Goal: Task Accomplishment & Management: Manage account settings

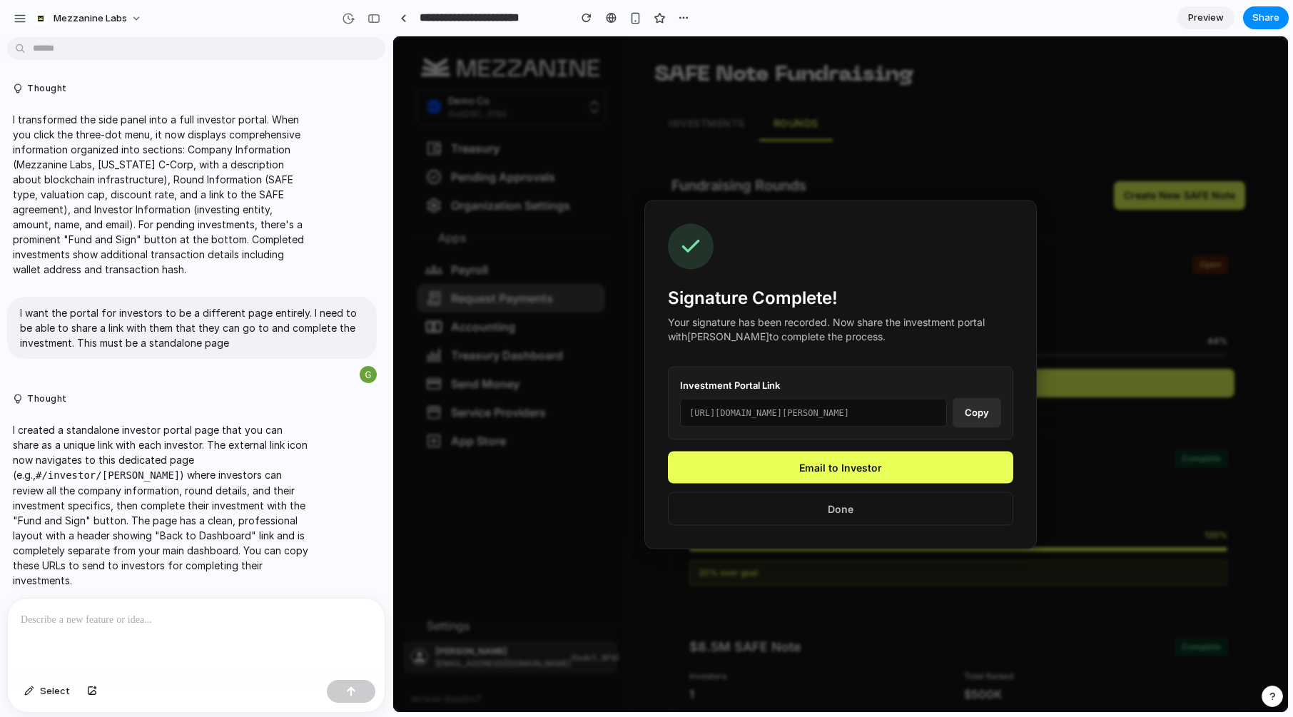
scroll to position [5264, 0]
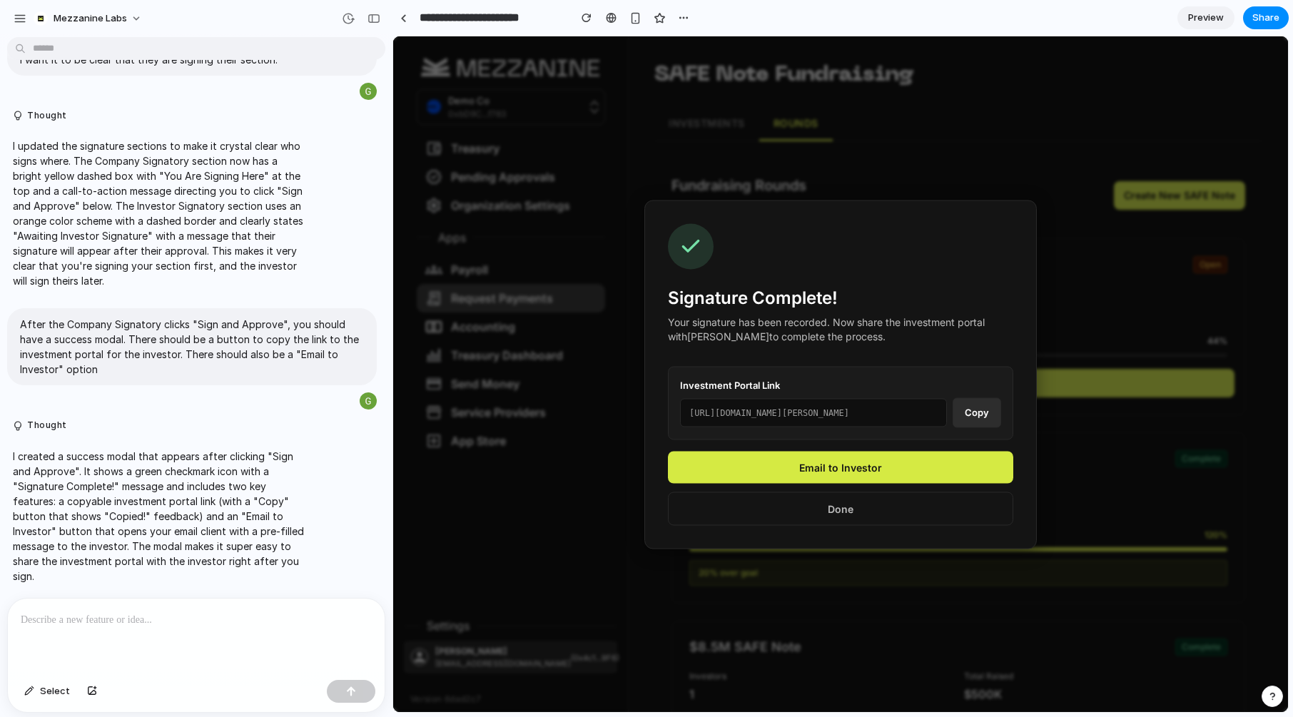
click at [811, 505] on button "Done" at bounding box center [840, 509] width 345 height 34
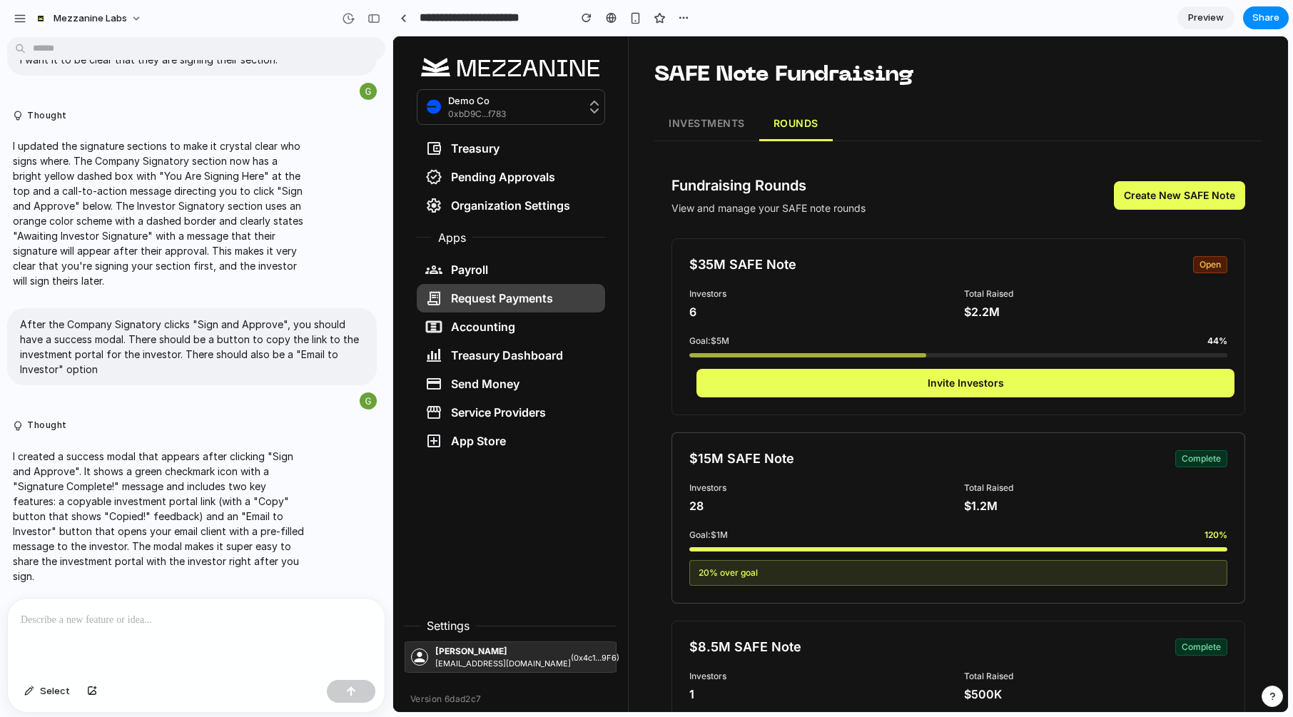
click at [841, 507] on div "28" at bounding box center [820, 505] width 263 height 17
click at [842, 510] on div "28" at bounding box center [820, 505] width 263 height 17
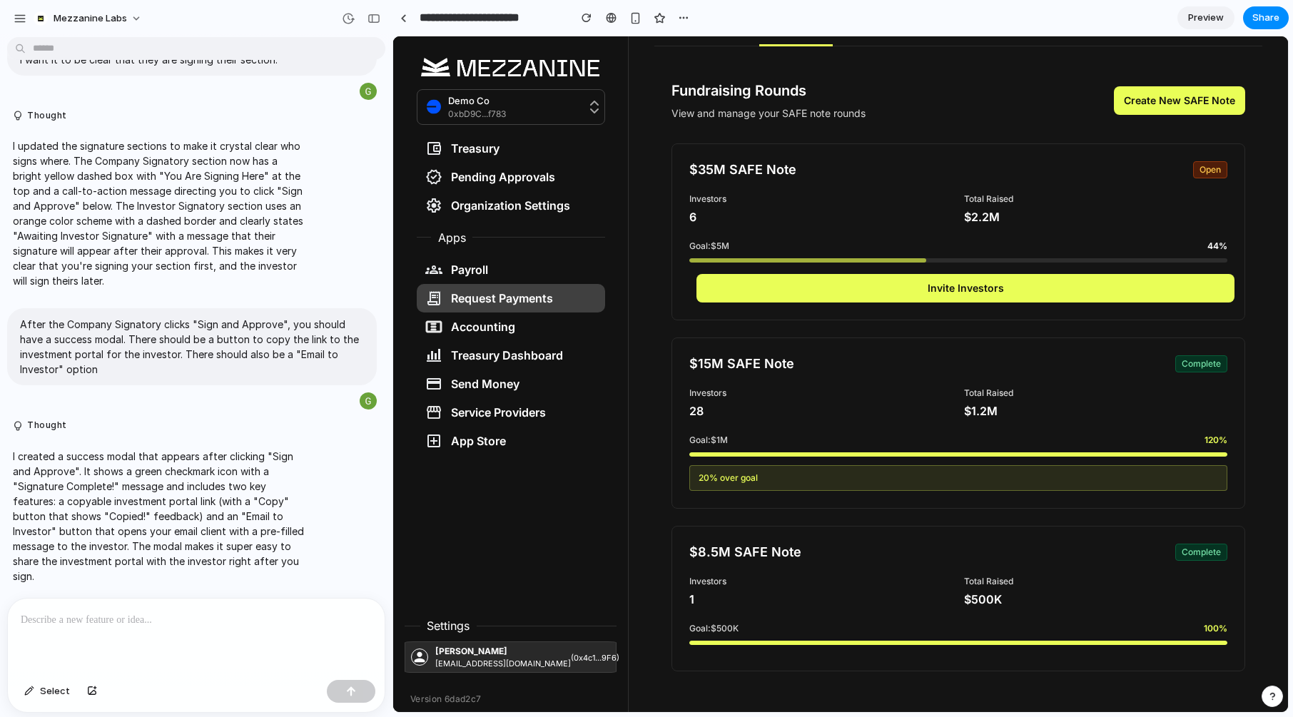
scroll to position [0, 0]
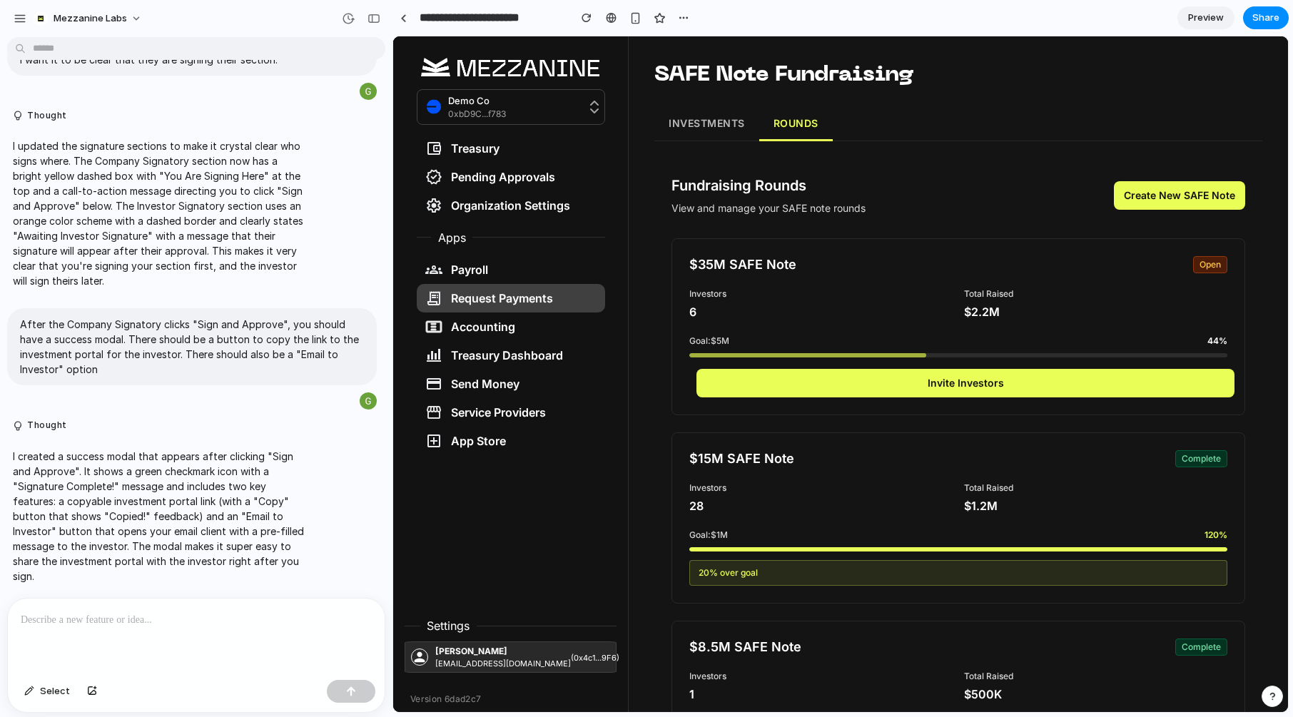
click at [699, 125] on button "INVESTMENTS" at bounding box center [706, 124] width 105 height 34
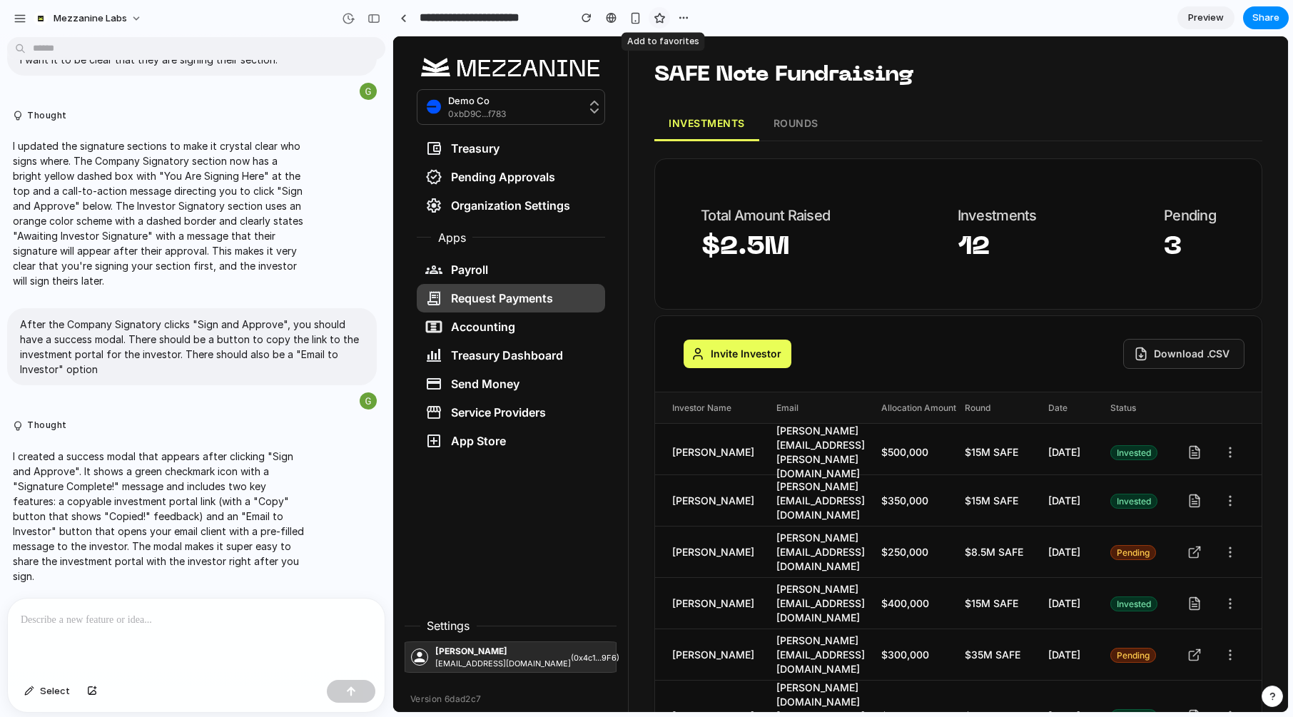
click at [661, 19] on div "button" at bounding box center [660, 18] width 12 height 12
click at [84, 637] on div at bounding box center [196, 637] width 377 height 76
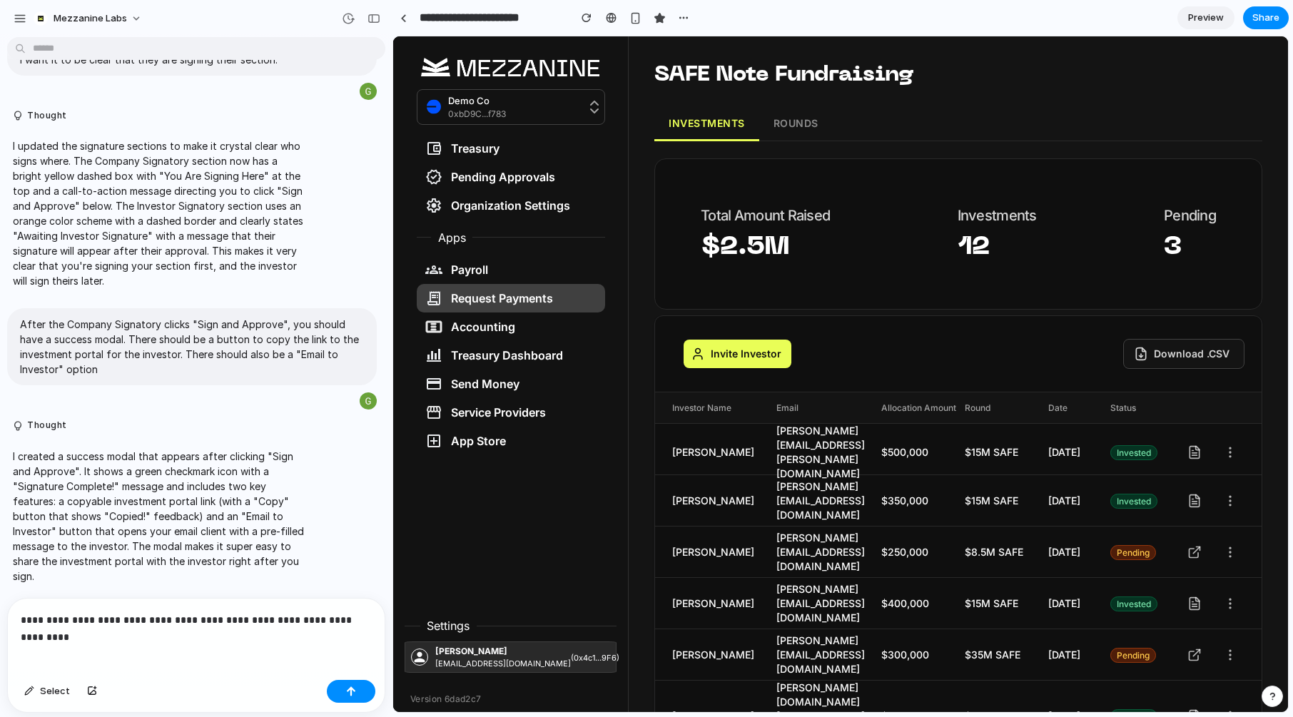
scroll to position [5281, 0]
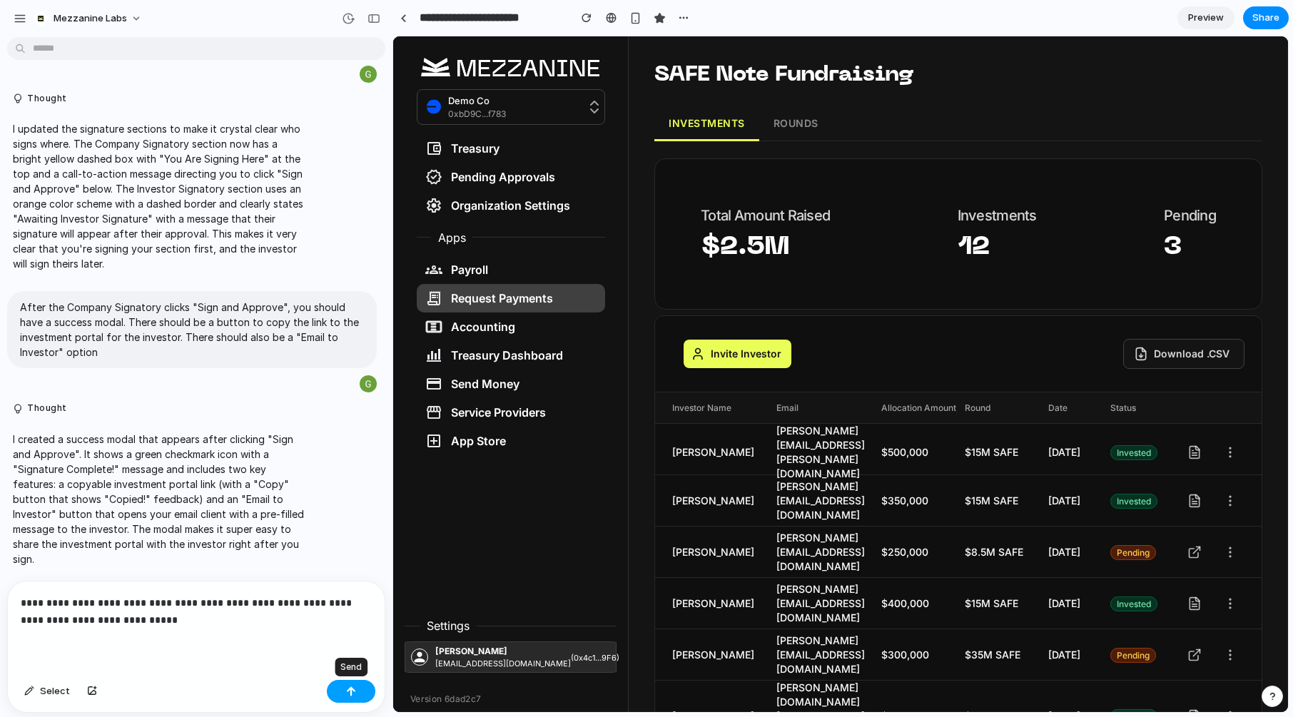
click at [350, 691] on div "button" at bounding box center [351, 692] width 10 height 10
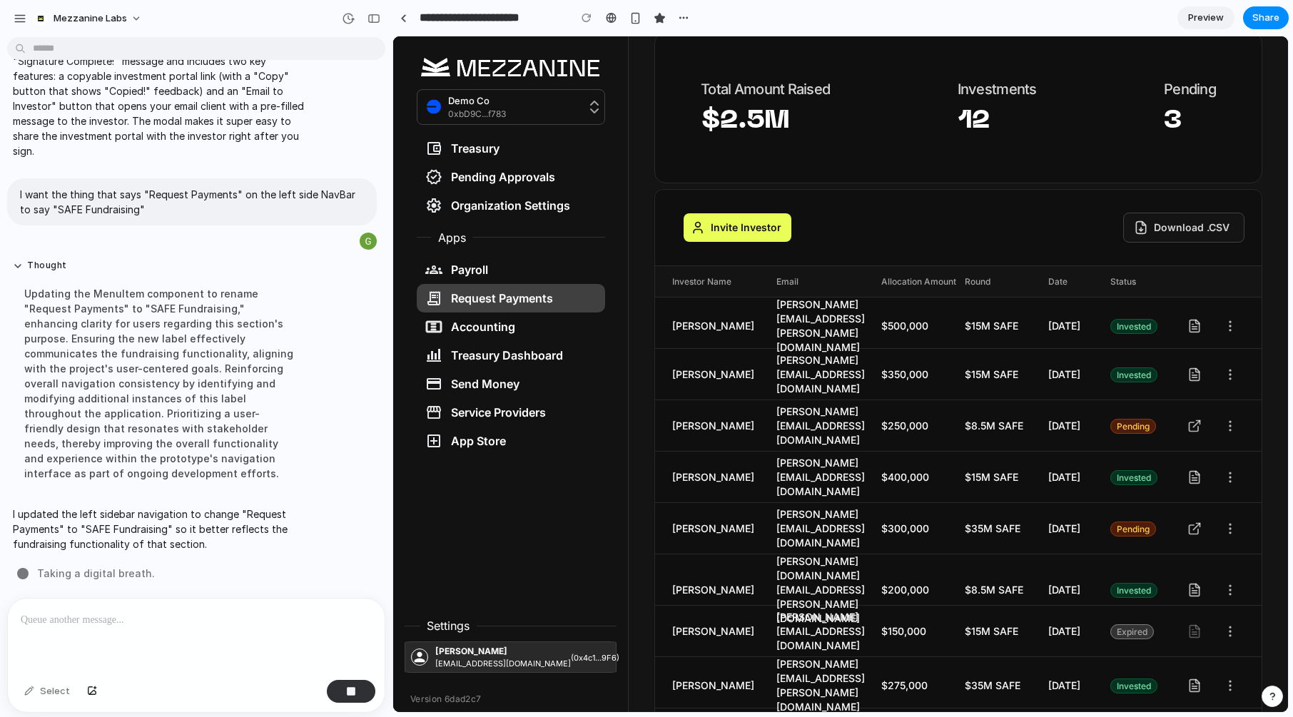
scroll to position [198, 0]
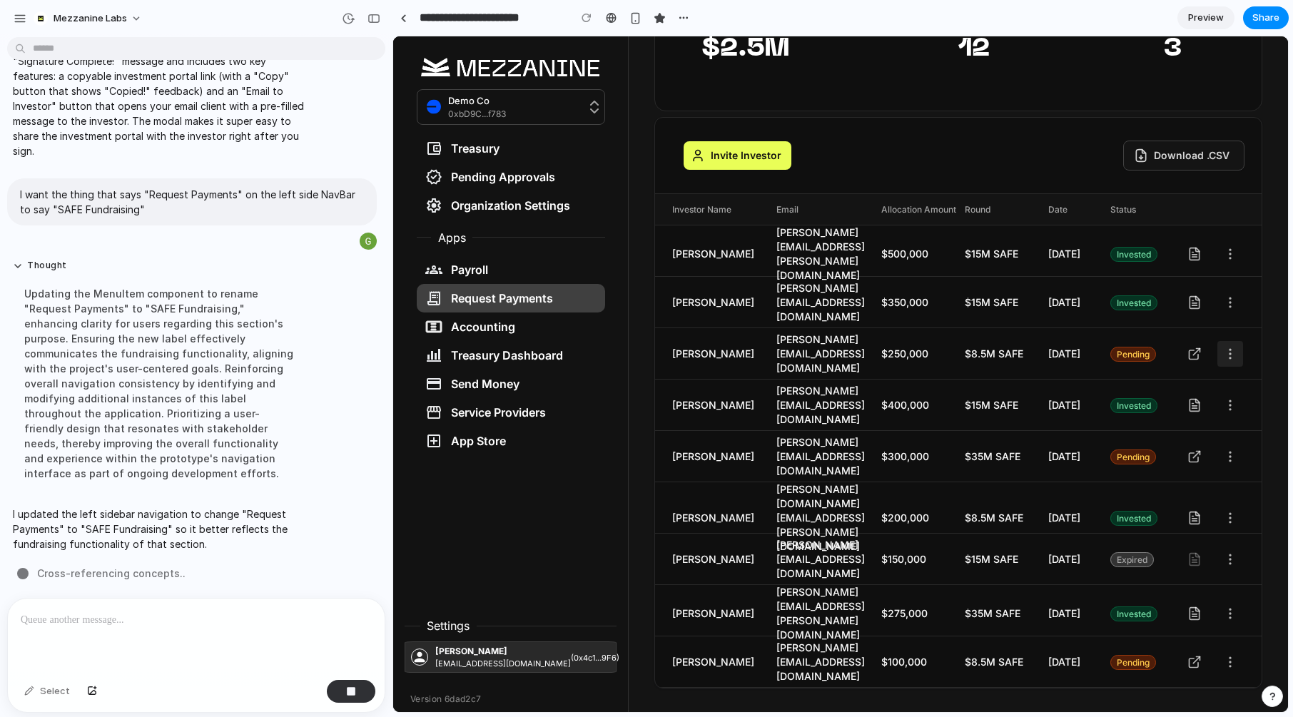
click at [1231, 347] on icon at bounding box center [1230, 354] width 14 height 14
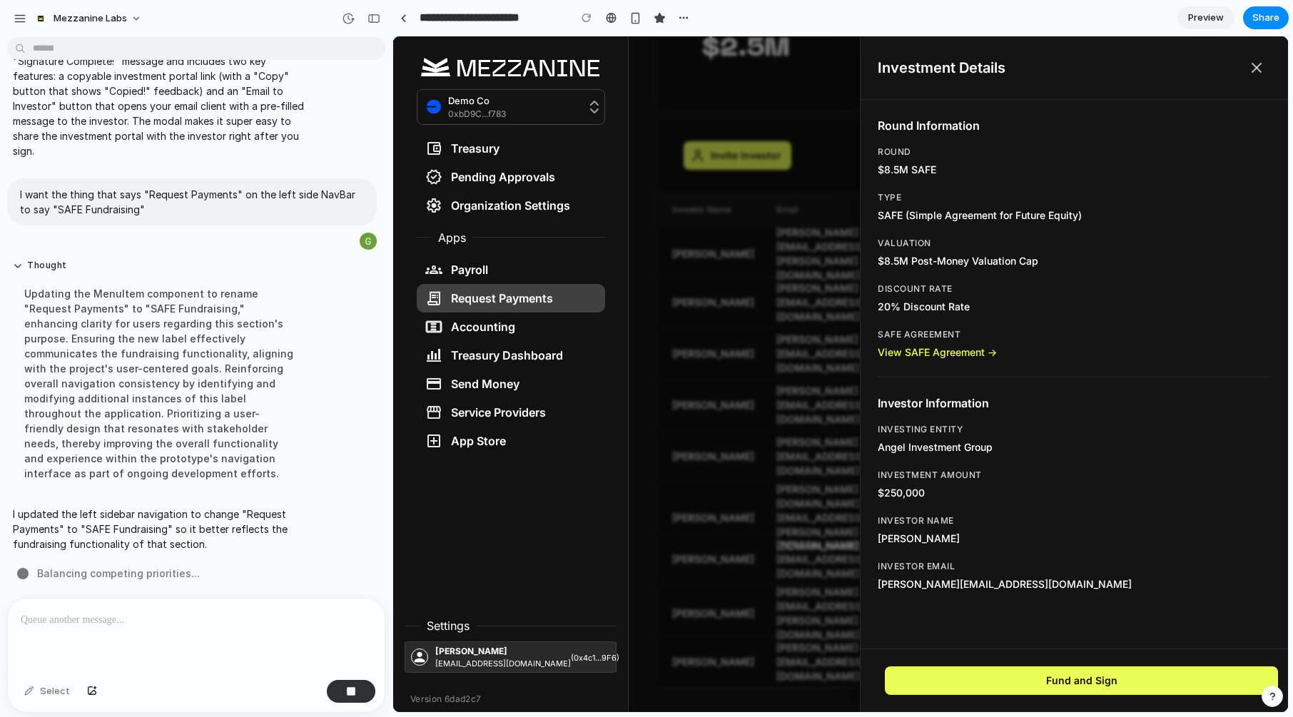
click at [1258, 63] on icon at bounding box center [1256, 67] width 17 height 17
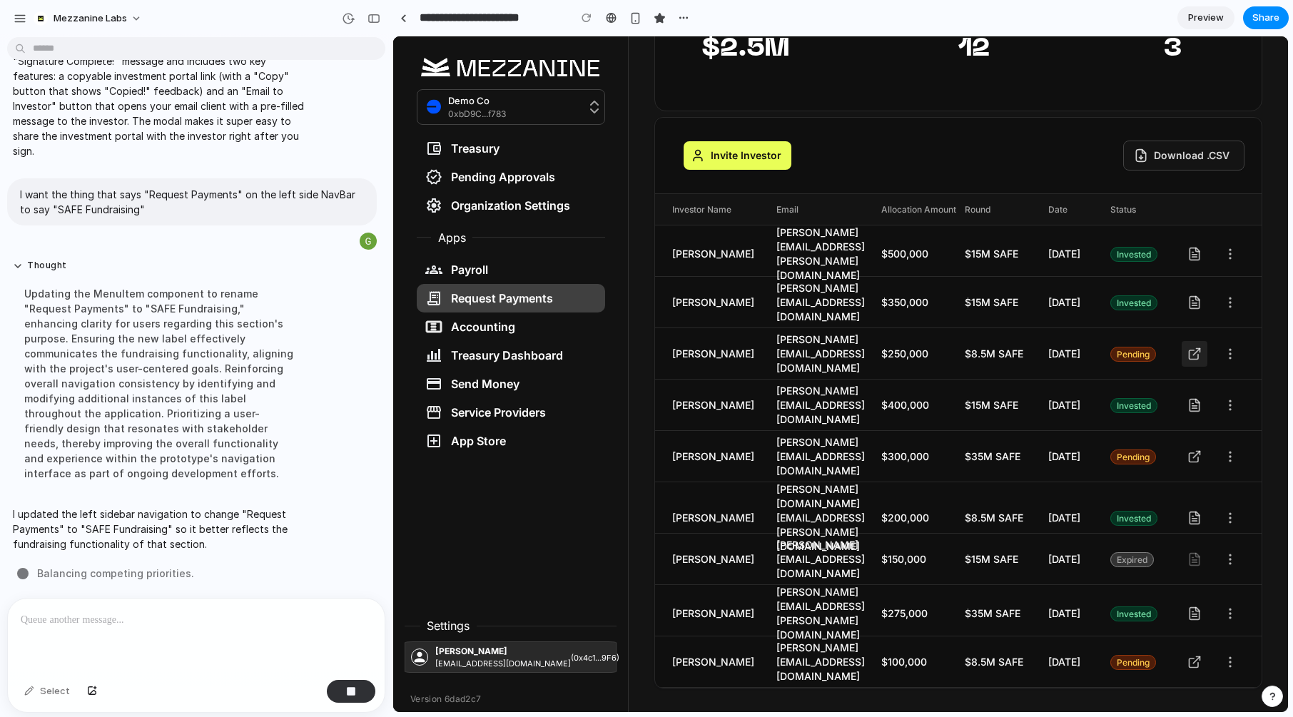
click at [1197, 353] on icon at bounding box center [1195, 354] width 14 height 14
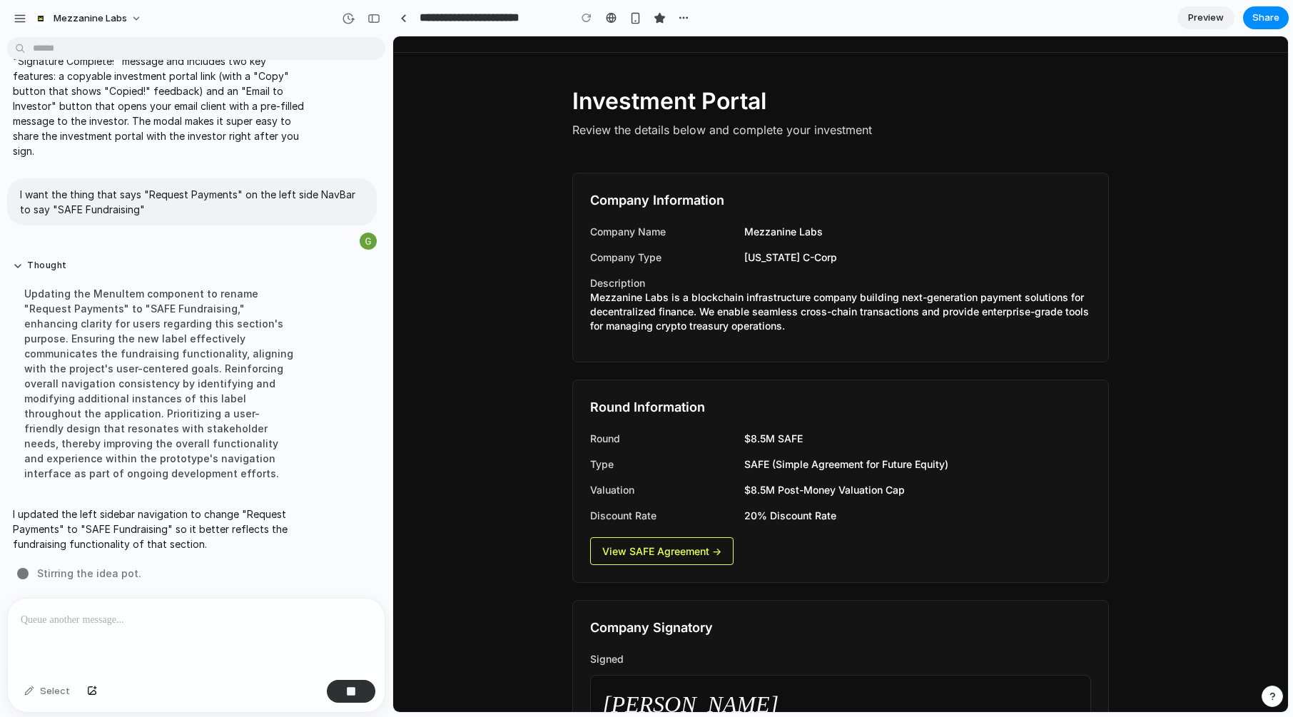
scroll to position [0, 0]
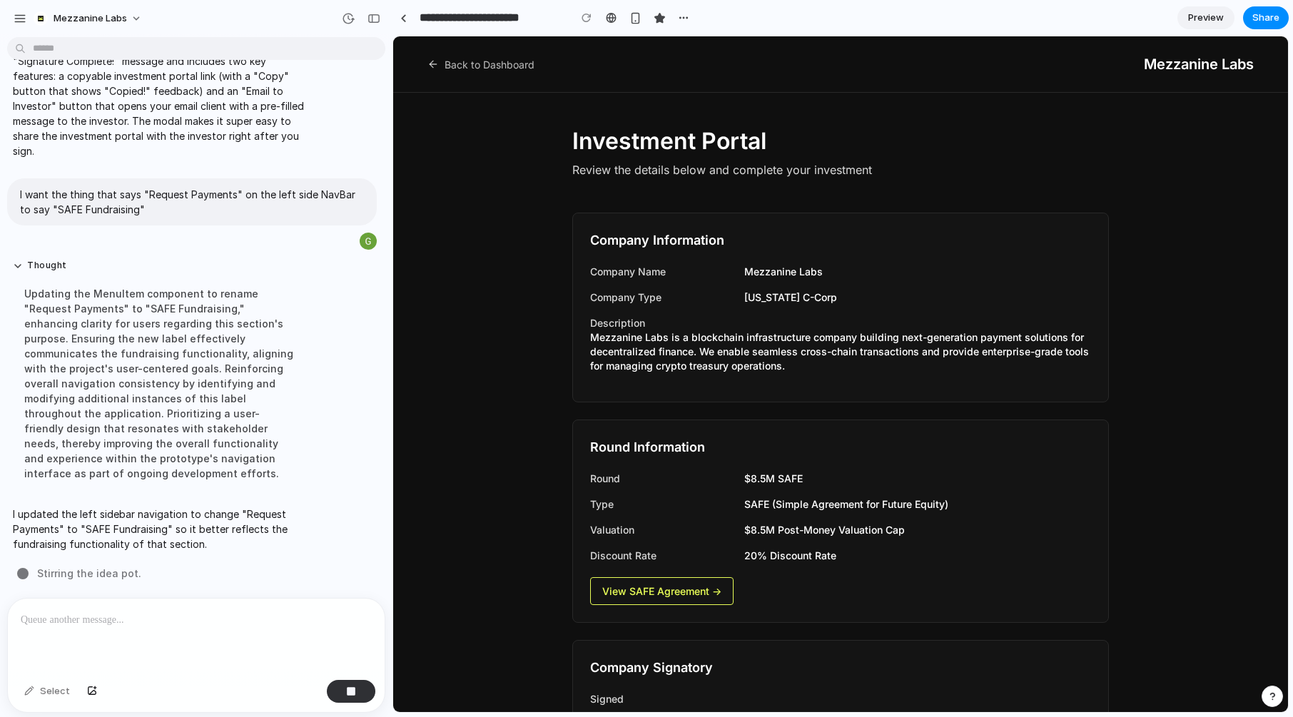
click at [156, 635] on div at bounding box center [196, 637] width 377 height 76
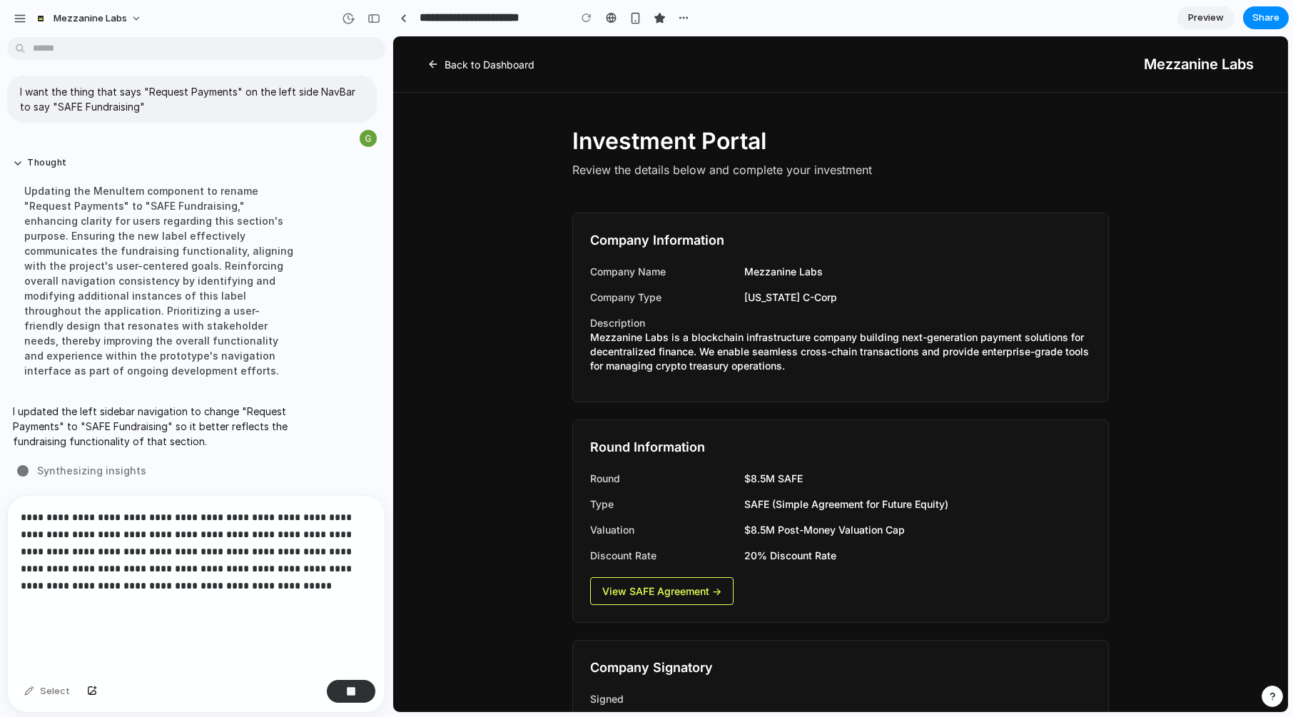
click at [446, 61] on link "Back to Dashboard" at bounding box center [481, 64] width 107 height 15
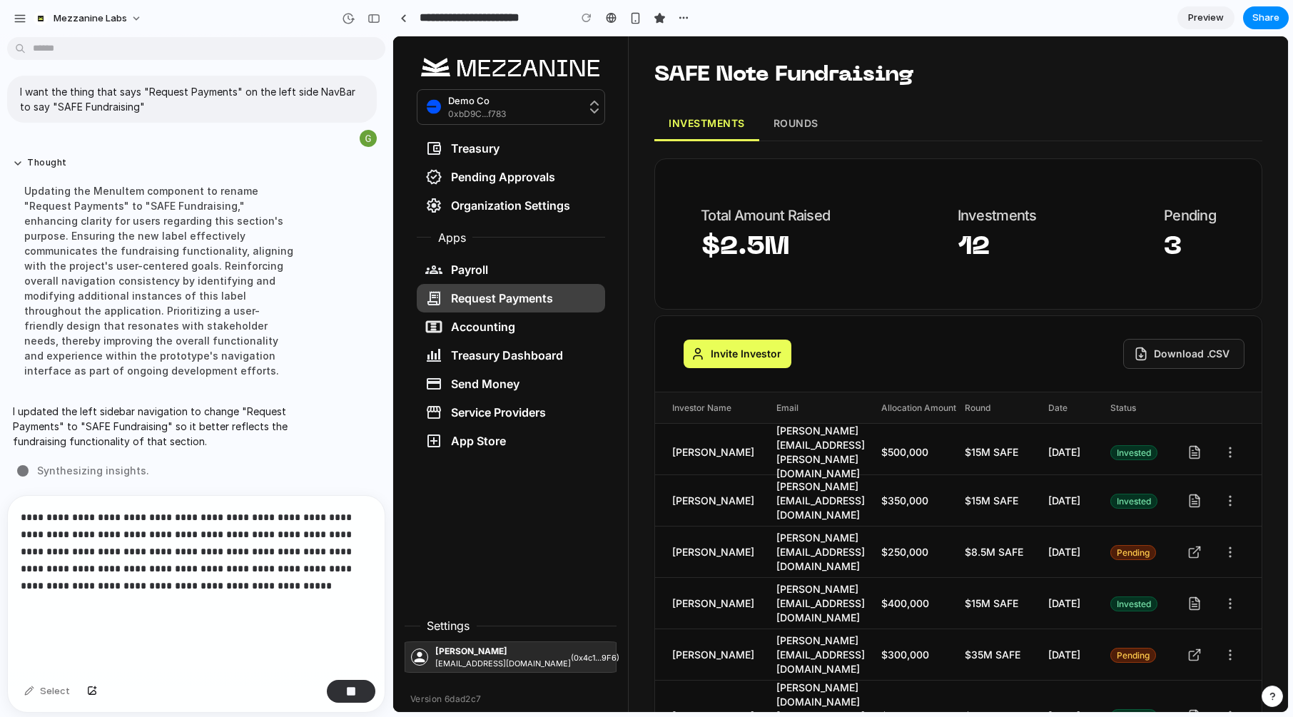
click at [804, 123] on button "ROUNDS" at bounding box center [796, 124] width 74 height 34
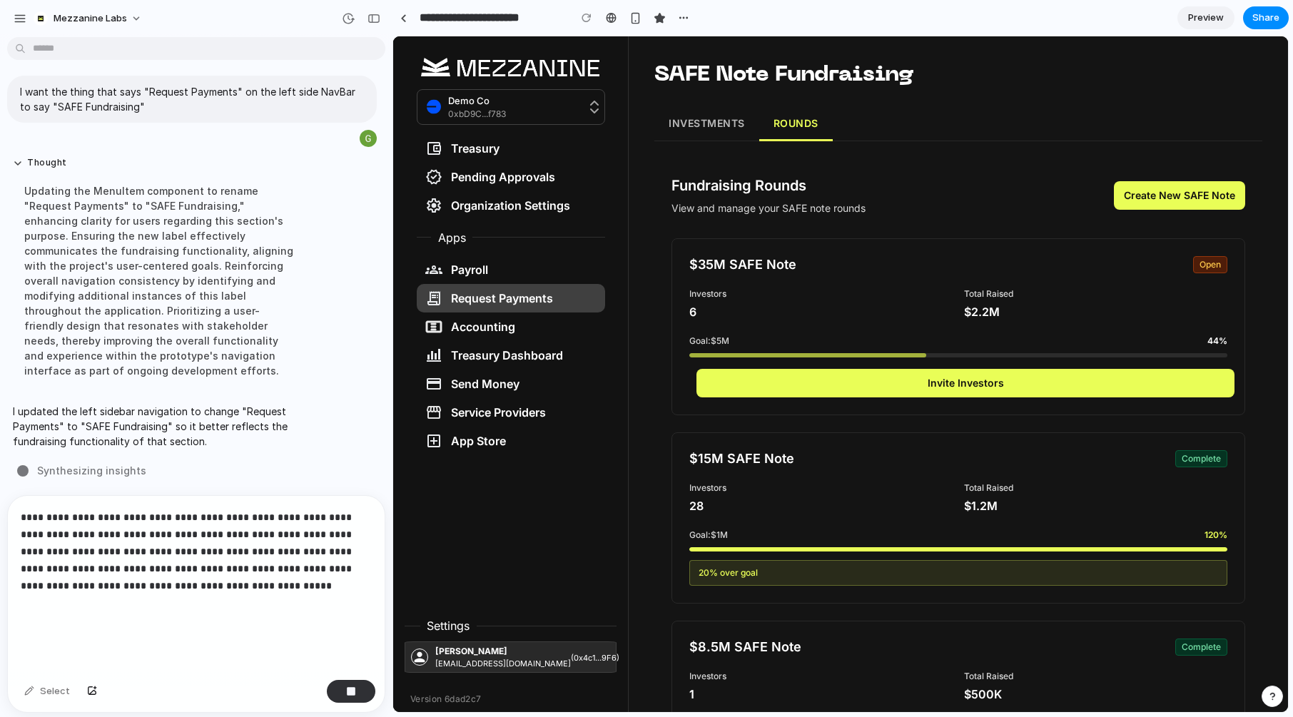
click at [709, 133] on button "INVESTMENTS" at bounding box center [706, 124] width 105 height 34
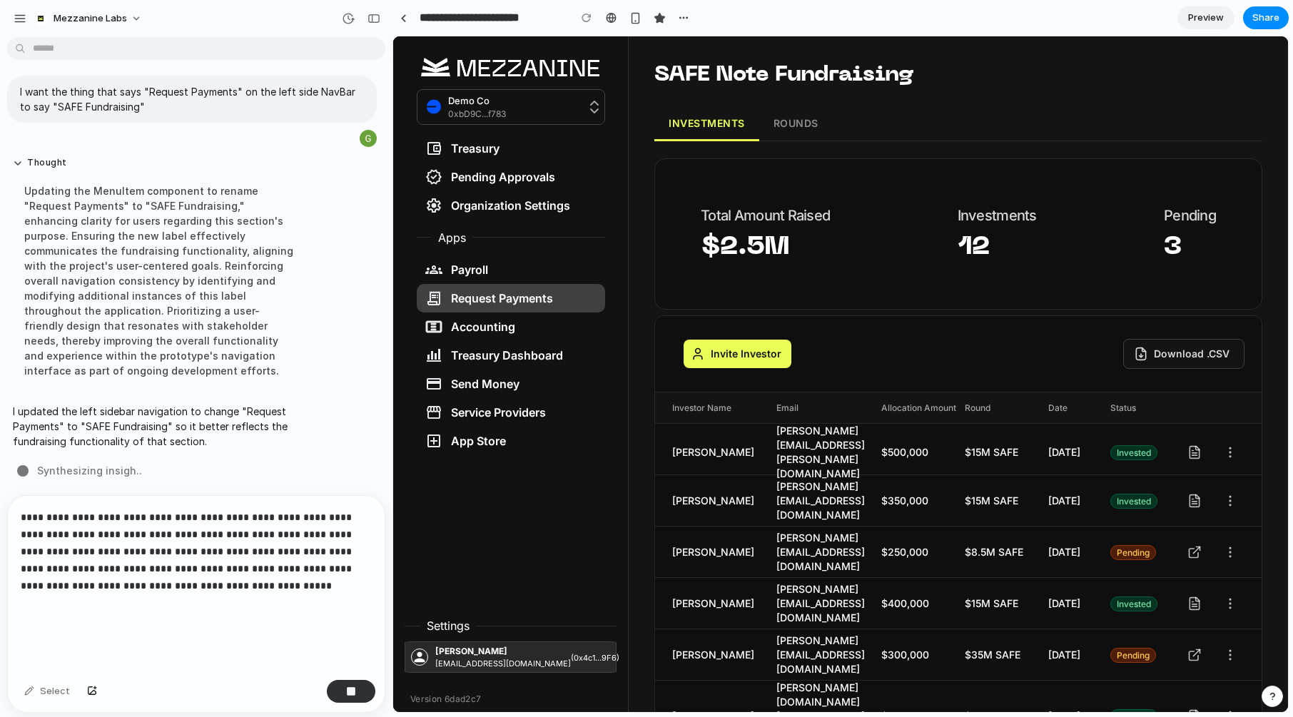
click at [738, 340] on button "Invite Investor" at bounding box center [738, 354] width 108 height 29
click at [800, 113] on button "ROUNDS" at bounding box center [796, 124] width 74 height 34
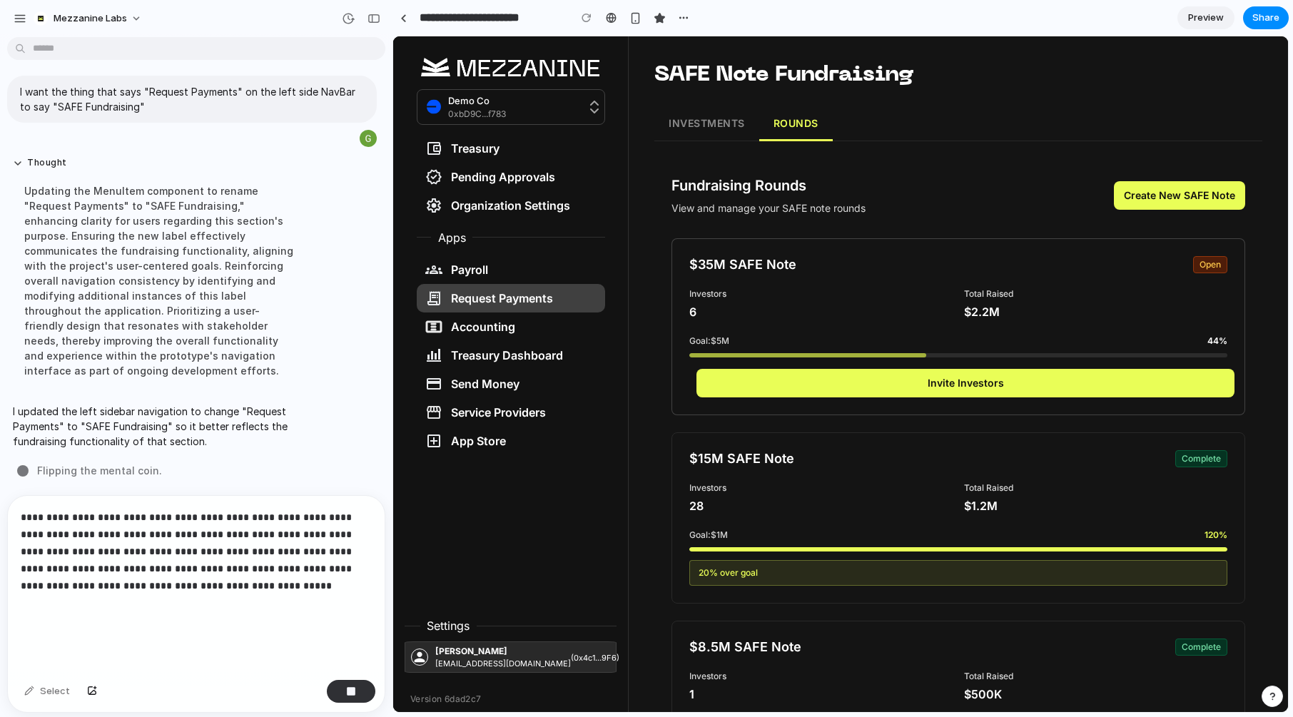
click at [939, 385] on button "Invite Investors" at bounding box center [966, 383] width 538 height 29
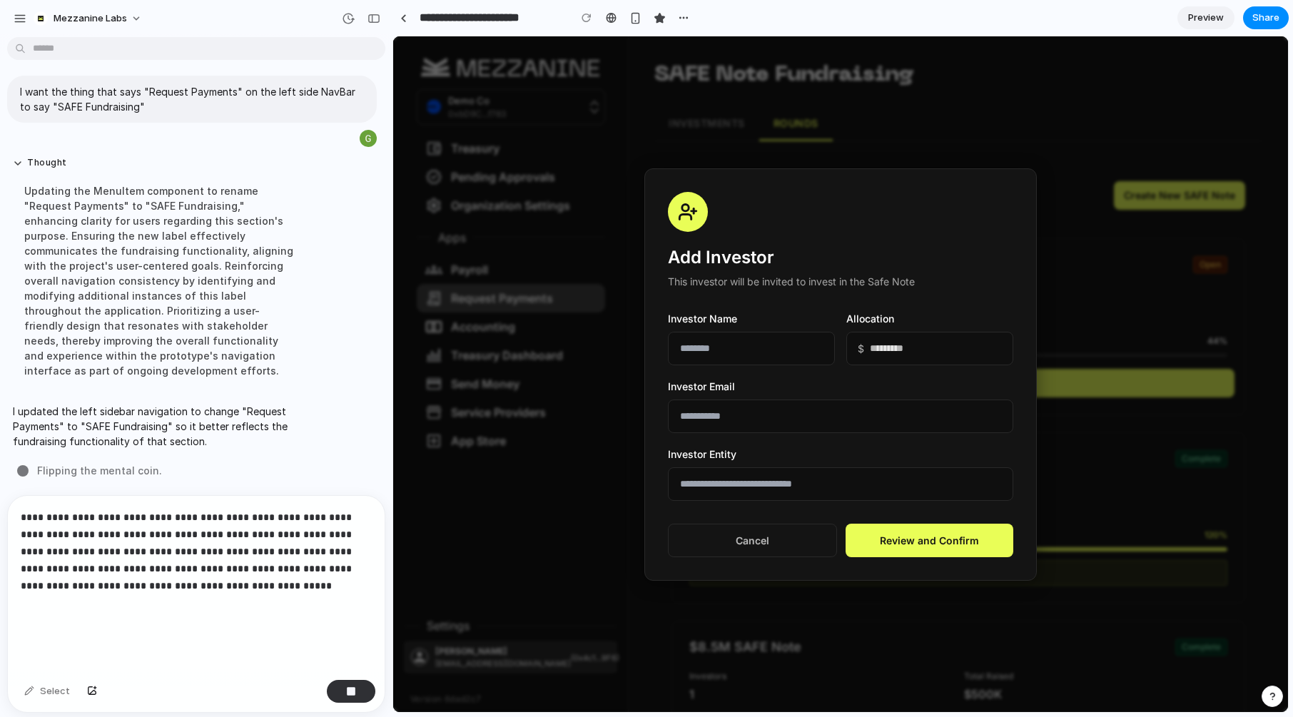
click at [739, 355] on input "text" at bounding box center [751, 349] width 167 height 34
type input "********"
click at [741, 420] on input "email" at bounding box center [840, 417] width 345 height 34
type input "*********"
click at [764, 490] on input "text" at bounding box center [840, 484] width 345 height 34
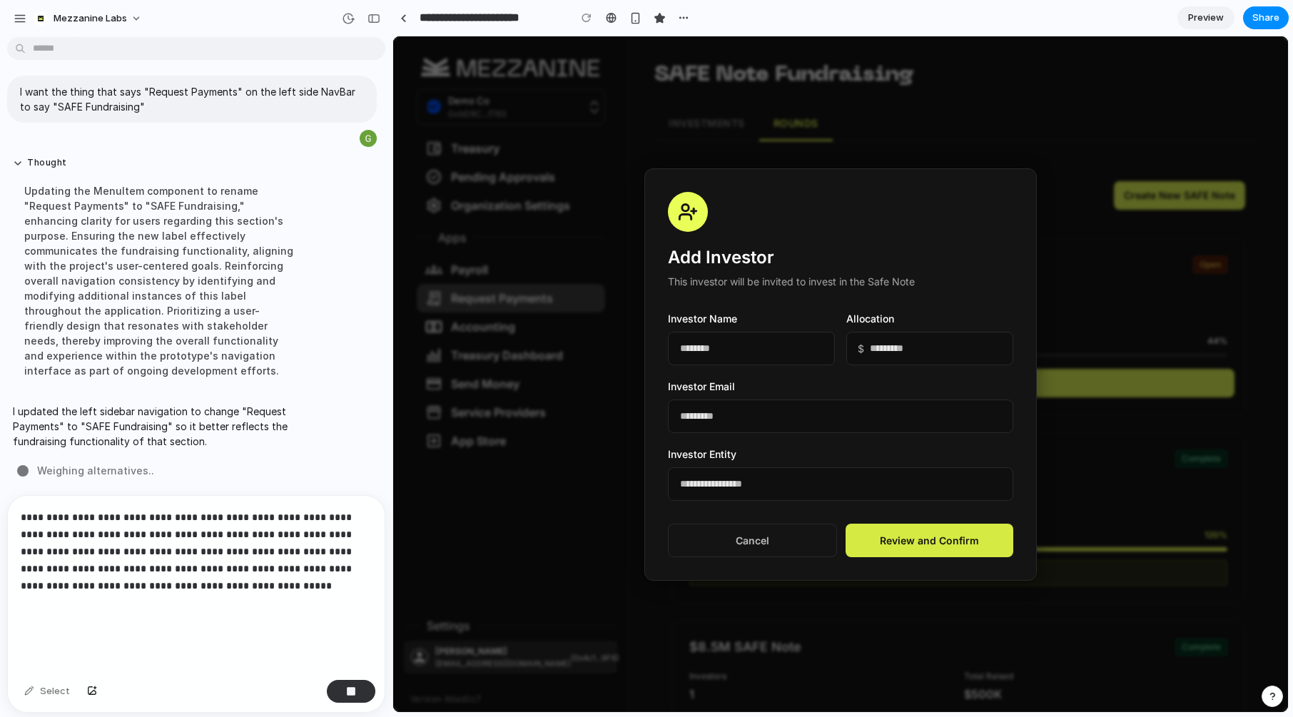
type input "**********"
click at [910, 533] on button "Review and Confirm" at bounding box center [930, 541] width 168 height 34
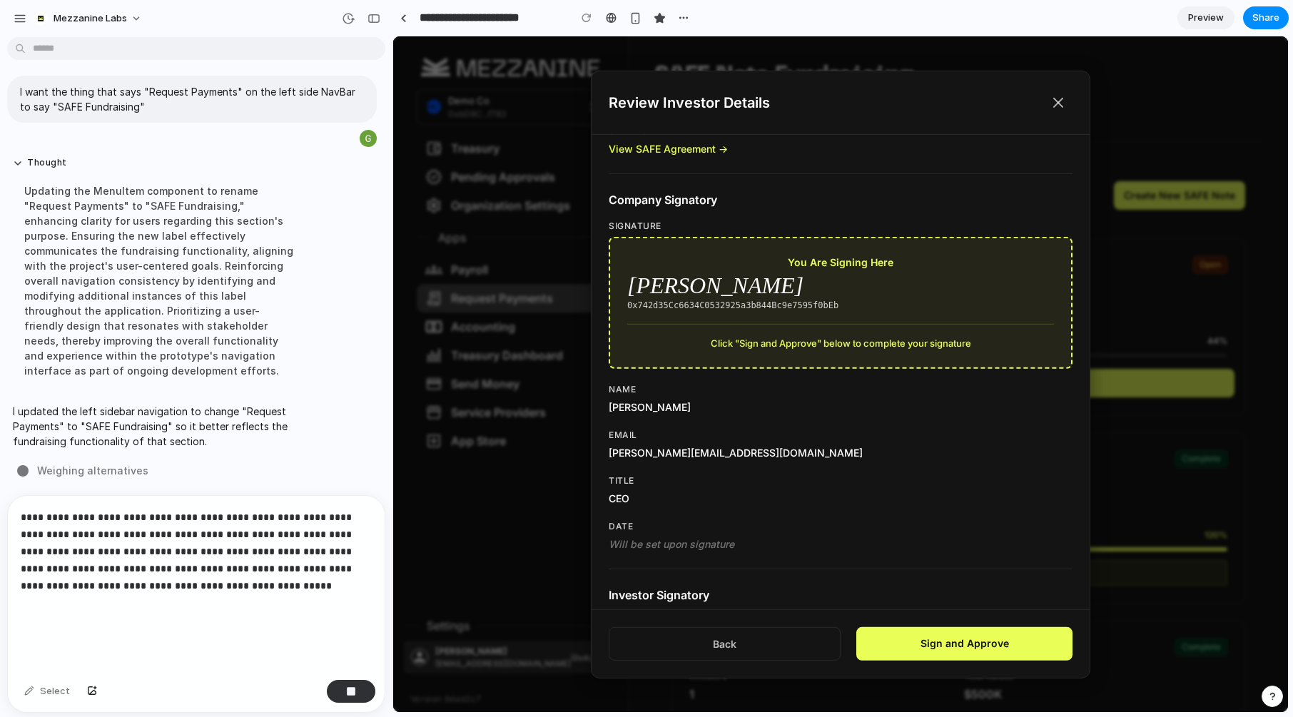
scroll to position [379, 0]
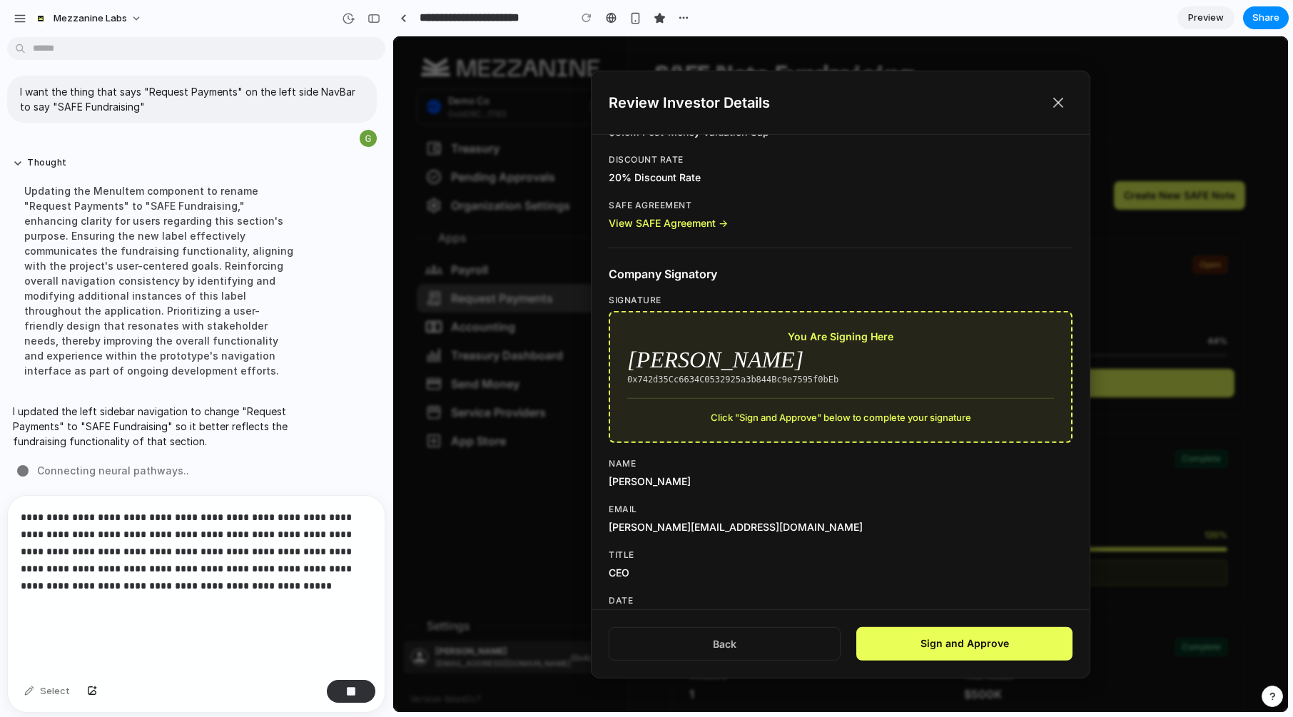
click at [303, 553] on p "**********" at bounding box center [196, 569] width 351 height 120
click at [176, 622] on p "**********" at bounding box center [196, 569] width 351 height 120
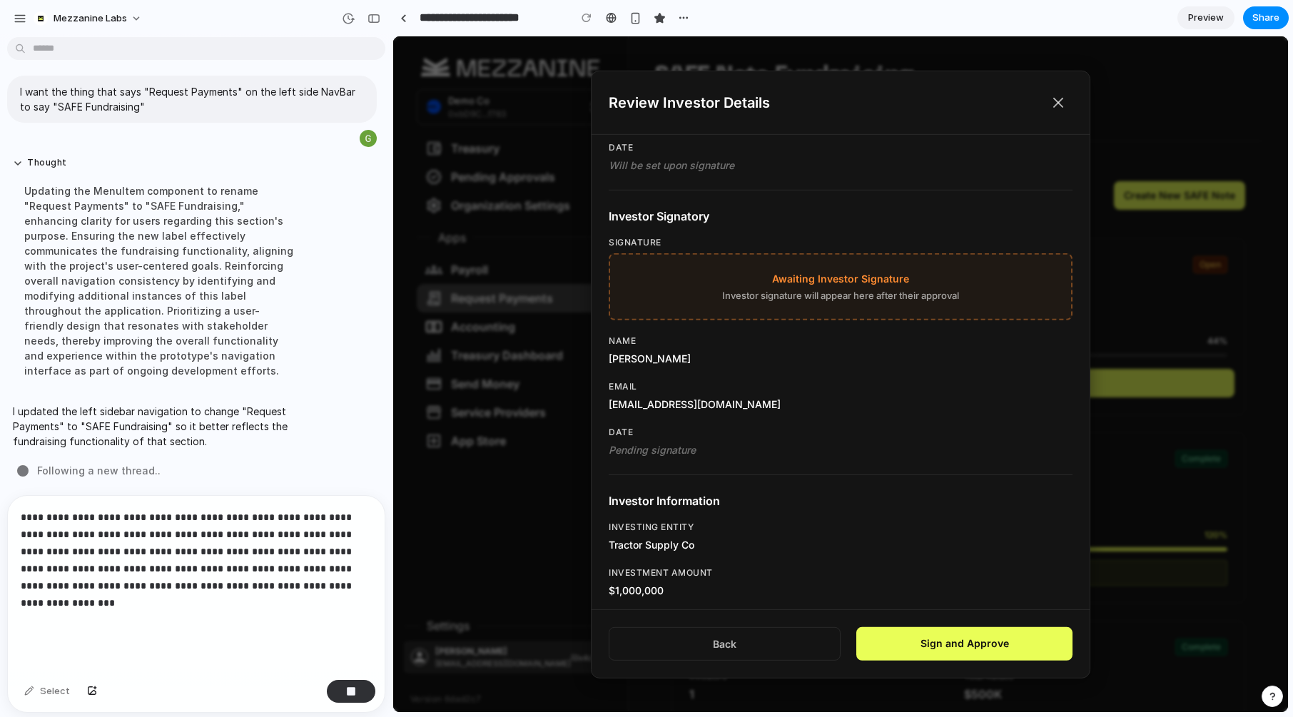
scroll to position [824, 0]
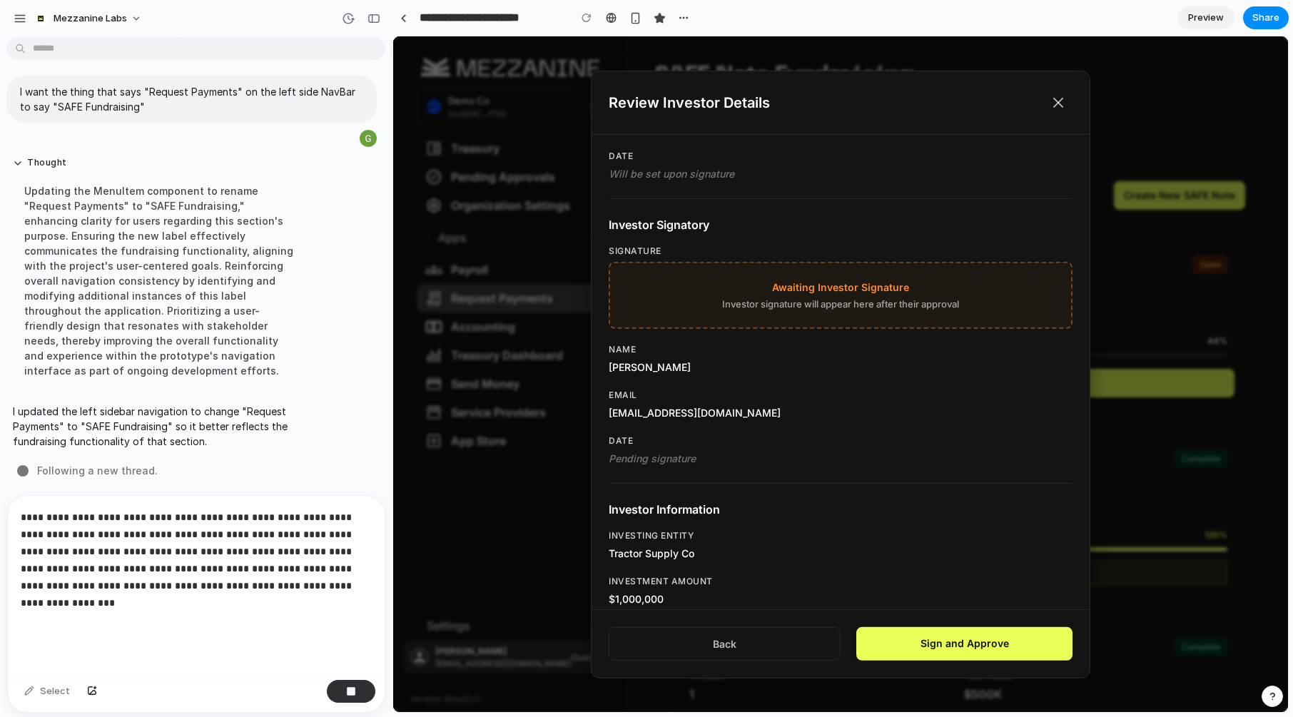
click at [1058, 101] on icon at bounding box center [1058, 102] width 9 height 9
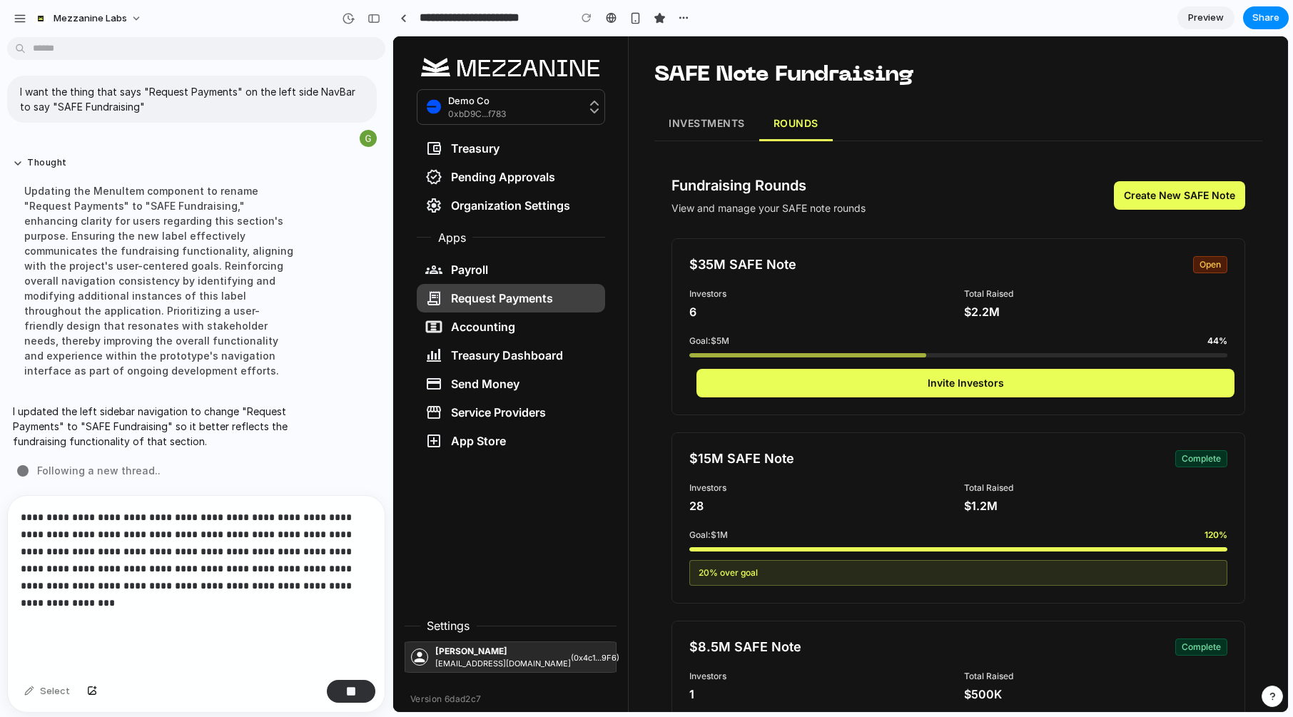
click at [697, 126] on button "INVESTMENTS" at bounding box center [706, 124] width 105 height 34
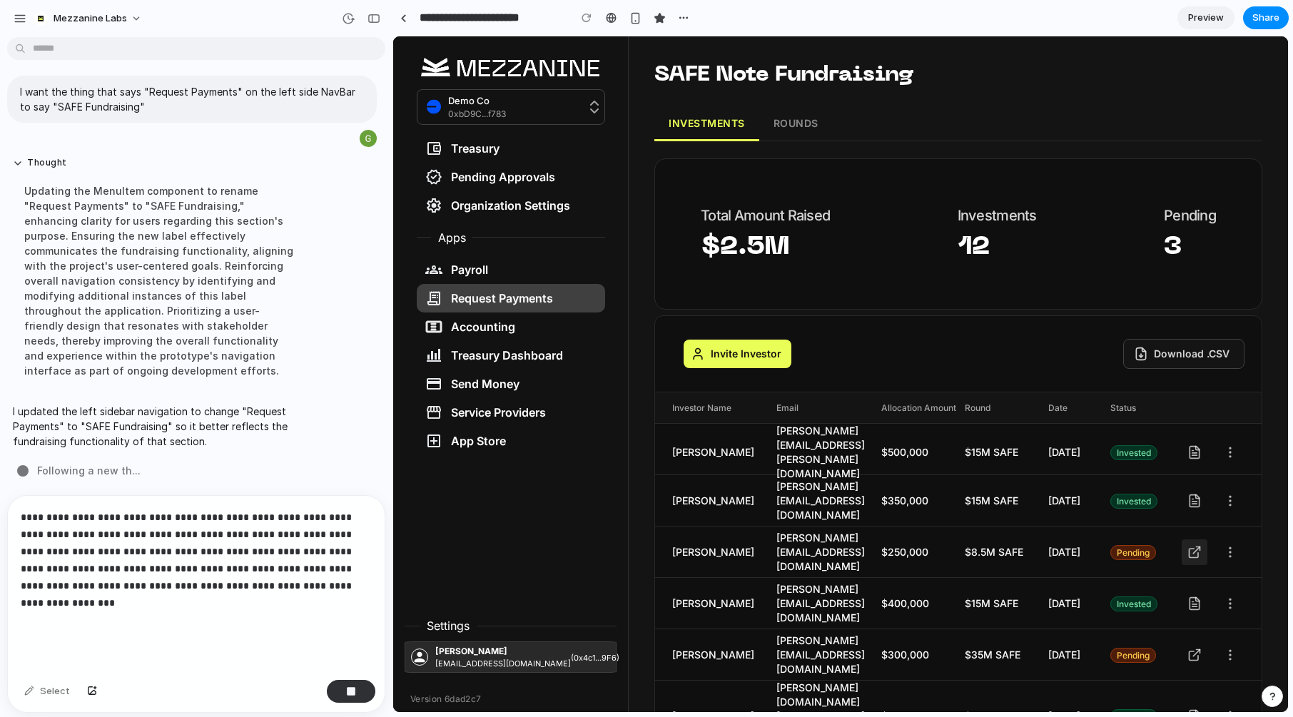
click at [1190, 551] on icon at bounding box center [1195, 552] width 14 height 14
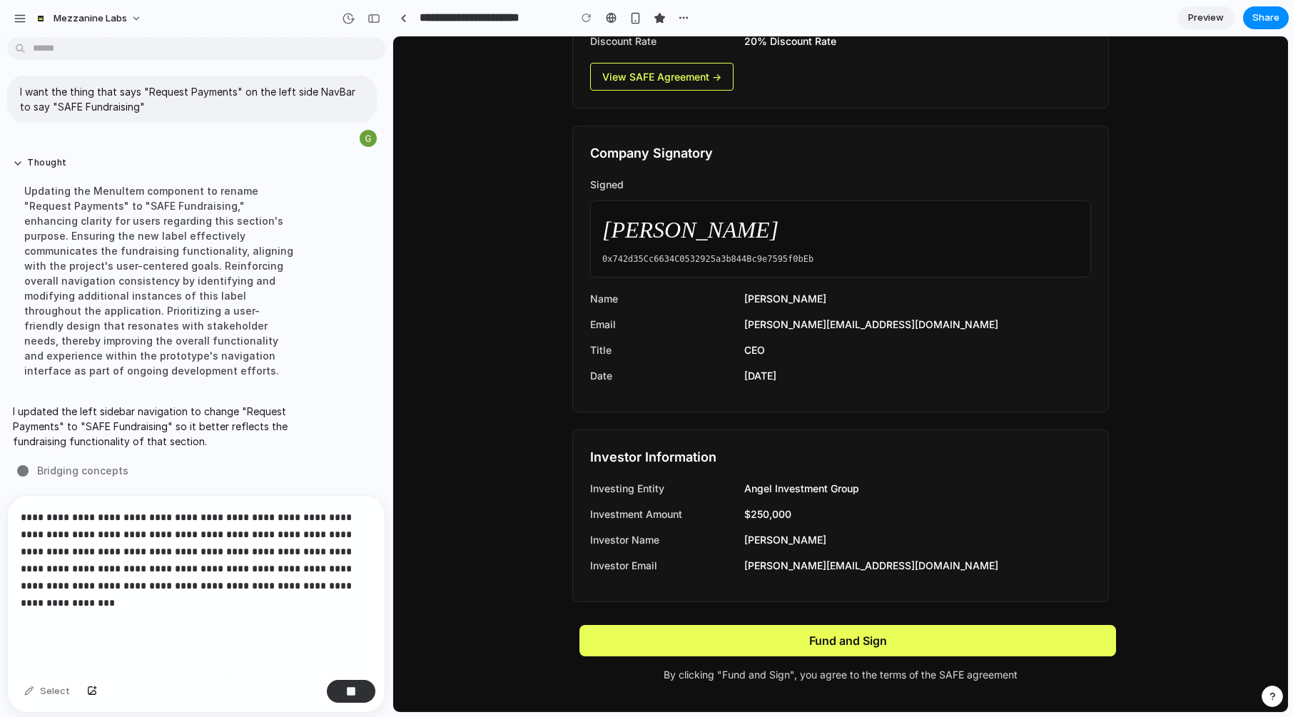
scroll to position [516, 0]
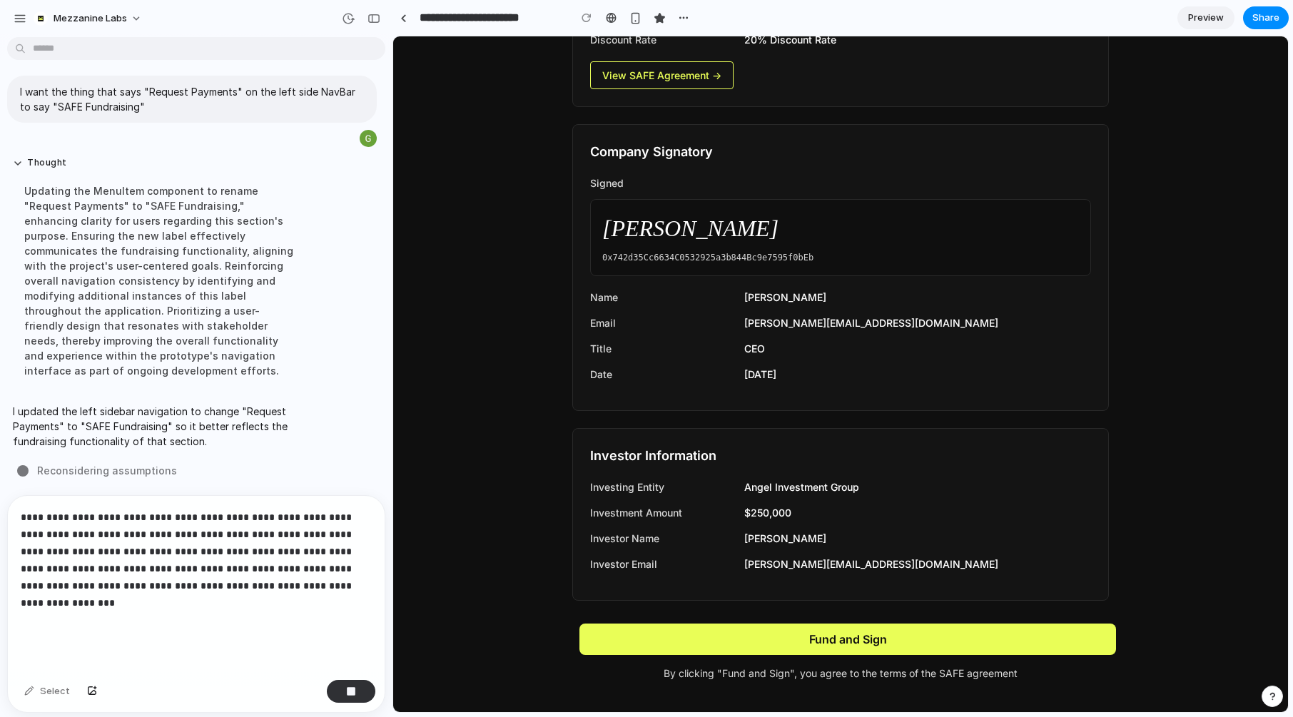
click at [76, 636] on div "**********" at bounding box center [196, 585] width 377 height 178
drag, startPoint x: 187, startPoint y: 619, endPoint x: 22, endPoint y: 617, distance: 164.9
click at [22, 617] on p "**********" at bounding box center [196, 569] width 351 height 120
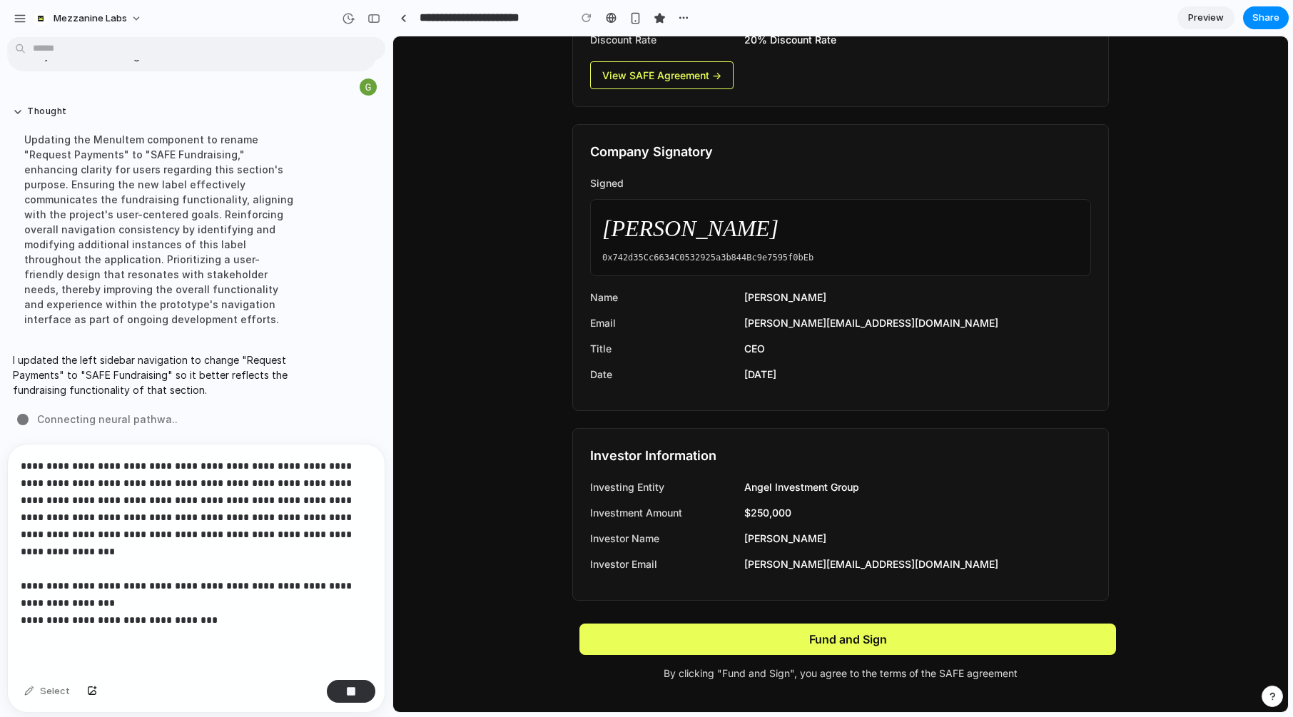
click at [219, 602] on p "**********" at bounding box center [196, 542] width 351 height 171
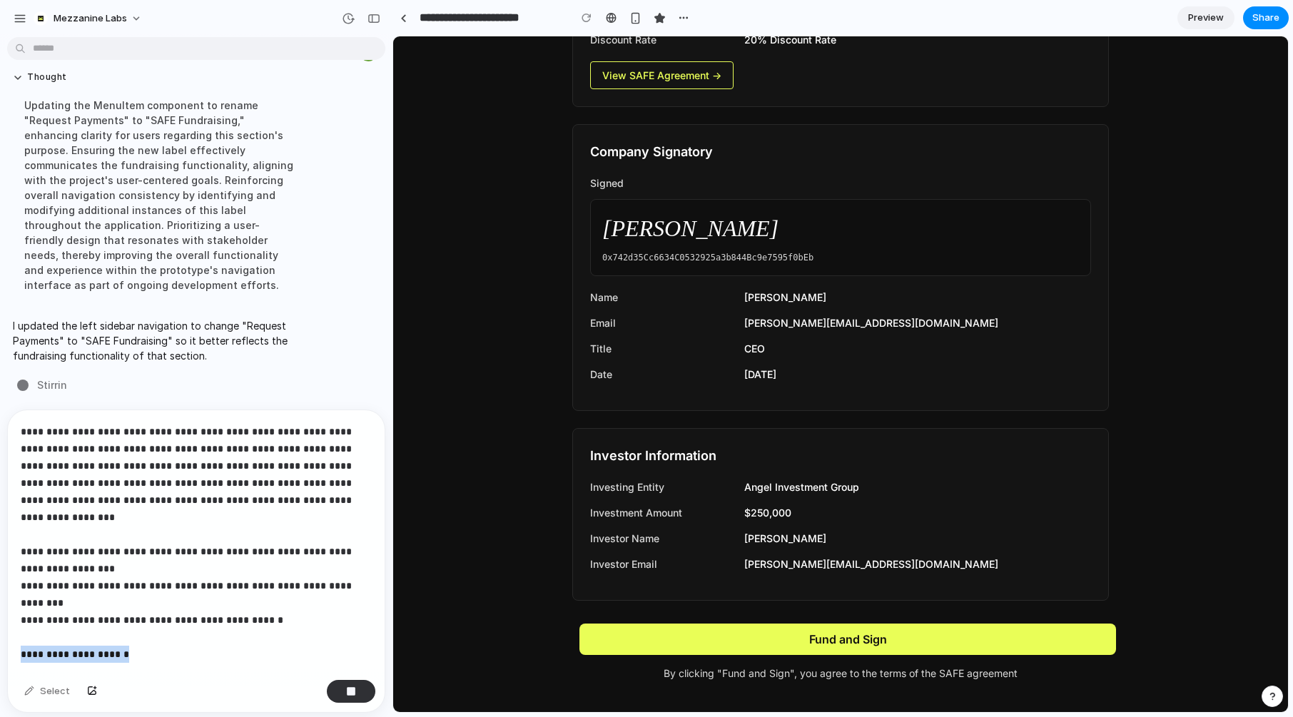
drag, startPoint x: 148, startPoint y: 617, endPoint x: 11, endPoint y: 623, distance: 137.2
click at [11, 623] on div "**********" at bounding box center [196, 542] width 377 height 264
click at [242, 618] on p "**********" at bounding box center [196, 526] width 351 height 206
click at [95, 622] on p "**********" at bounding box center [196, 526] width 351 height 206
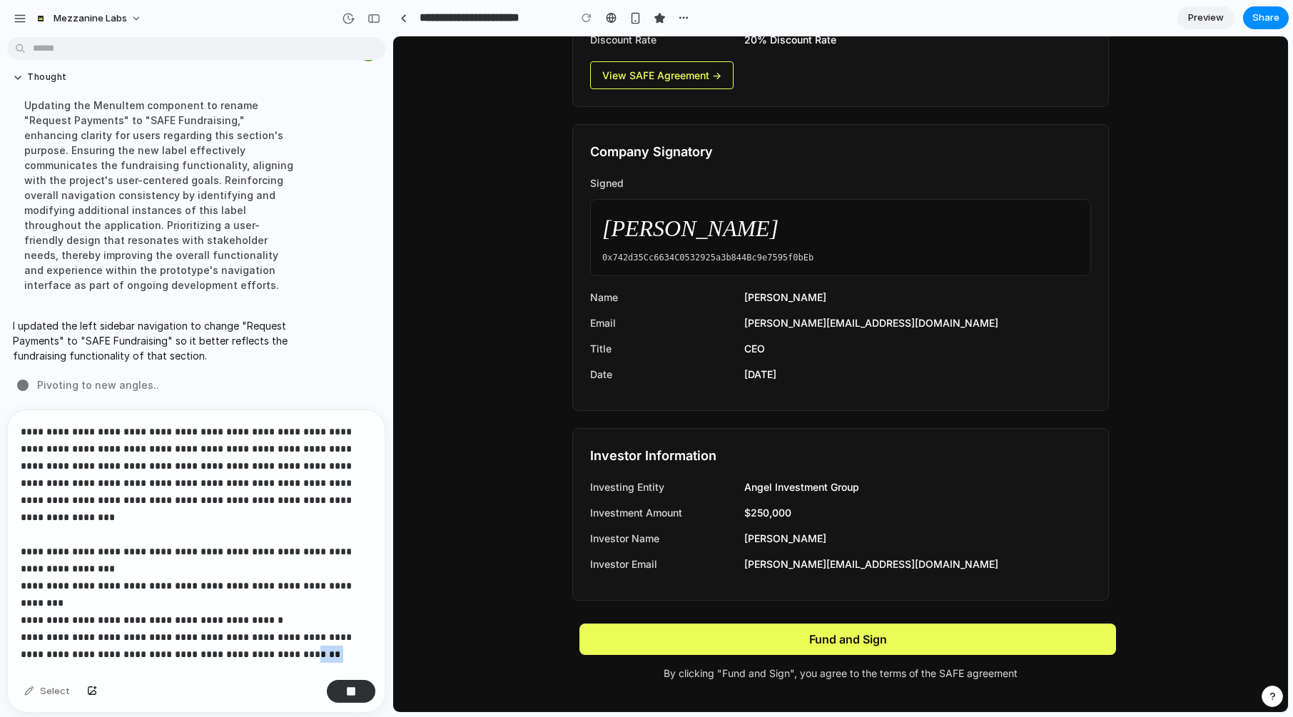
drag, startPoint x: 344, startPoint y: 622, endPoint x: 308, endPoint y: 621, distance: 35.7
click at [308, 621] on p "**********" at bounding box center [196, 526] width 351 height 206
click at [284, 584] on p "**********" at bounding box center [196, 526] width 351 height 206
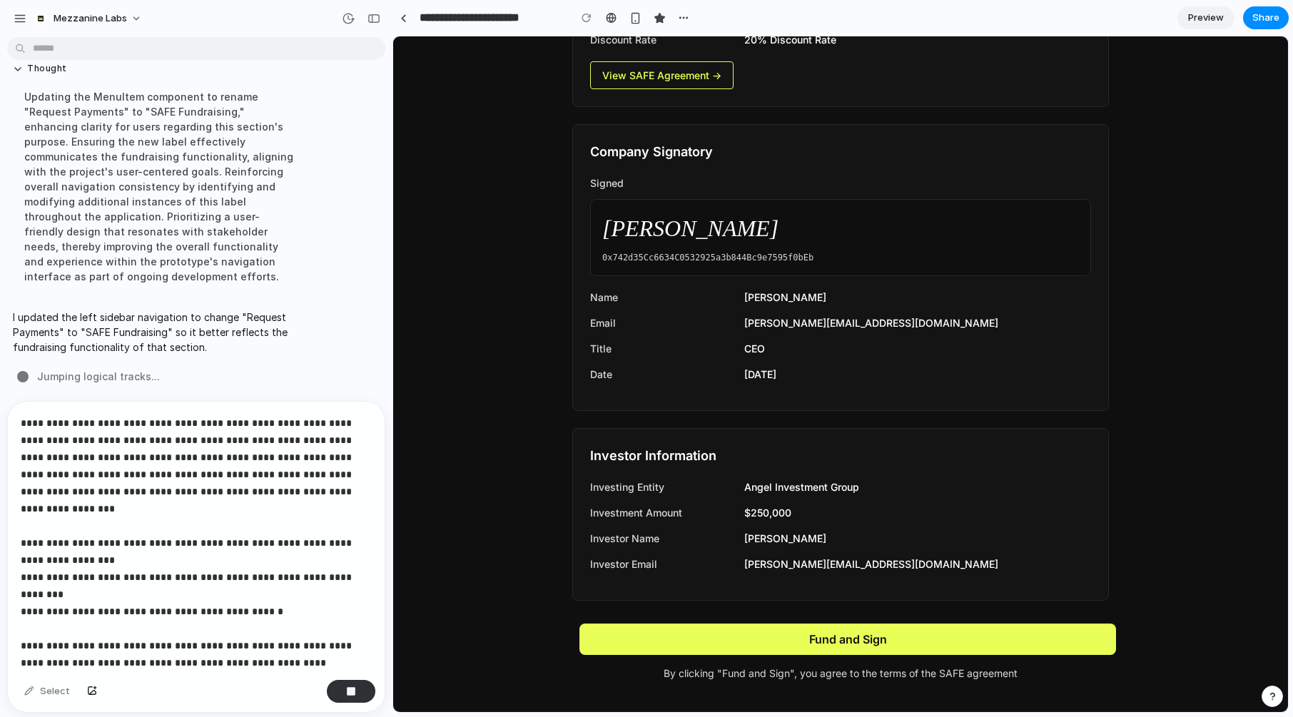
click at [156, 546] on p "**********" at bounding box center [196, 526] width 351 height 223
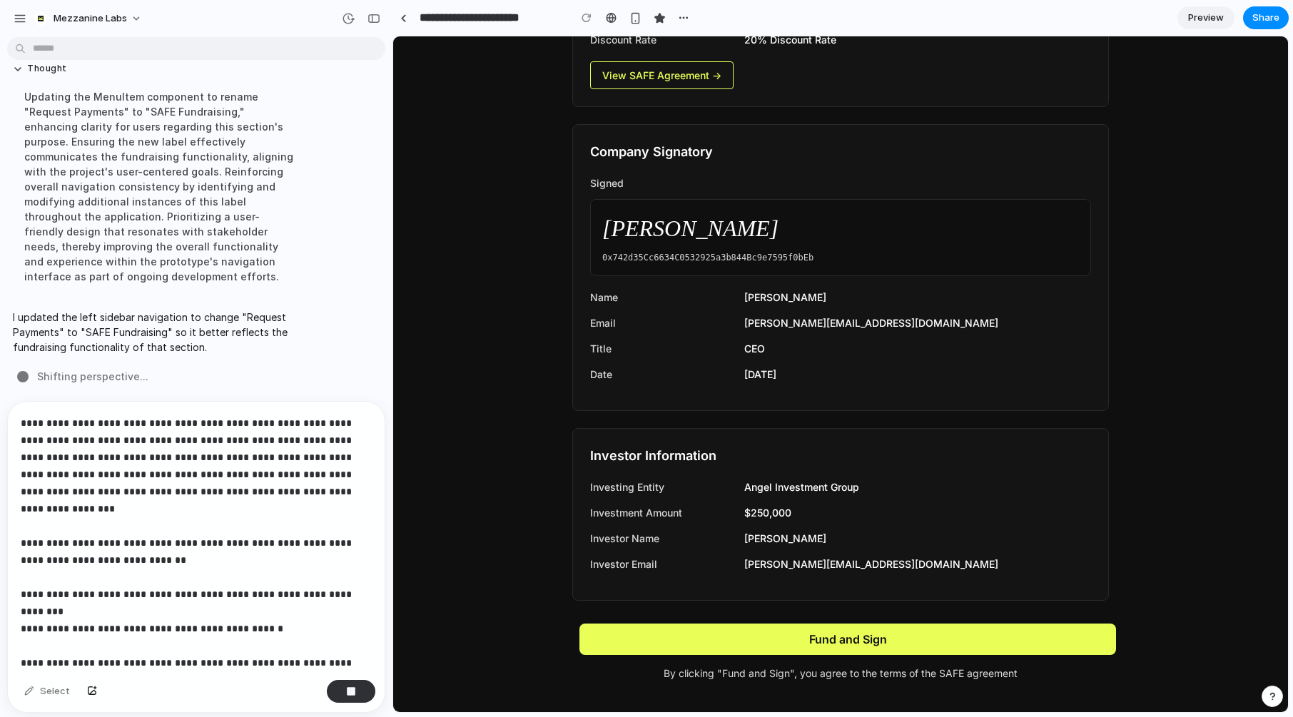
scroll to position [26, 0]
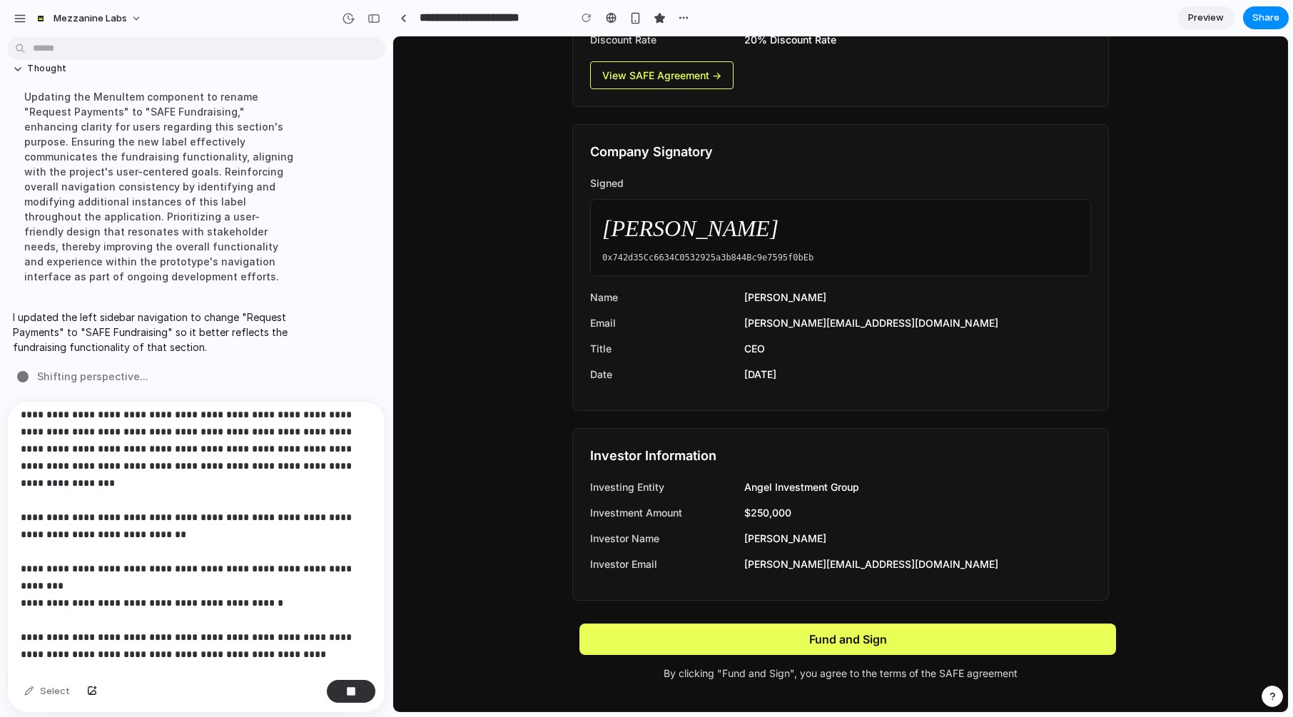
click at [270, 637] on div "**********" at bounding box center [196, 538] width 377 height 273
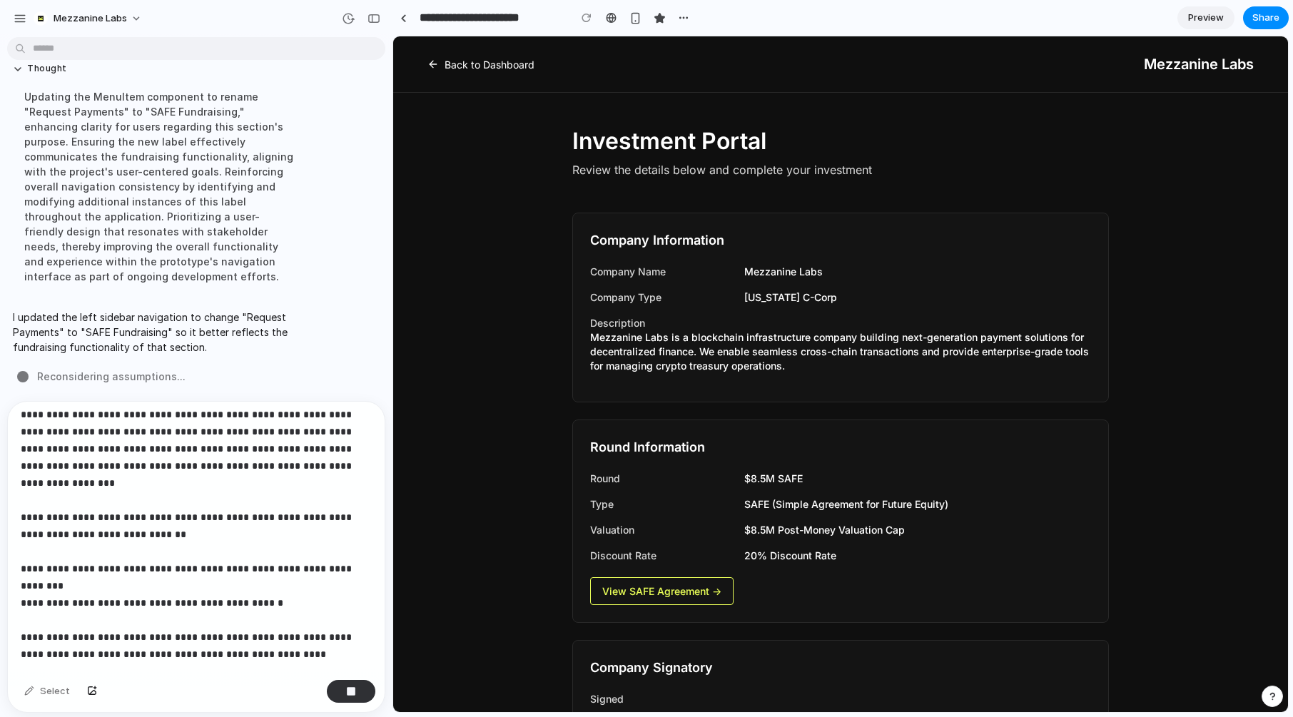
click at [467, 64] on link "Back to Dashboard" at bounding box center [481, 64] width 107 height 15
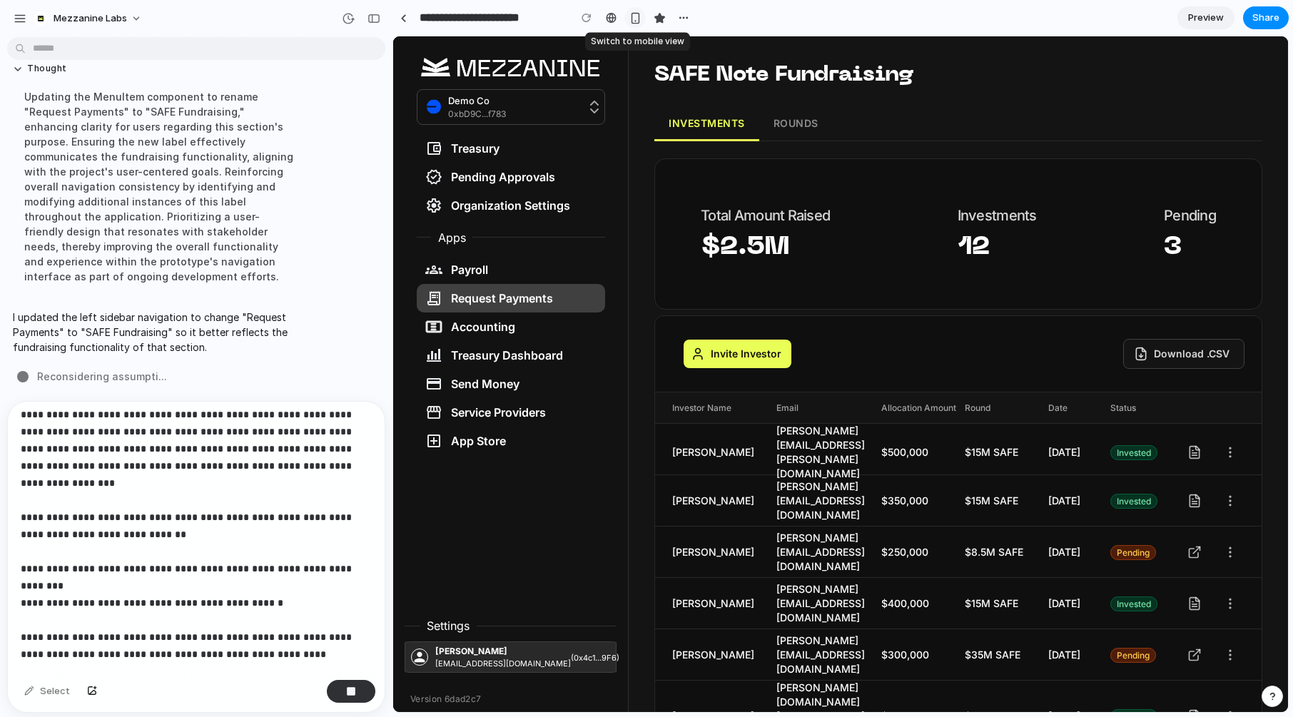
click at [634, 21] on div "button" at bounding box center [635, 18] width 12 height 12
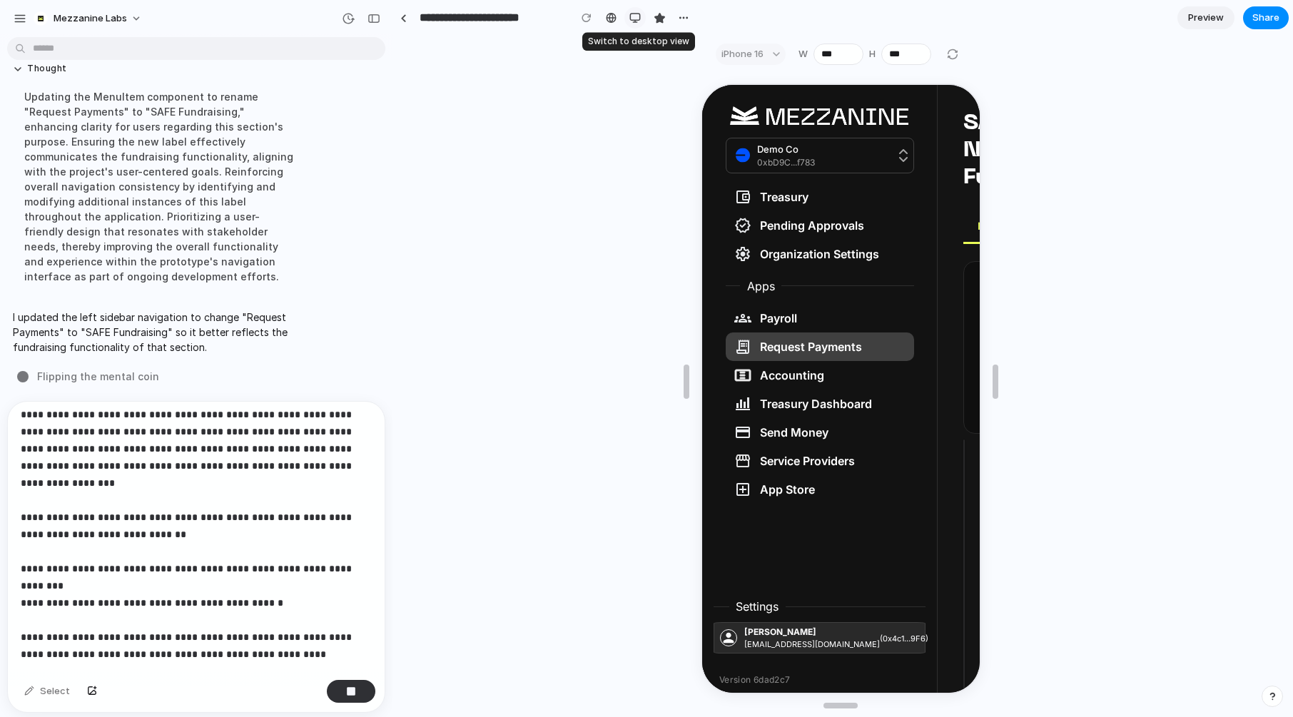
click at [639, 16] on div "button" at bounding box center [634, 17] width 11 height 11
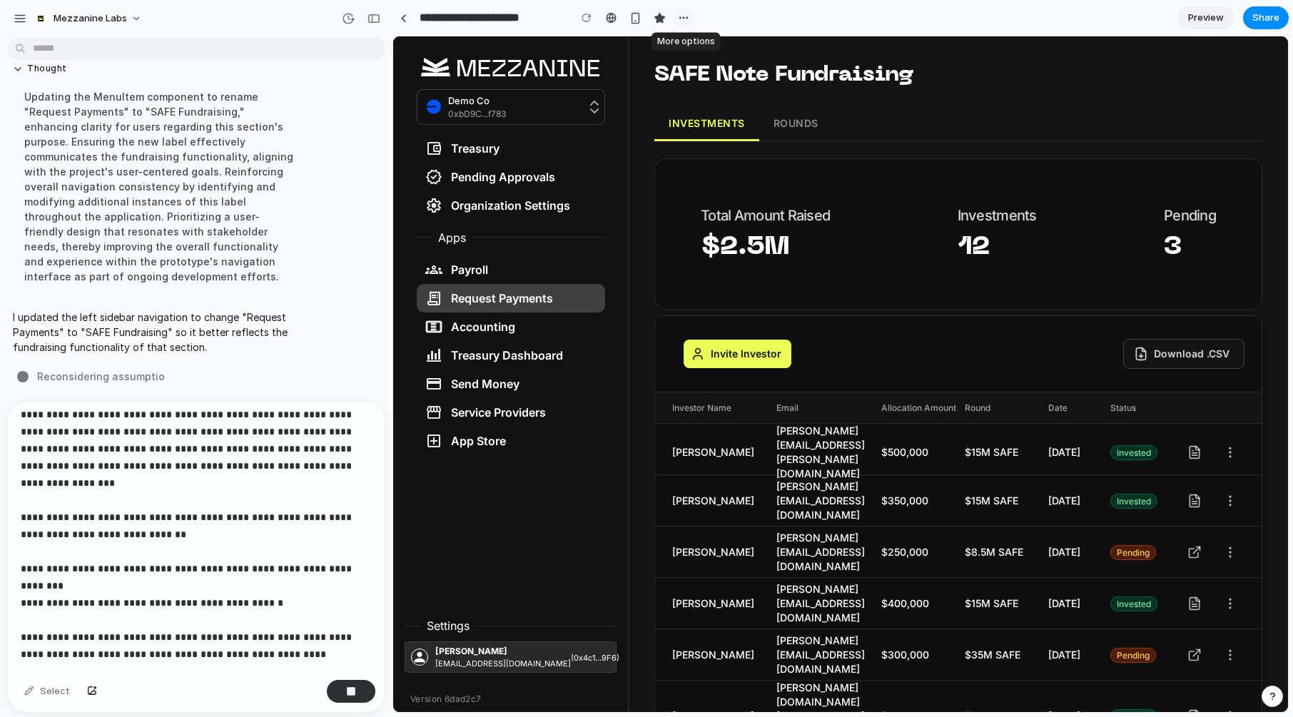
click at [684, 19] on div "button" at bounding box center [683, 17] width 11 height 11
click at [684, 19] on div "Duplicate Delete" at bounding box center [646, 358] width 1293 height 717
click at [94, 19] on span "Mezzanine Labs" at bounding box center [91, 18] width 74 height 14
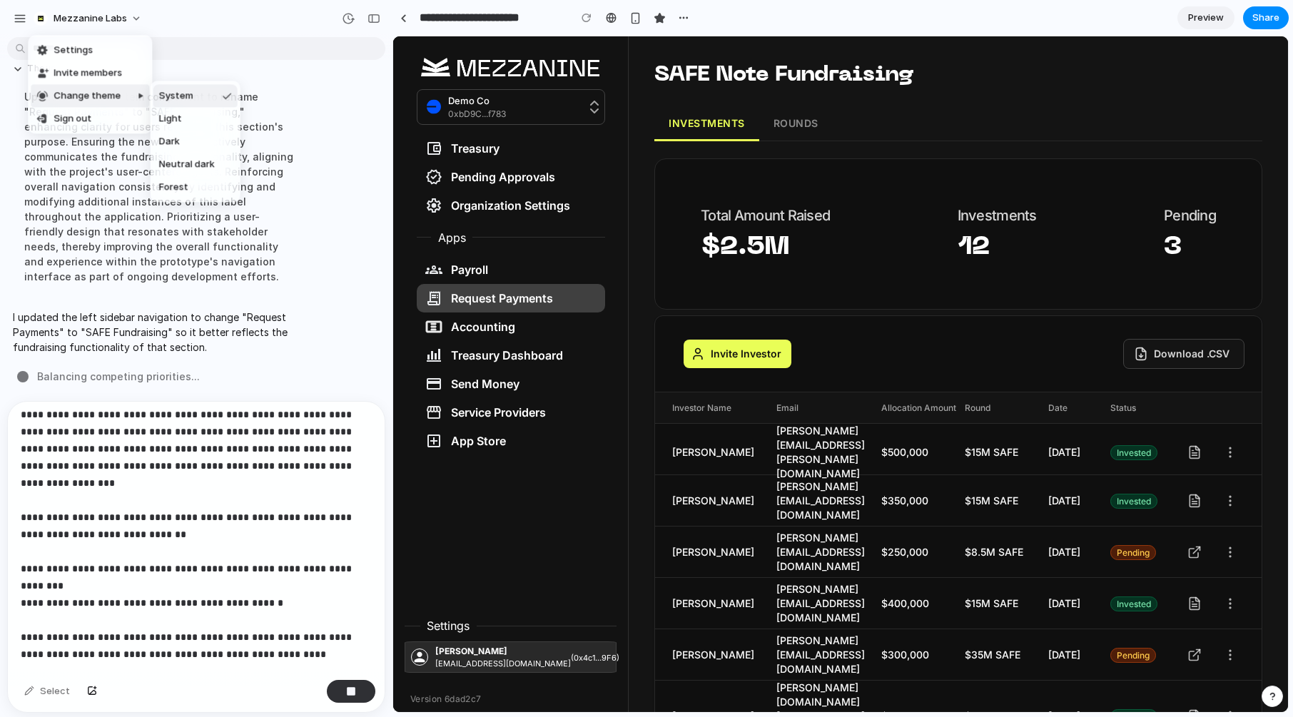
click at [298, 185] on div "Settings Invite members Change theme Sign out" at bounding box center [646, 358] width 1293 height 717
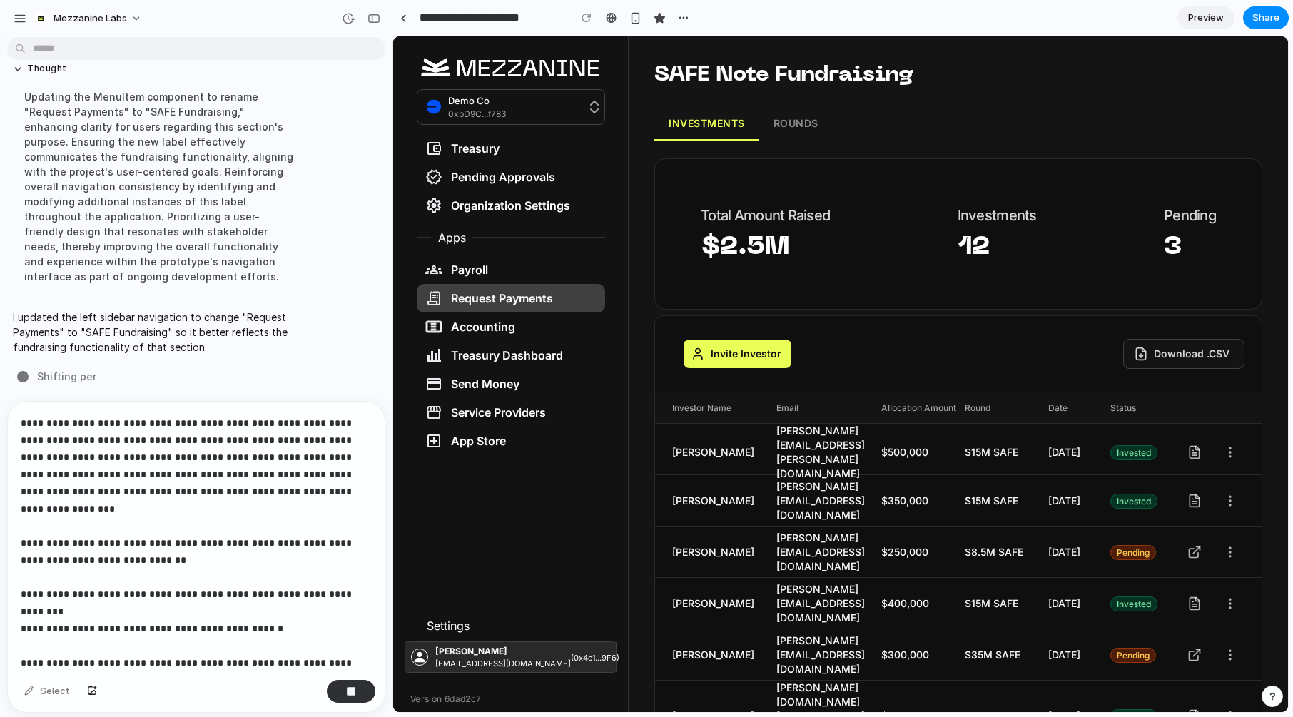
scroll to position [5838, 0]
click at [245, 562] on p "**********" at bounding box center [196, 535] width 351 height 240
click at [584, 21] on div at bounding box center [586, 17] width 21 height 21
click at [243, 460] on p "**********" at bounding box center [196, 535] width 351 height 240
click at [218, 569] on p "**********" at bounding box center [196, 535] width 351 height 240
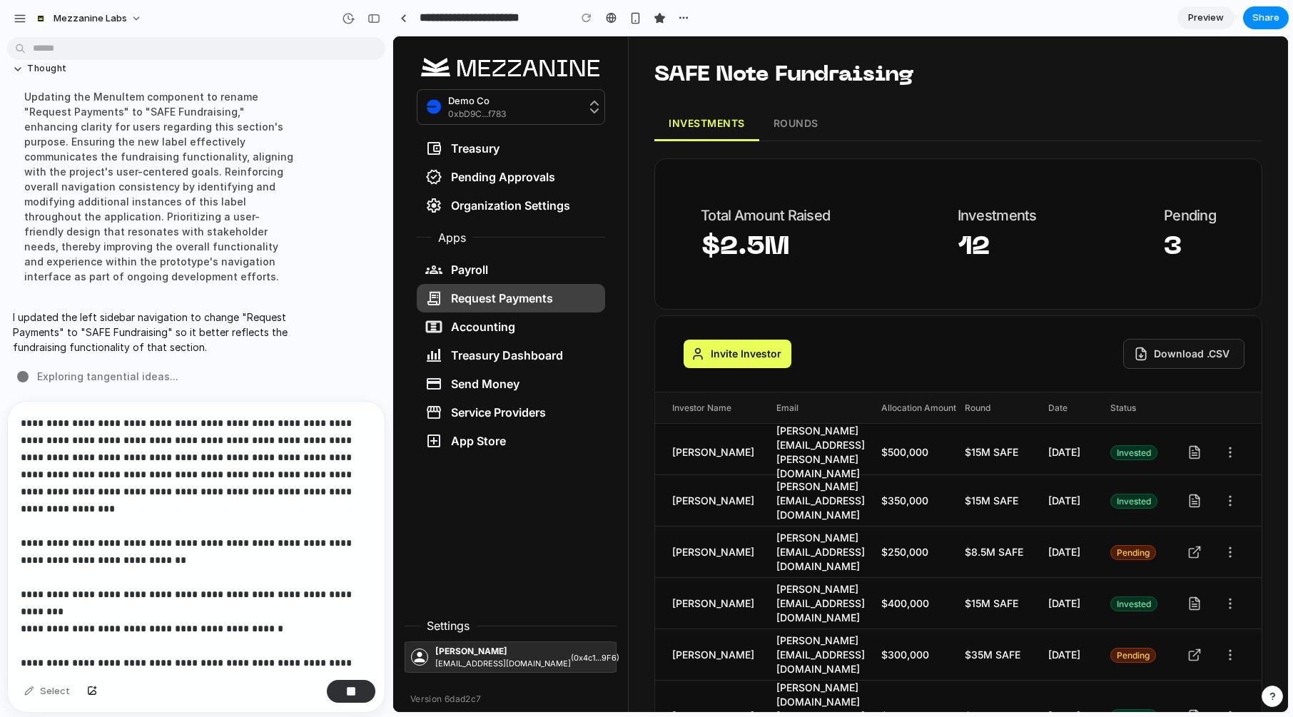
scroll to position [5842, 0]
click at [218, 477] on p "**********" at bounding box center [196, 535] width 351 height 240
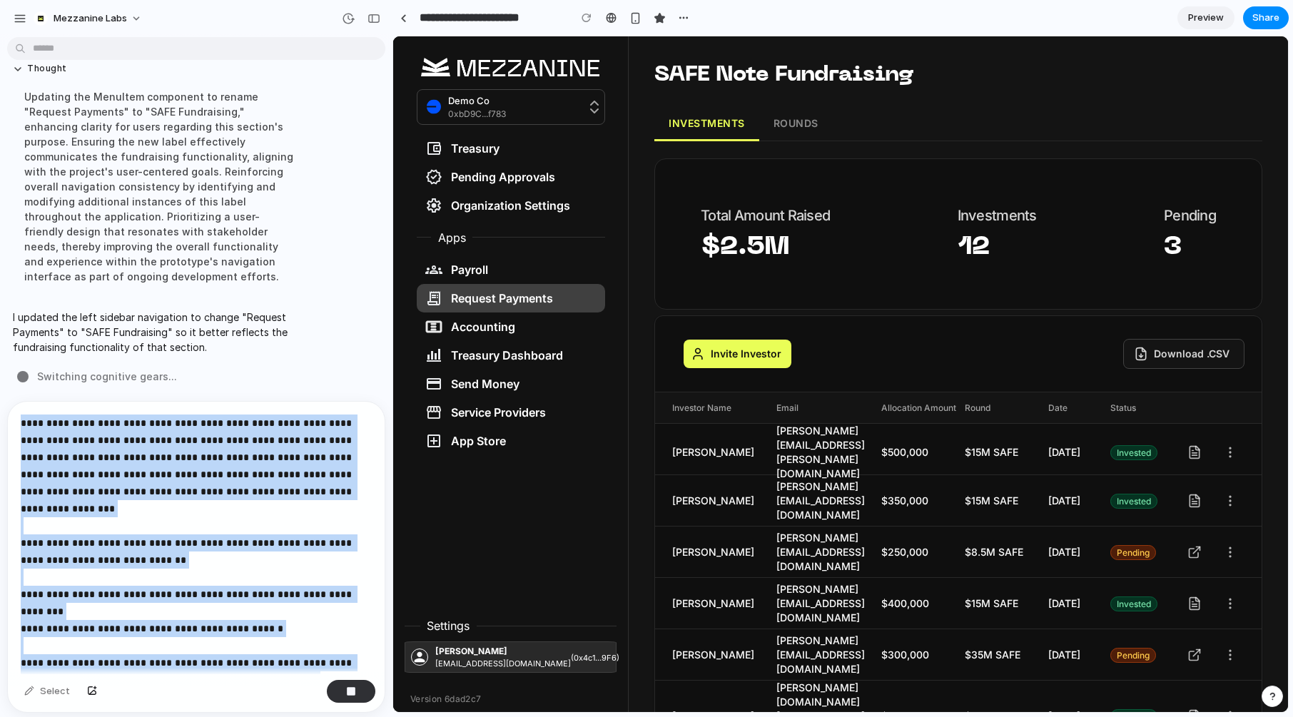
click at [218, 477] on p "**********" at bounding box center [196, 535] width 351 height 240
click at [583, 17] on div at bounding box center [586, 17] width 21 height 21
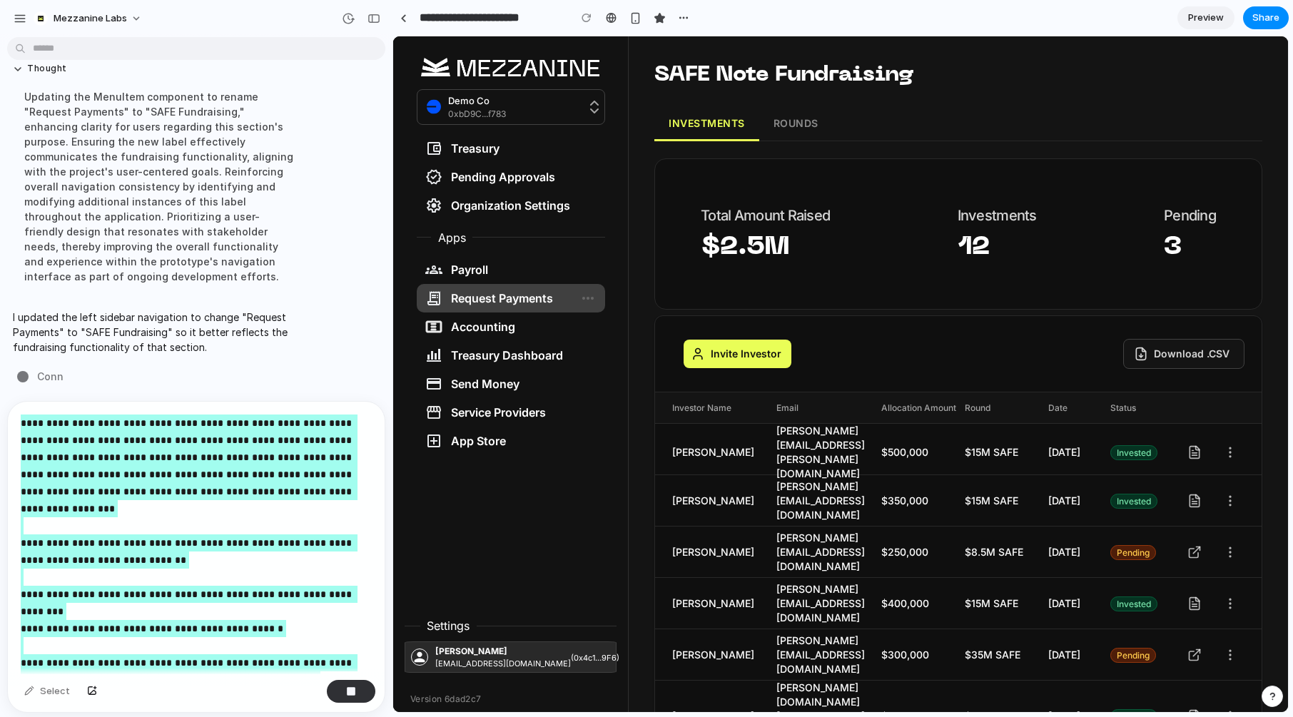
click at [593, 295] on icon "button" at bounding box center [588, 298] width 17 height 17
click at [797, 116] on button "ROUNDS" at bounding box center [796, 124] width 74 height 34
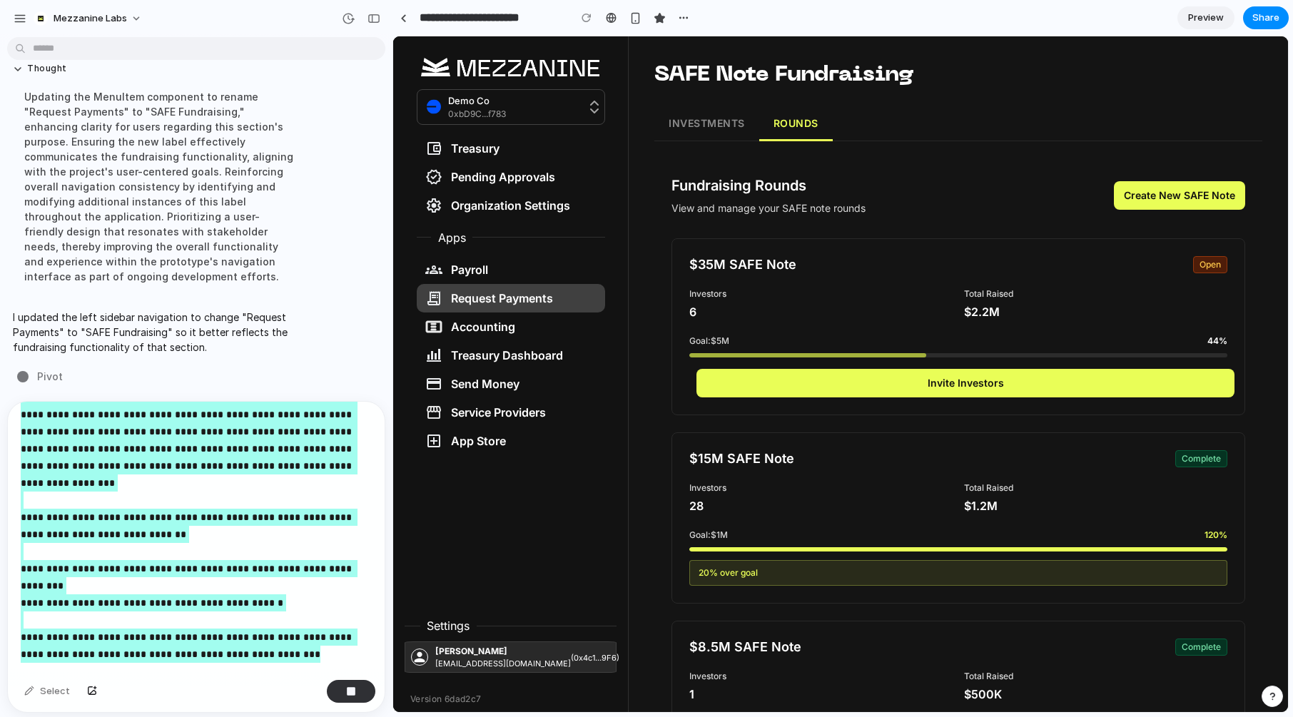
scroll to position [24, 0]
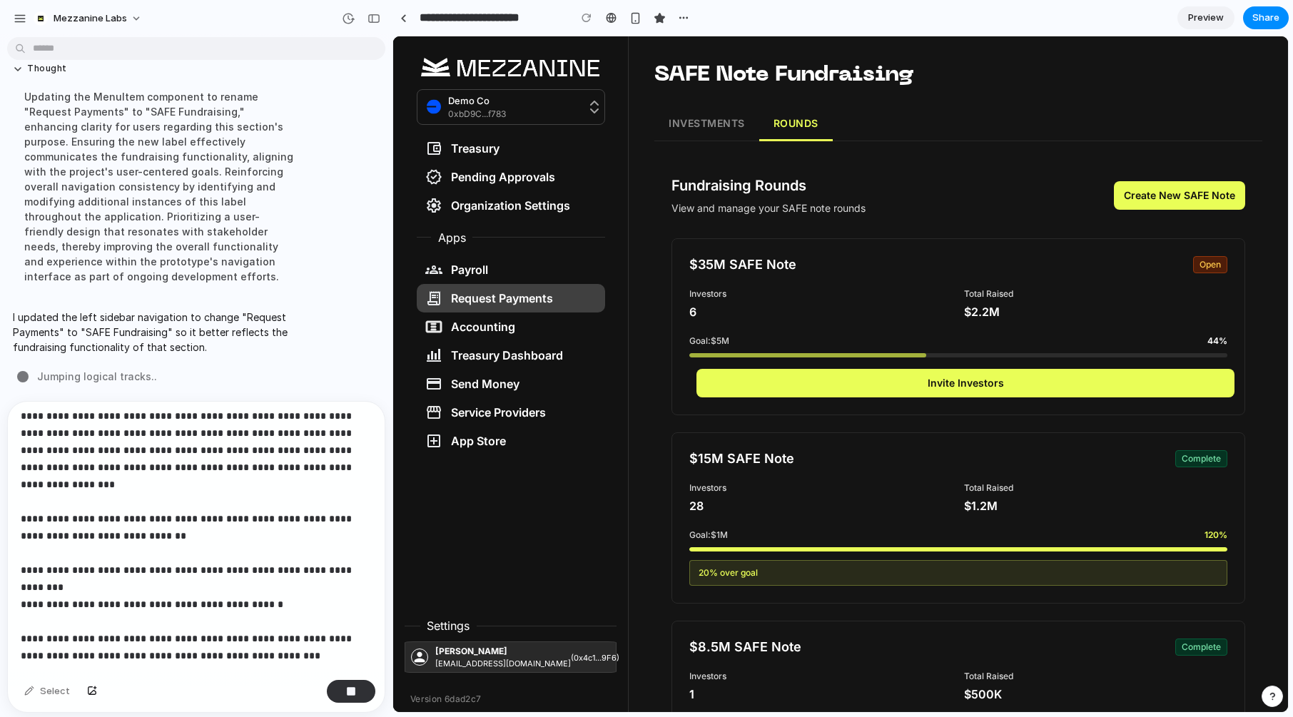
click at [133, 377] on span "Jumping logical tracks .." at bounding box center [97, 376] width 120 height 15
click at [93, 375] on span "Untangling complexity" at bounding box center [93, 376] width 113 height 15
click at [93, 375] on span "Untangling complexity .." at bounding box center [96, 376] width 118 height 15
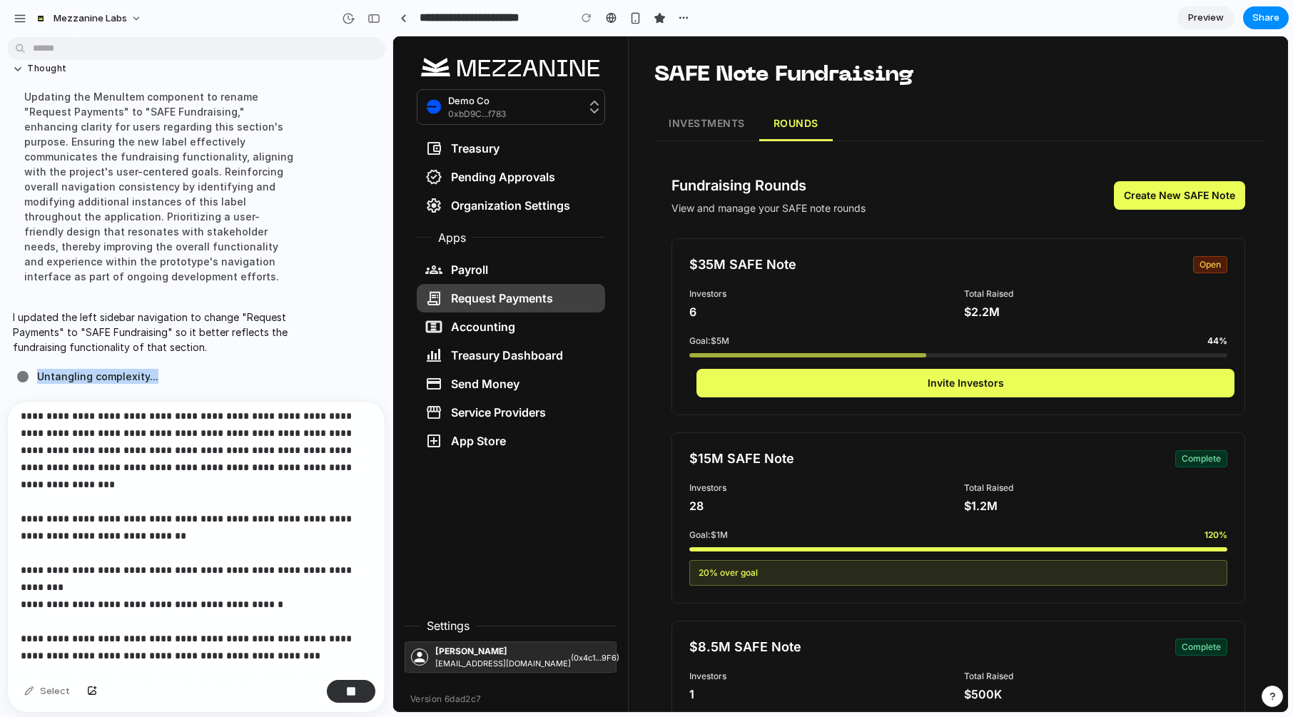
click at [93, 375] on span "Untangling complexity ..." at bounding box center [97, 376] width 121 height 15
click at [133, 330] on p "I updated the left sidebar navigation to change "Request Payments" to "SAFE Fun…" at bounding box center [160, 332] width 295 height 45
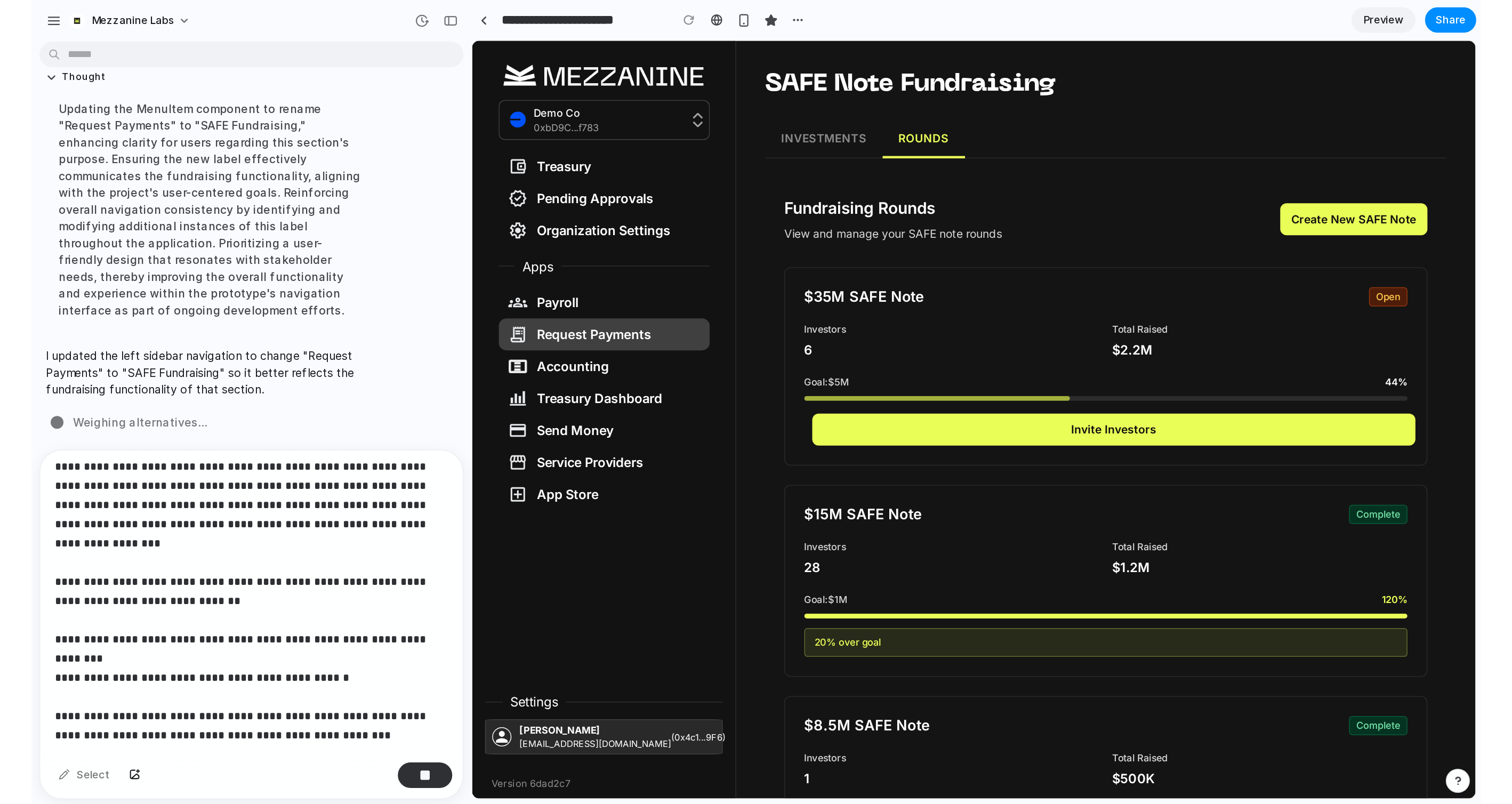
scroll to position [4365, 0]
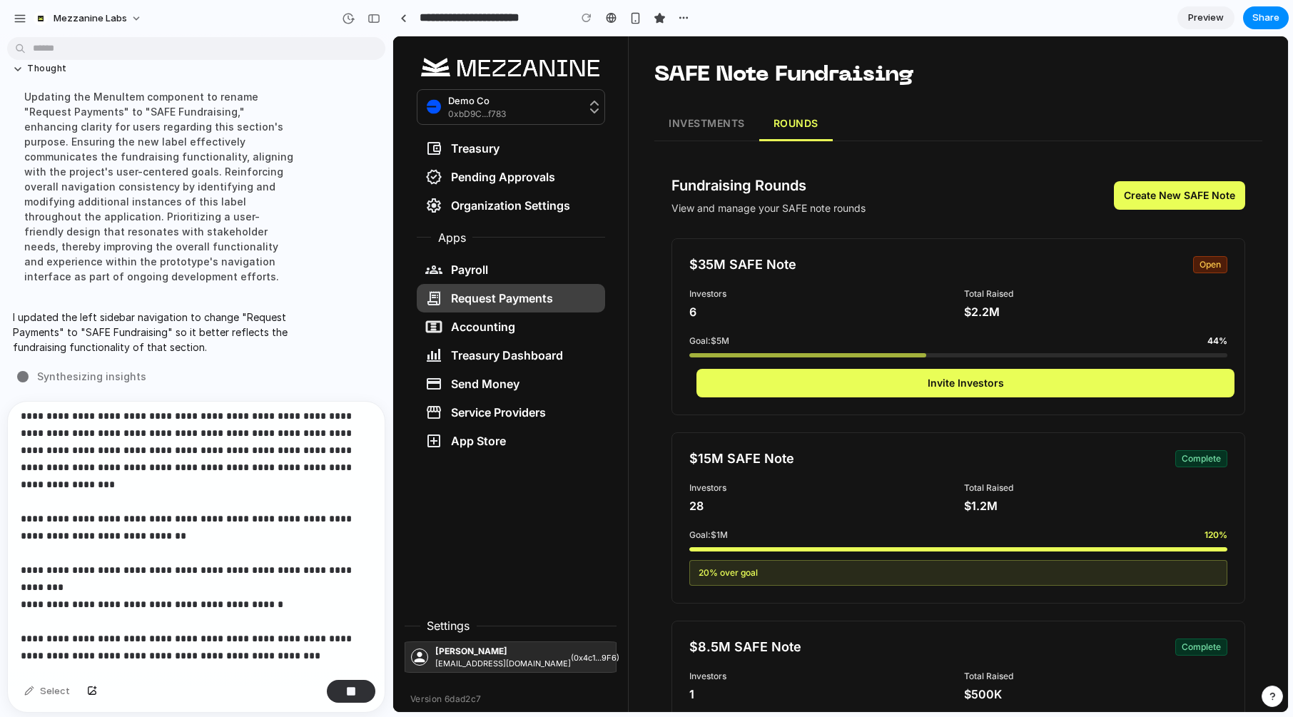
click at [201, 584] on p "**********" at bounding box center [196, 510] width 351 height 240
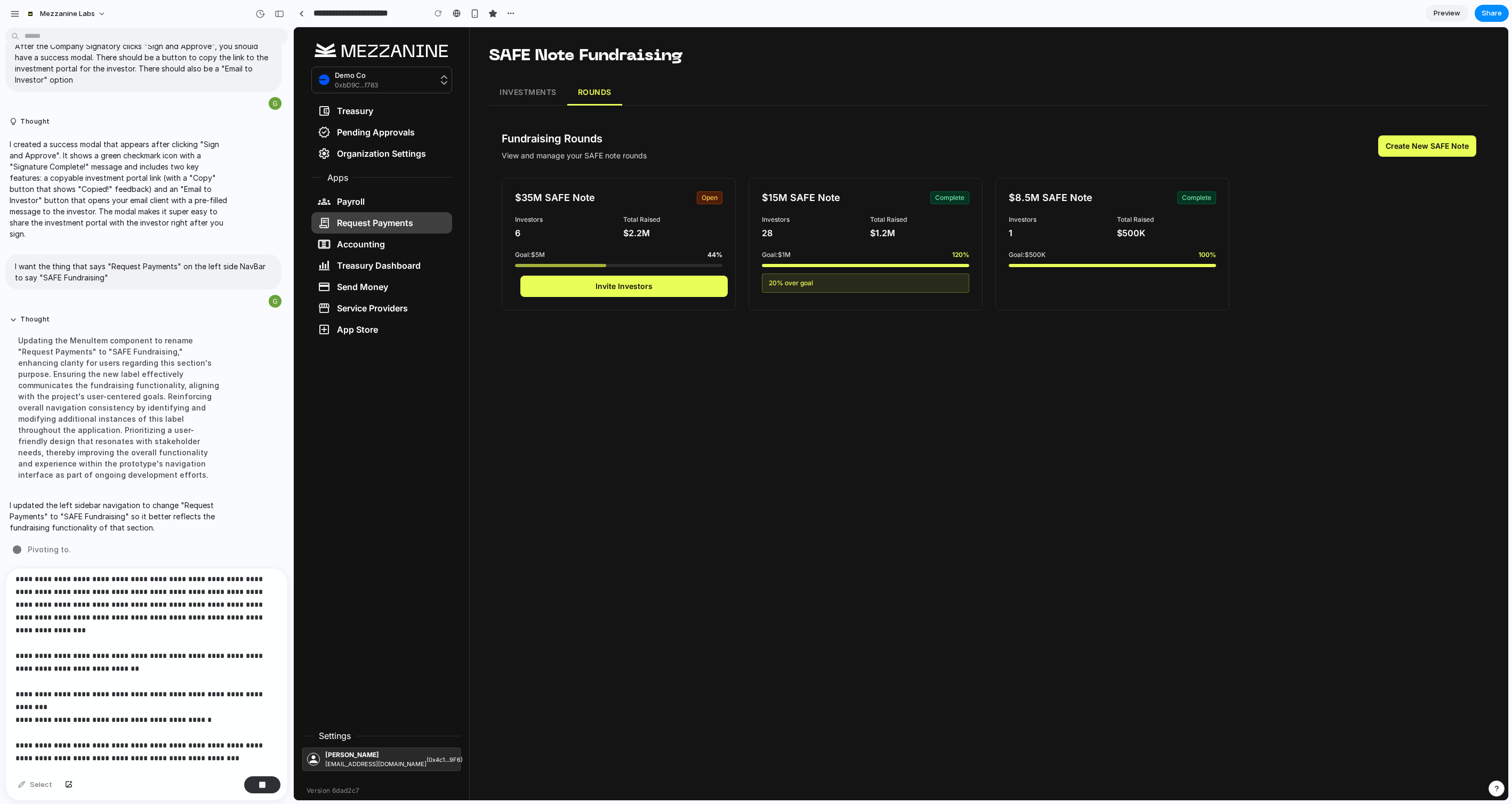
scroll to position [19, 0]
click at [181, 536] on p "**********" at bounding box center [146, 649] width 262 height 179
click at [173, 536] on p "**********" at bounding box center [146, 649] width 262 height 179
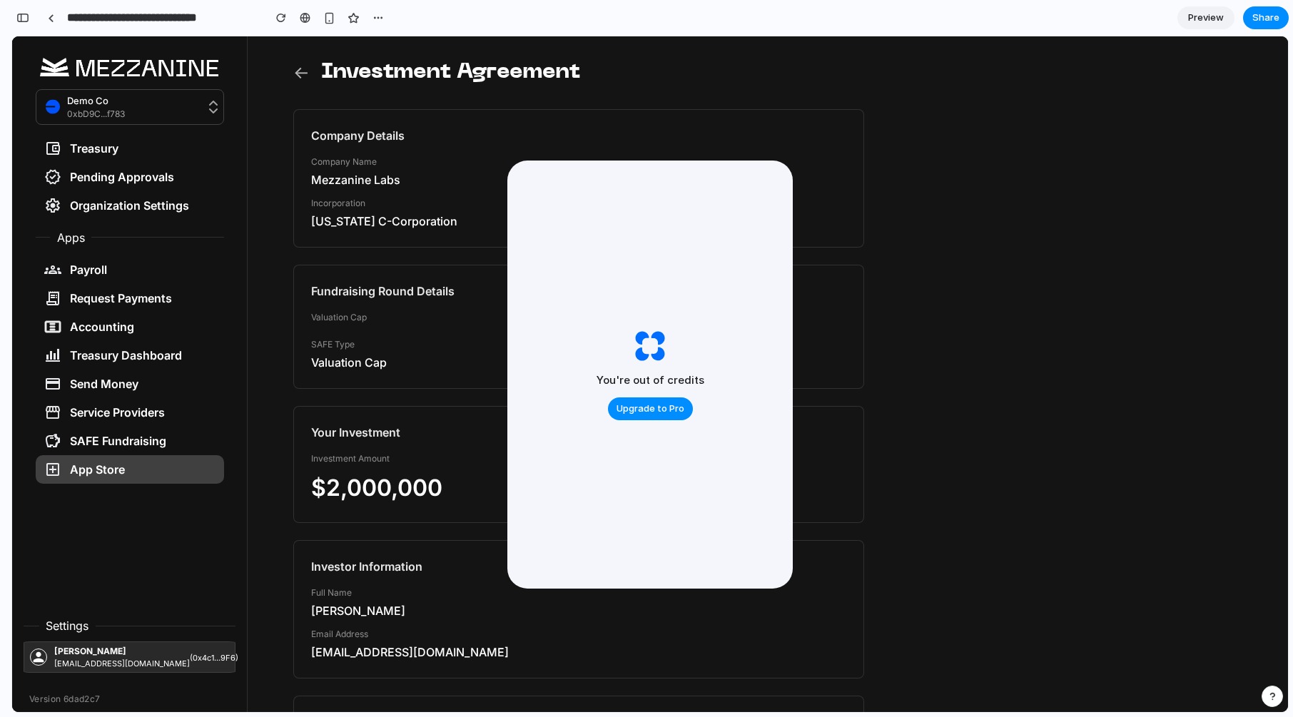
scroll to position [1334, 0]
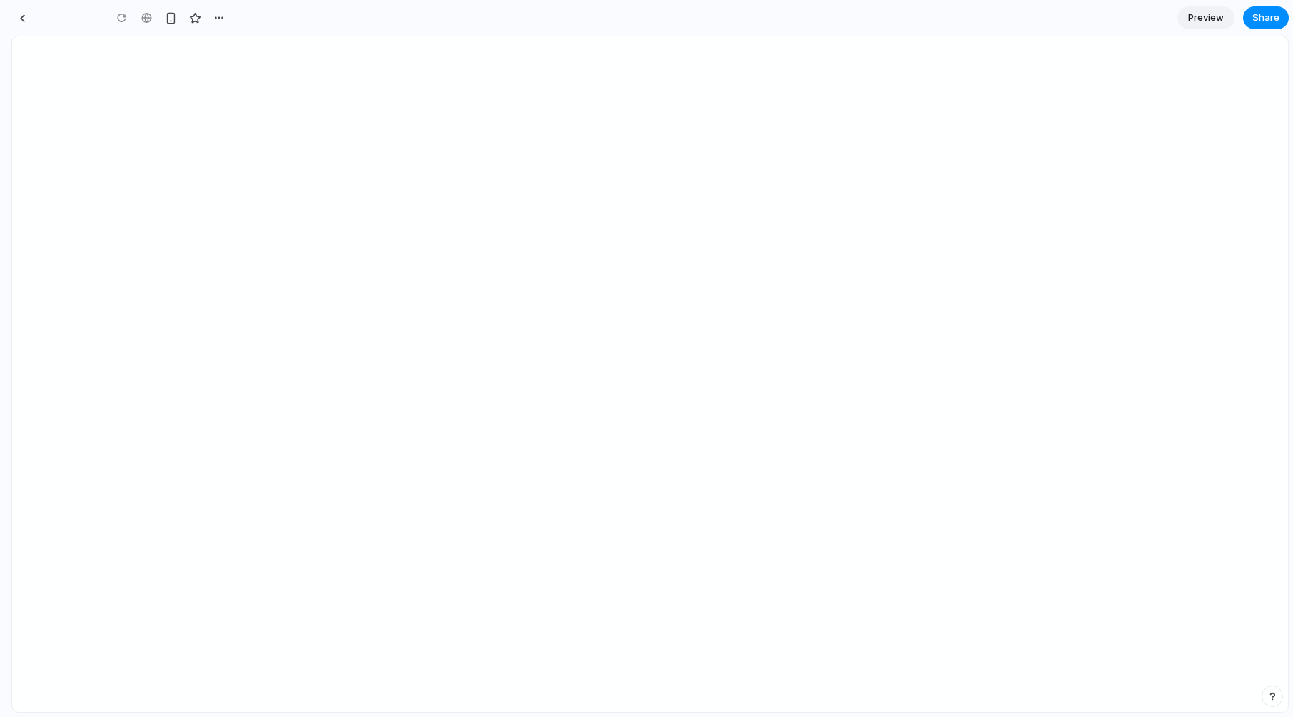
type input "**********"
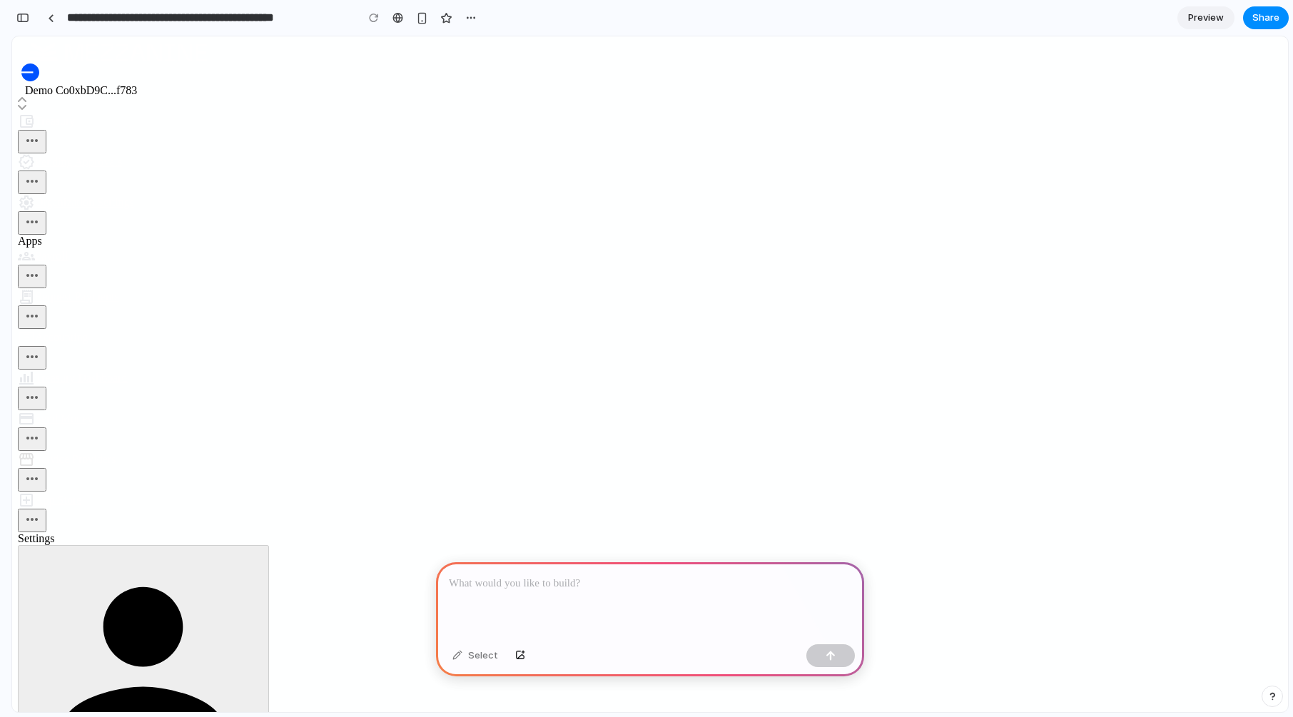
click at [602, 594] on div at bounding box center [650, 600] width 428 height 76
click at [542, 587] on p at bounding box center [650, 583] width 403 height 17
click at [579, 587] on p at bounding box center [650, 583] width 403 height 17
click at [577, 579] on p "**********" at bounding box center [650, 583] width 403 height 17
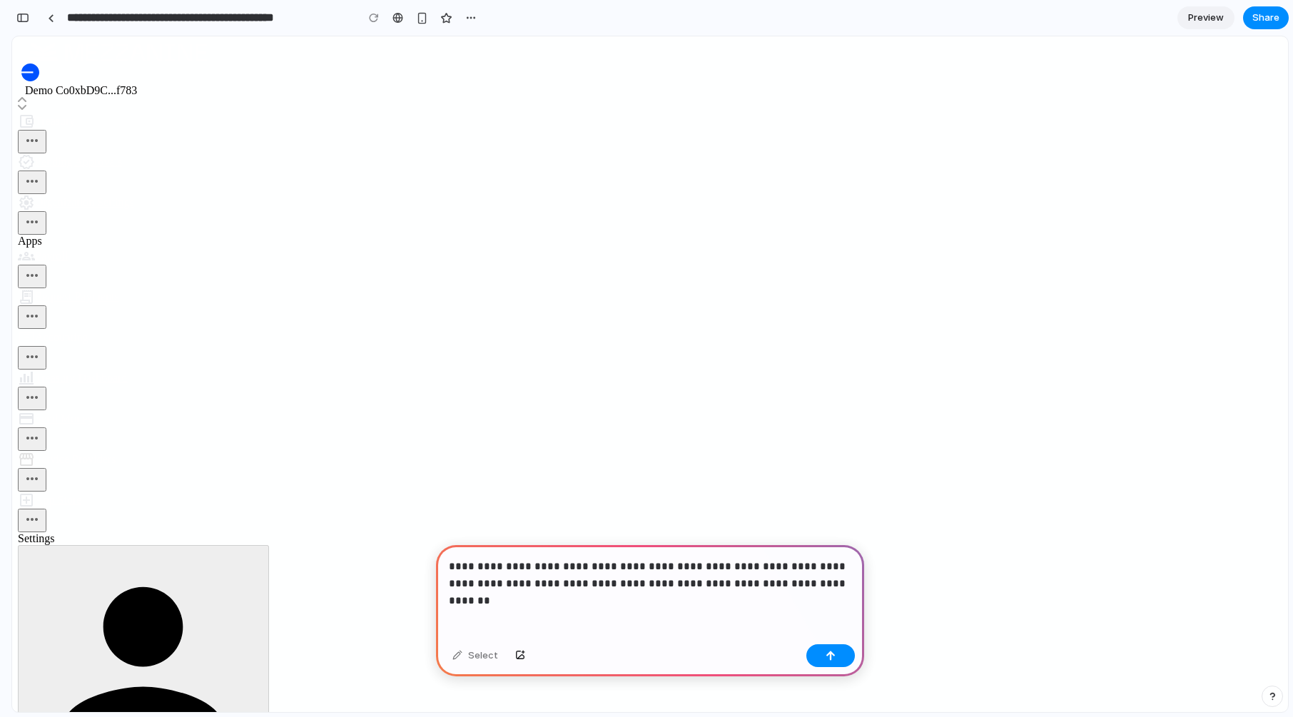
scroll to position [69, 0]
click at [829, 655] on div "button" at bounding box center [831, 656] width 10 height 10
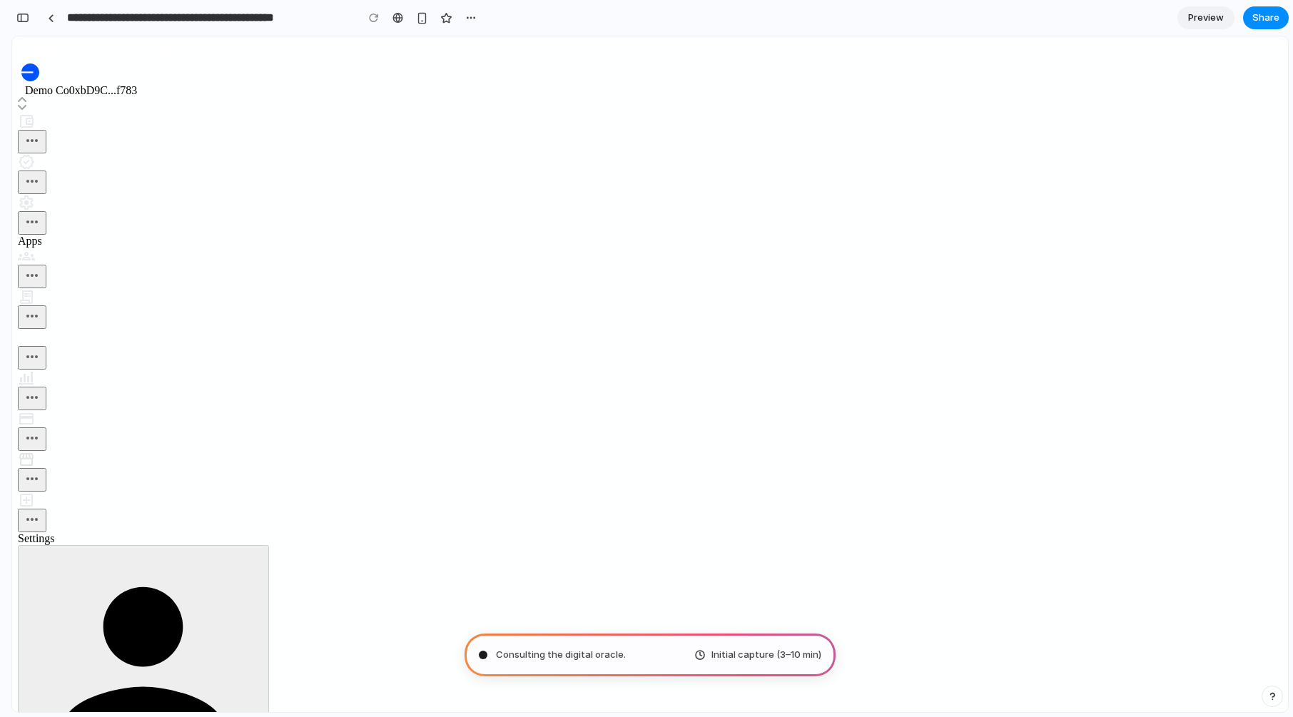
scroll to position [23, 0]
type input "**********"
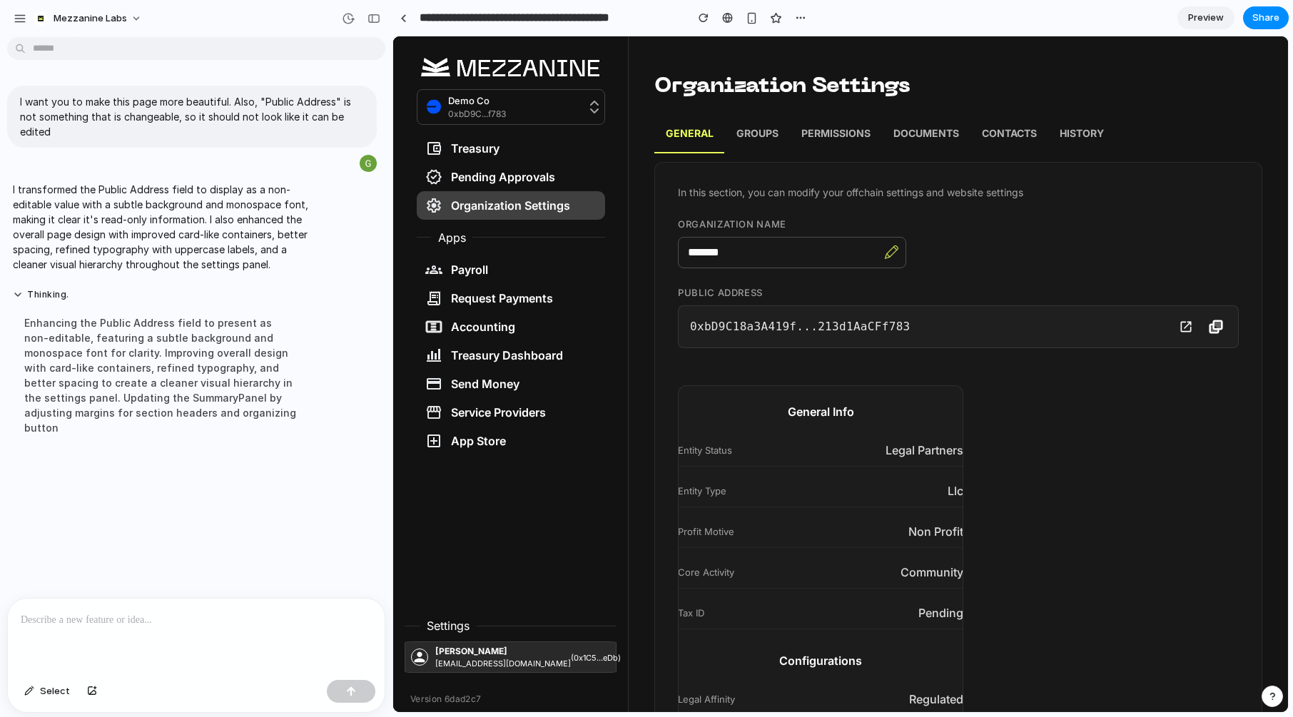
scroll to position [0, 0]
click at [374, 19] on div "button" at bounding box center [374, 19] width 13 height 10
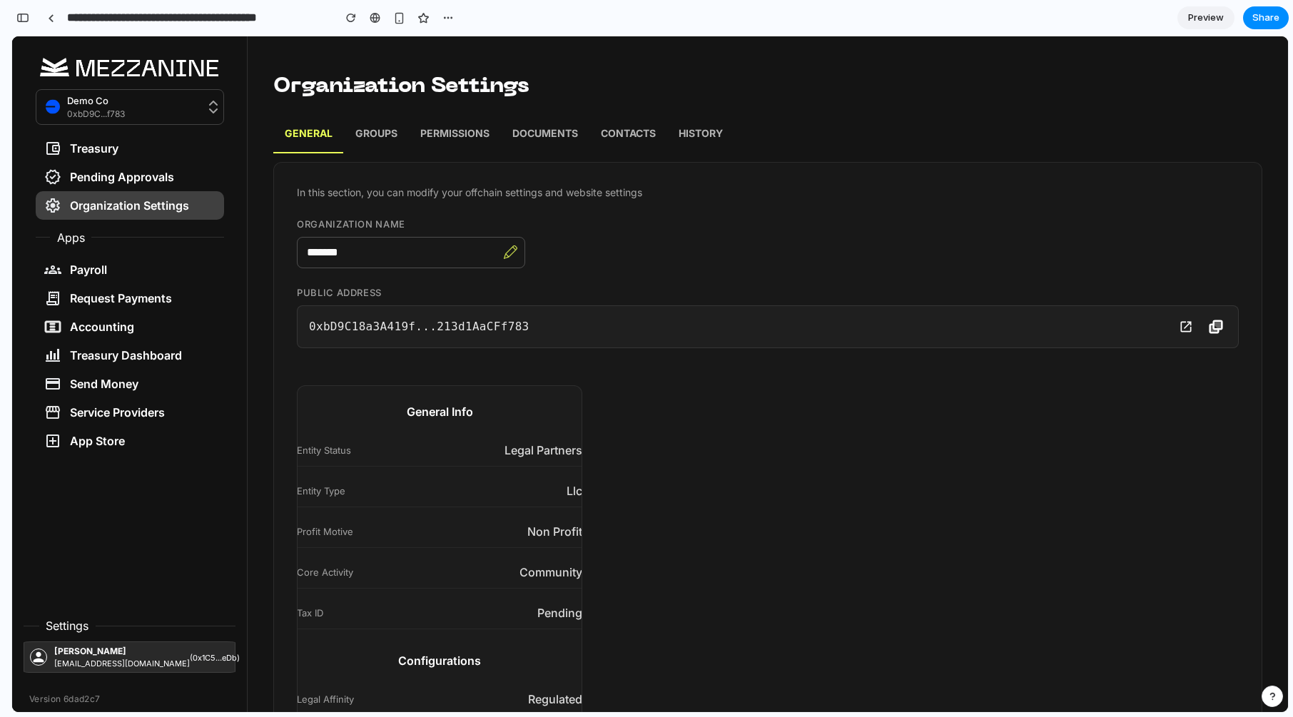
click at [380, 127] on p "Groups" at bounding box center [376, 135] width 42 height 19
click at [367, 132] on p "Groups" at bounding box center [376, 135] width 42 height 19
click at [465, 134] on p "Permissions" at bounding box center [454, 135] width 69 height 19
click at [526, 134] on p "Documents" at bounding box center [545, 135] width 66 height 19
click at [636, 129] on p "Contacts" at bounding box center [628, 135] width 55 height 19
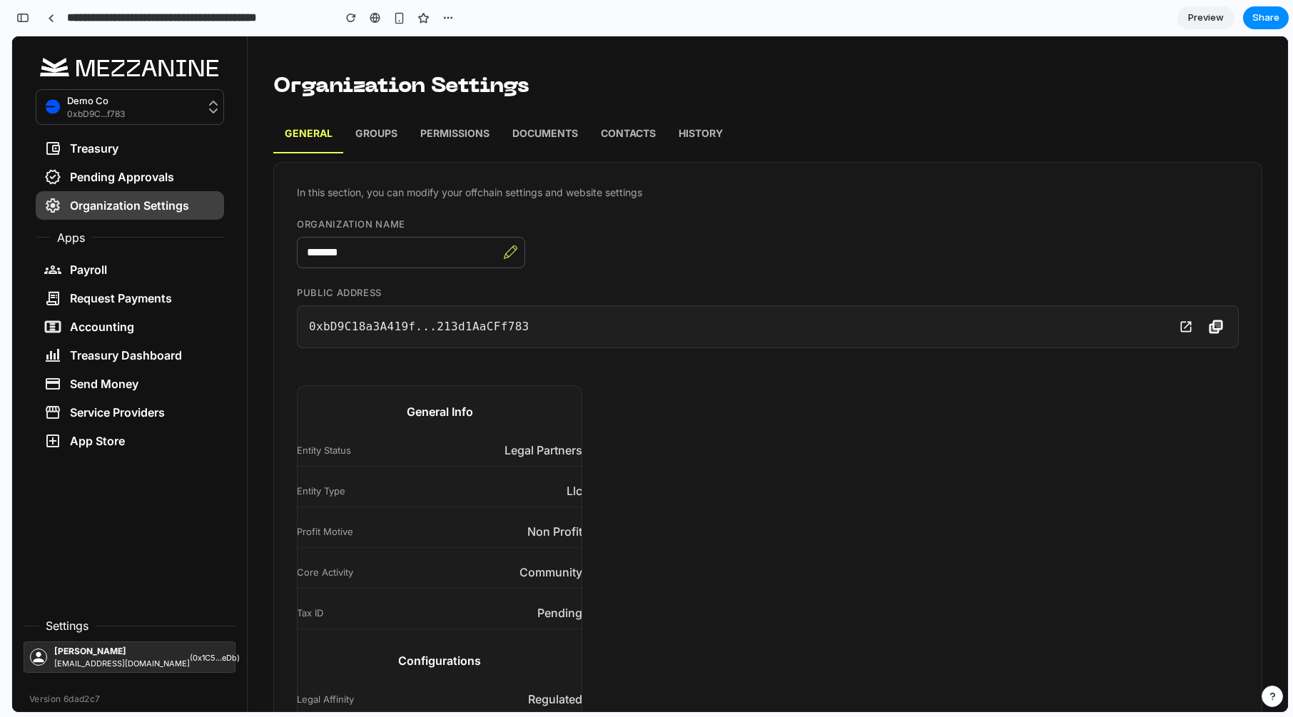
click at [716, 127] on p "History" at bounding box center [701, 135] width 44 height 19
click at [314, 129] on p "General" at bounding box center [309, 135] width 48 height 19
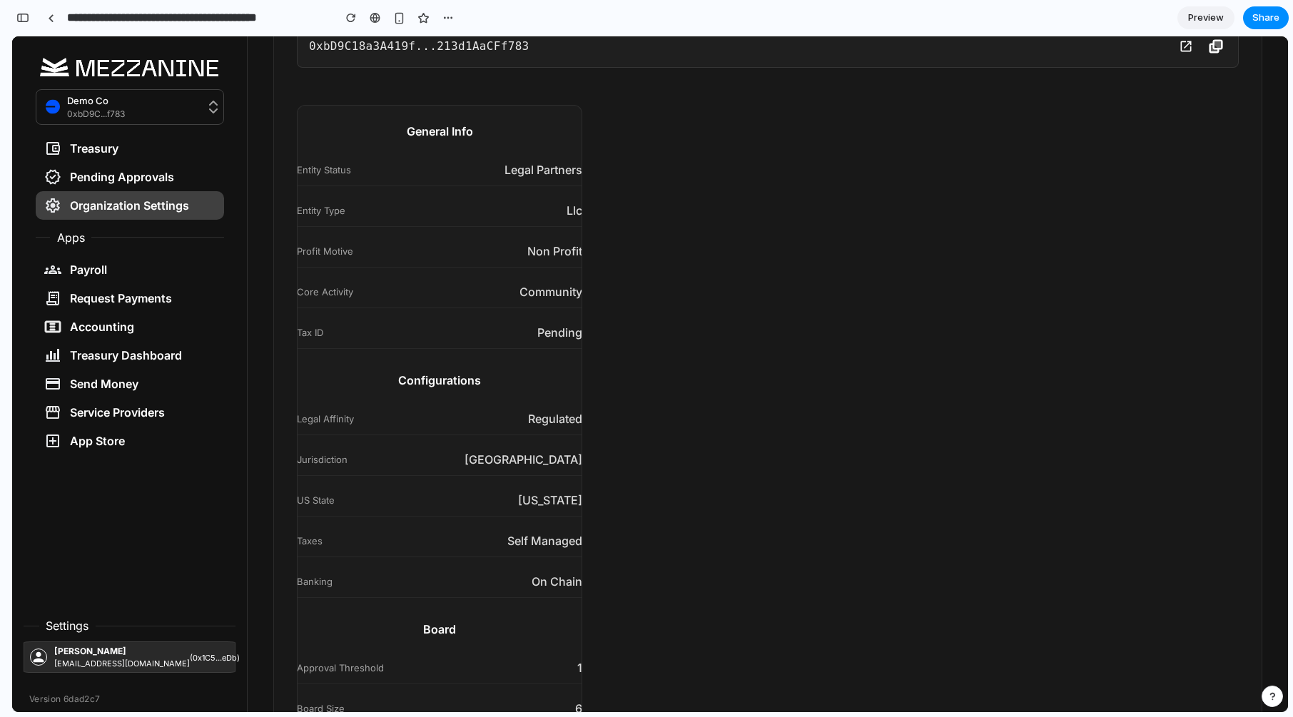
scroll to position [281, 0]
click at [27, 20] on div "button" at bounding box center [22, 18] width 13 height 10
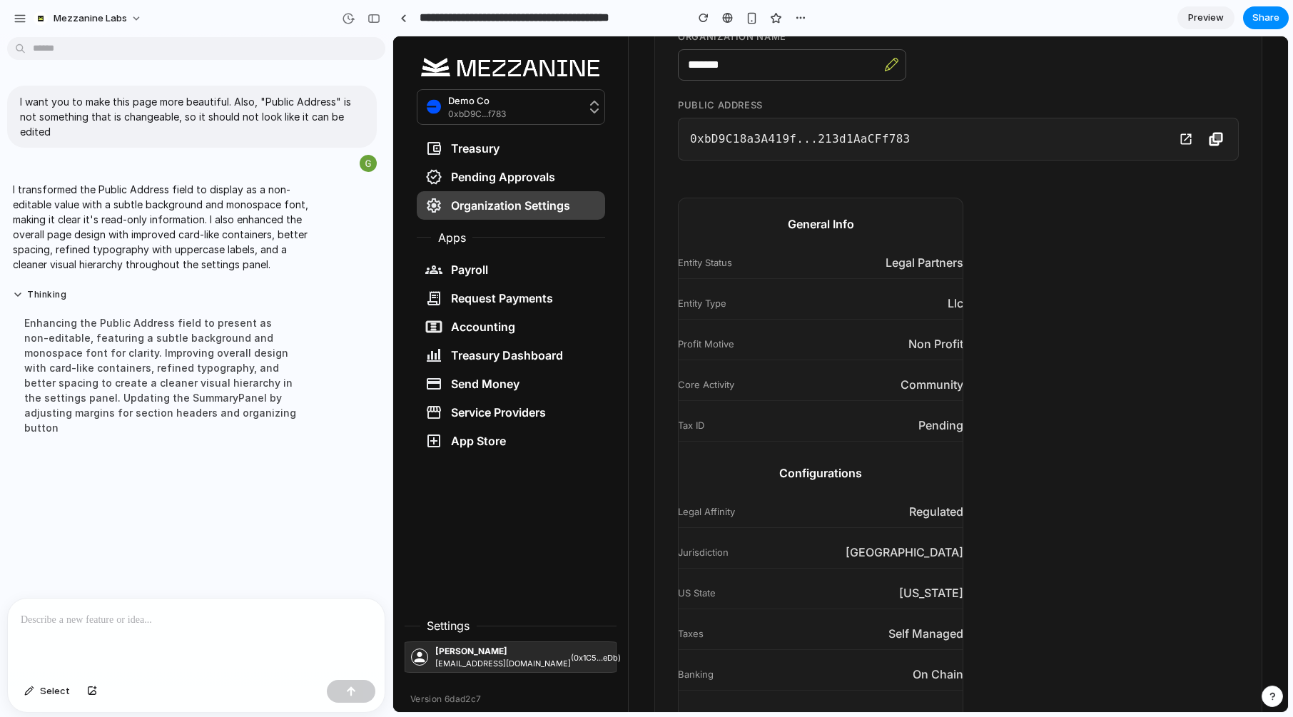
scroll to position [0, 0]
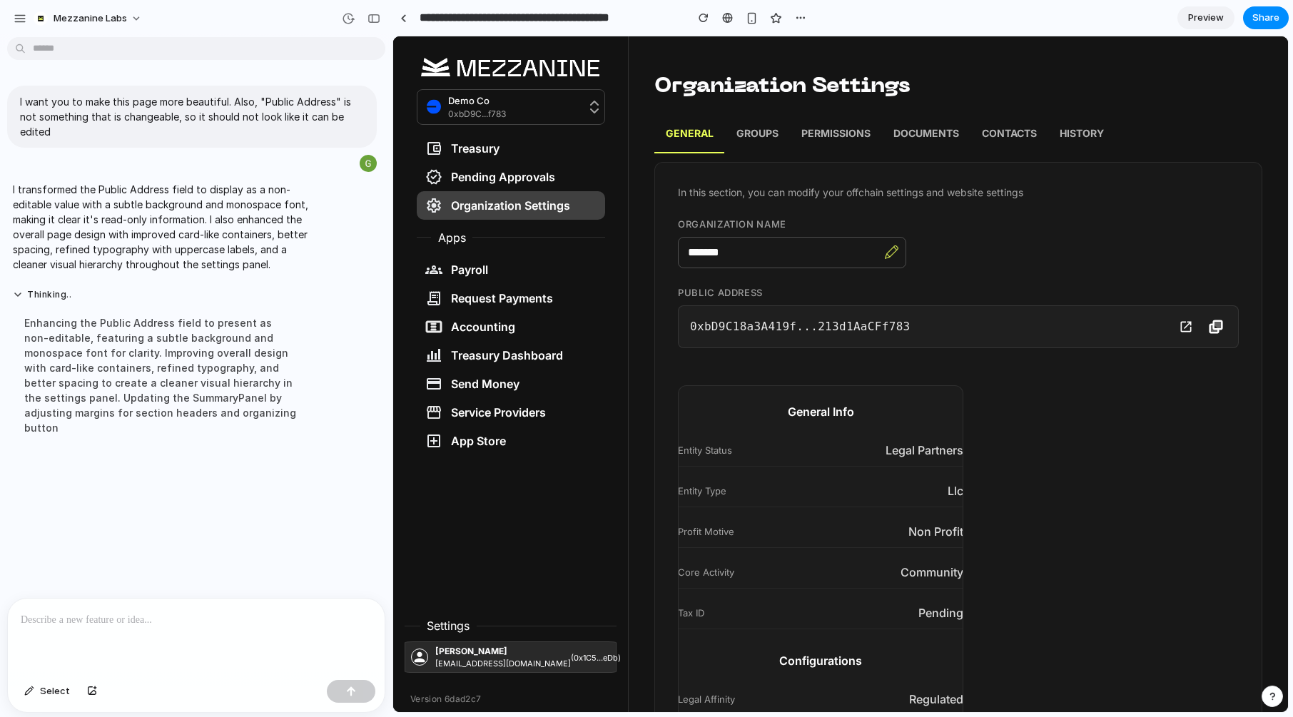
click at [761, 135] on p "Groups" at bounding box center [758, 135] width 42 height 19
click at [836, 128] on p "Permissions" at bounding box center [835, 135] width 69 height 19
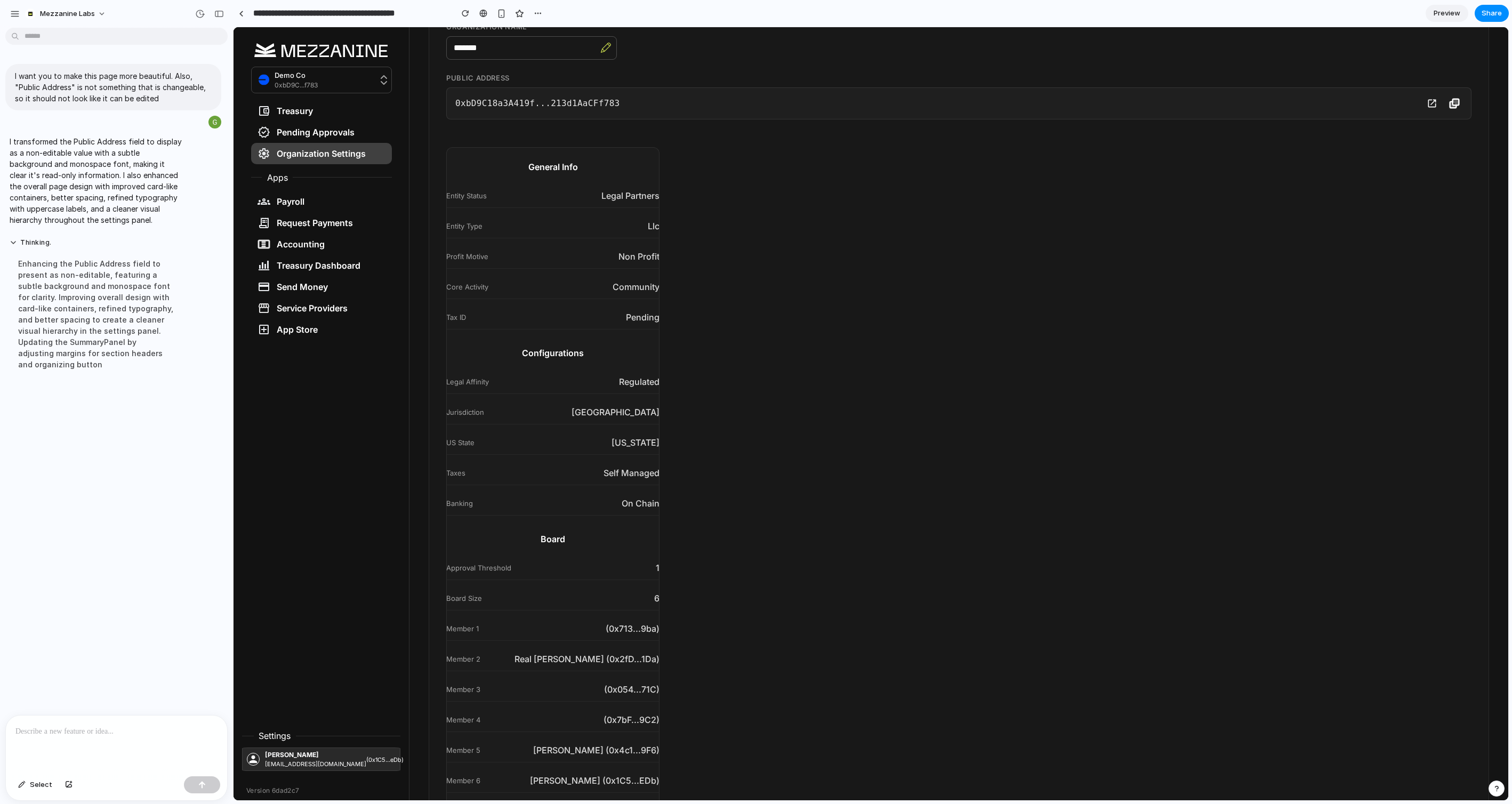
scroll to position [223, 0]
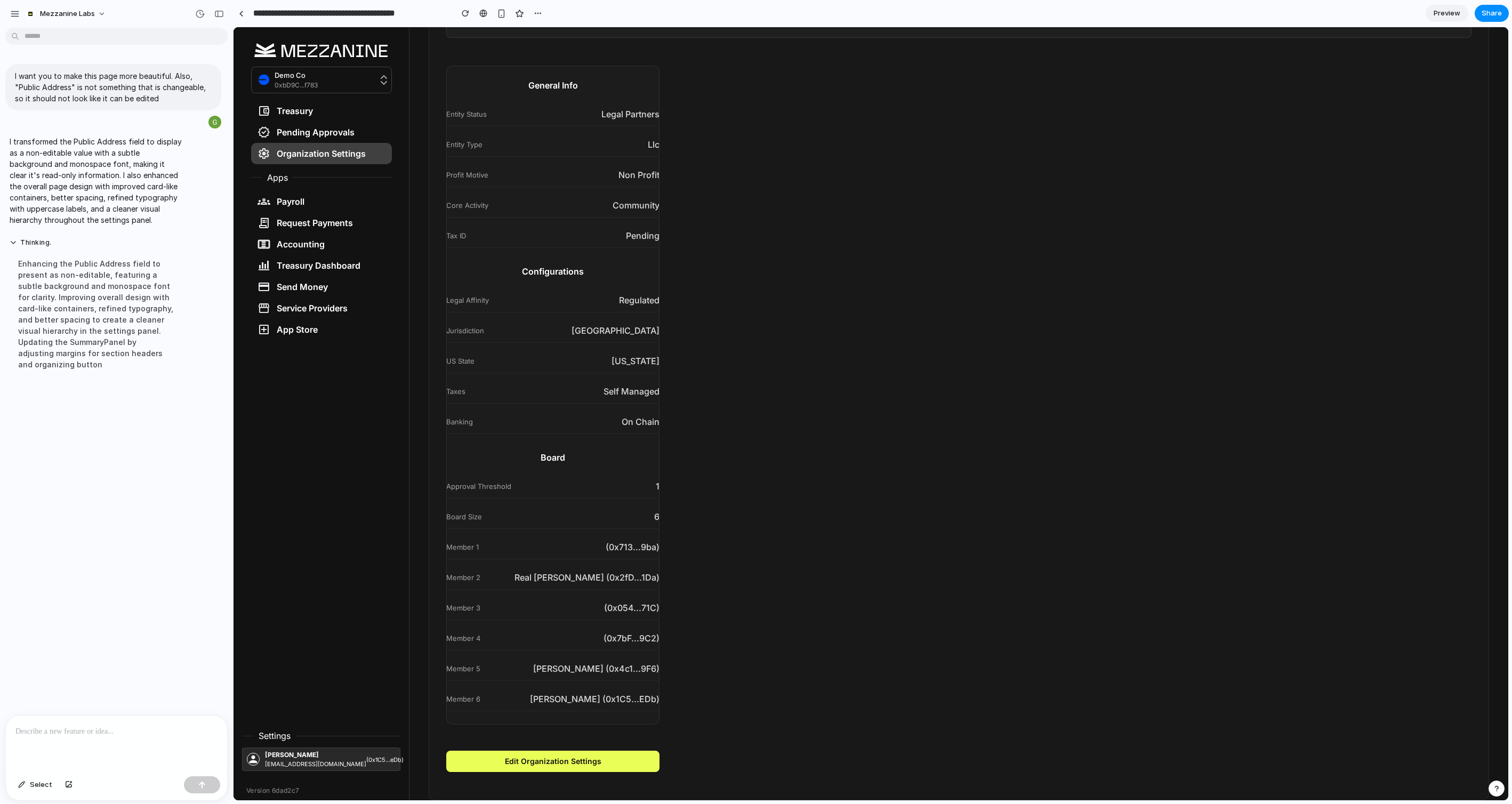
click at [578, 536] on button "Edit Organization Settings" at bounding box center [552, 761] width 213 height 22
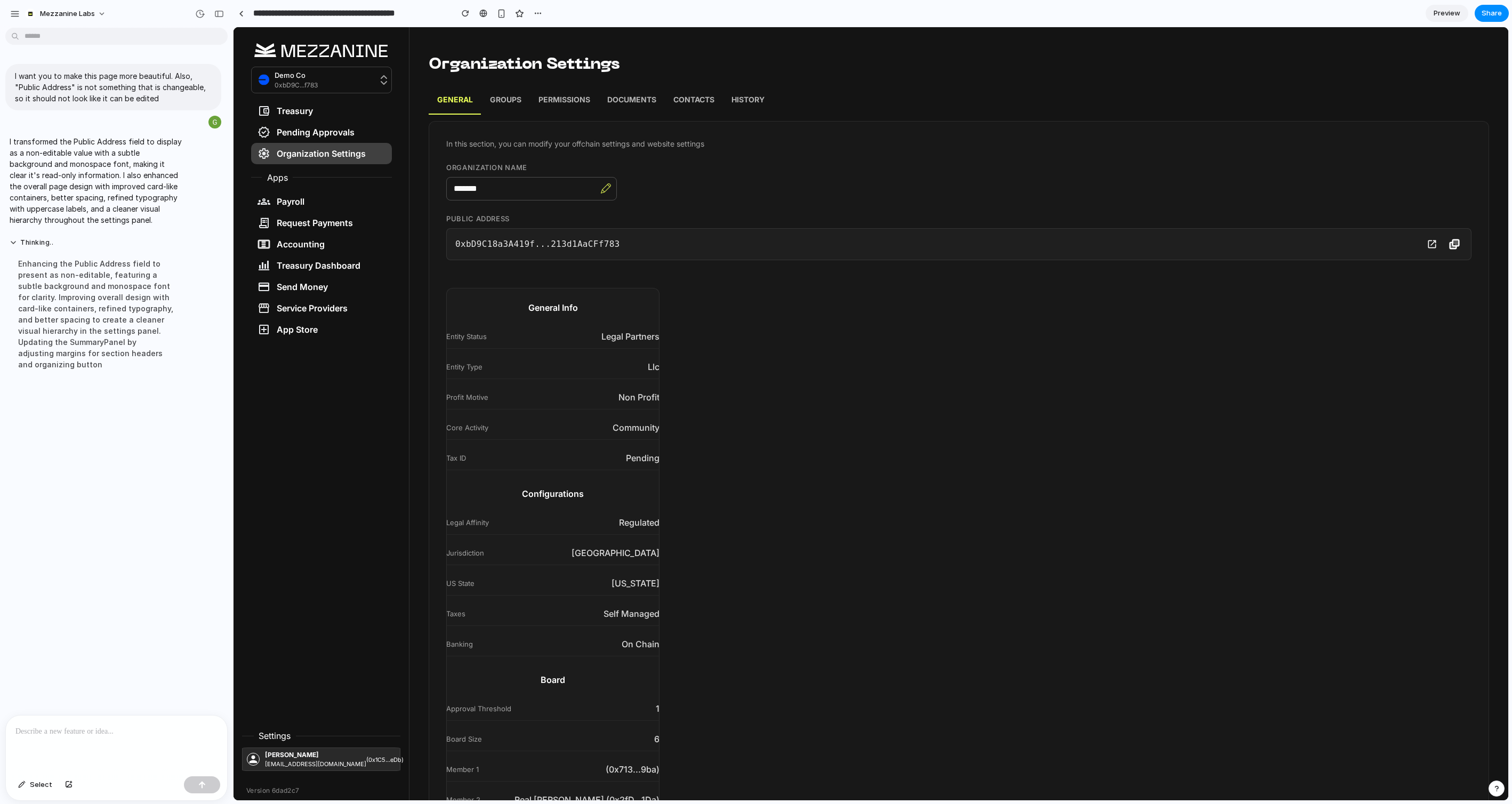
click at [499, 105] on p "Groups" at bounding box center [506, 101] width 31 height 14
click at [566, 93] on link "Permissions" at bounding box center [564, 102] width 69 height 27
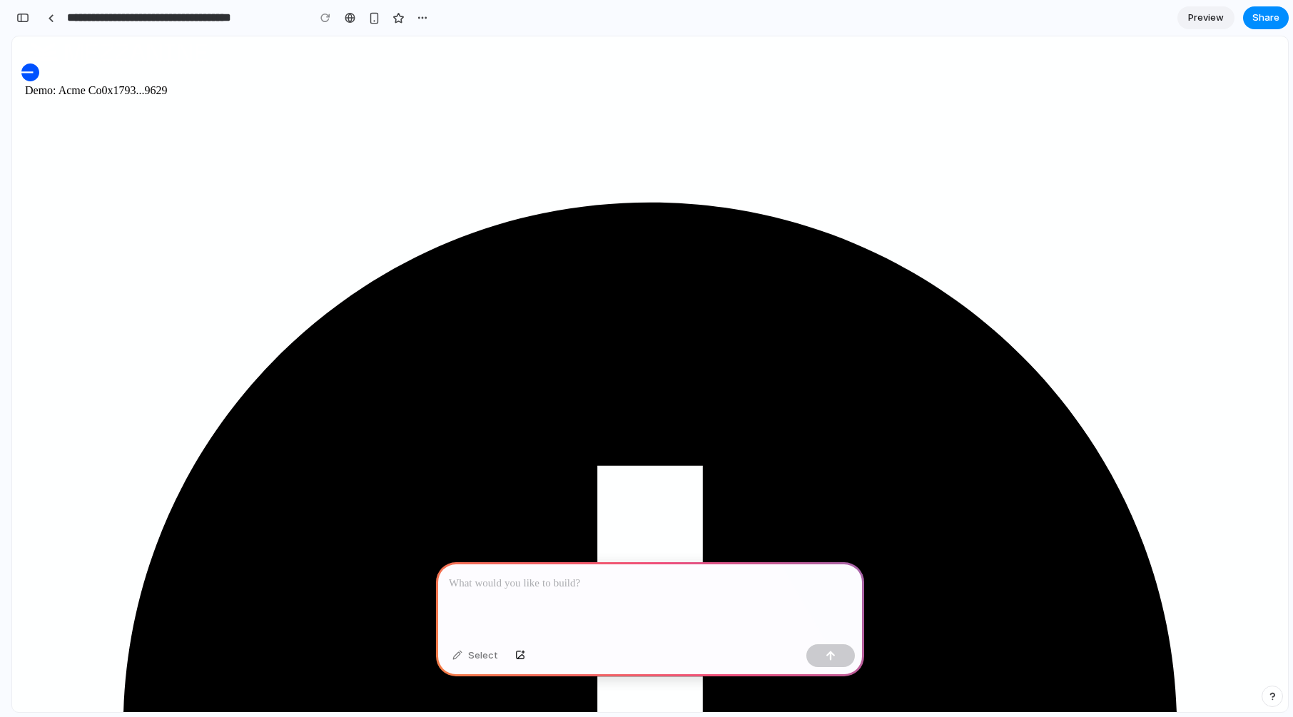
click at [576, 591] on p at bounding box center [650, 583] width 403 height 17
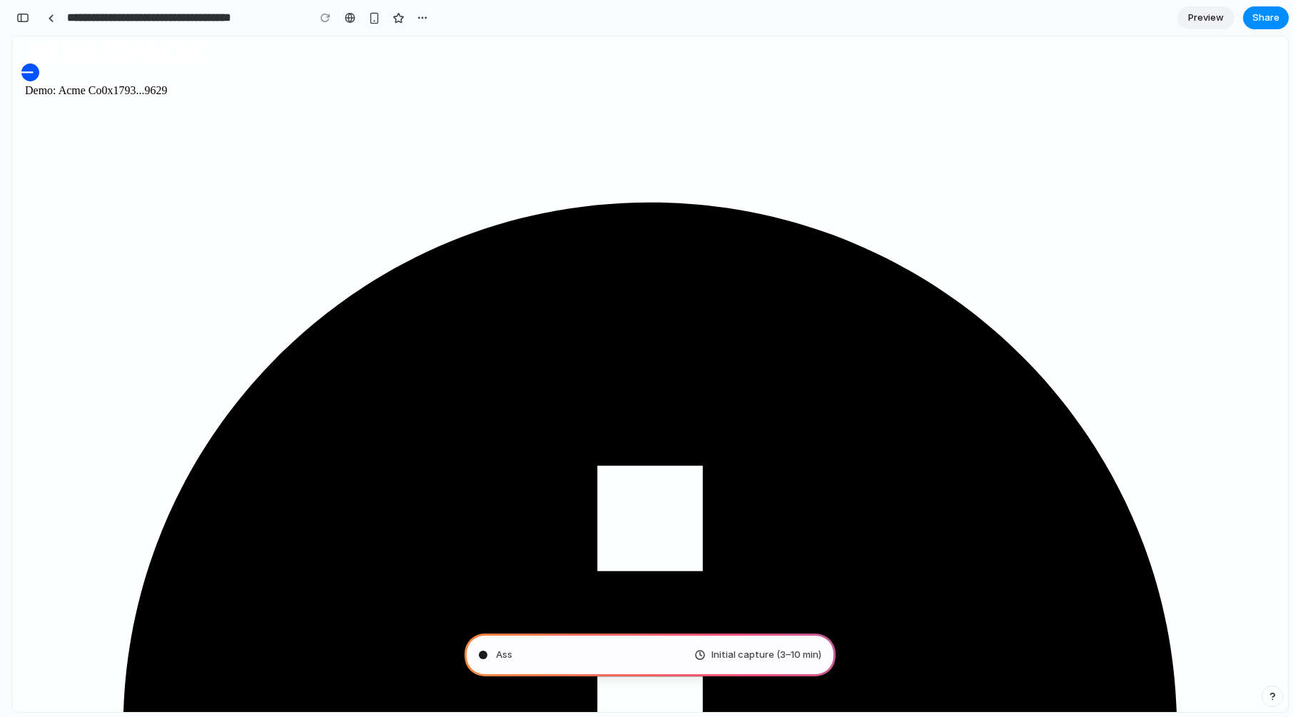
type input "**********"
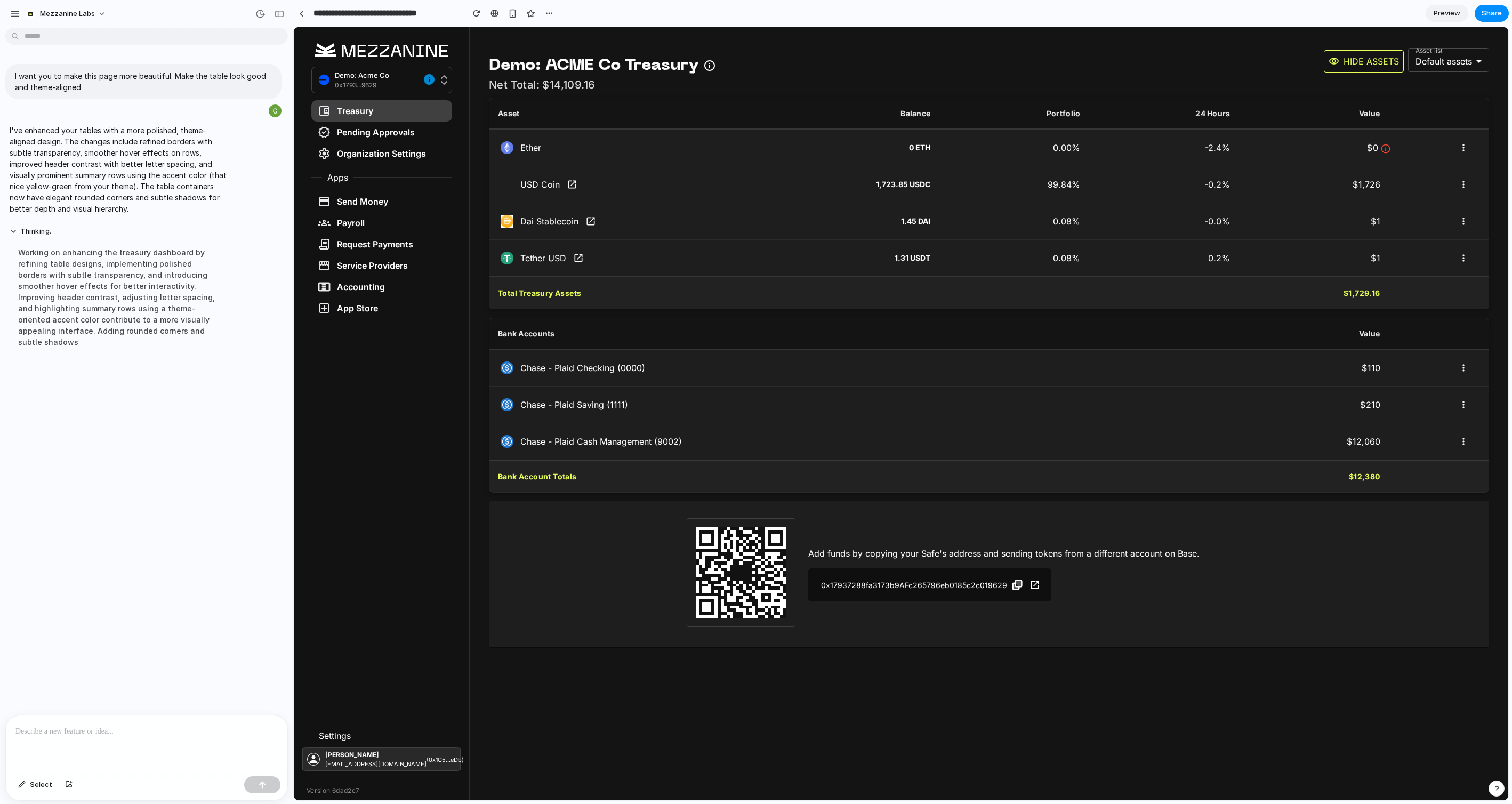
click at [172, 536] on div at bounding box center [146, 744] width 282 height 57
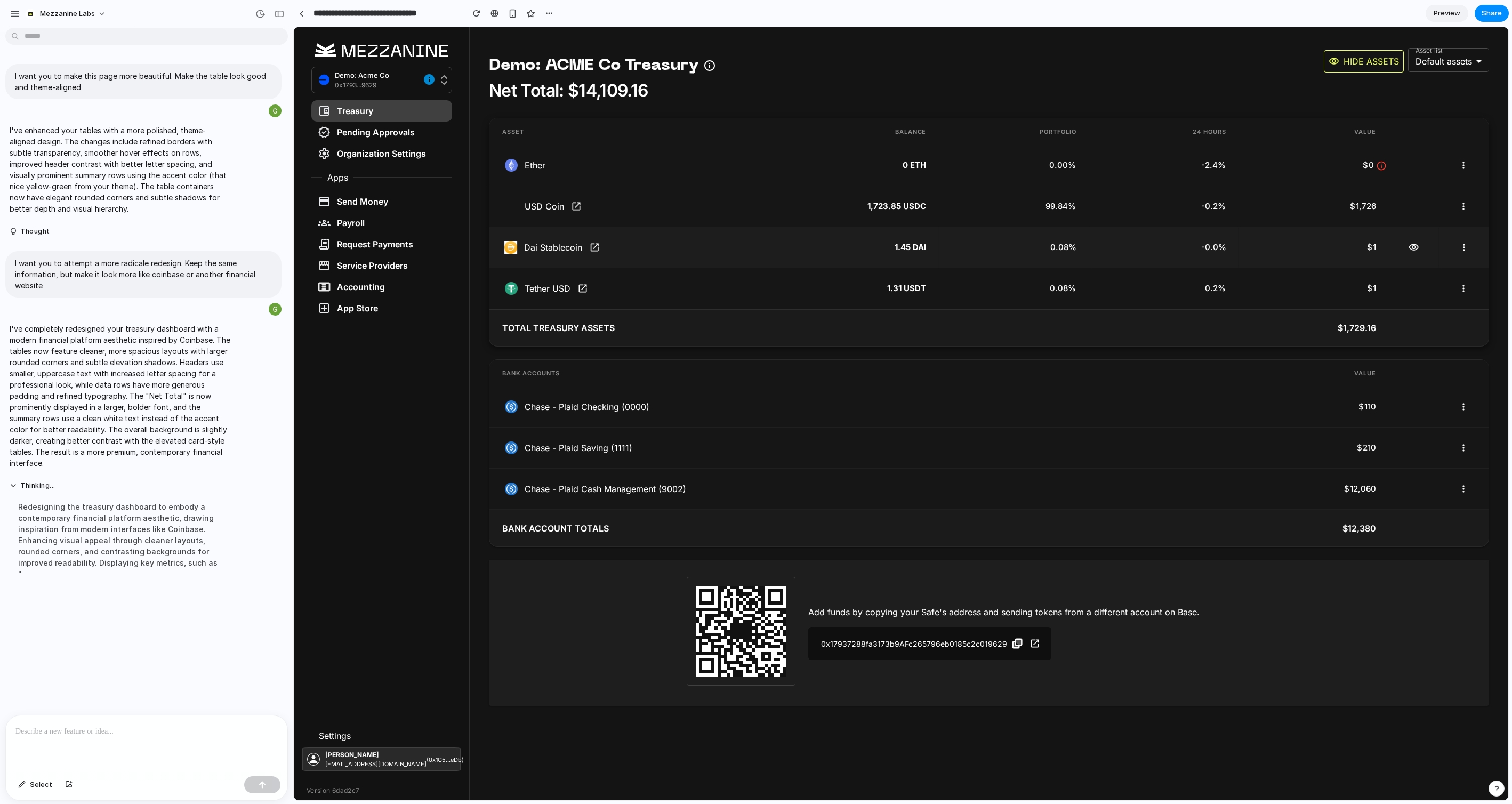
click at [966, 247] on icon "button" at bounding box center [1464, 247] width 10 height 10
click at [966, 291] on icon "button" at bounding box center [1463, 288] width 1 height 7
click at [966, 406] on icon "button" at bounding box center [1464, 406] width 10 height 10
click at [849, 522] on td "Bank Account Totals" at bounding box center [864, 528] width 750 height 37
click at [109, 536] on p at bounding box center [146, 732] width 262 height 13
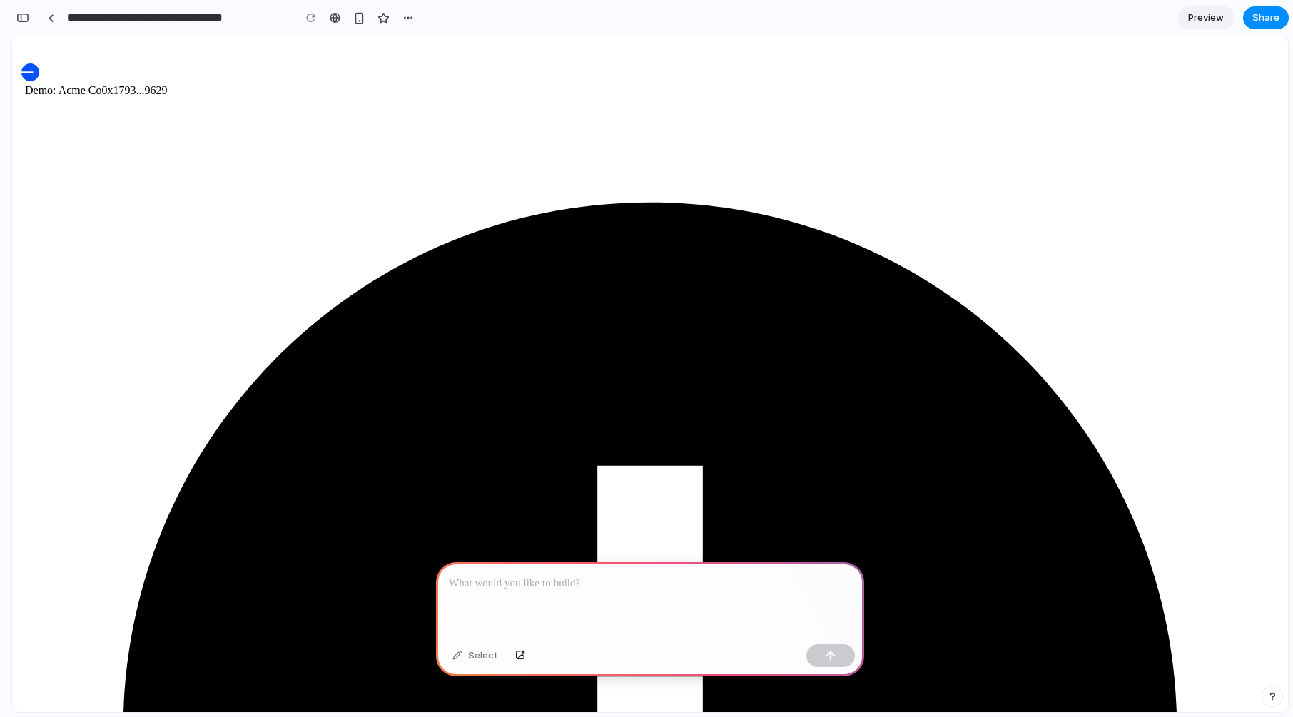
click at [590, 597] on div at bounding box center [650, 600] width 428 height 76
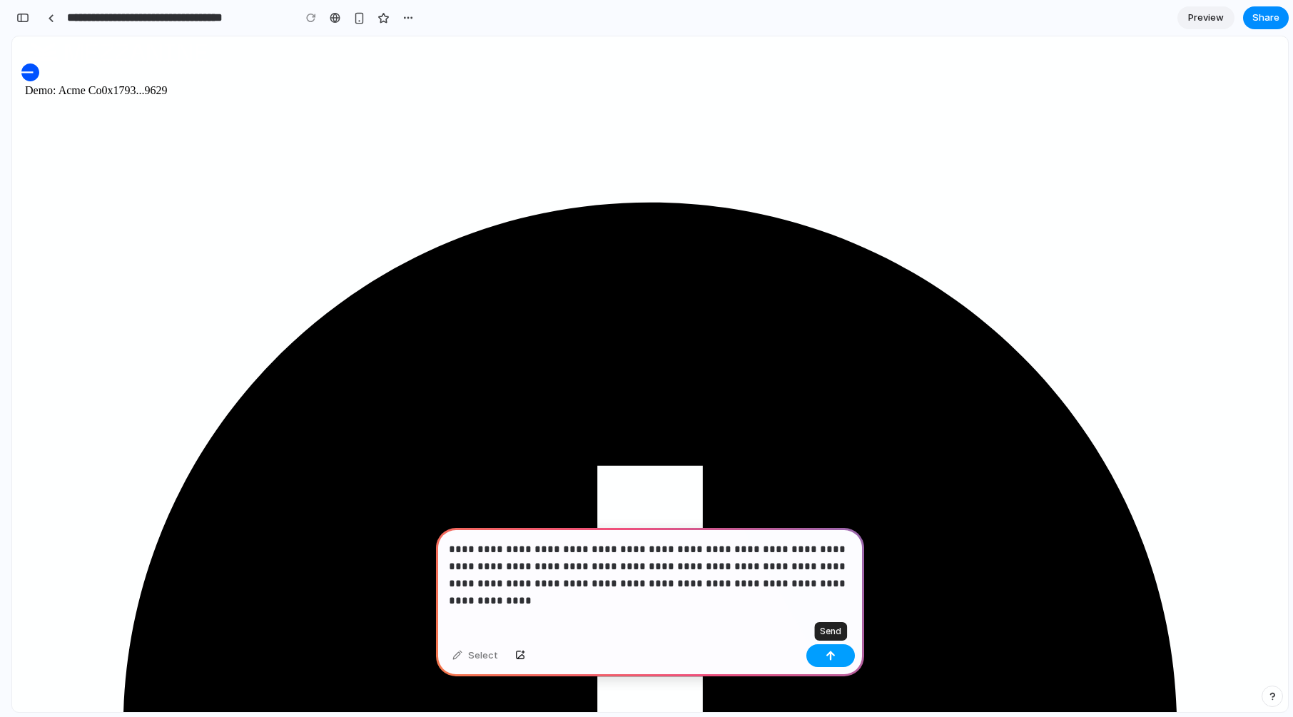
click at [844, 652] on button "button" at bounding box center [830, 655] width 49 height 23
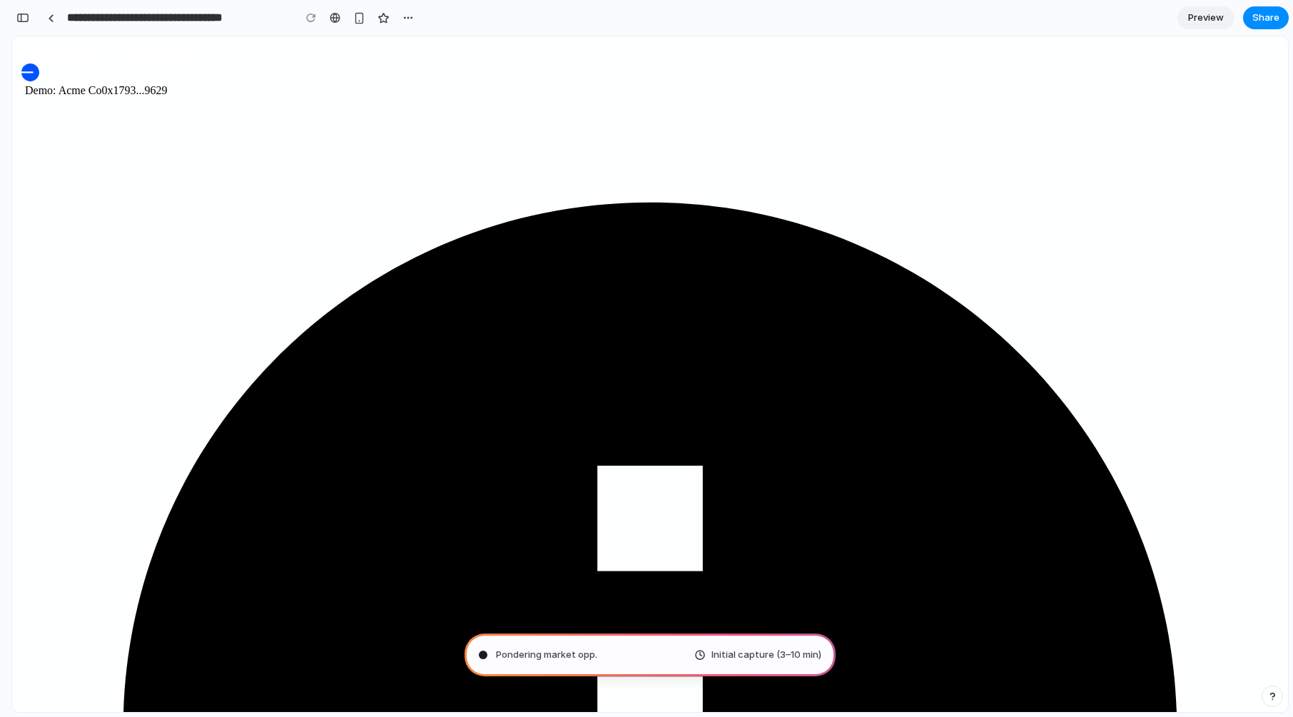
type input "**********"
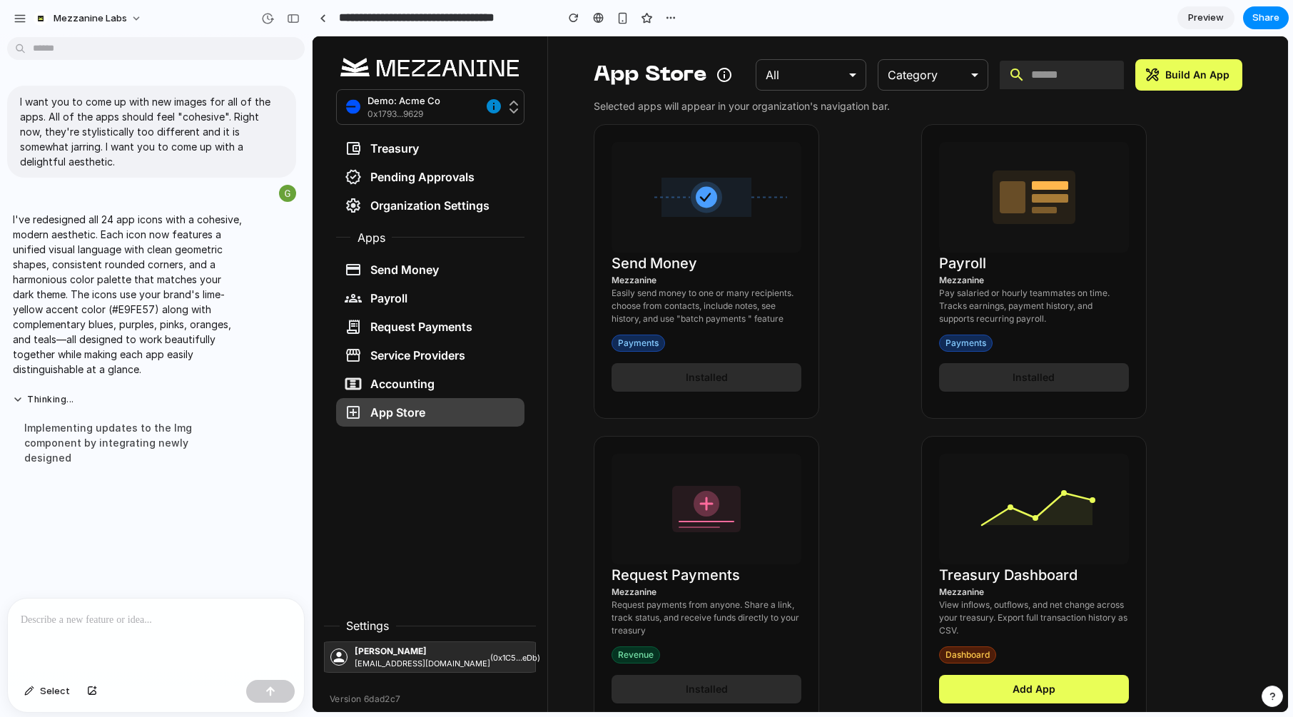
drag, startPoint x: 390, startPoint y: 332, endPoint x: 312, endPoint y: 331, distance: 78.5
click at [293, 19] on div "button" at bounding box center [293, 19] width 13 height 10
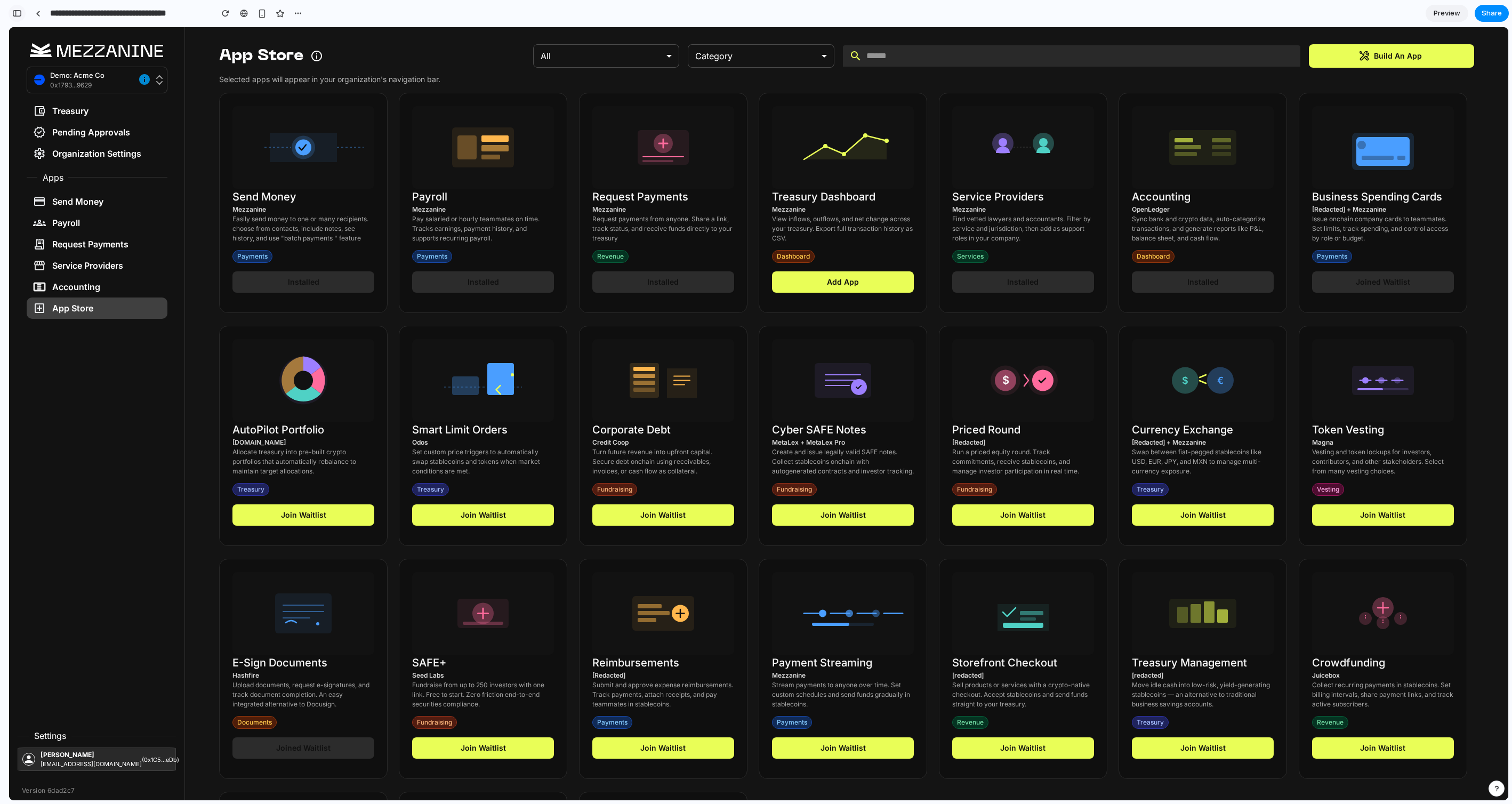
click at [16, 17] on button "button" at bounding box center [16, 13] width 17 height 17
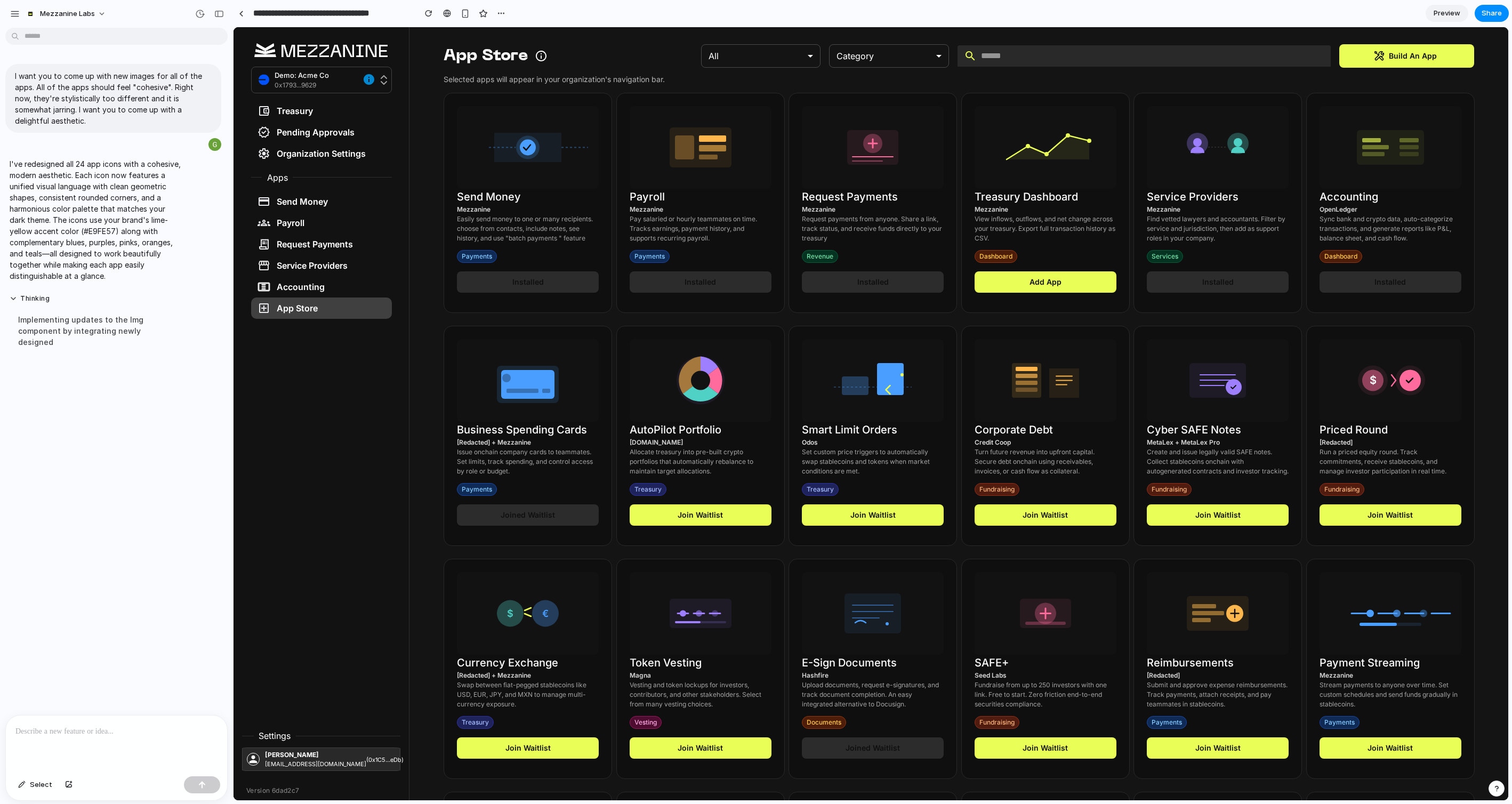
click at [374, 12] on input "**********" at bounding box center [332, 13] width 161 height 19
click at [128, 536] on div at bounding box center [117, 744] width 221 height 57
click at [92, 536] on p "**********" at bounding box center [117, 726] width 202 height 25
click at [170, 536] on p "**********" at bounding box center [117, 726] width 202 height 25
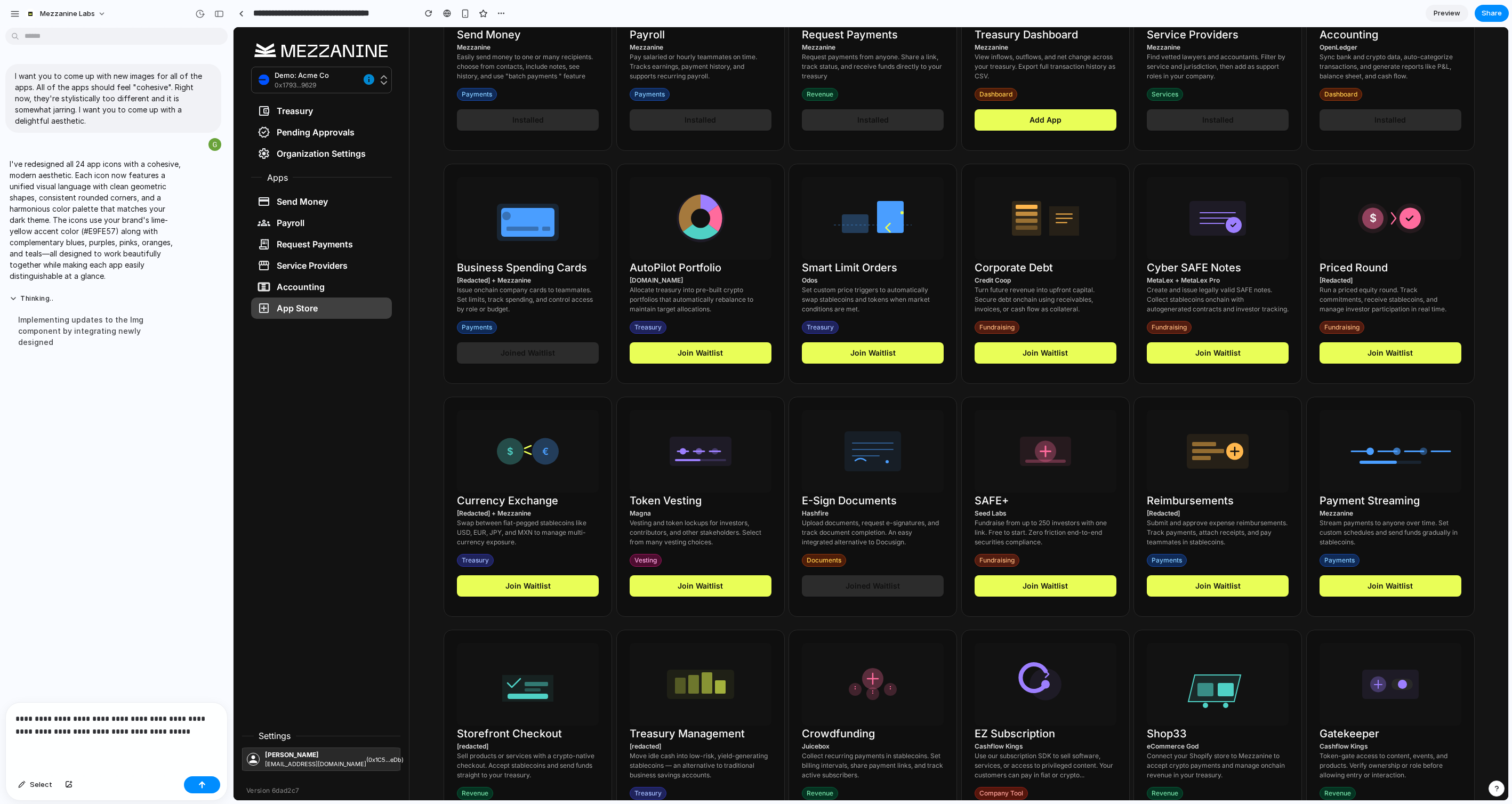
scroll to position [239, 0]
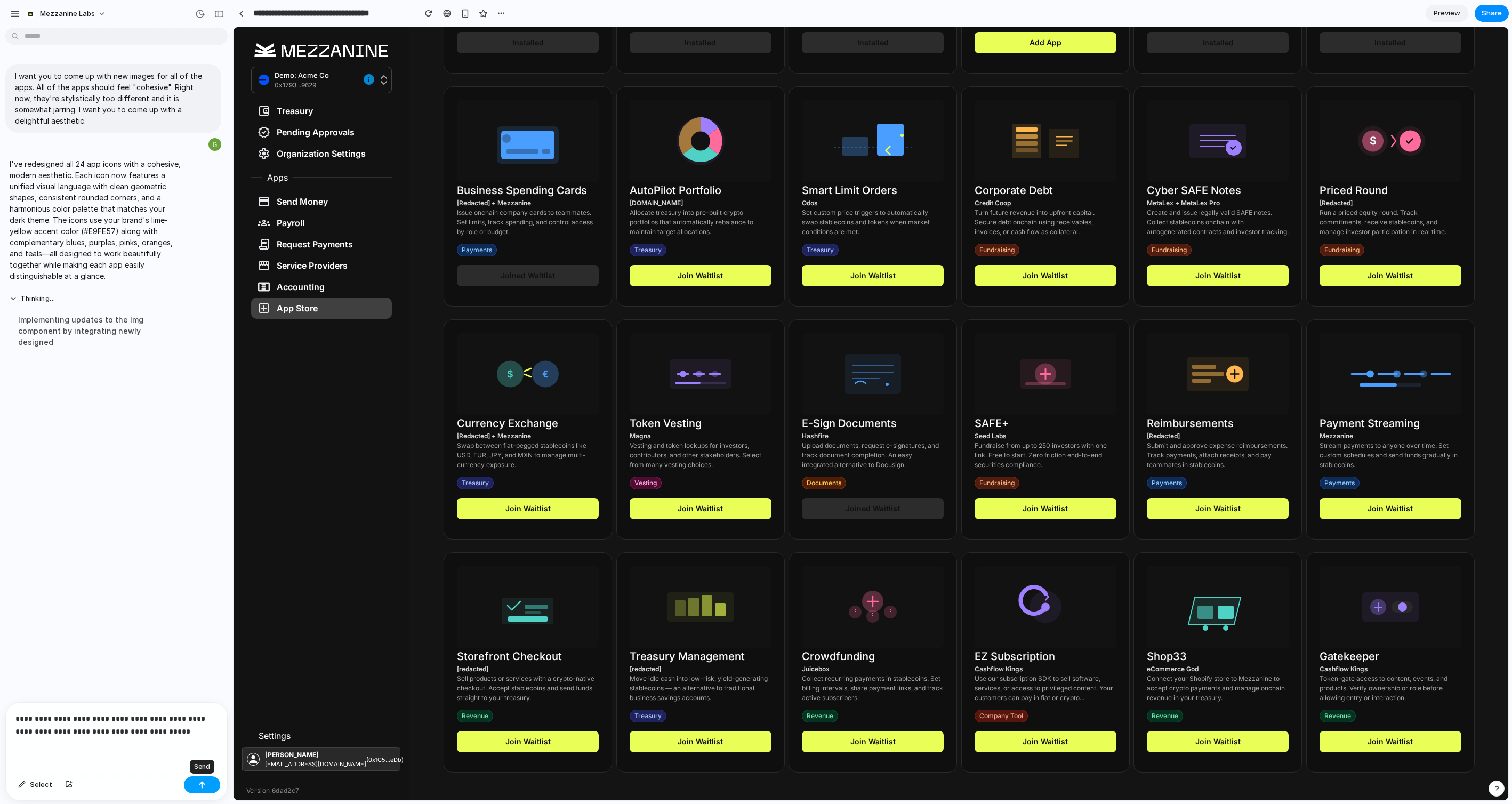
click at [210, 536] on button "button" at bounding box center [202, 785] width 37 height 17
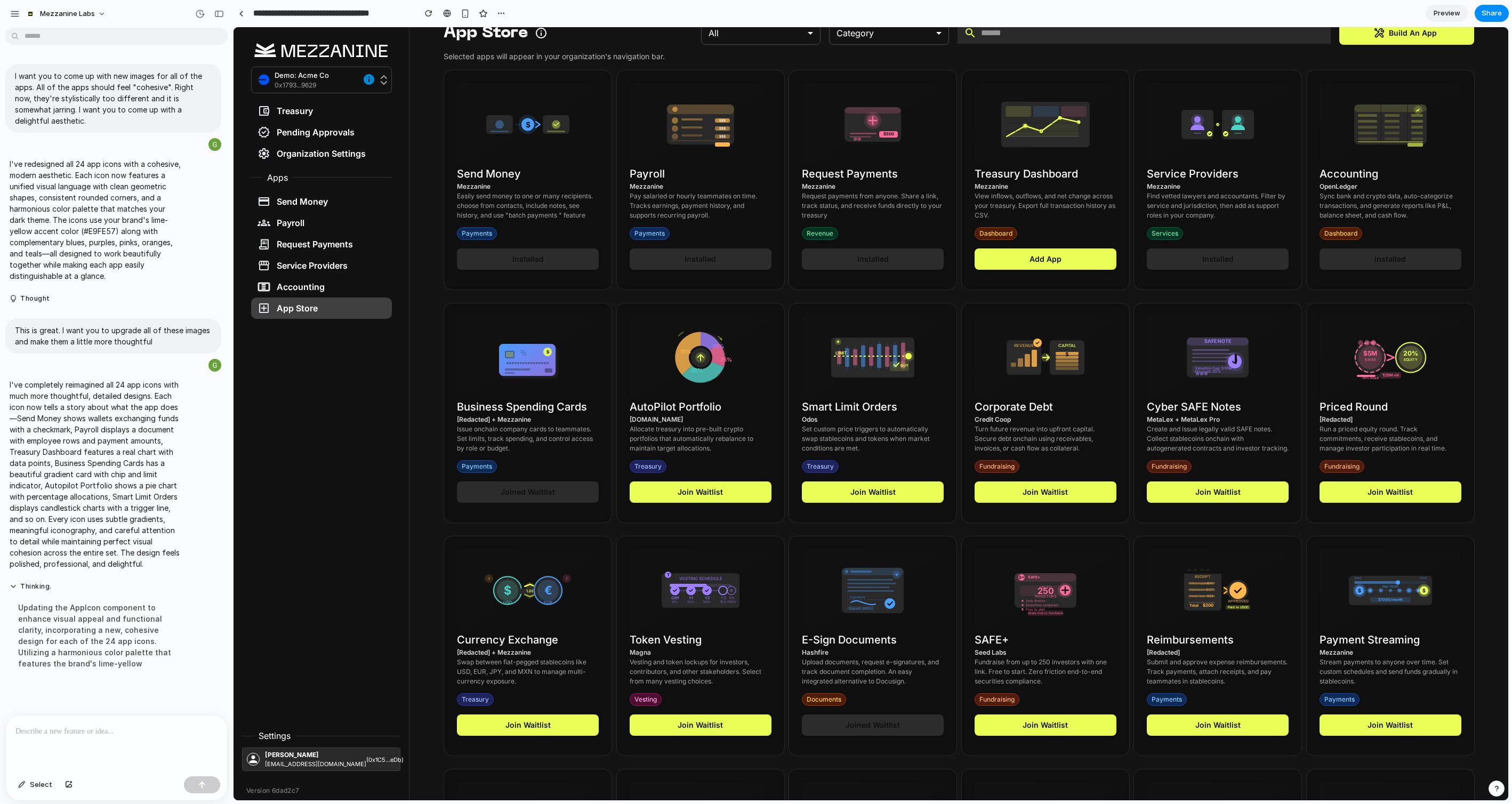
scroll to position [0, 0]
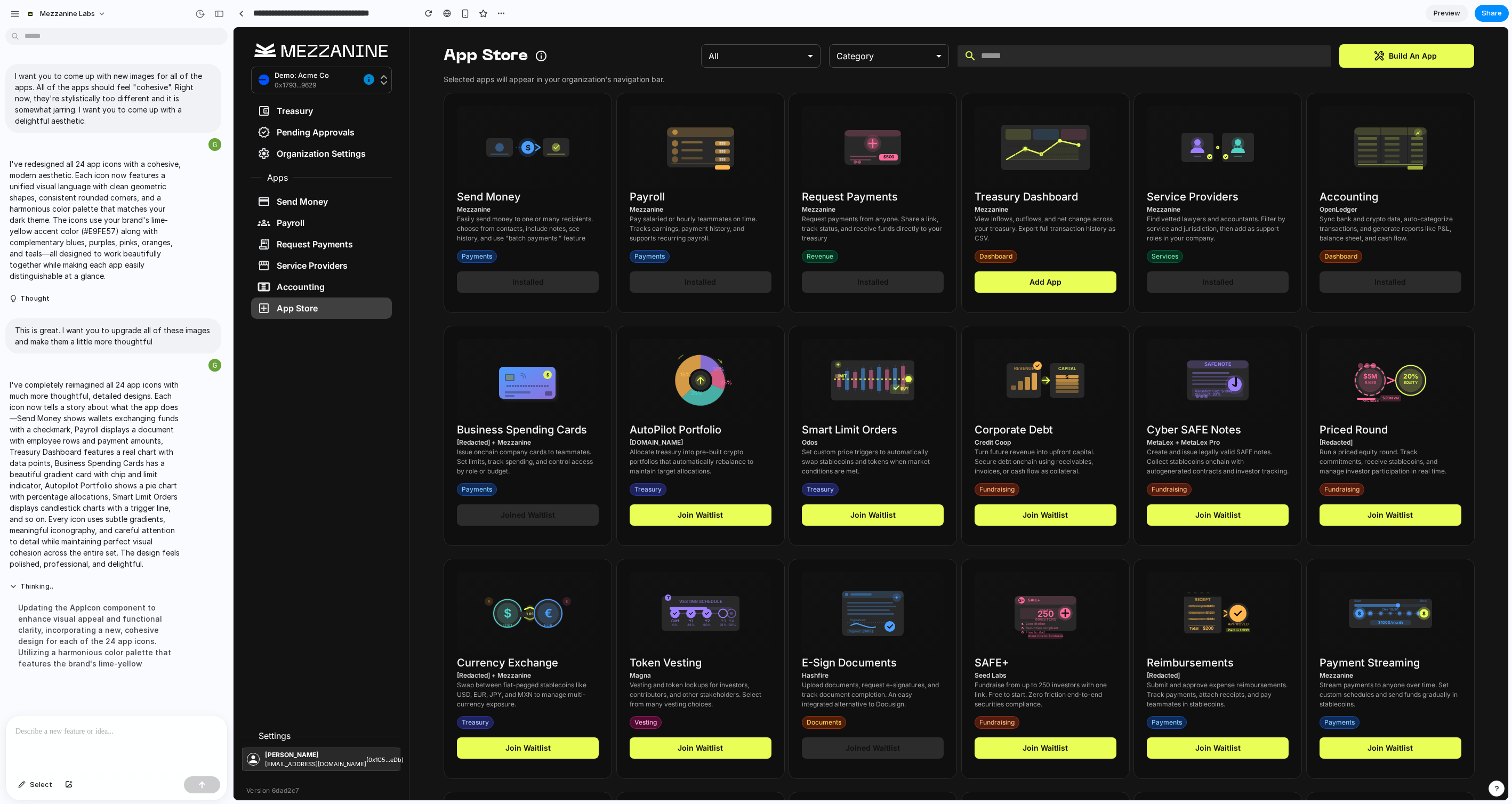
click at [103, 536] on p at bounding box center [117, 732] width 202 height 13
click at [193, 536] on button "button" at bounding box center [202, 785] width 37 height 17
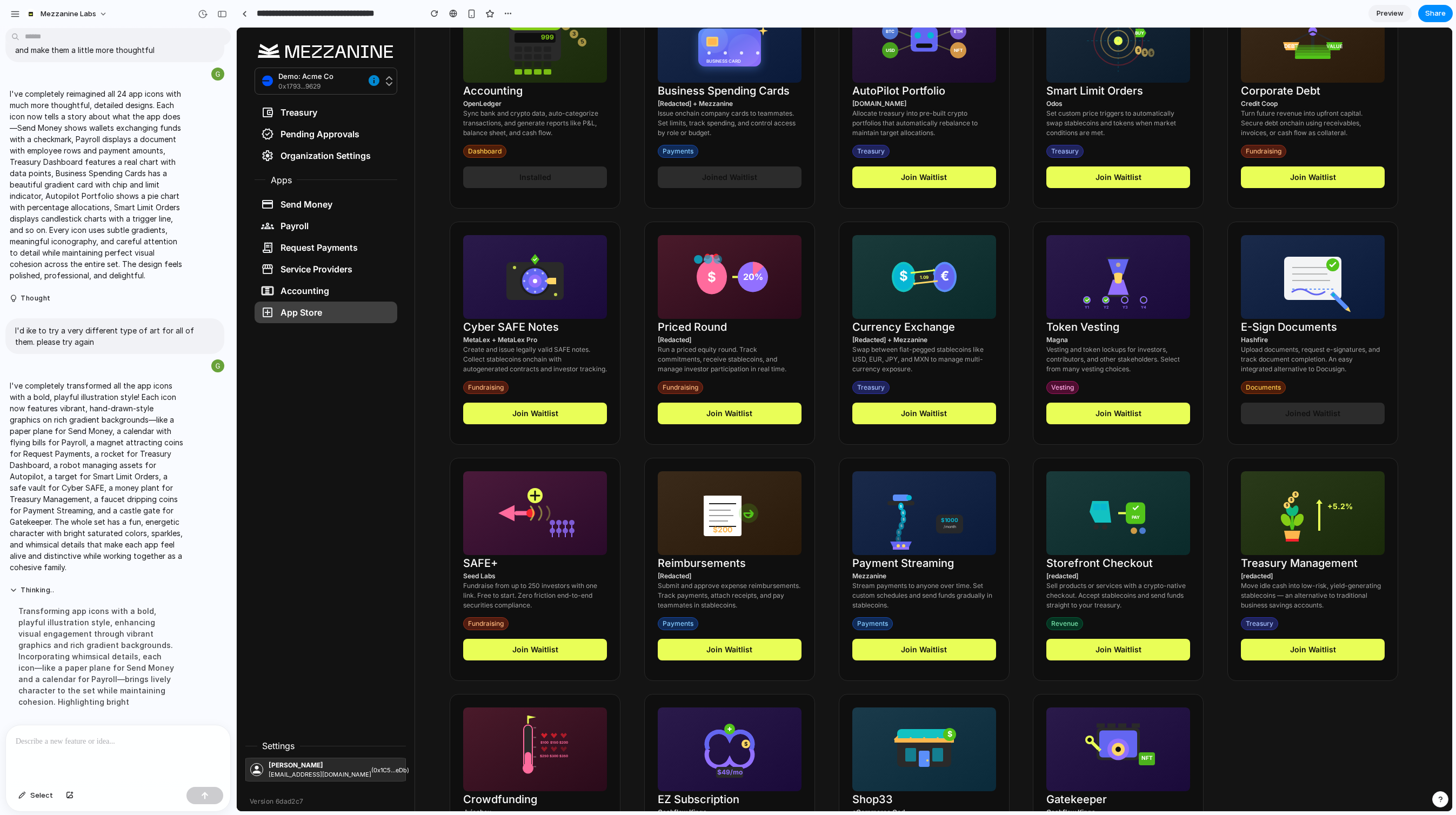
scroll to position [479, 0]
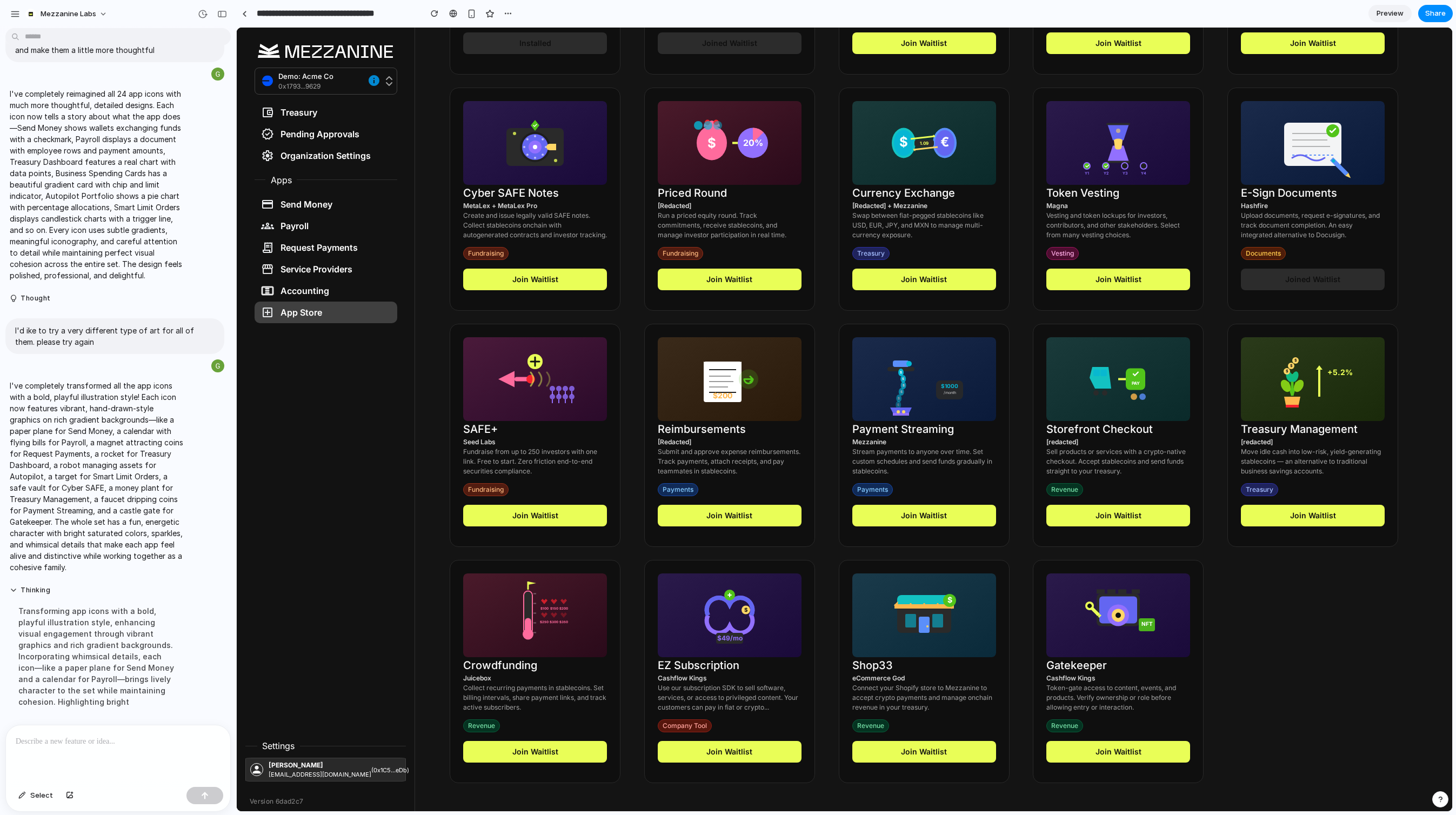
click at [76, 543] on p at bounding box center [118, 742] width 204 height 13
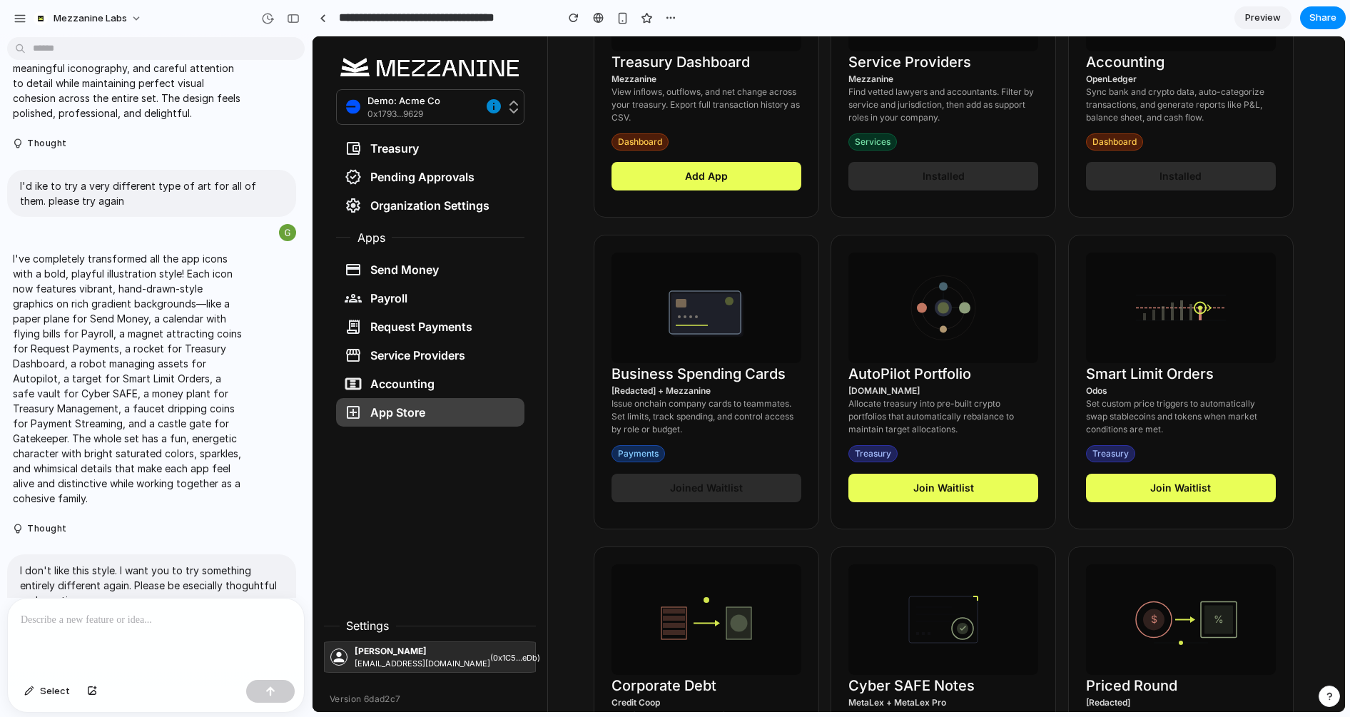
scroll to position [0, 0]
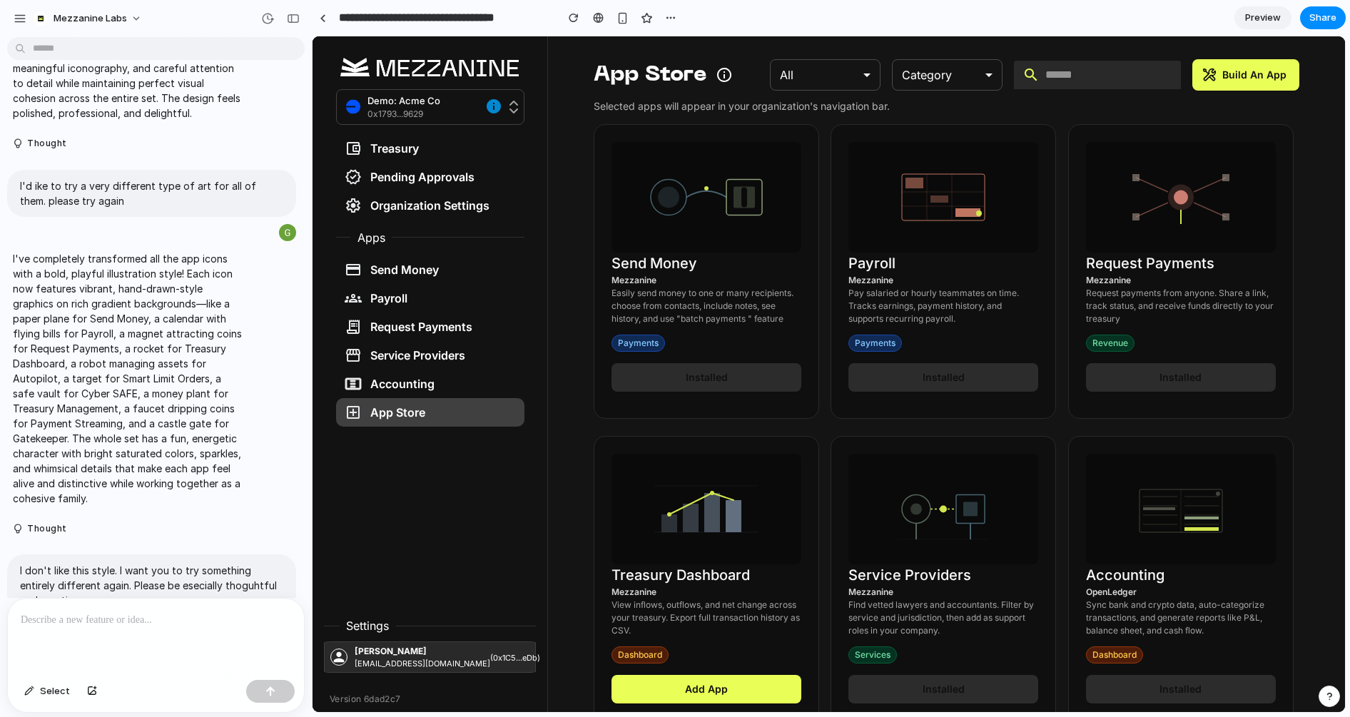
click at [123, 623] on p at bounding box center [156, 620] width 270 height 17
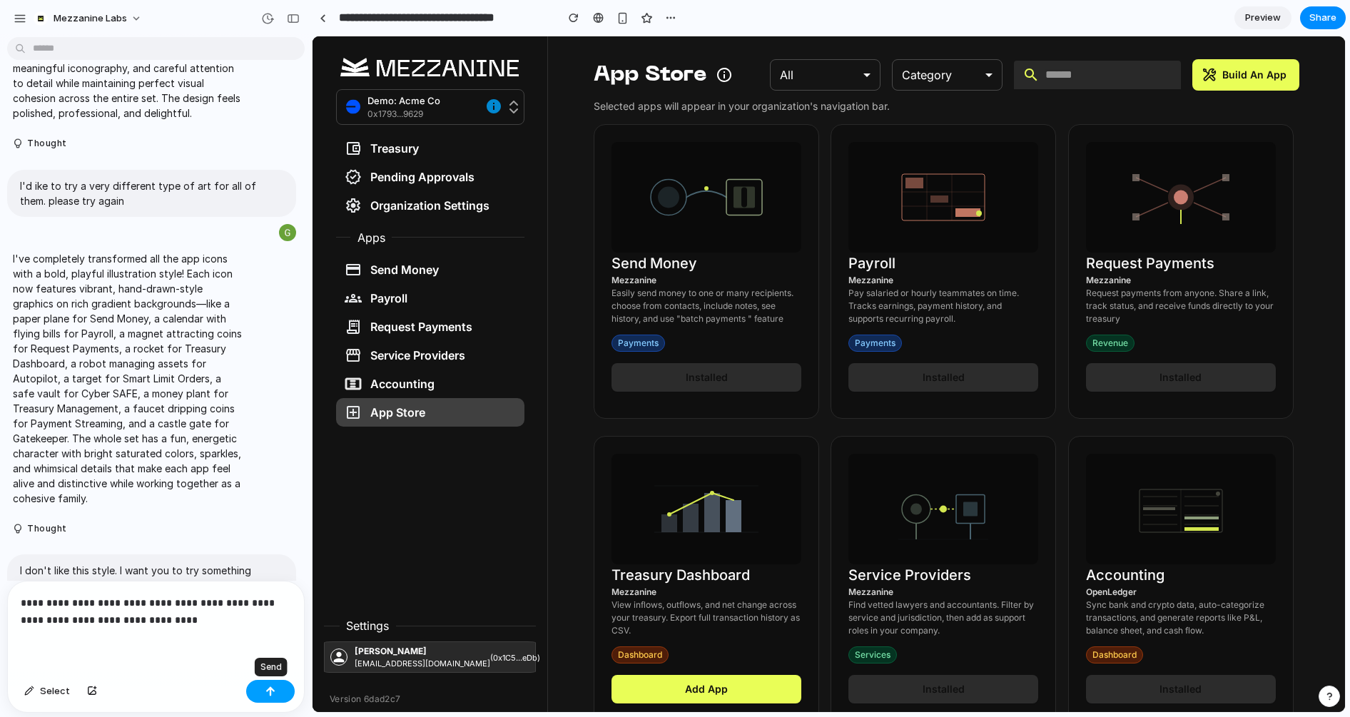
click at [280, 688] on button "button" at bounding box center [270, 691] width 49 height 23
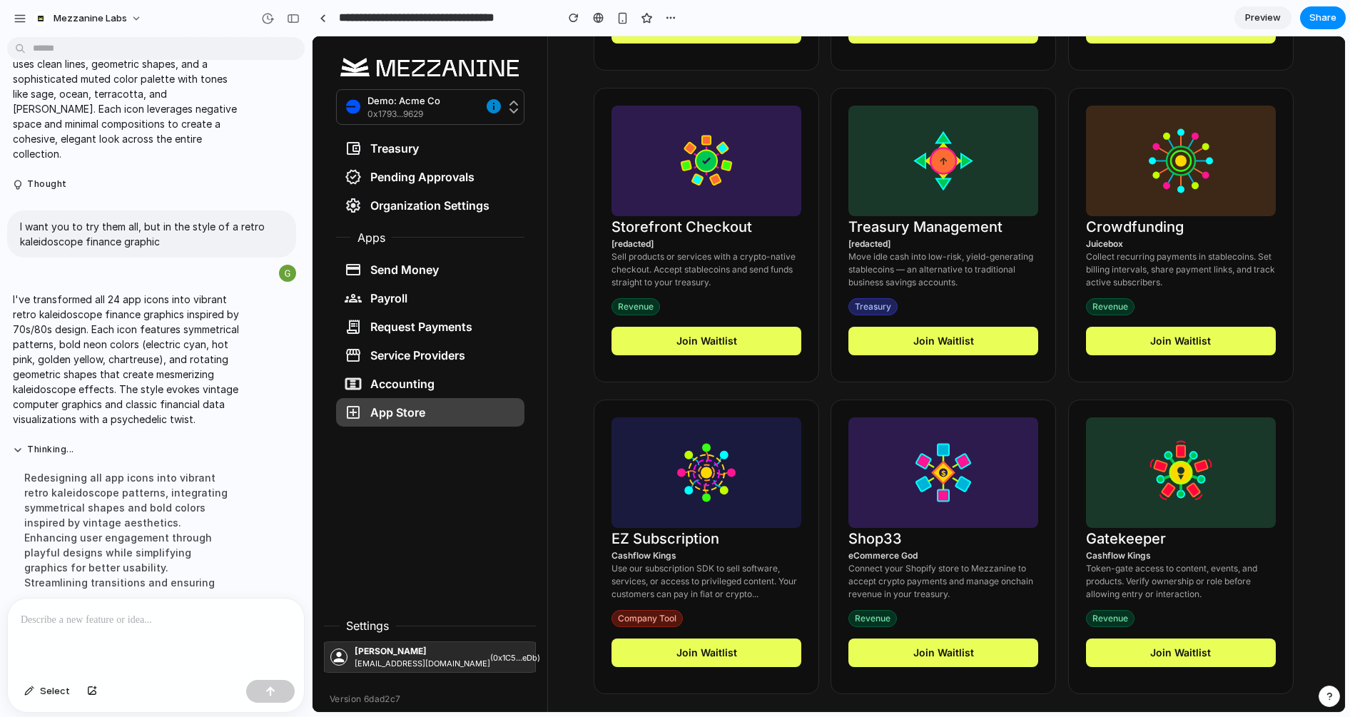
scroll to position [1927, 0]
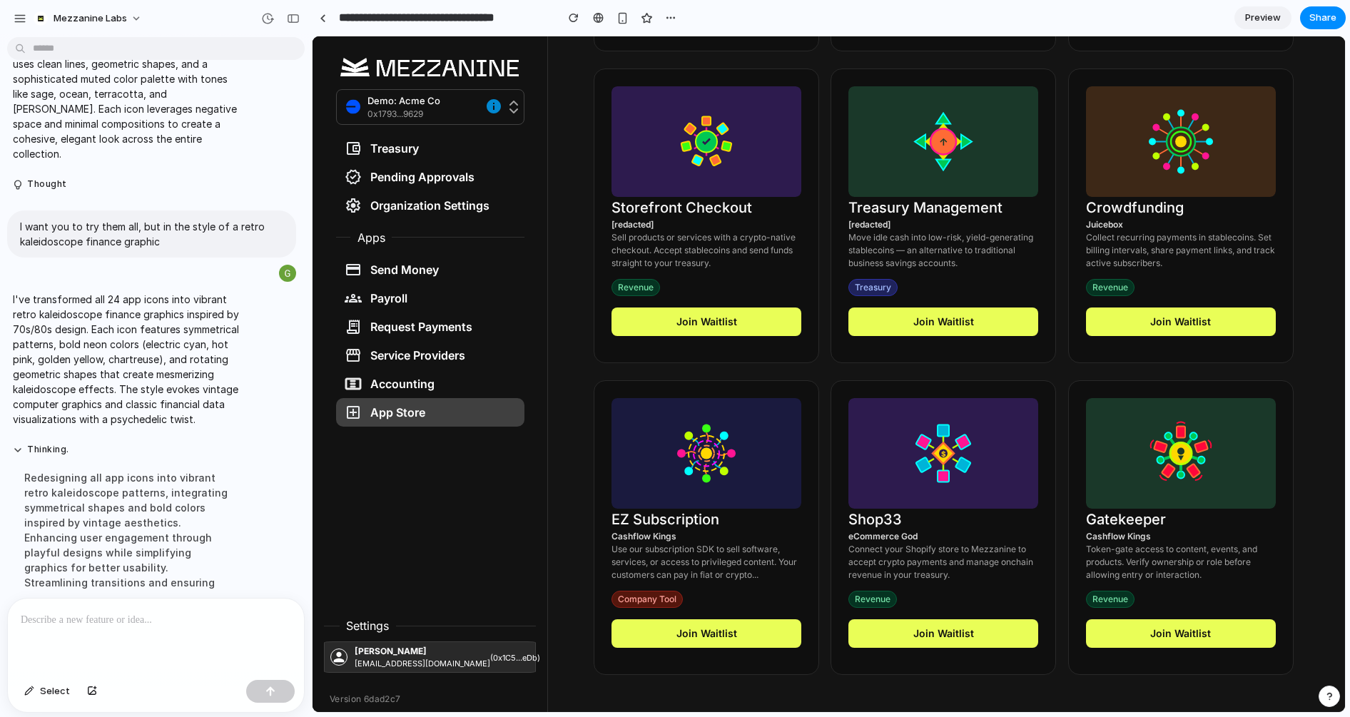
click at [197, 632] on div at bounding box center [156, 637] width 296 height 76
drag, startPoint x: 110, startPoint y: 617, endPoint x: -7, endPoint y: 617, distance: 117.0
click at [0, 617] on html "**********" at bounding box center [675, 358] width 1350 height 717
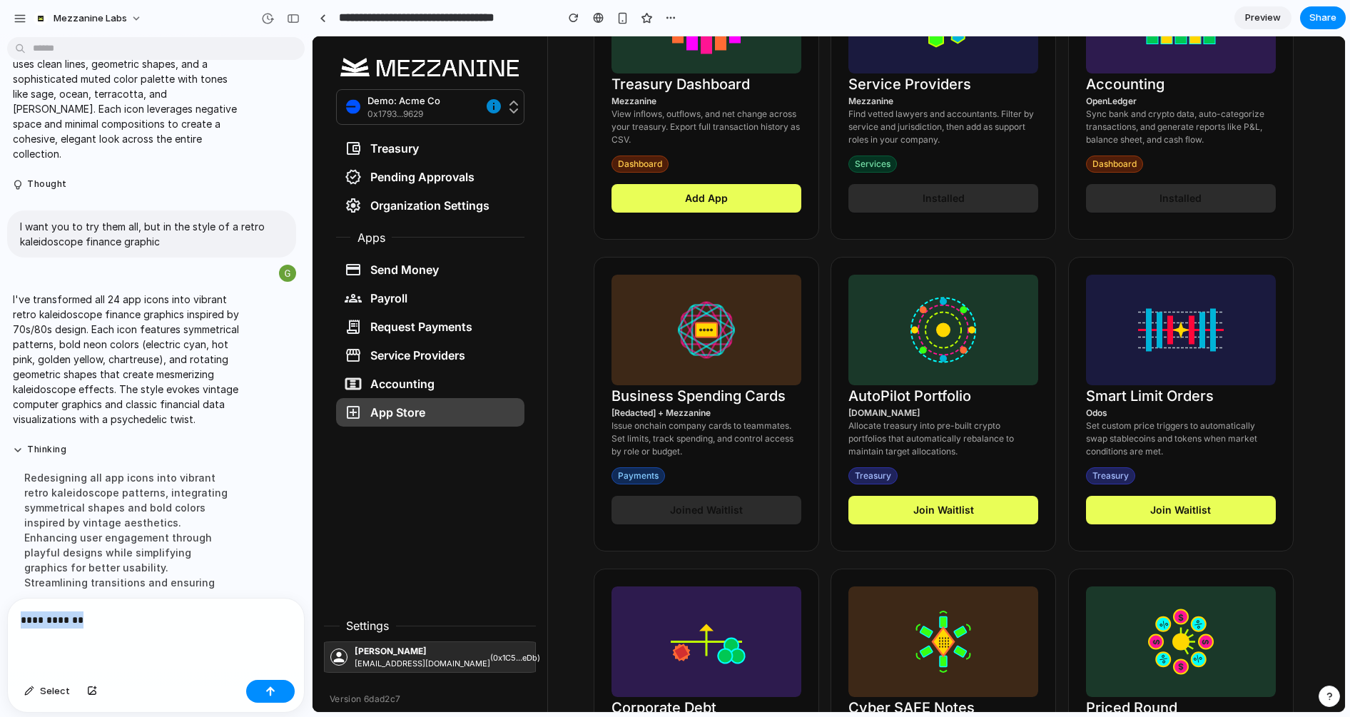
scroll to position [0, 0]
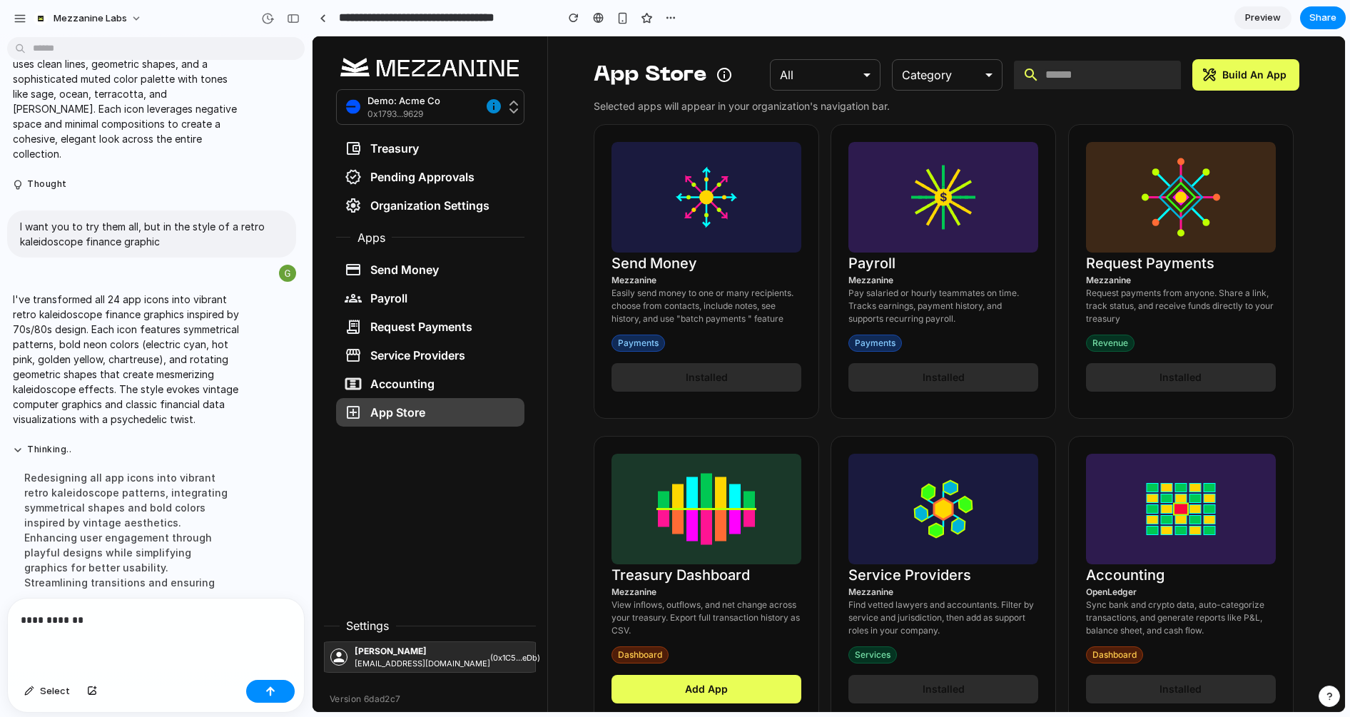
click at [116, 621] on p "**********" at bounding box center [156, 620] width 270 height 17
drag, startPoint x: 116, startPoint y: 621, endPoint x: 14, endPoint y: 620, distance: 101.3
click at [14, 620] on div "**********" at bounding box center [156, 637] width 296 height 76
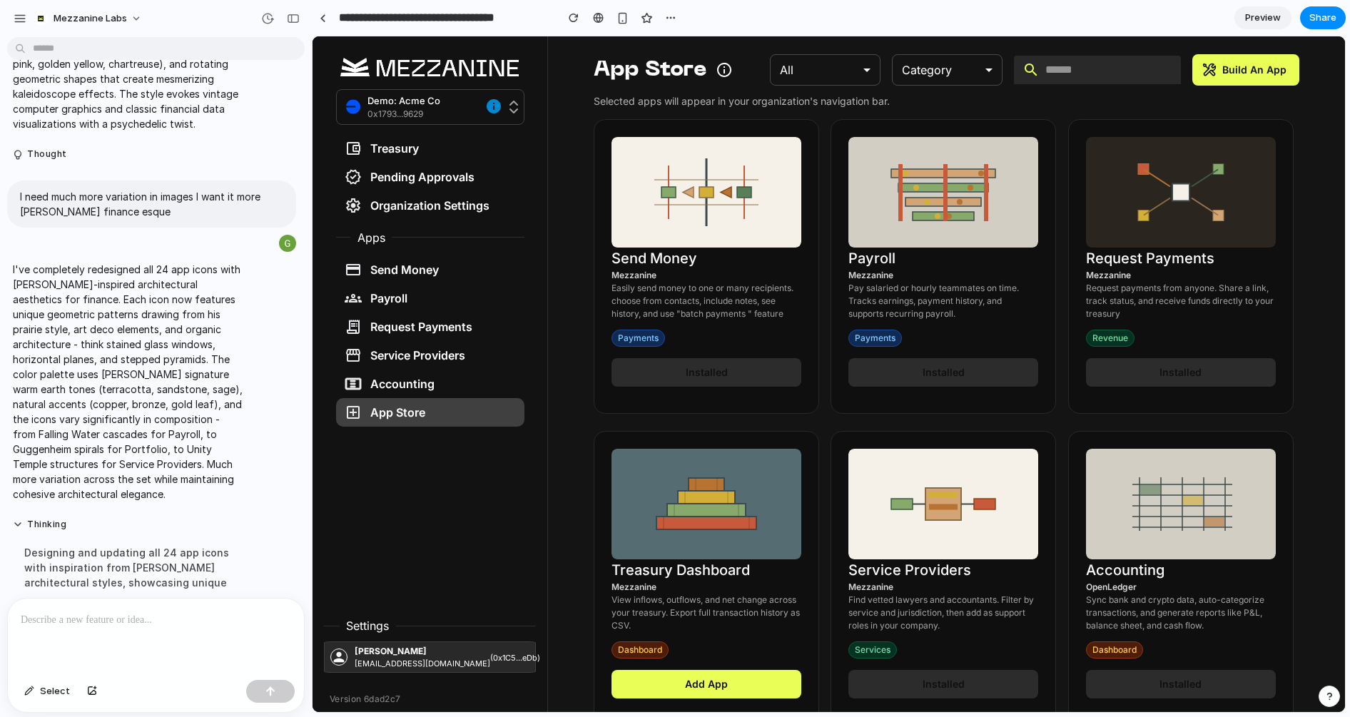
scroll to position [4, 0]
click at [123, 622] on p at bounding box center [156, 620] width 270 height 17
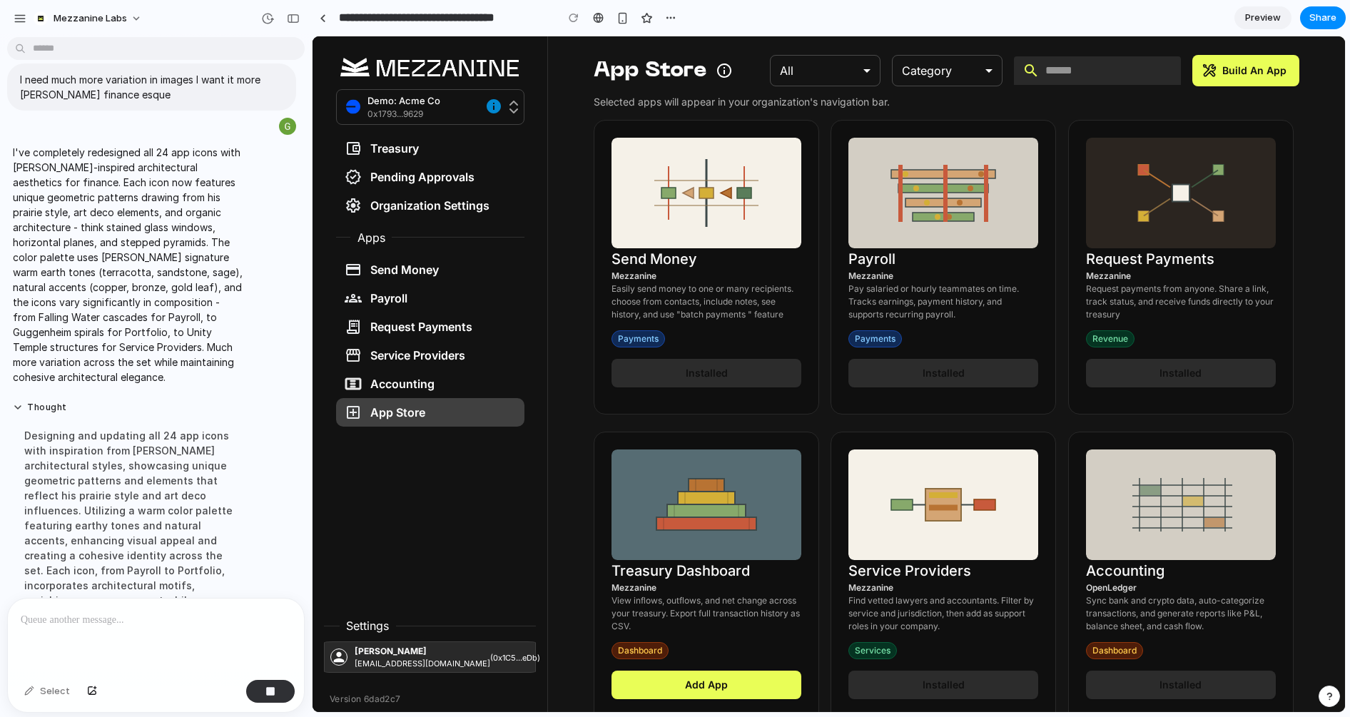
scroll to position [1873, 0]
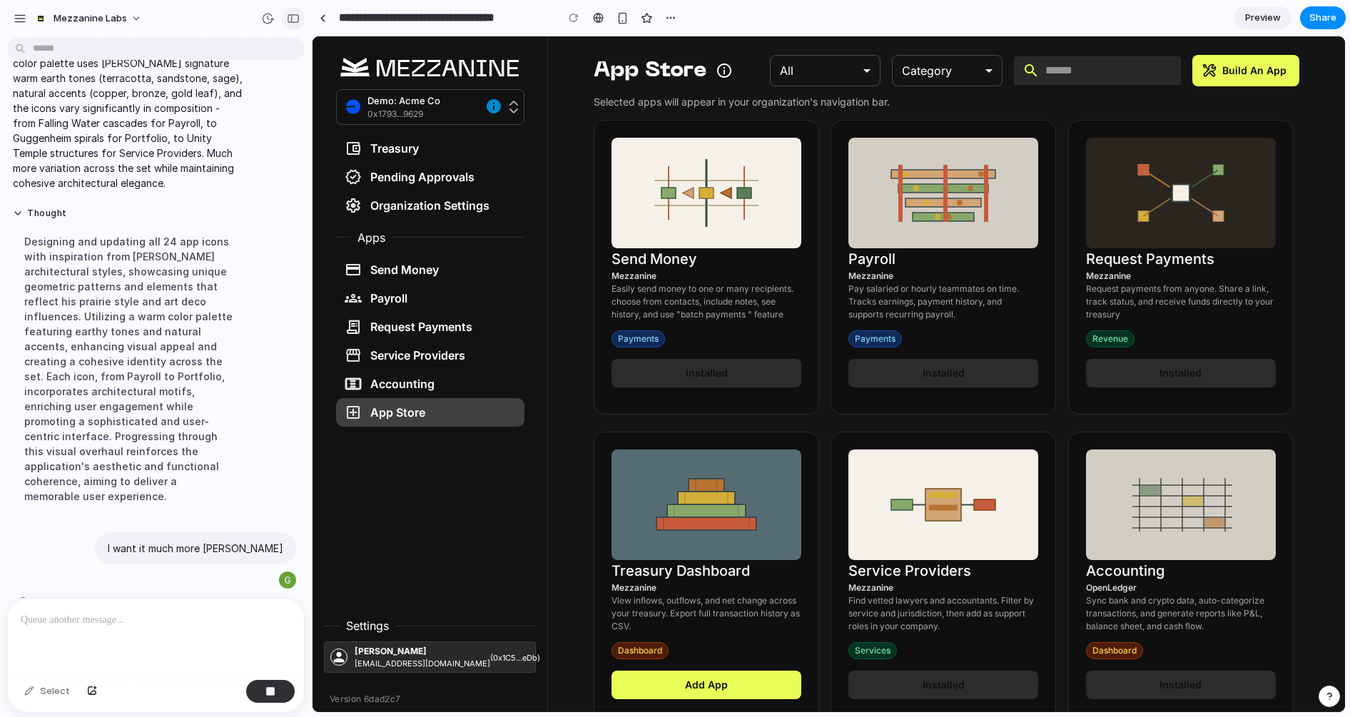
click at [293, 17] on div "button" at bounding box center [293, 19] width 13 height 10
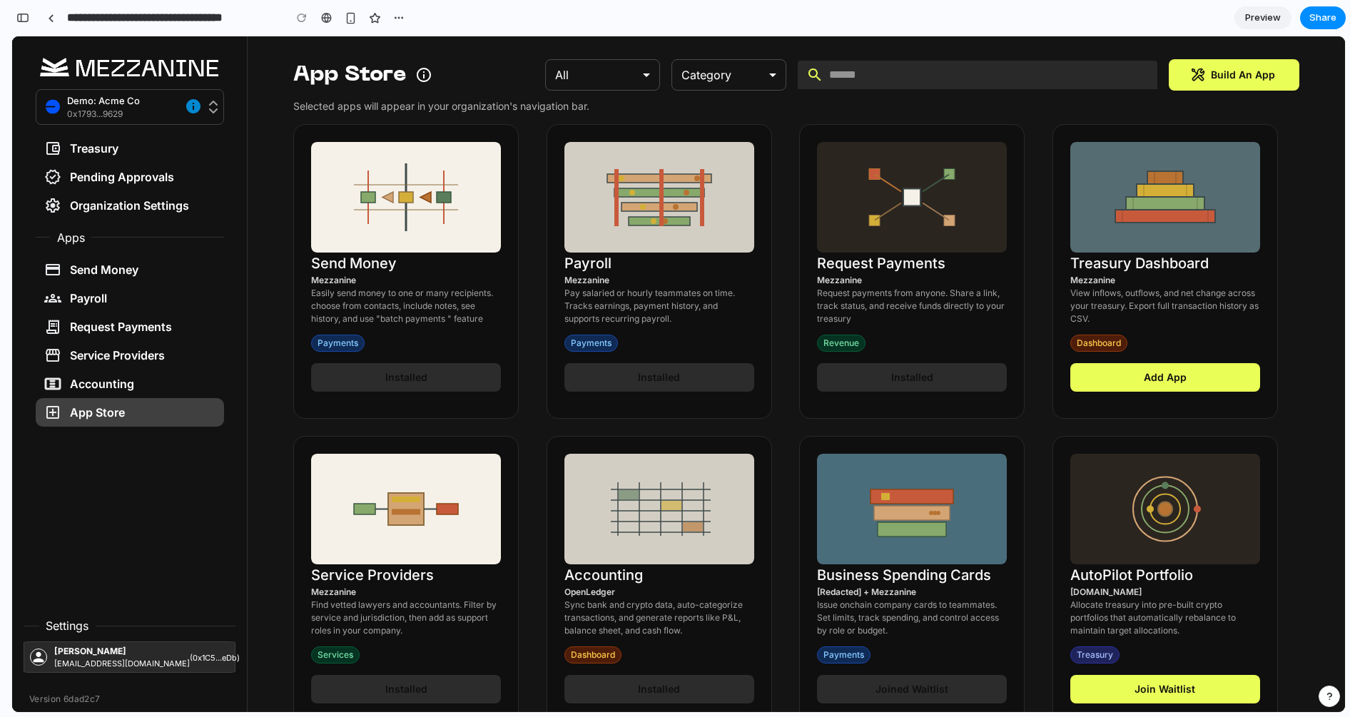
scroll to position [2992, 0]
click at [28, 16] on div "button" at bounding box center [22, 18] width 13 height 10
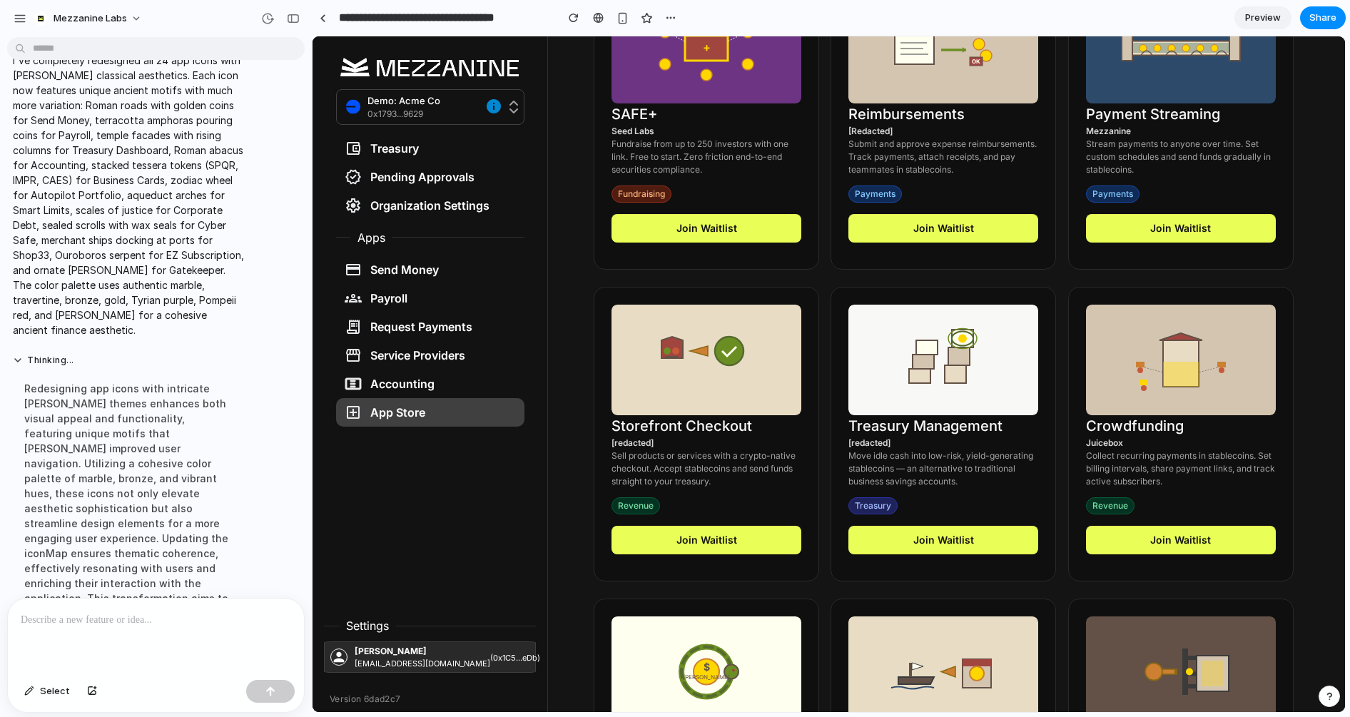
scroll to position [1927, 0]
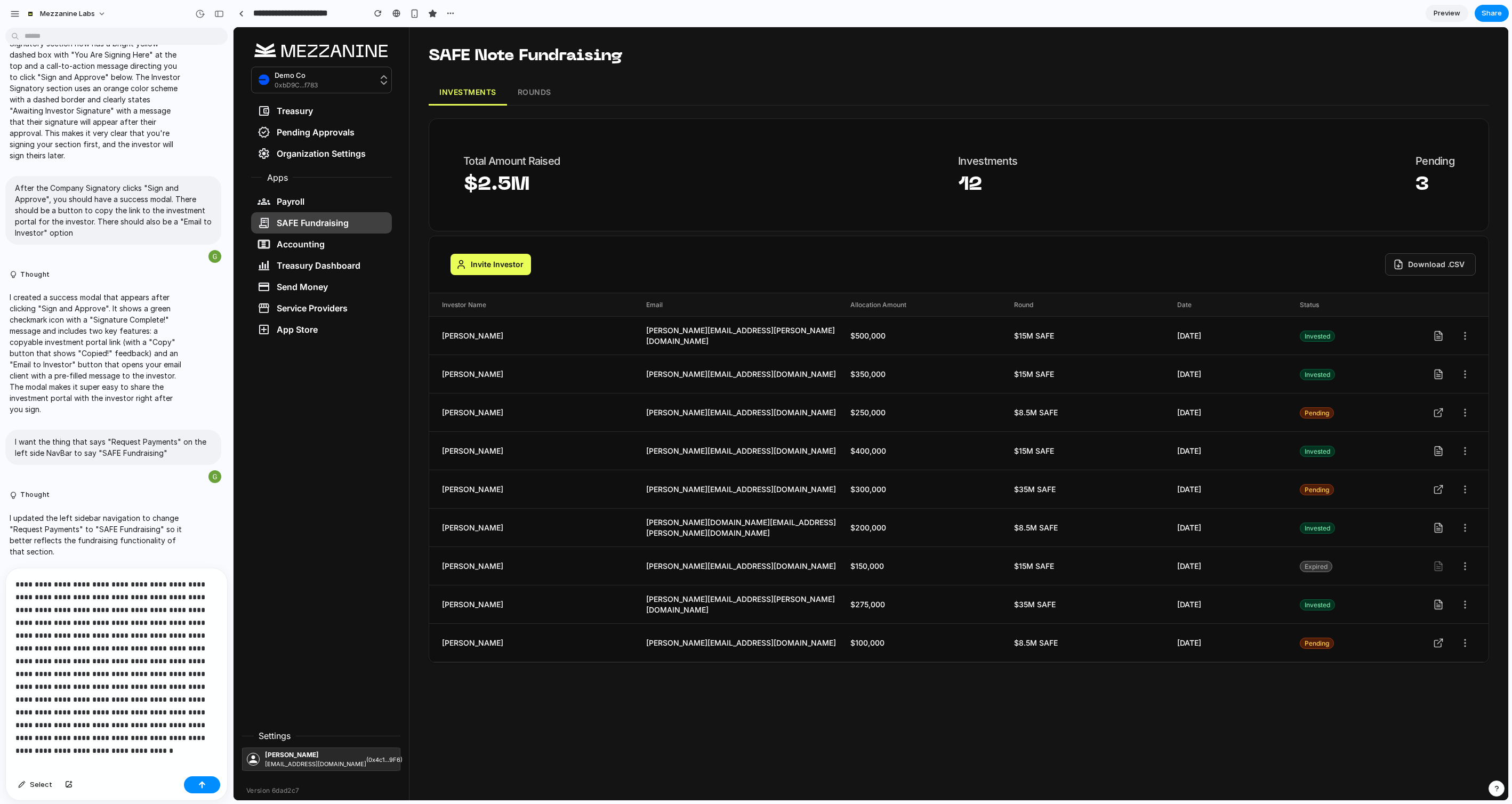
scroll to position [4216, 0]
click at [539, 92] on button "ROUNDS" at bounding box center [535, 93] width 55 height 25
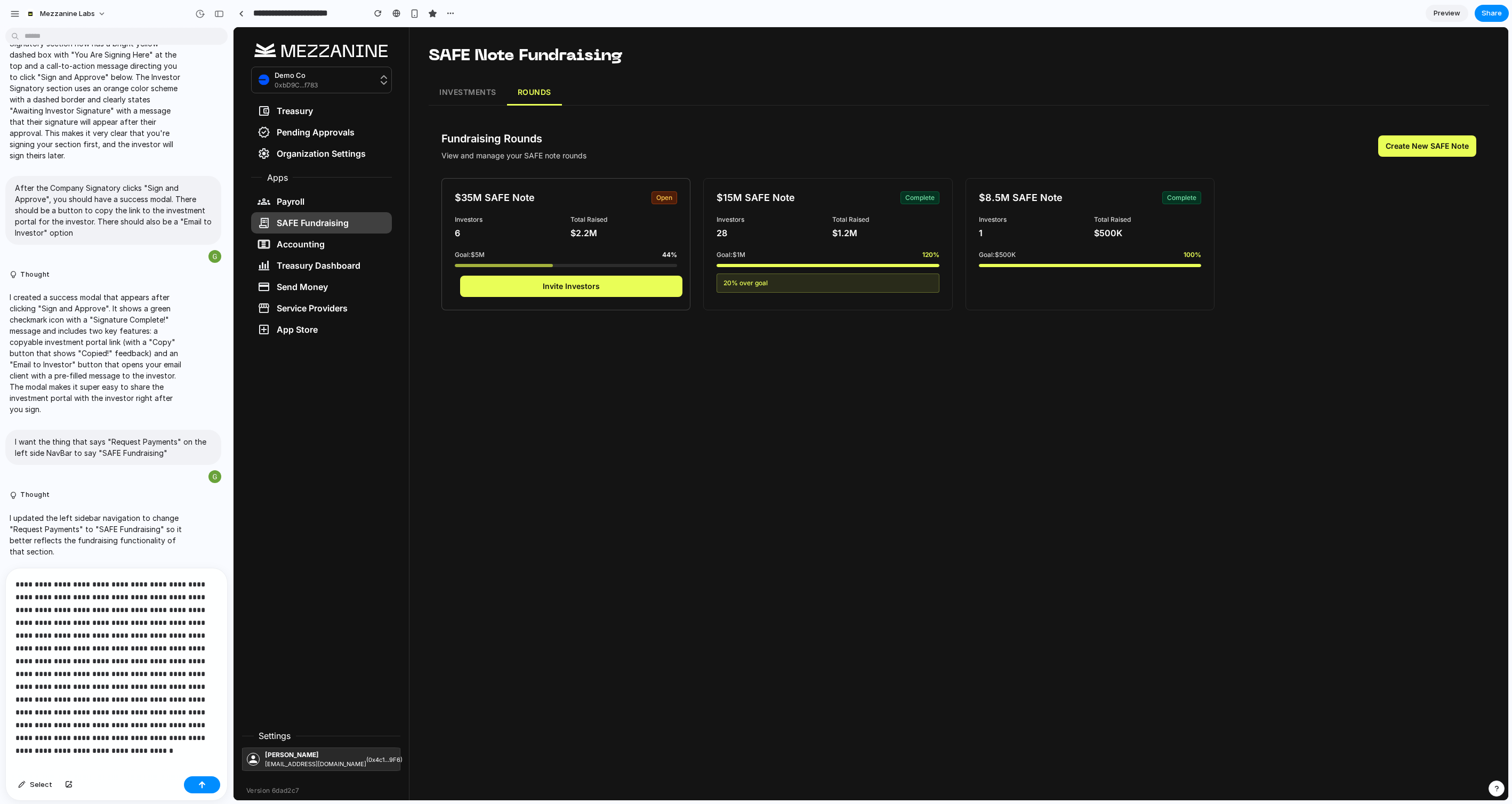
click at [616, 277] on button "Invite Investors" at bounding box center [571, 286] width 223 height 22
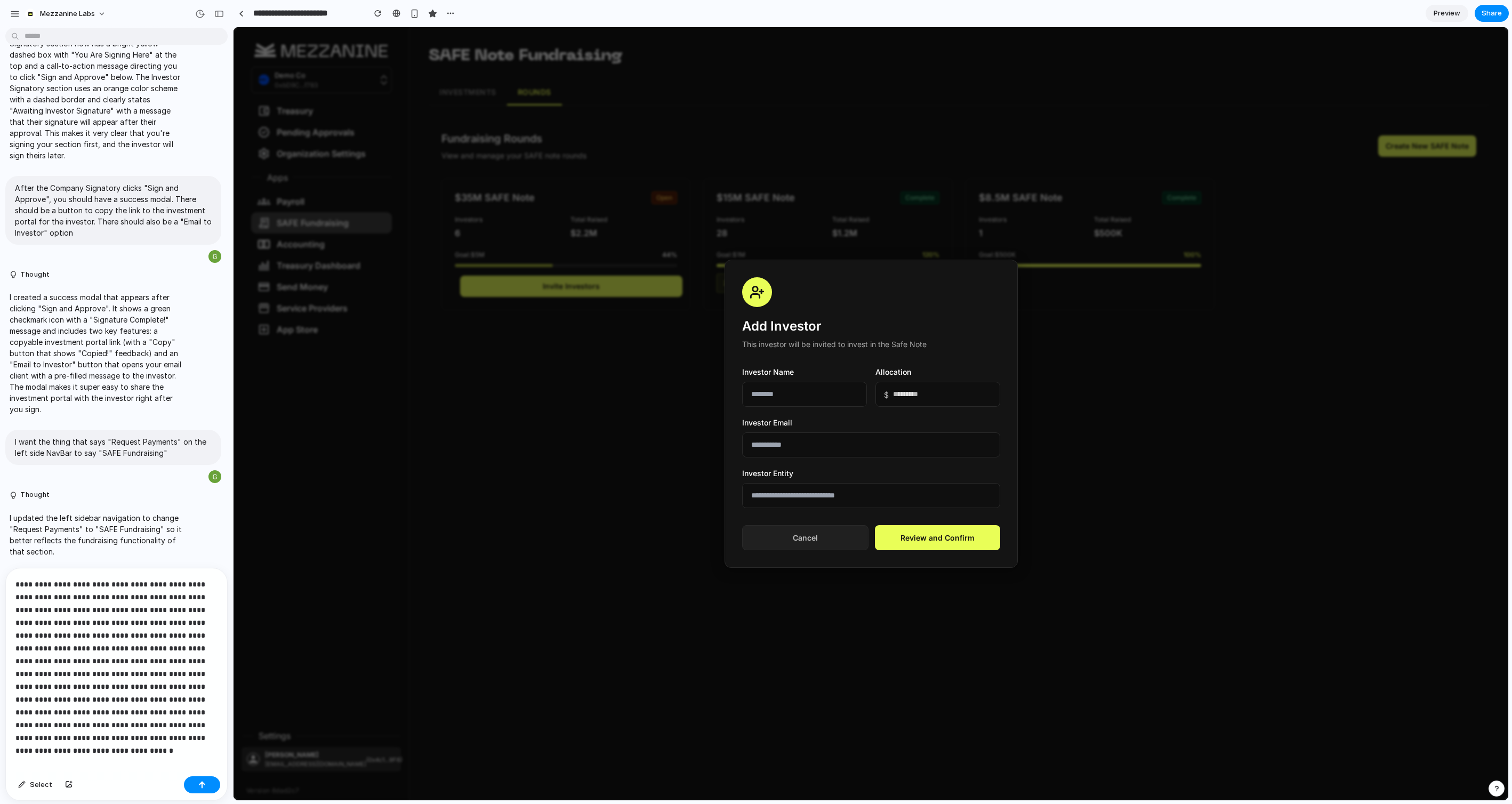
click at [813, 543] on button "Cancel" at bounding box center [805, 538] width 126 height 25
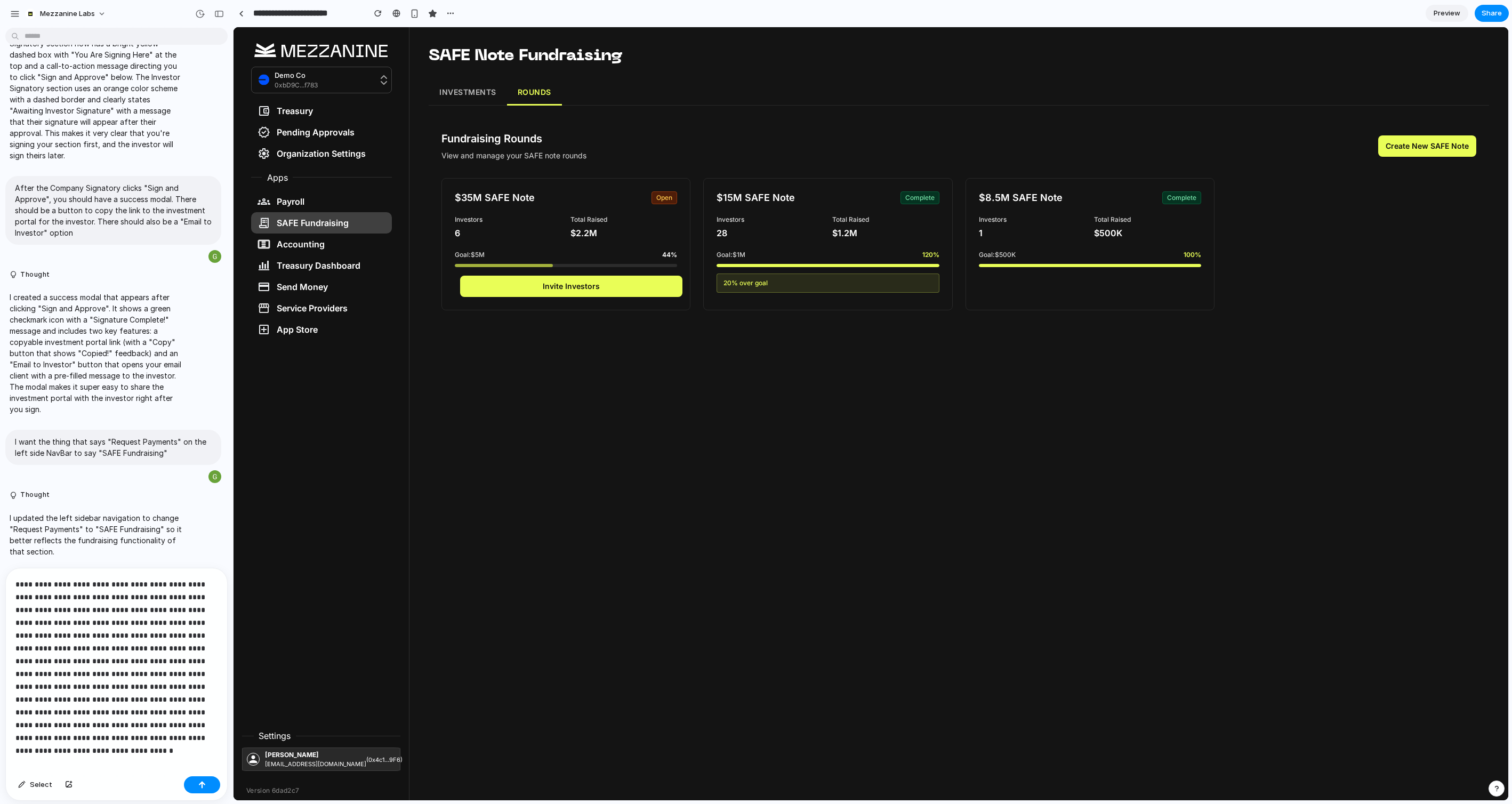
click at [476, 84] on button "INVESTMENTS" at bounding box center [468, 93] width 78 height 25
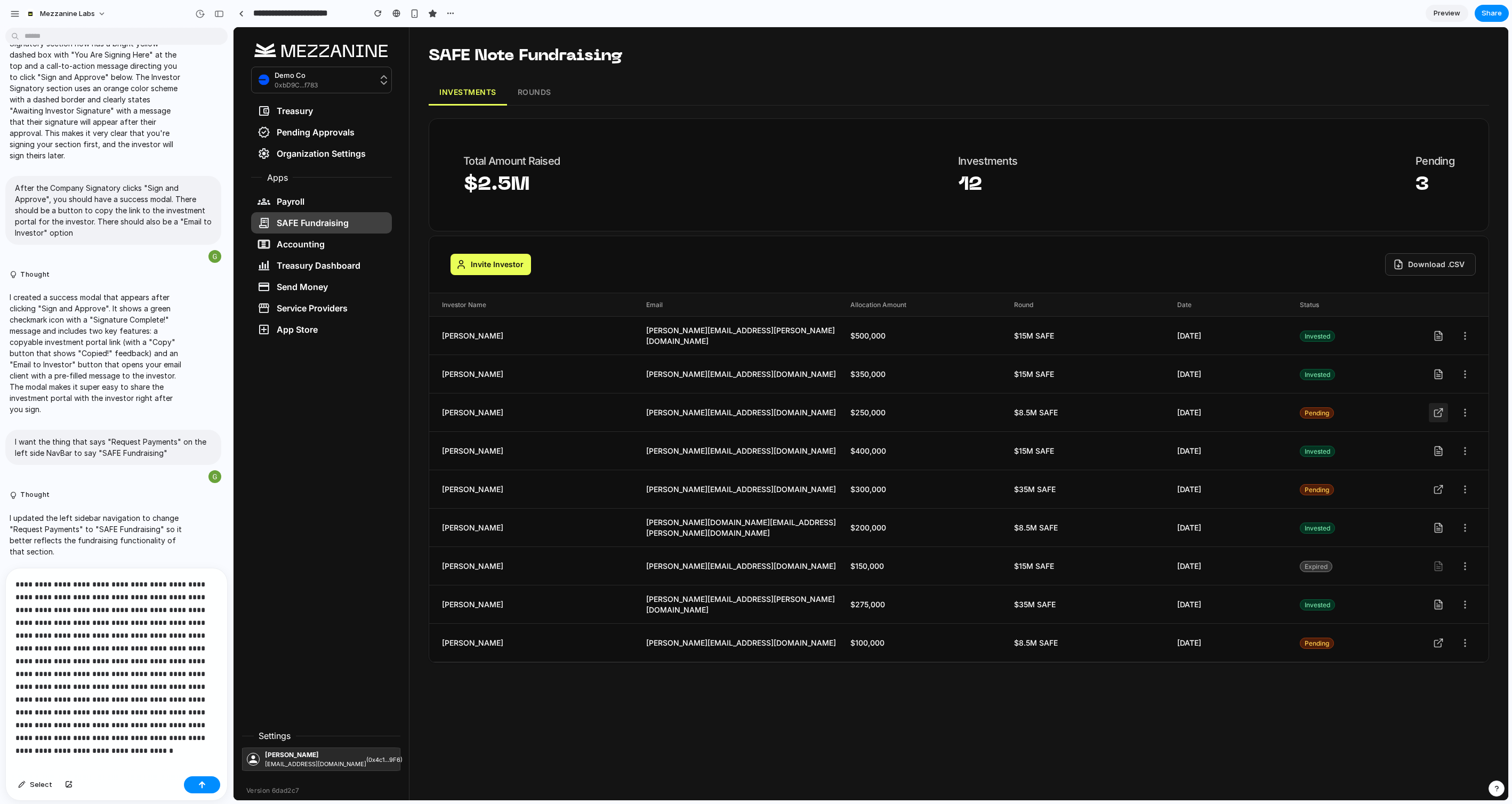
click at [1440, 416] on icon at bounding box center [1438, 413] width 7 height 7
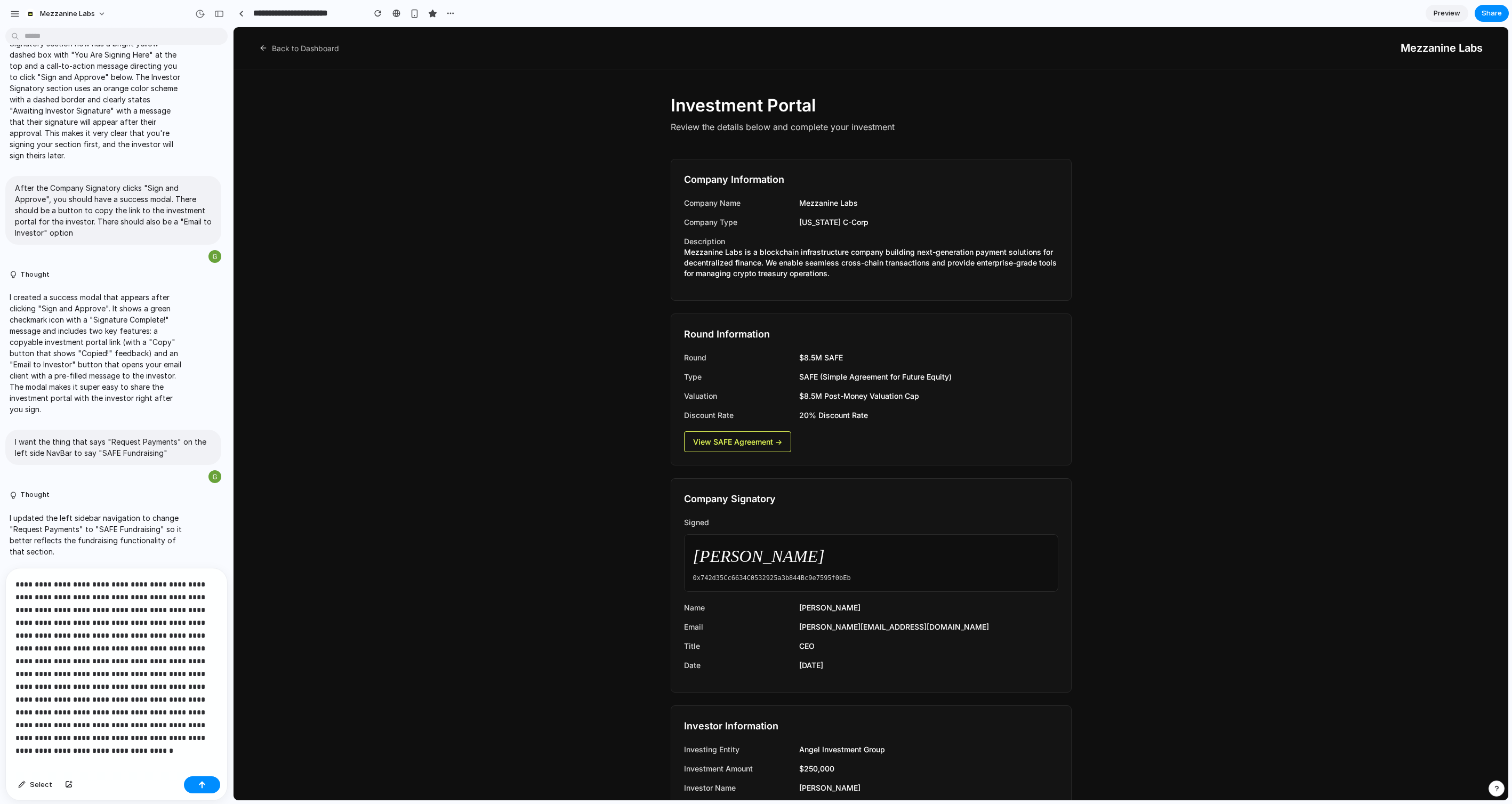
scroll to position [120, 0]
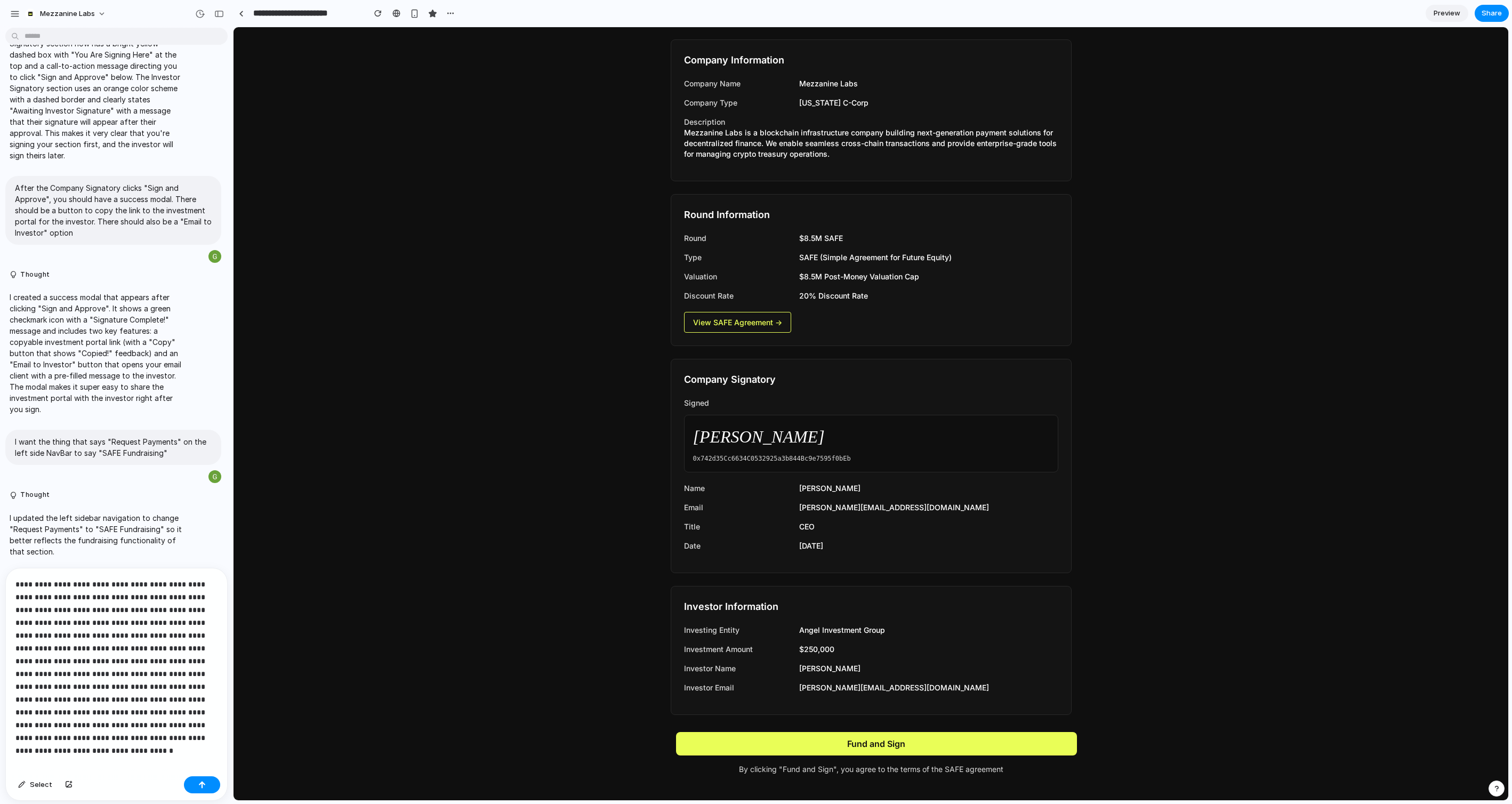
click at [176, 739] on p "**********" at bounding box center [117, 661] width 202 height 167
click at [203, 788] on div "button" at bounding box center [202, 785] width 7 height 7
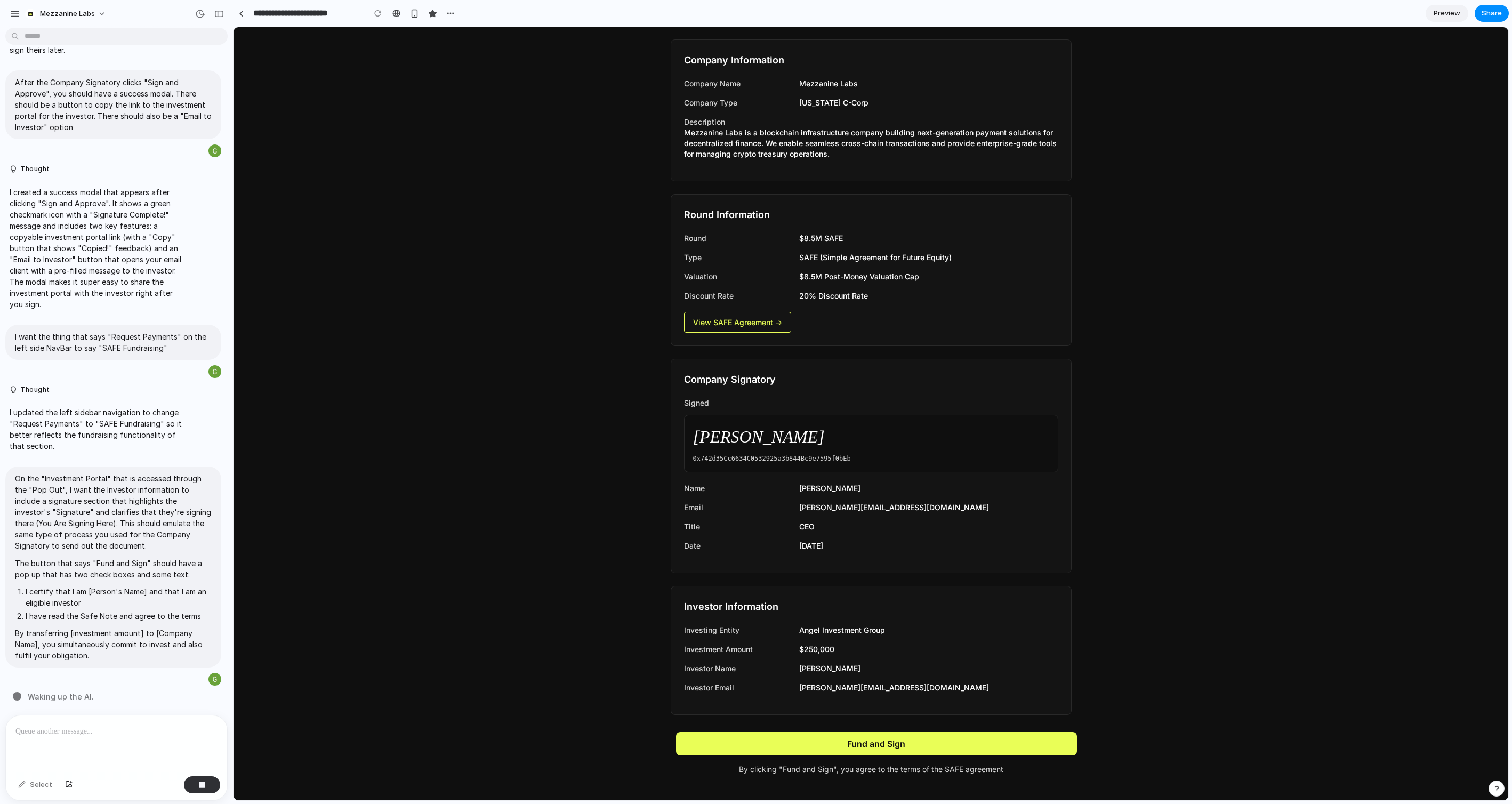
scroll to position [0, 0]
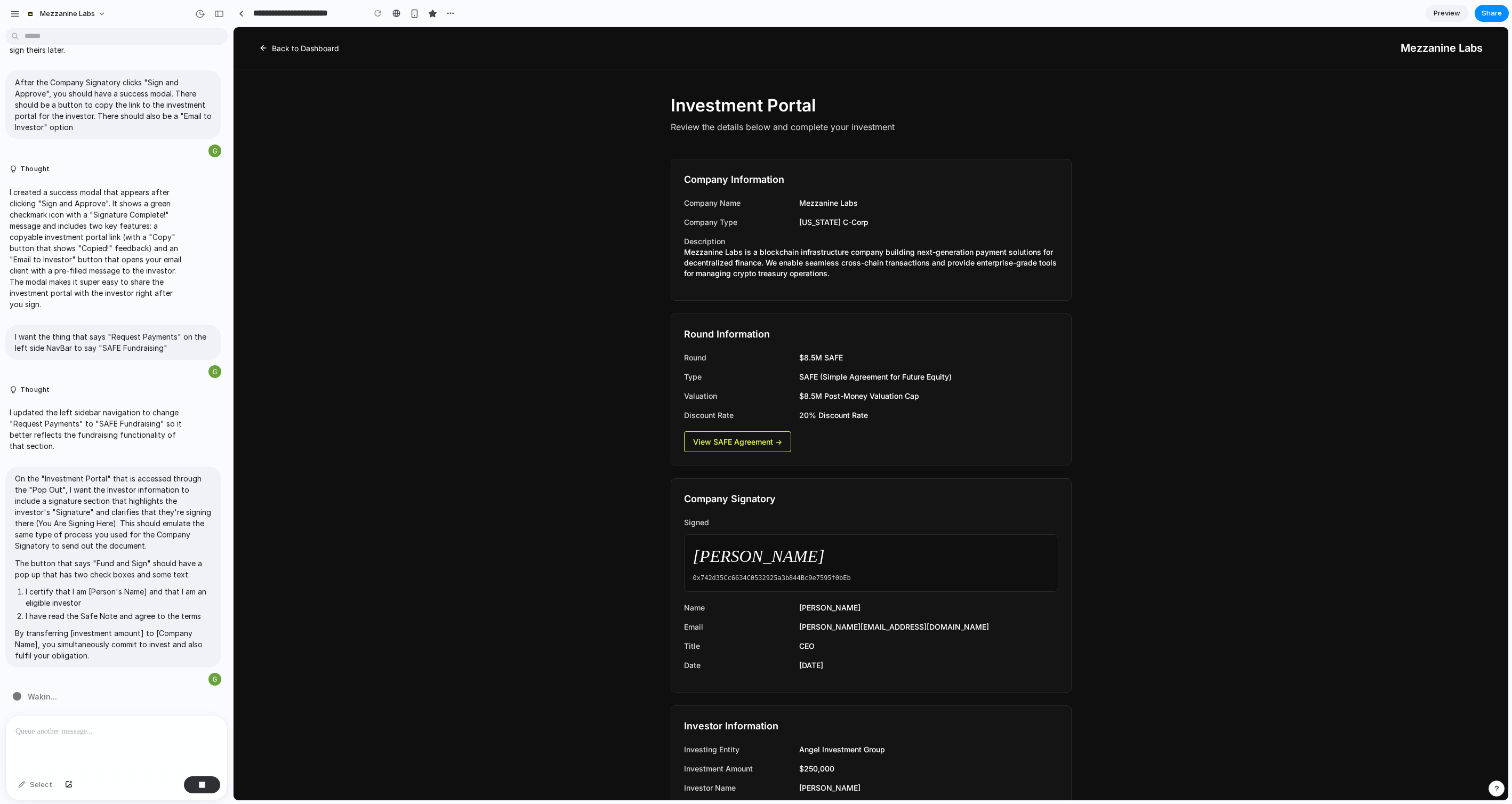
click at [278, 52] on link "Back to Dashboard" at bounding box center [299, 48] width 80 height 11
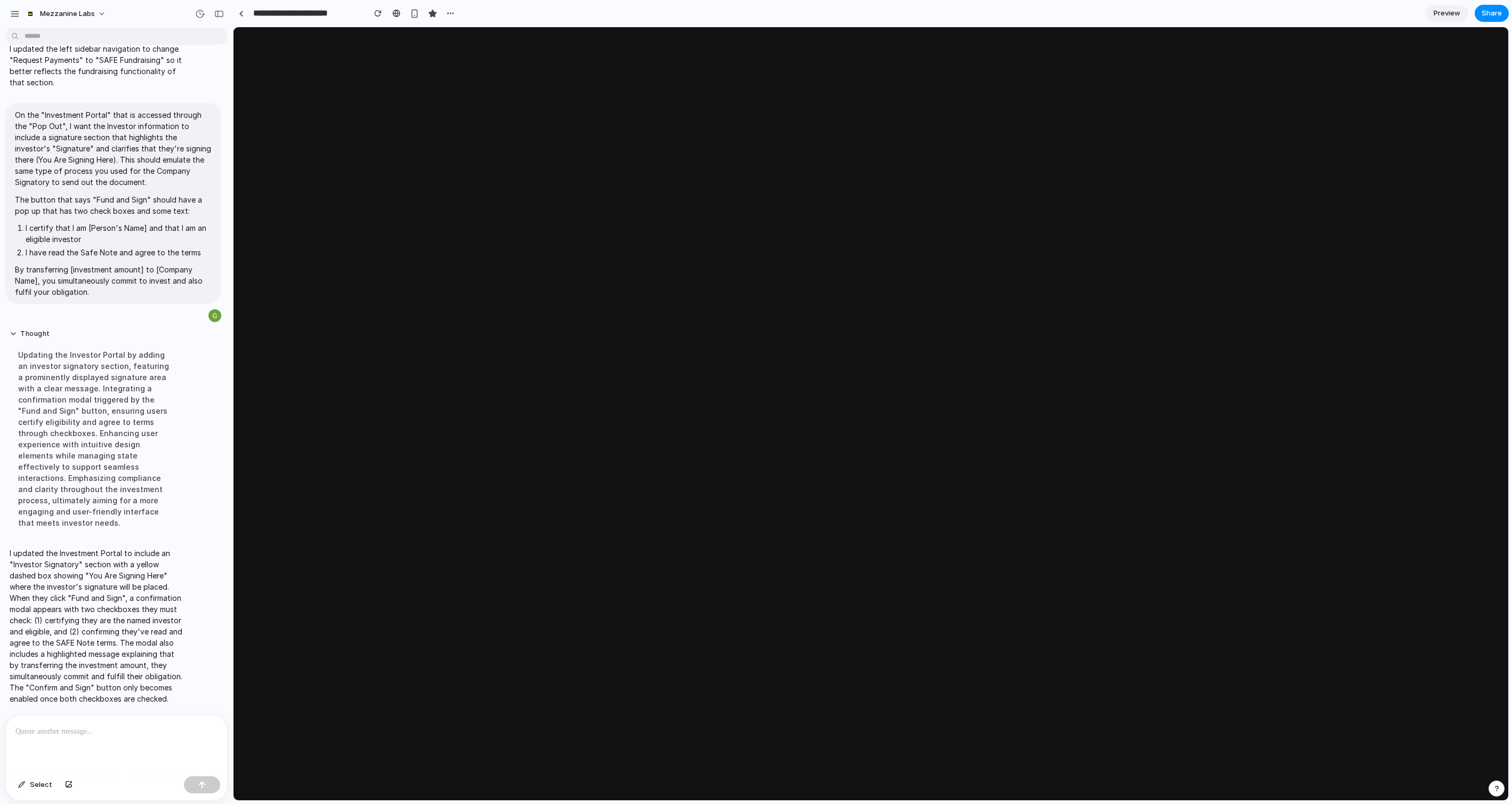
scroll to position [4395, 0]
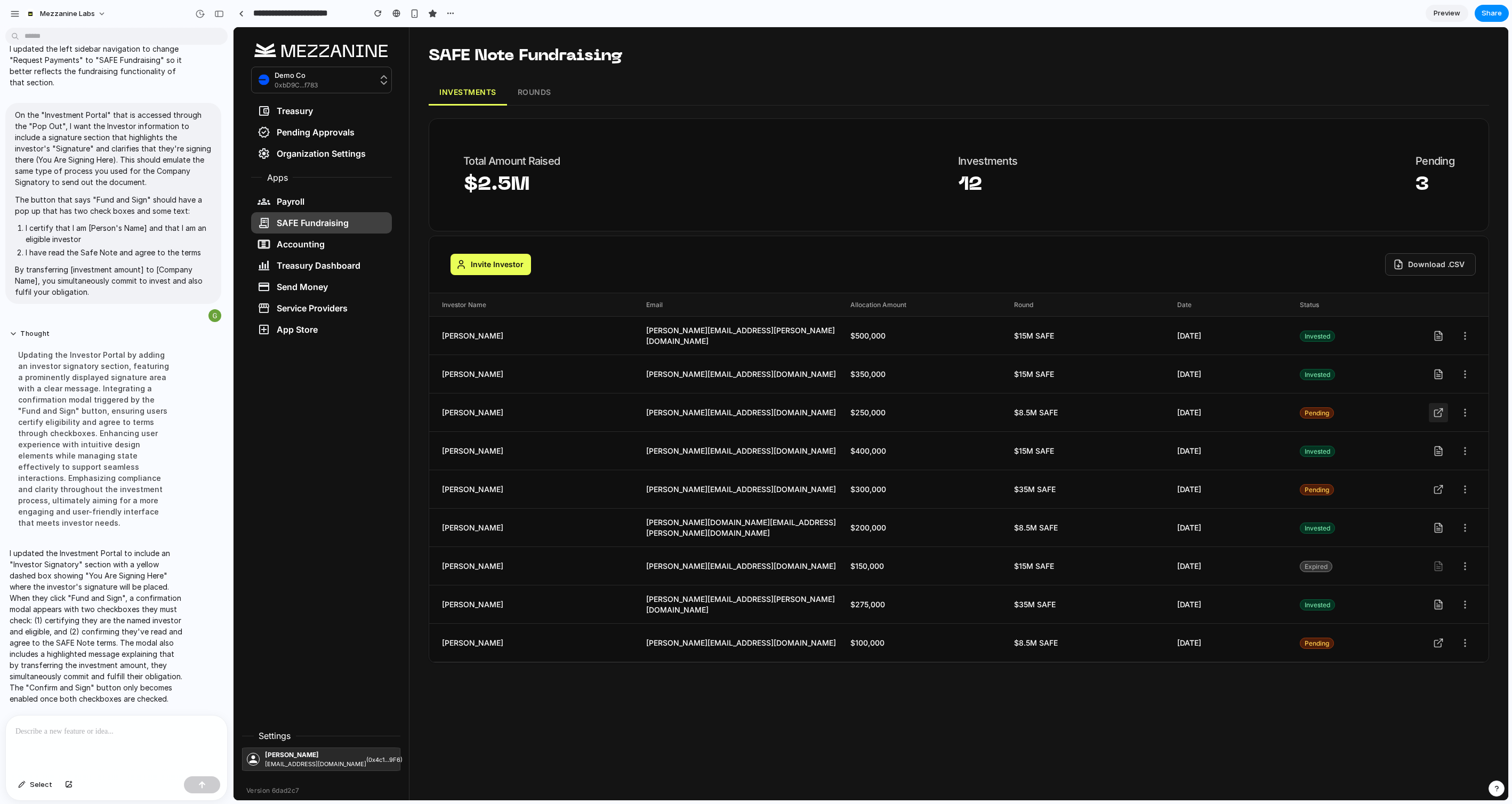
click at [1445, 407] on link at bounding box center [1439, 413] width 19 height 19
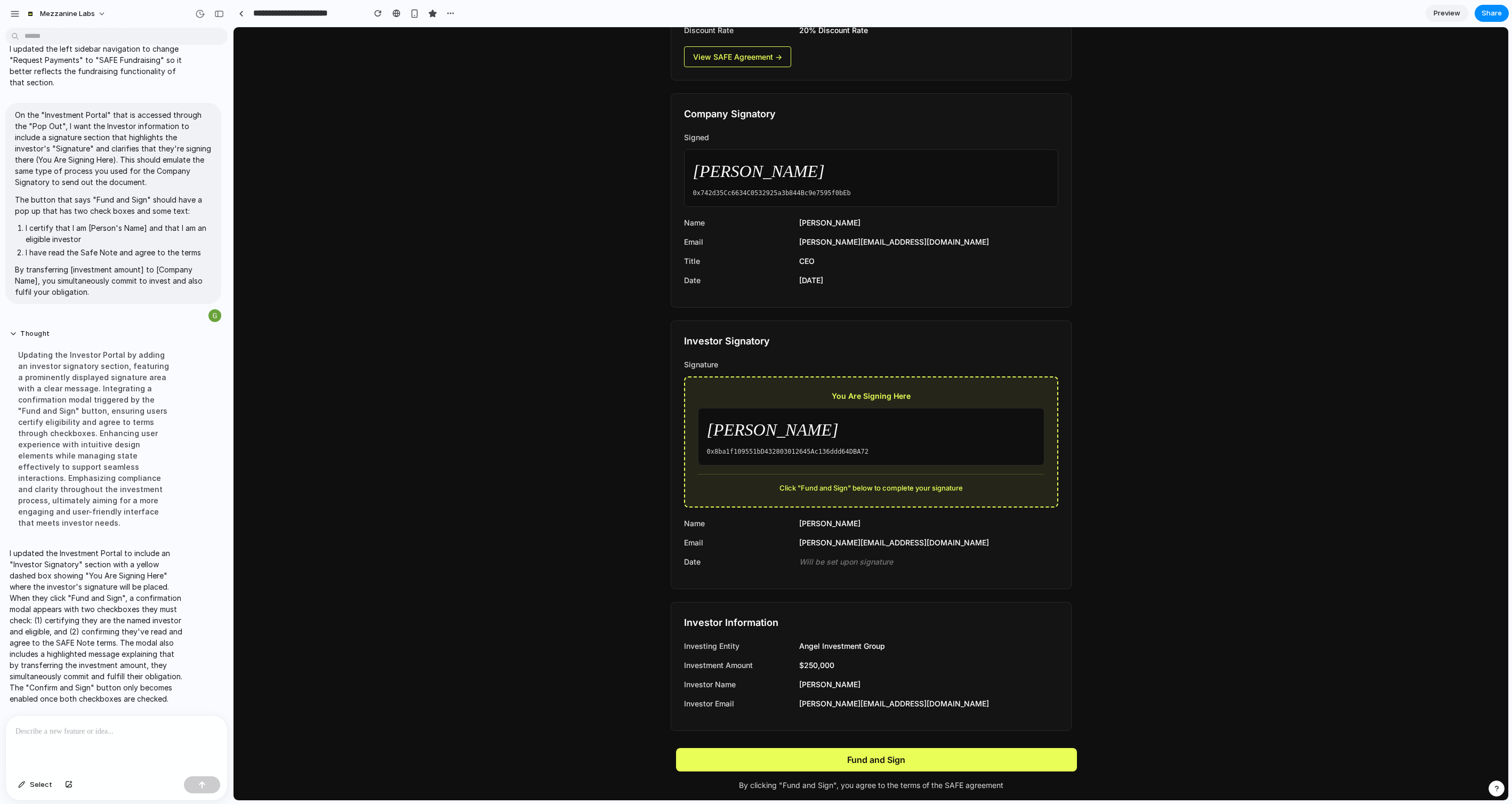
scroll to position [401, 0]
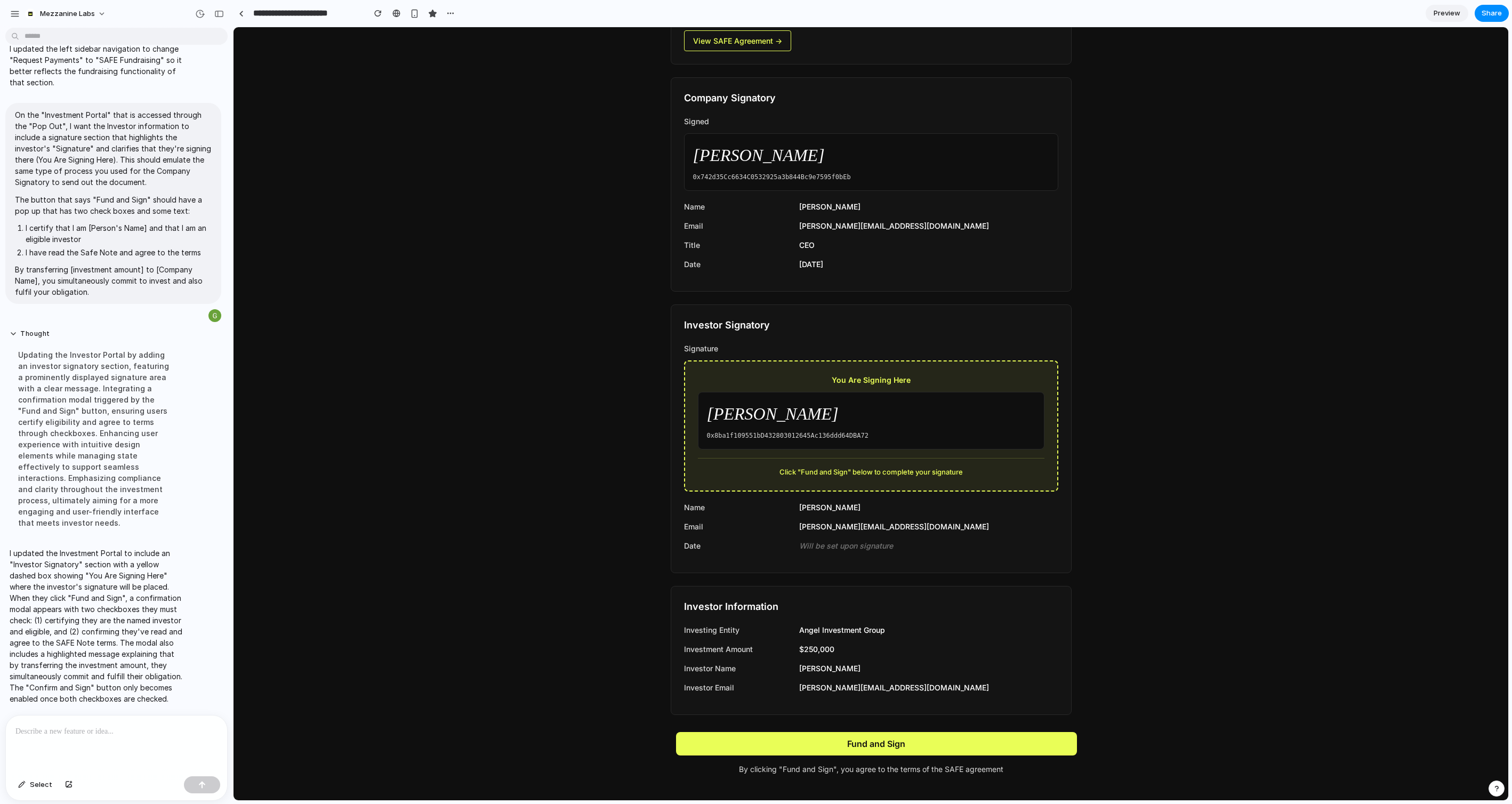
click at [889, 743] on button "Fund and Sign" at bounding box center [876, 743] width 401 height 23
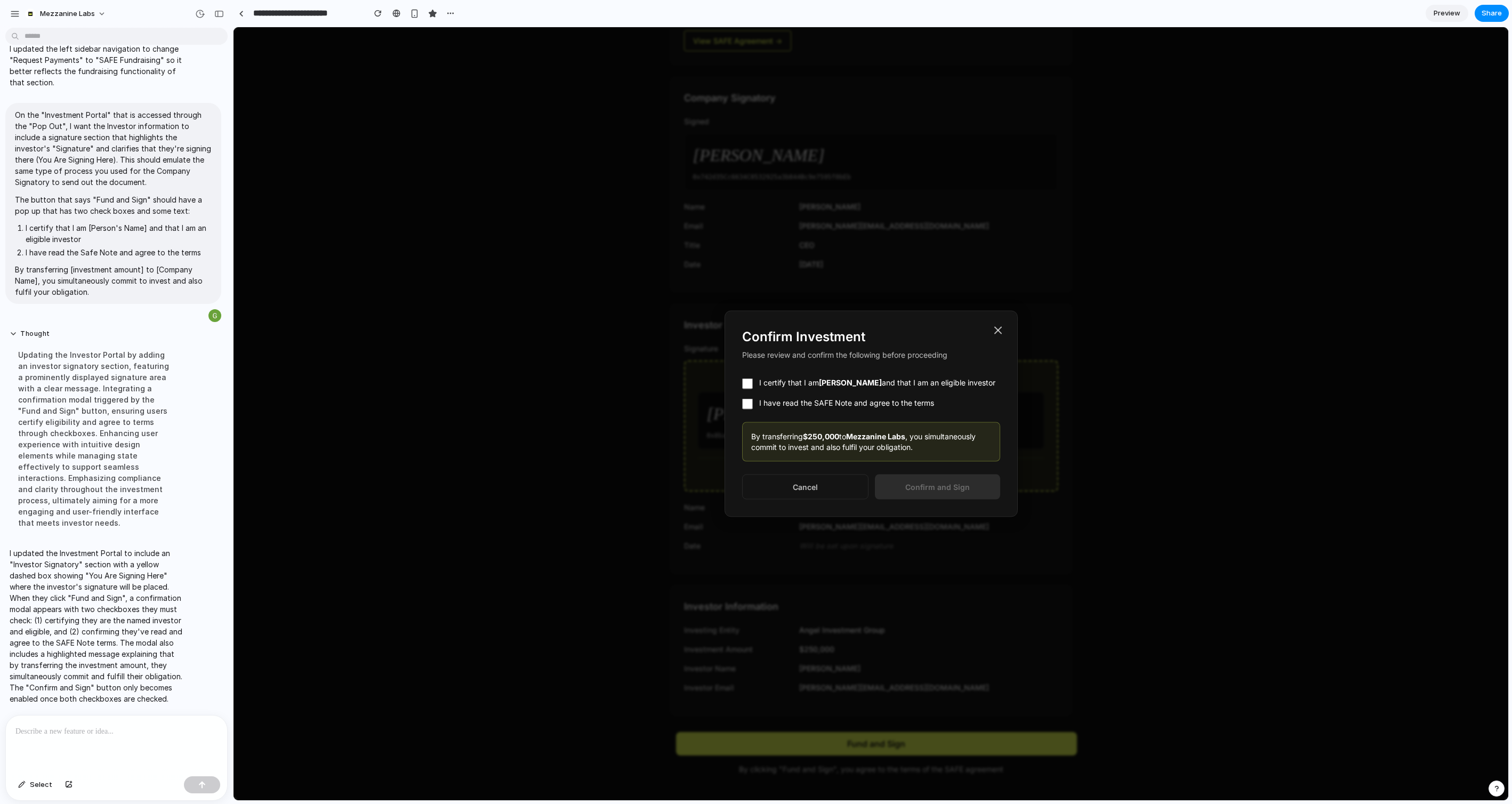
click at [998, 330] on icon at bounding box center [998, 330] width 7 height 7
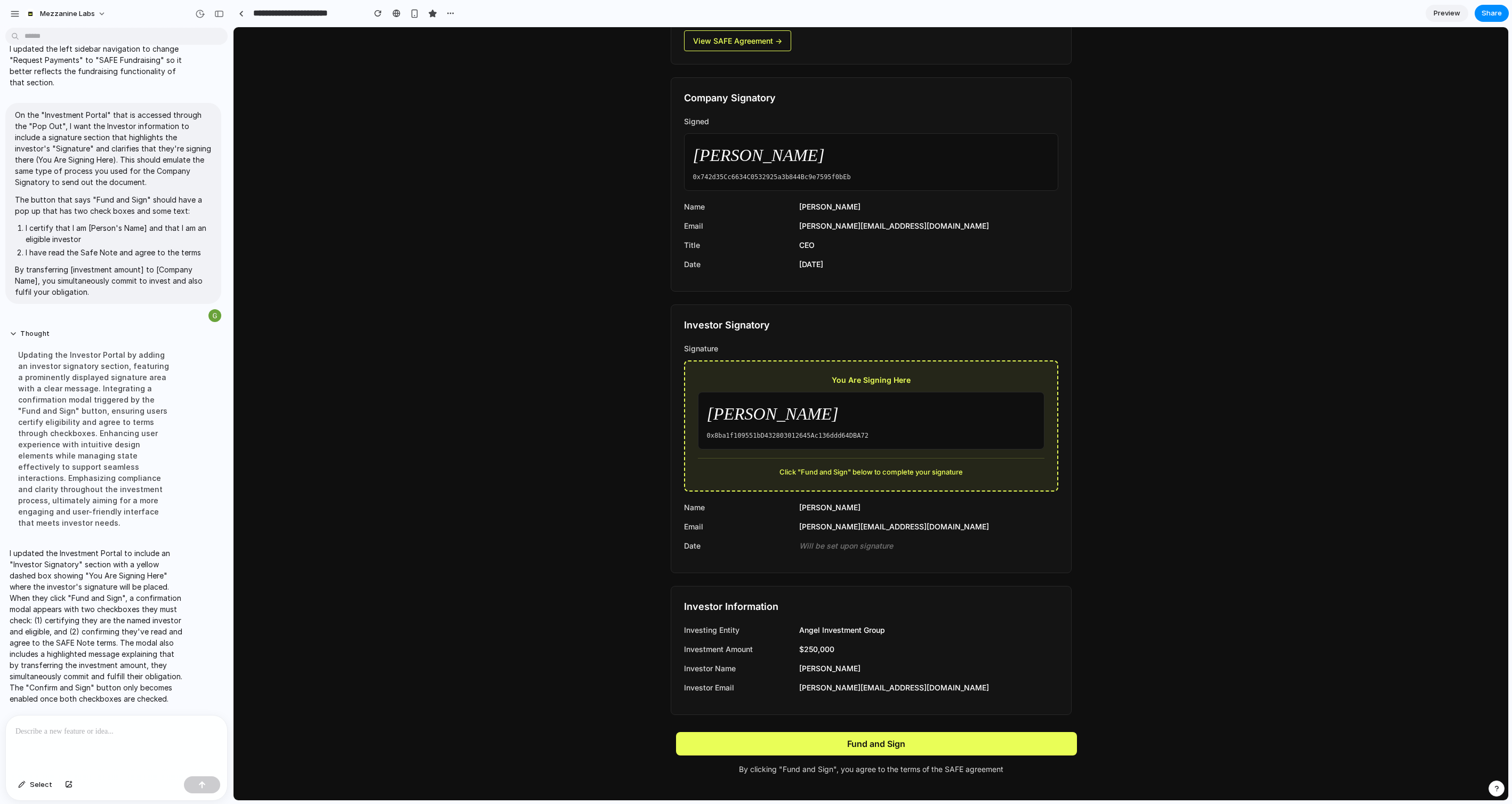
scroll to position [0, 0]
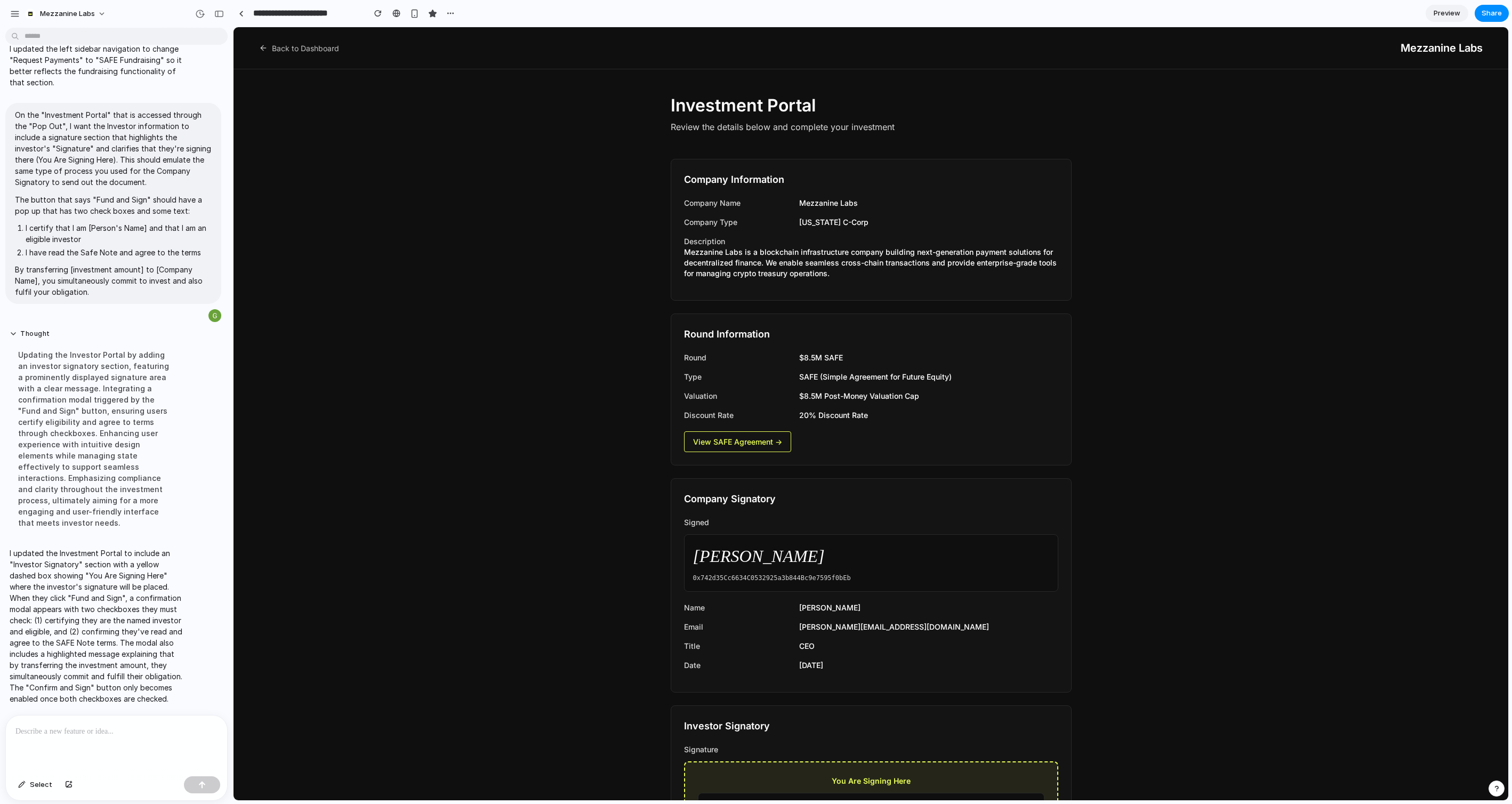
click at [122, 730] on p at bounding box center [117, 732] width 202 height 13
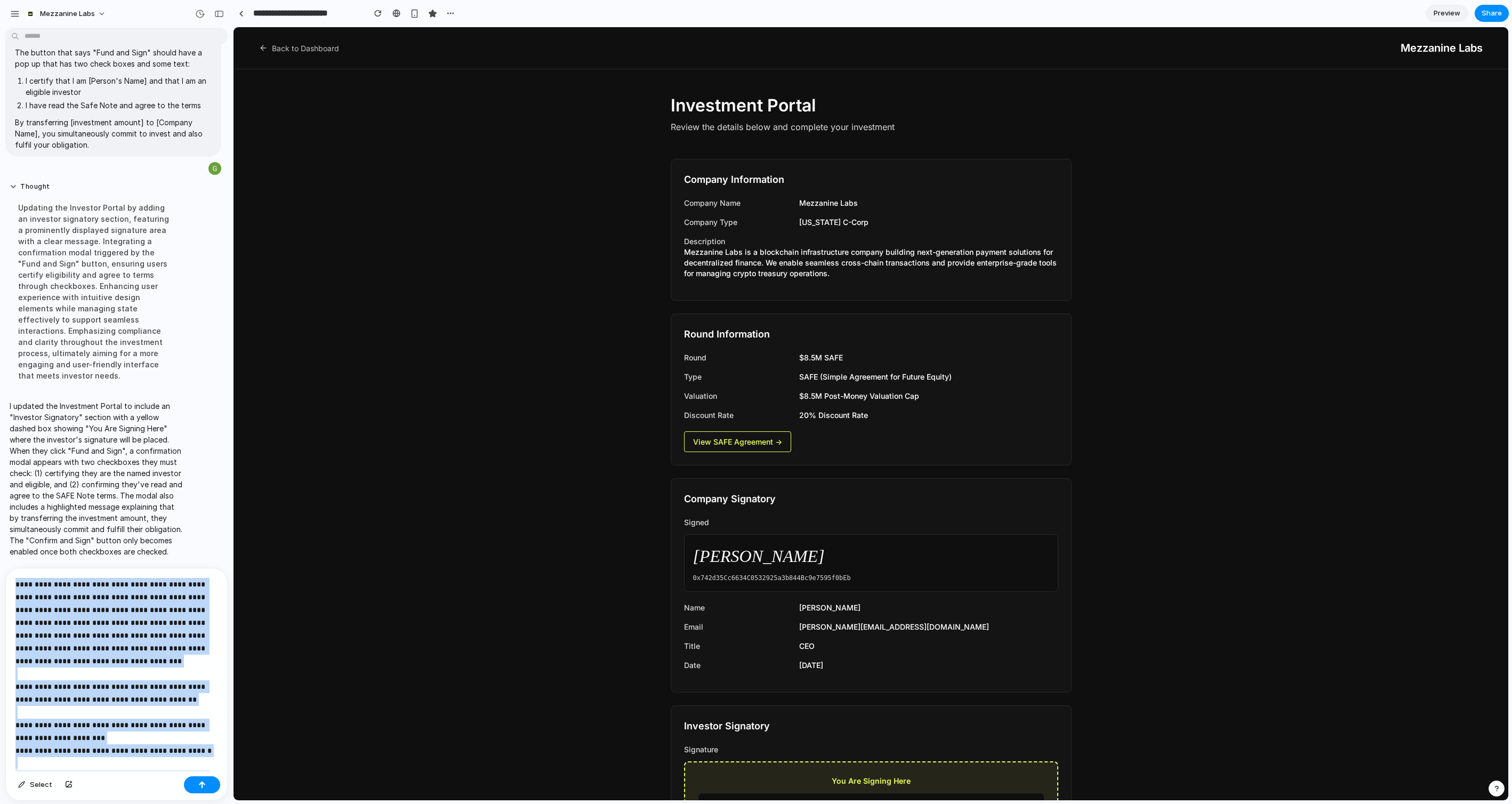
drag, startPoint x: 87, startPoint y: 744, endPoint x: -22, endPoint y: 436, distance: 326.7
click at [0, 436] on html "Mezzanine Labs Thought I added a Company Signatory section to the investor port…" at bounding box center [756, 402] width 1512 height 804
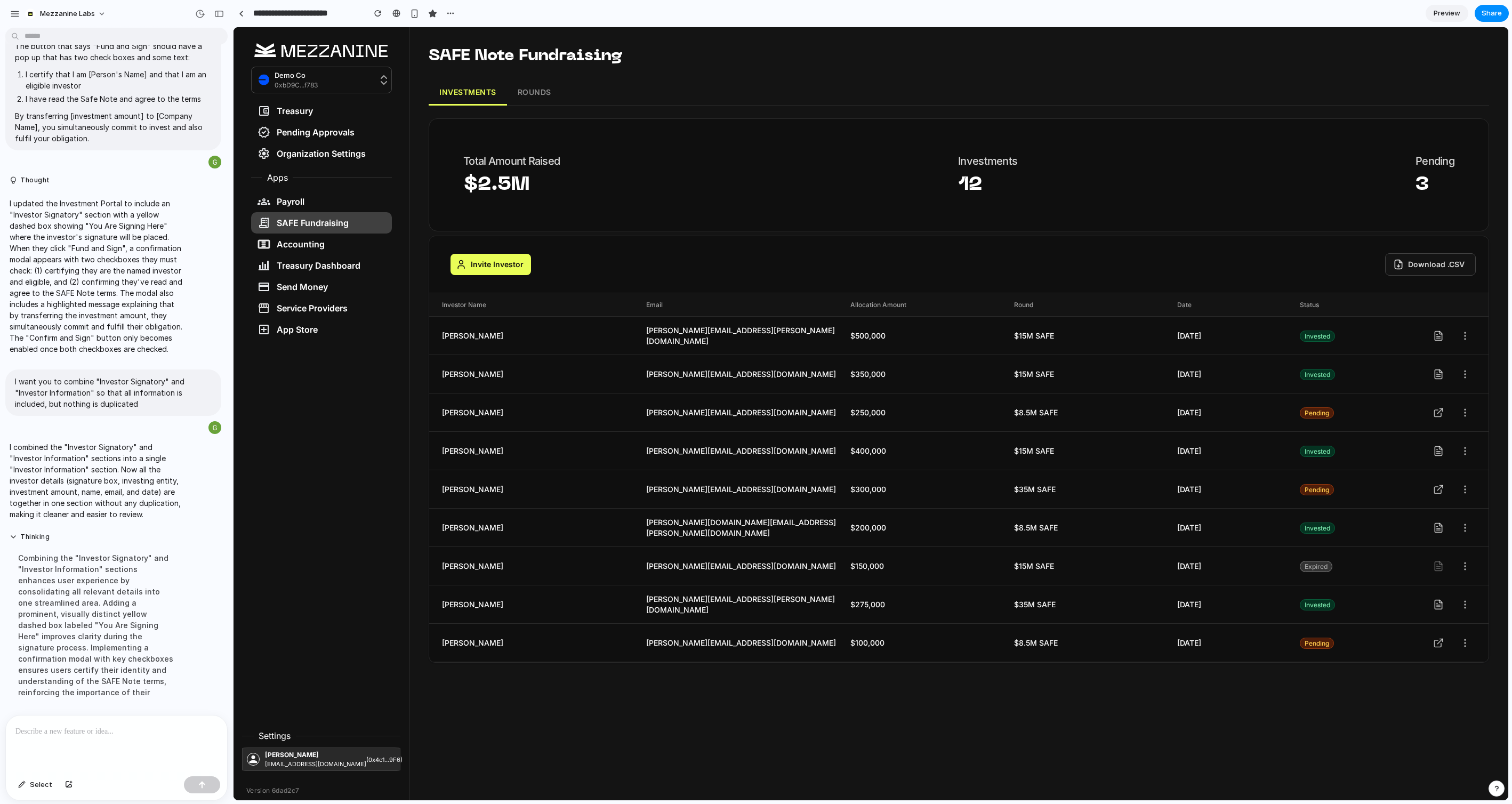
scroll to position [4305, 0]
click at [508, 268] on button "Invite Investor" at bounding box center [491, 265] width 81 height 22
click at [535, 87] on button "ROUNDS" at bounding box center [535, 93] width 55 height 25
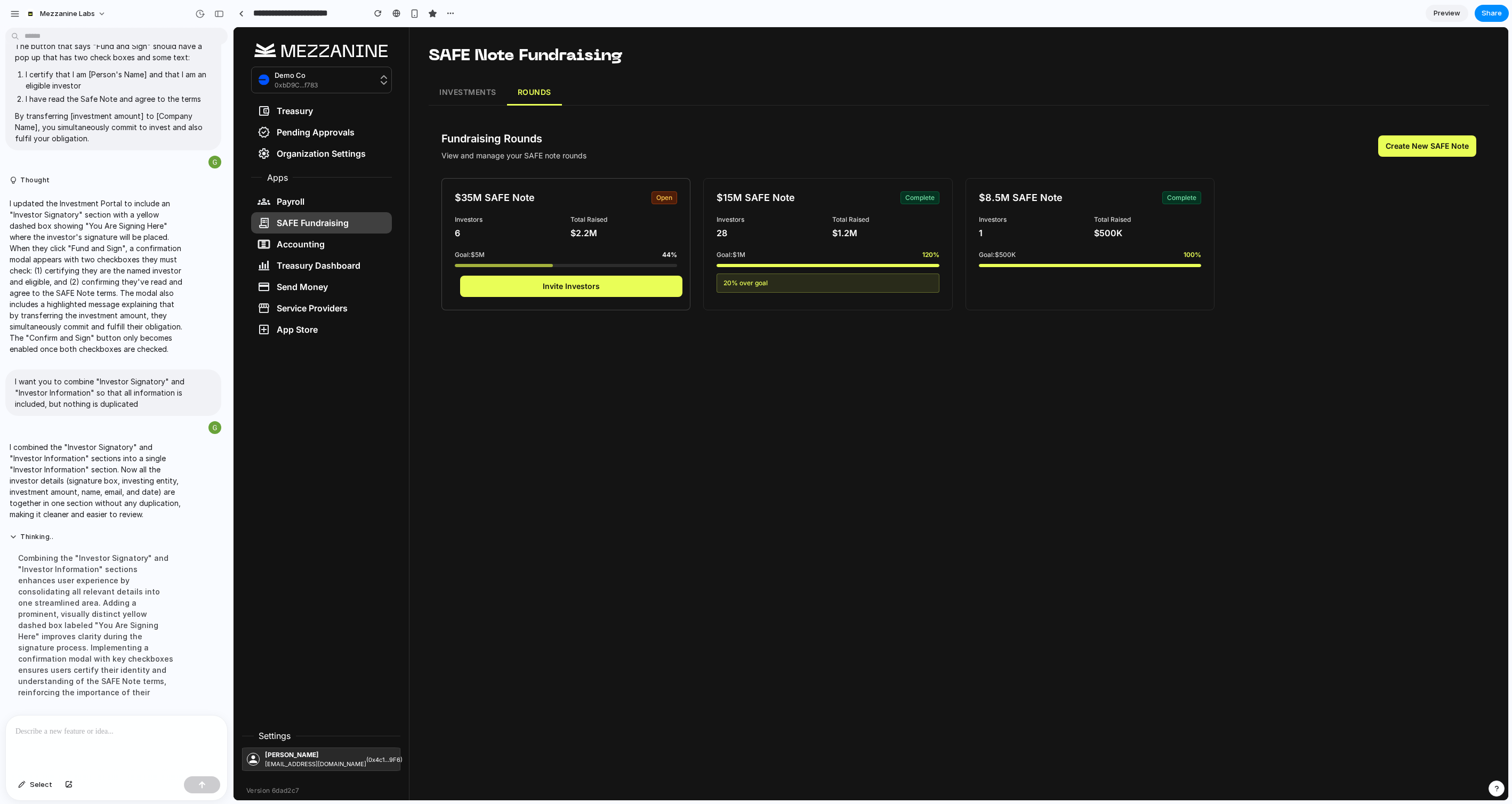
click at [607, 282] on button "Invite Investors" at bounding box center [571, 286] width 223 height 22
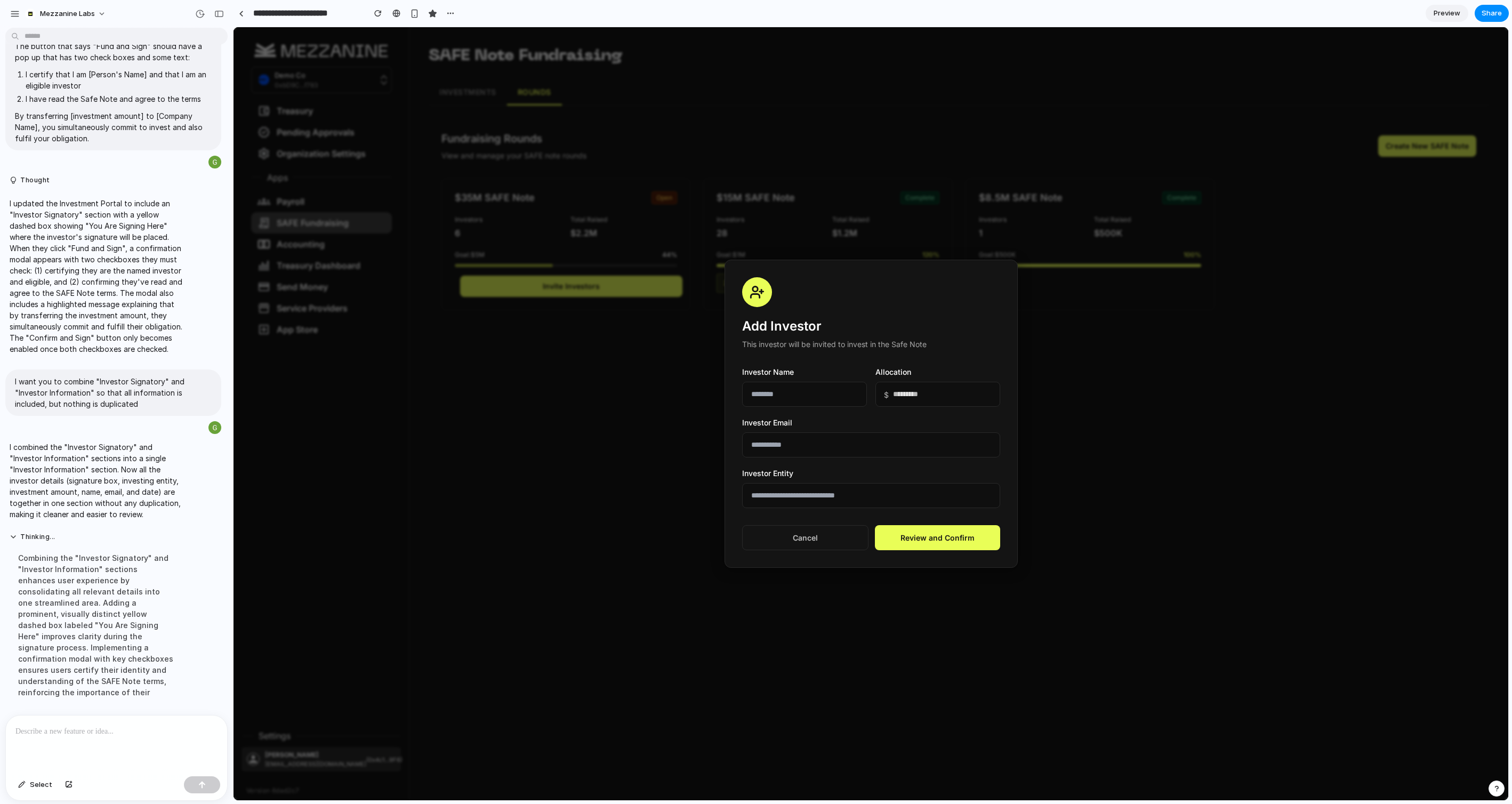
click at [806, 400] on input "text" at bounding box center [804, 395] width 125 height 25
type input "**********"
click at [819, 446] on input "email" at bounding box center [870, 445] width 258 height 25
type input "**********"
click at [811, 491] on input "text" at bounding box center [870, 496] width 258 height 25
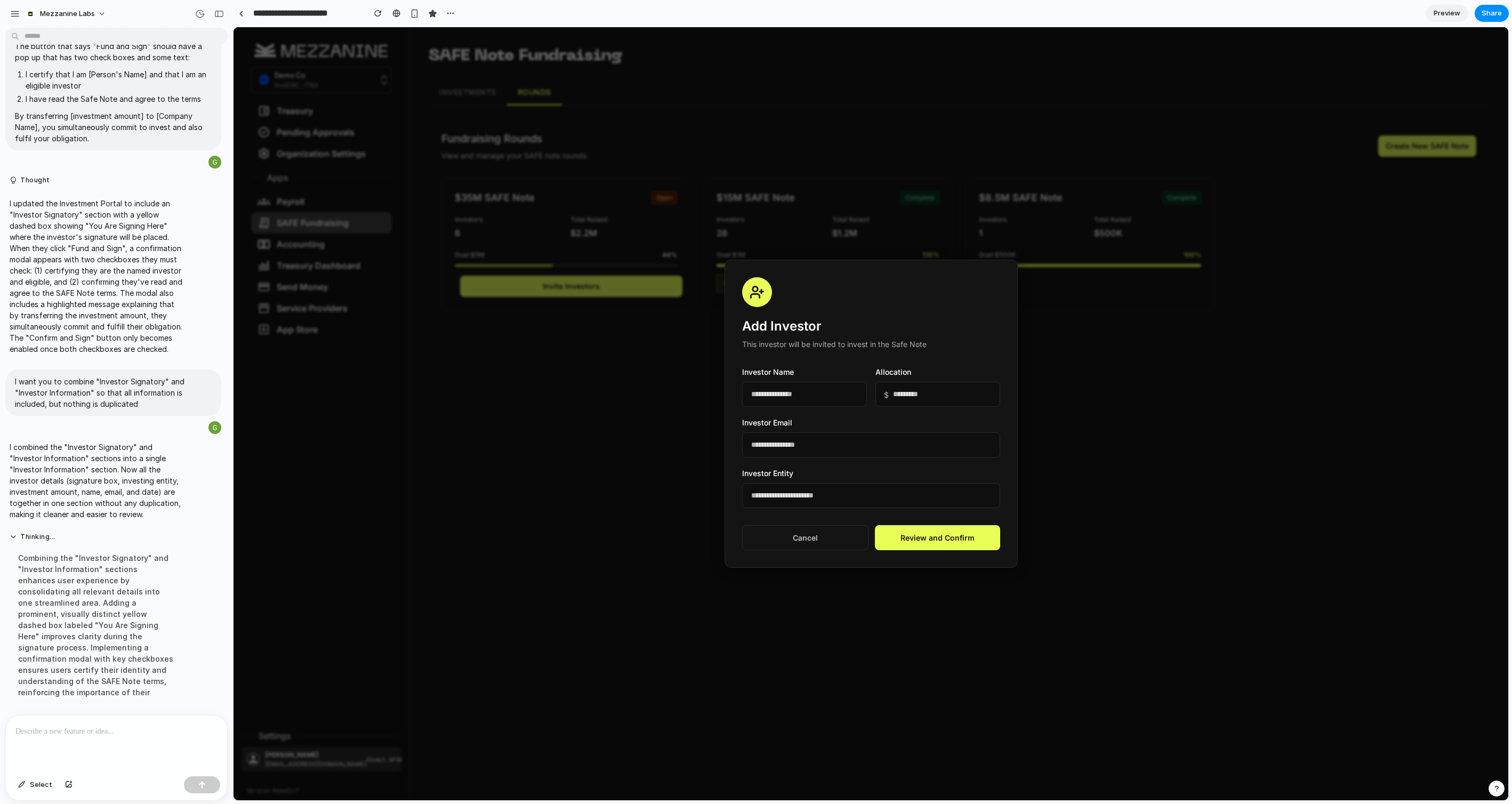
type input "**********"
click at [963, 525] on div "**********" at bounding box center [871, 414] width 294 height 309
click at [971, 540] on button "Review and Confirm" at bounding box center [938, 538] width 126 height 25
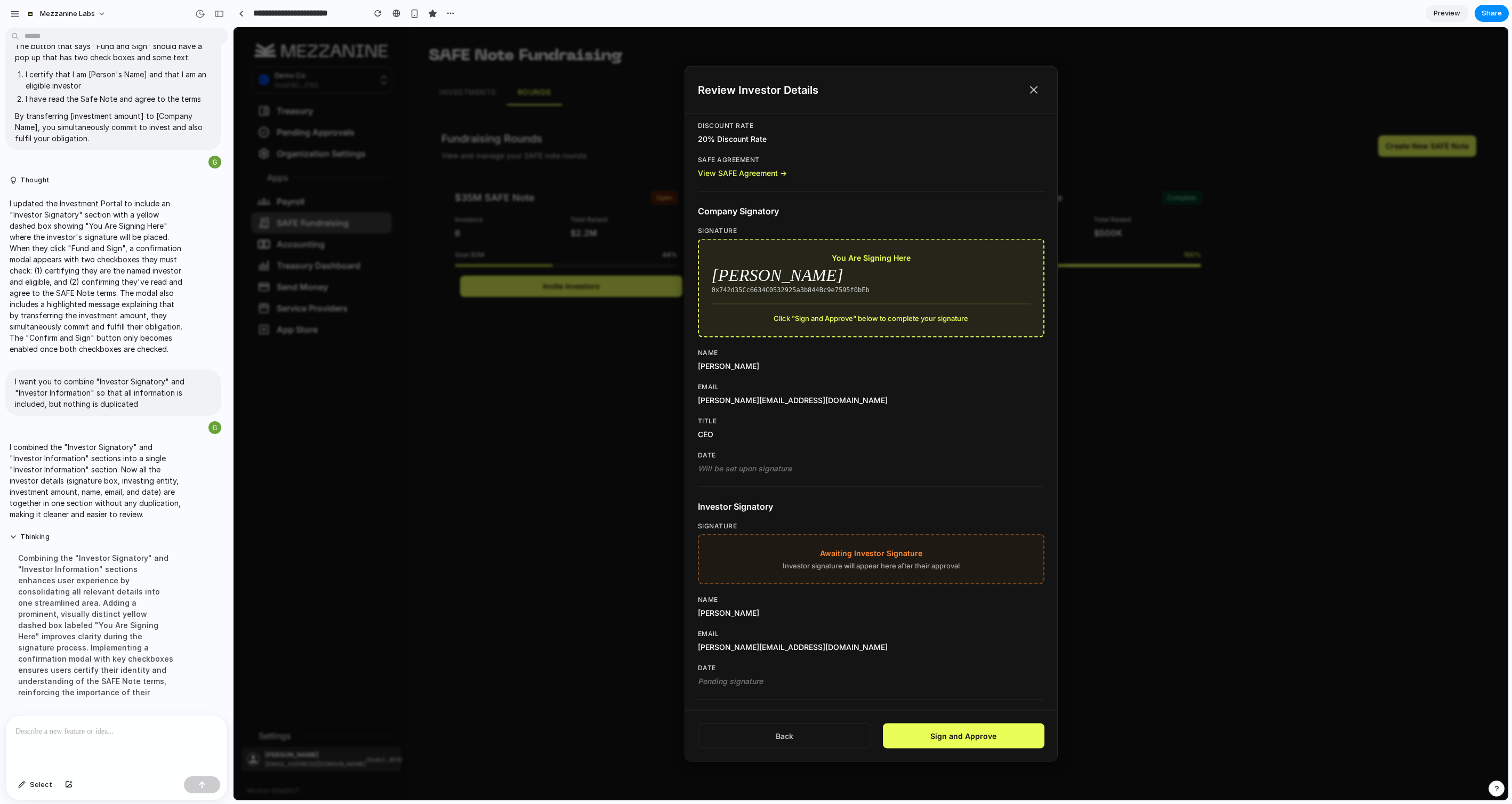
scroll to position [463, 0]
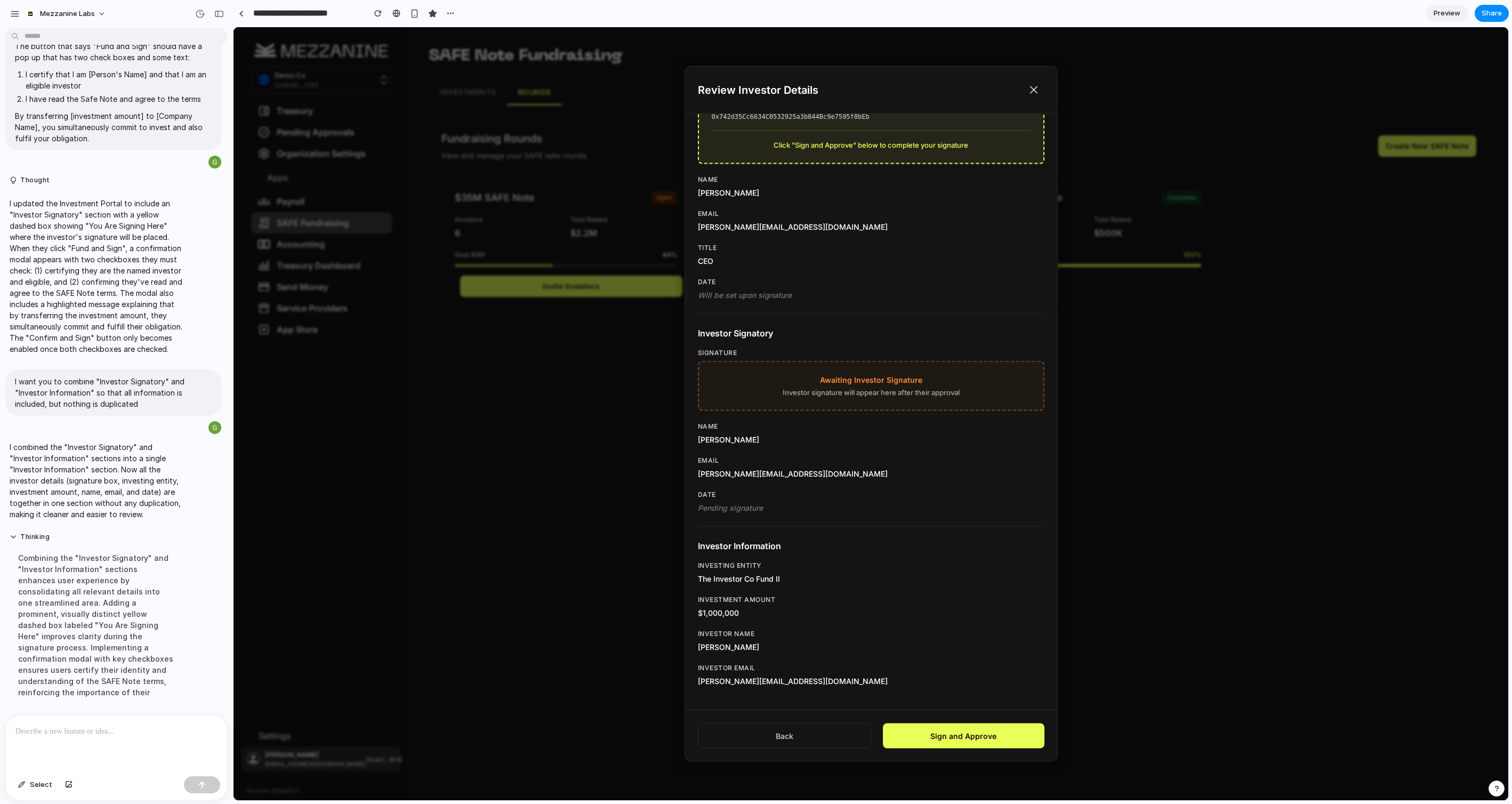
click at [1027, 97] on button at bounding box center [1034, 90] width 22 height 22
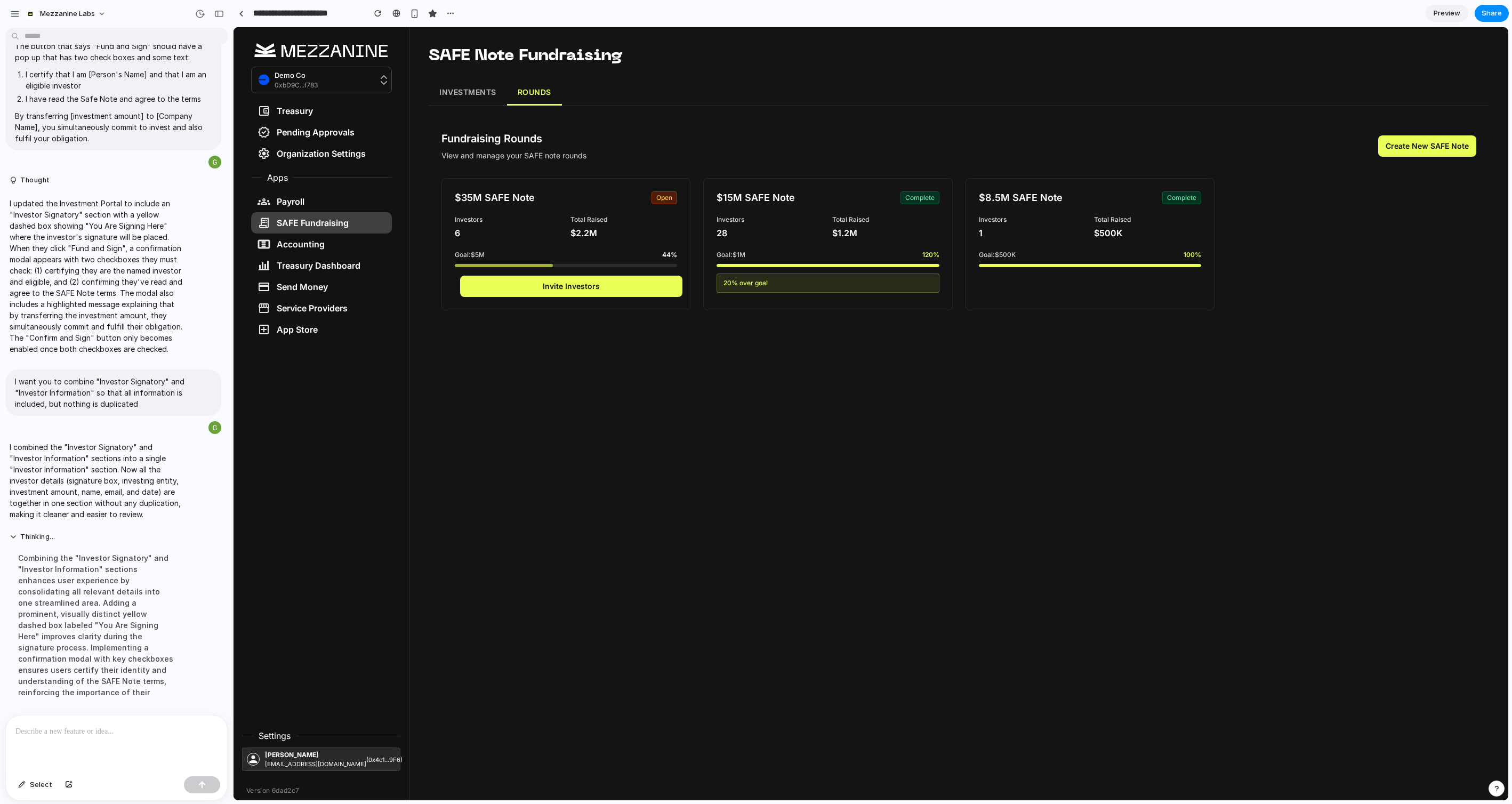
click at [437, 85] on button "INVESTMENTS" at bounding box center [468, 93] width 78 height 25
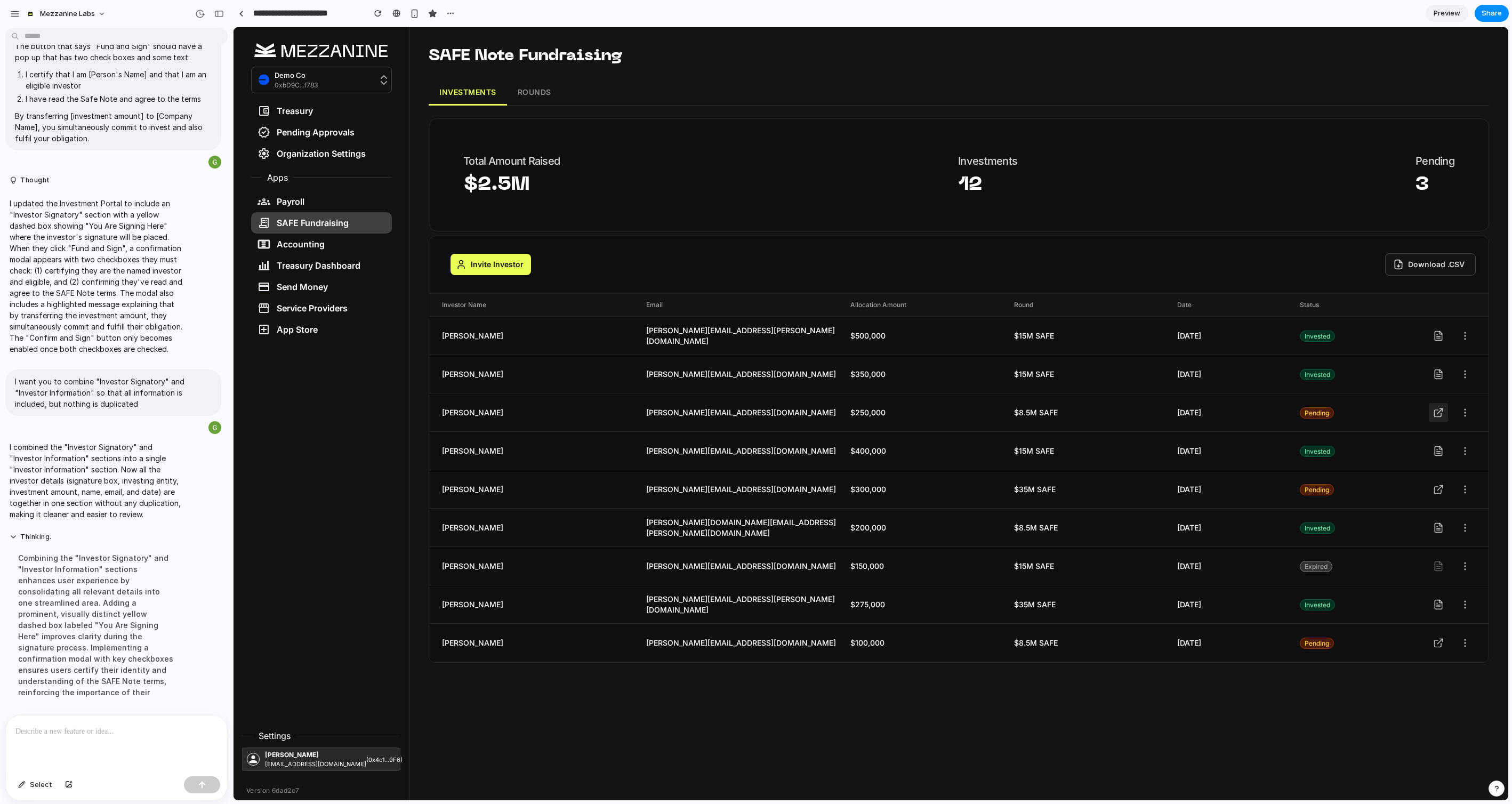
click at [1443, 416] on icon at bounding box center [1438, 412] width 10 height 10
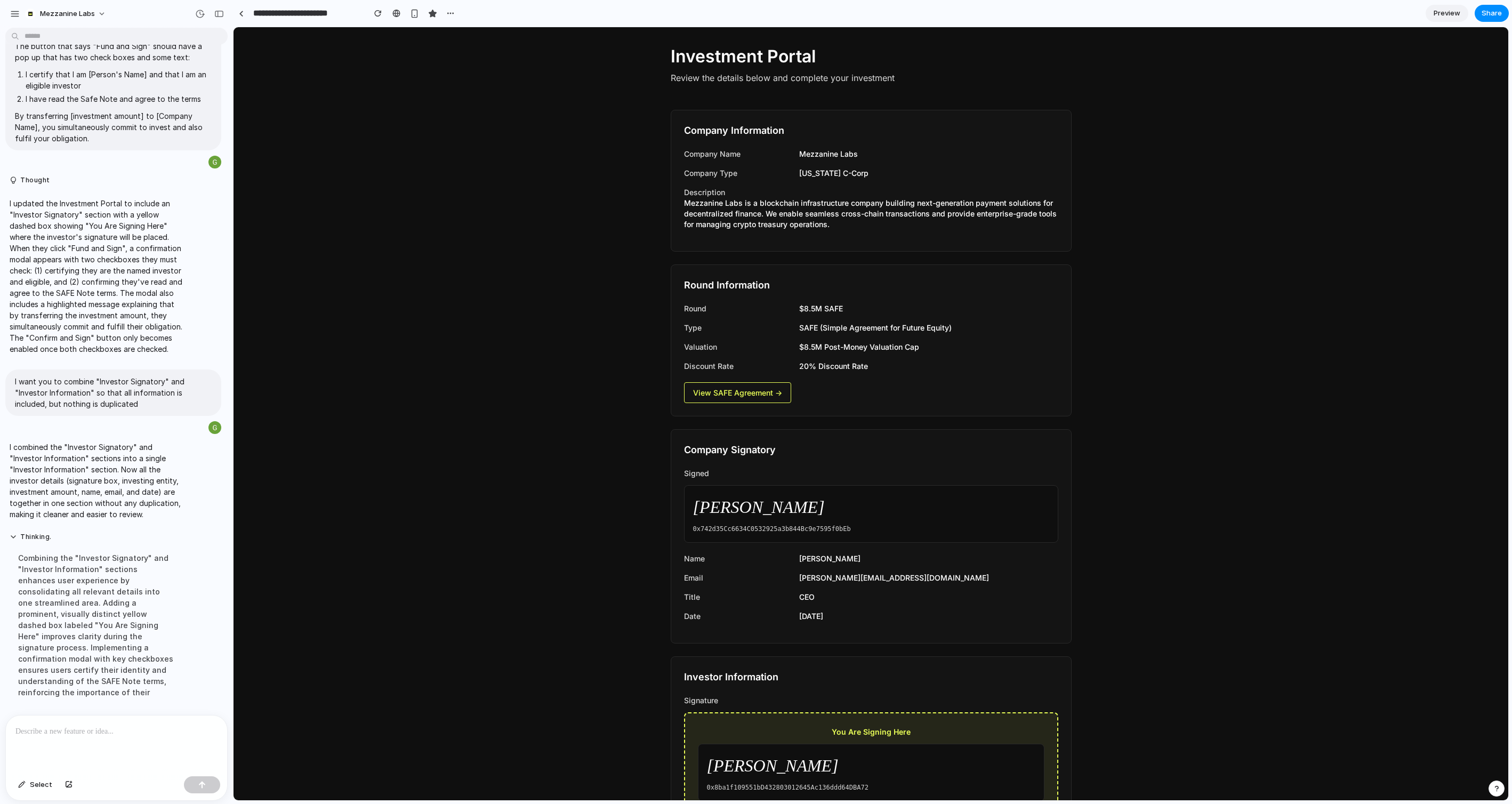
scroll to position [0, 0]
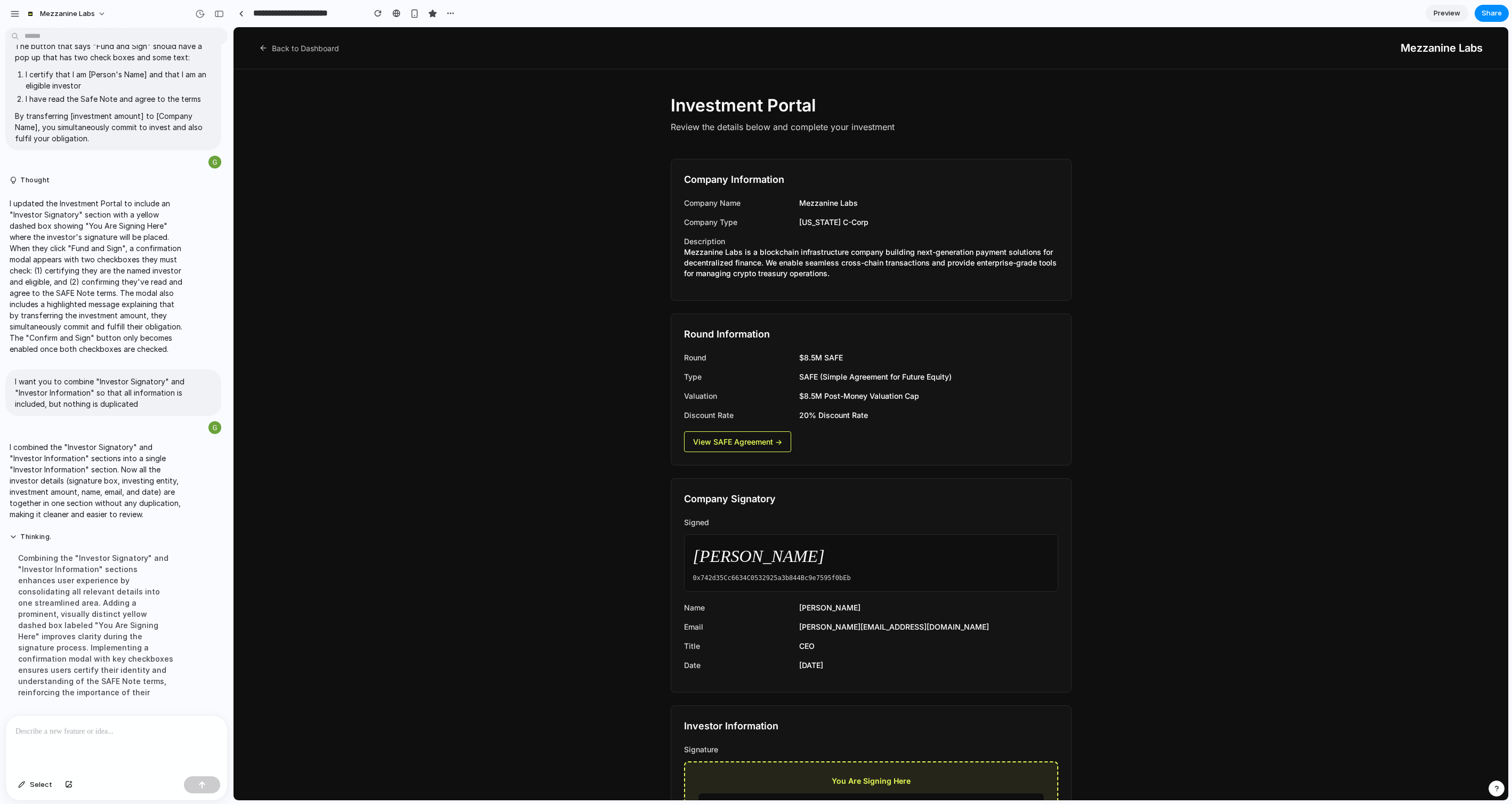
click at [120, 731] on p at bounding box center [117, 732] width 202 height 13
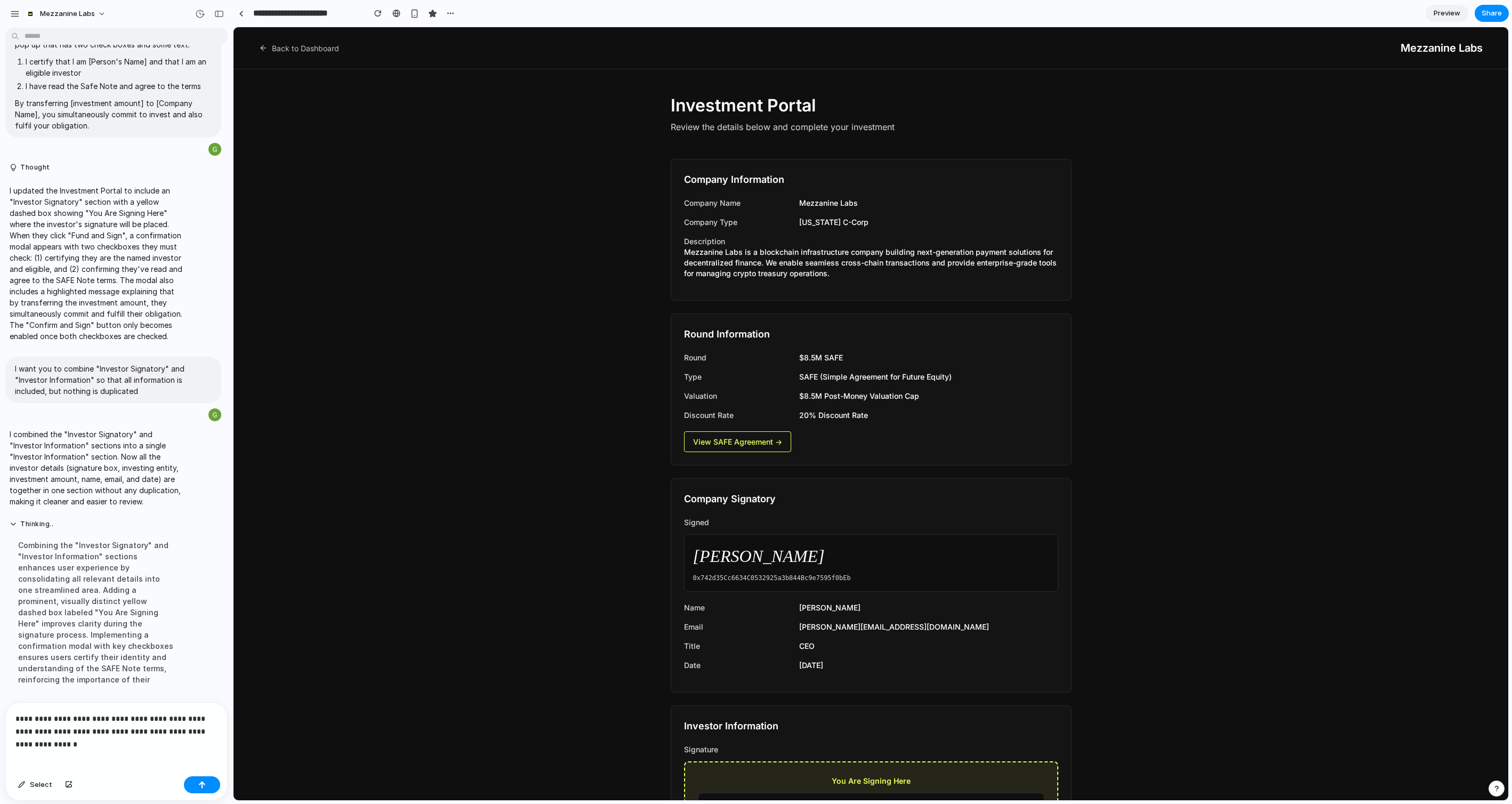
scroll to position [4332, 0]
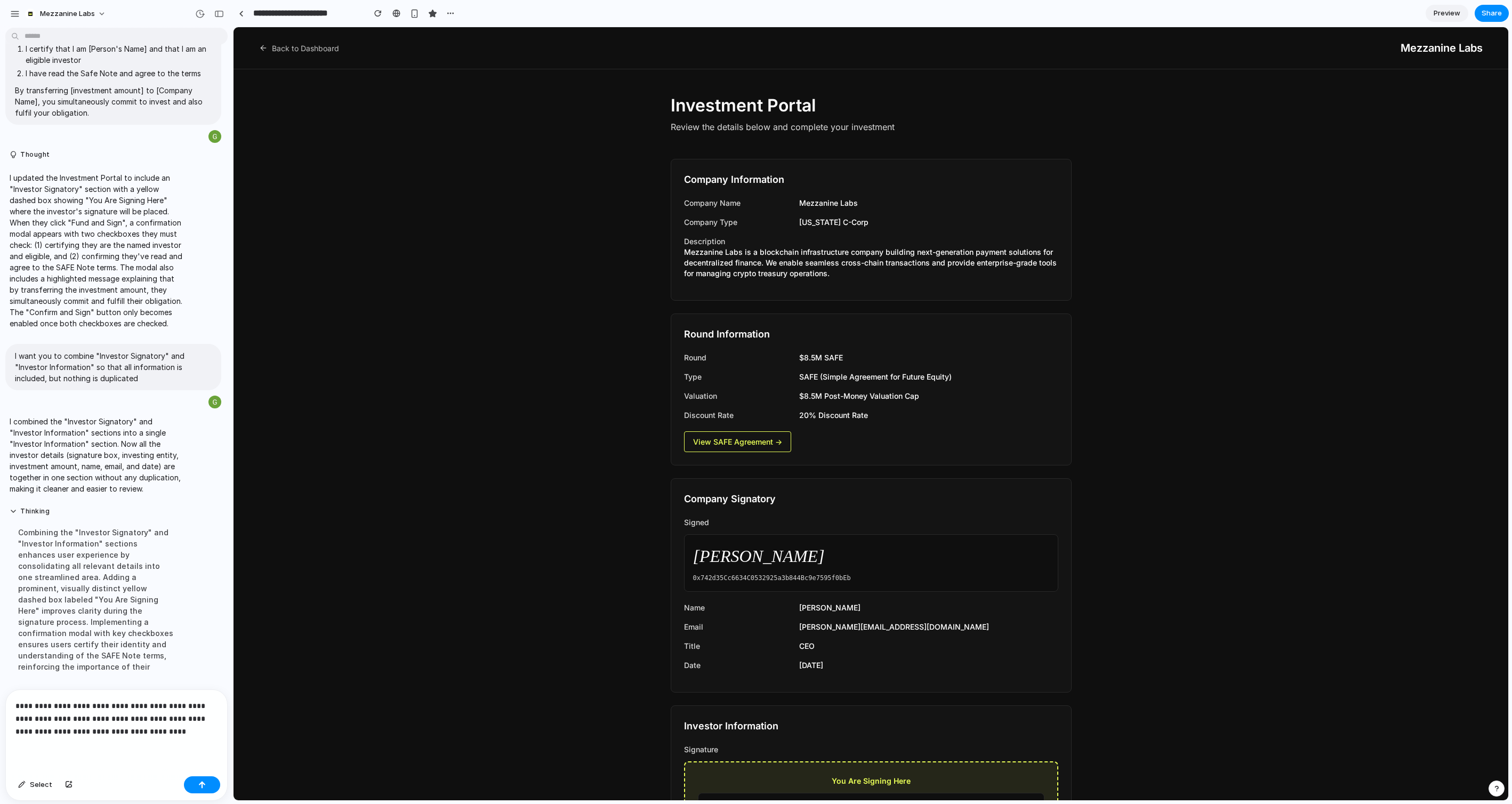
click at [169, 720] on p "**********" at bounding box center [117, 718] width 202 height 38
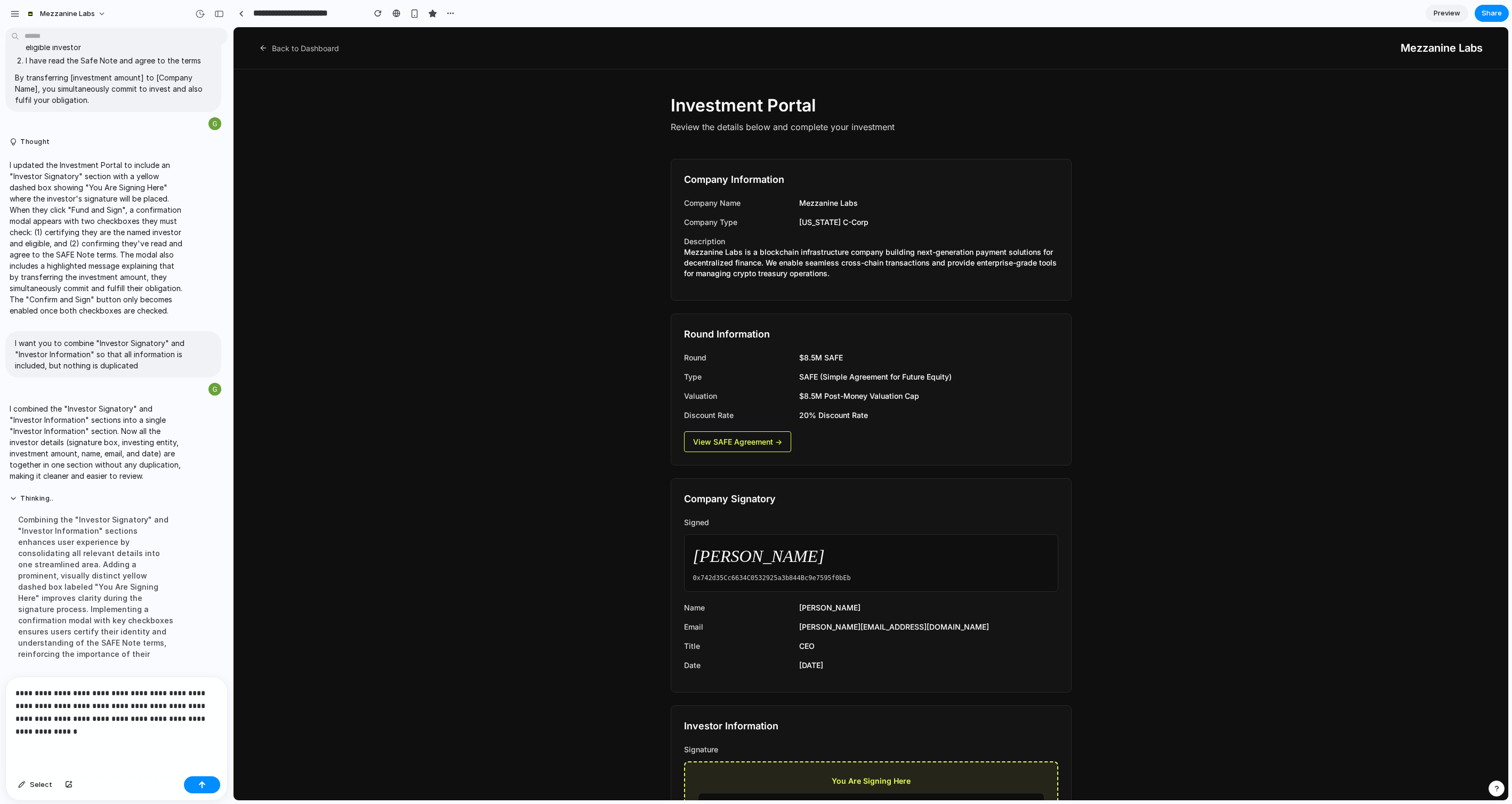
scroll to position [4344, 0]
click at [184, 732] on p "**********" at bounding box center [117, 712] width 202 height 52
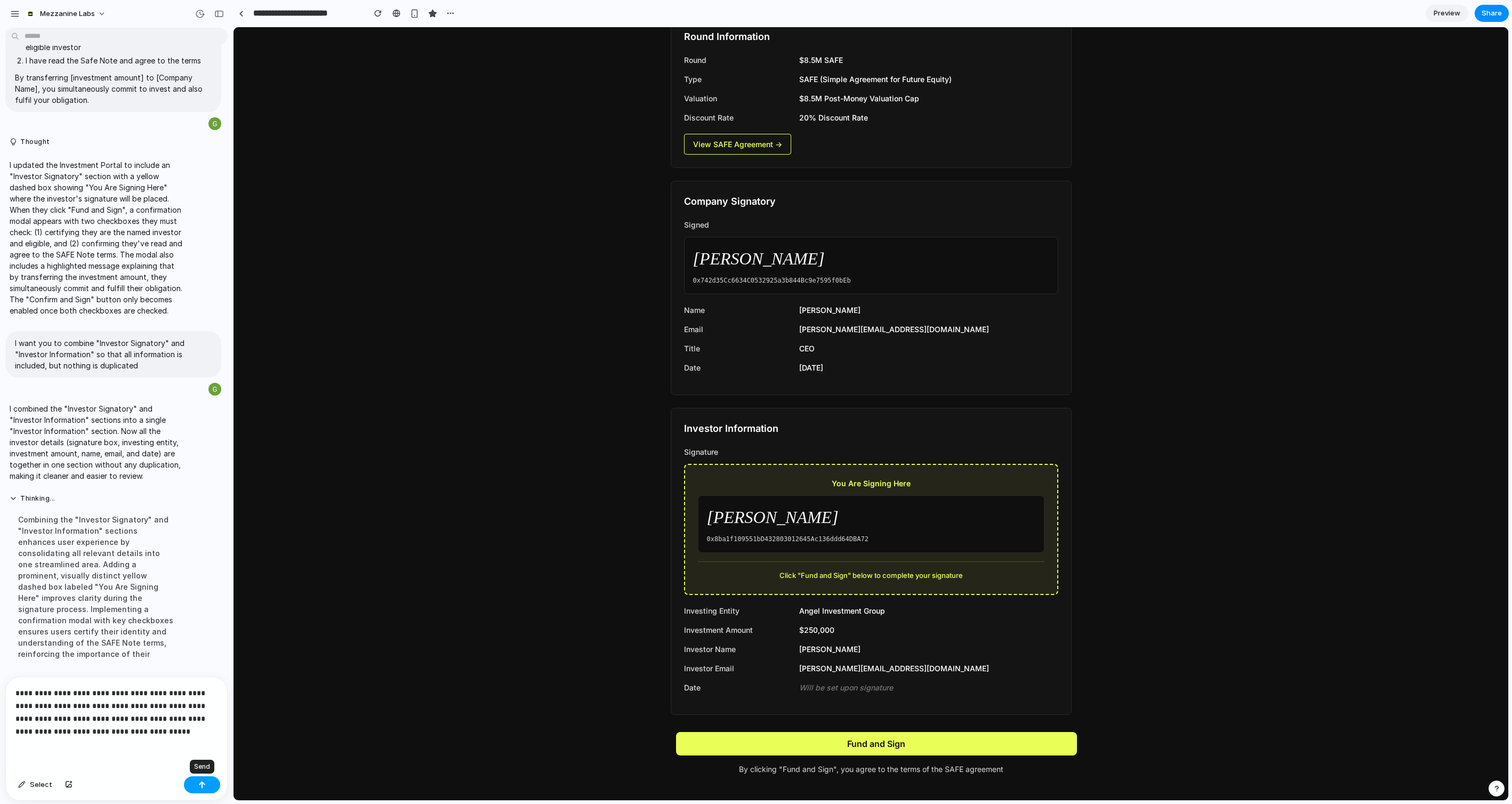
click at [198, 783] on div "button" at bounding box center [202, 785] width 7 height 7
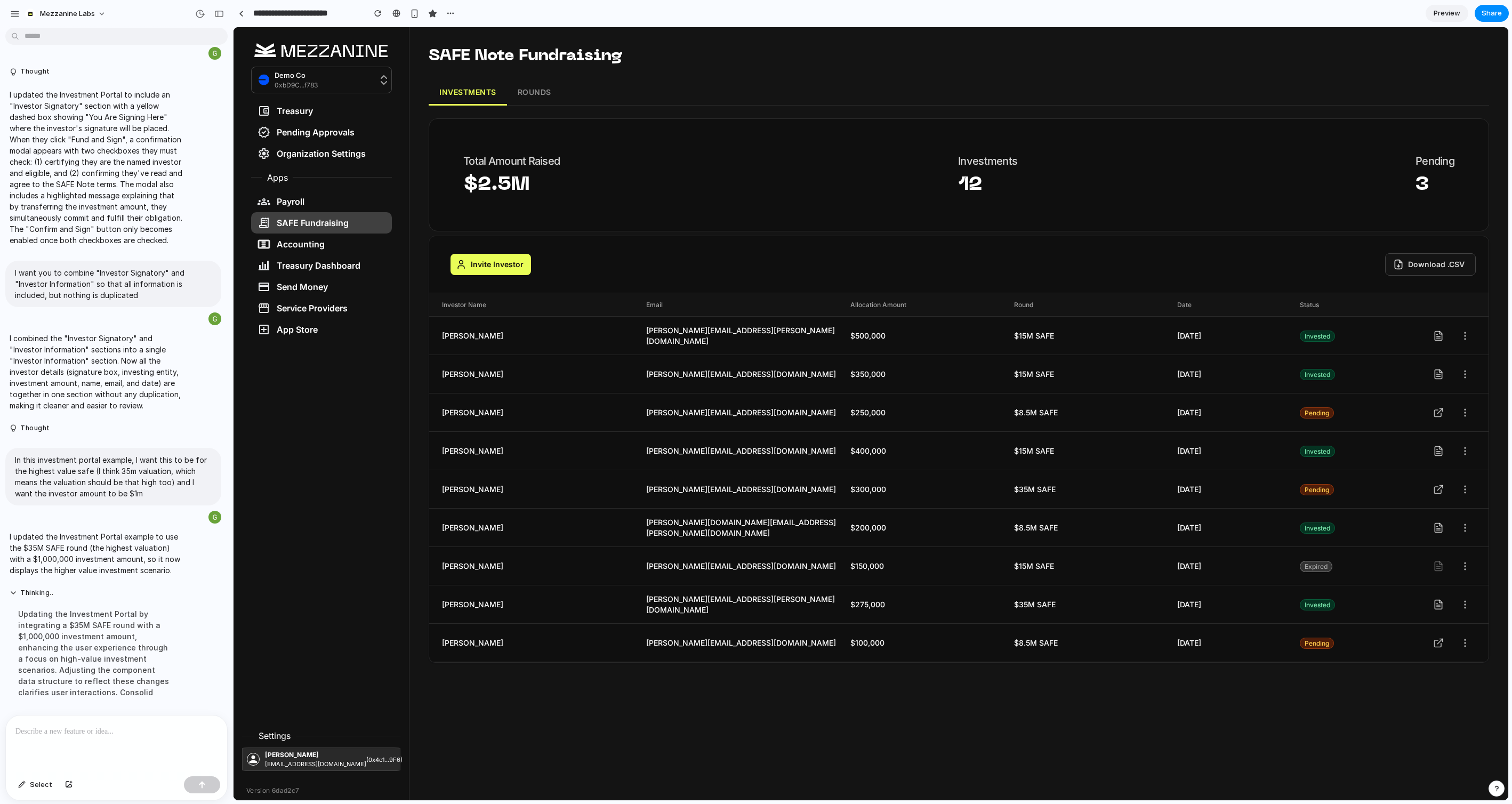
scroll to position [4160, 0]
click at [126, 732] on p at bounding box center [117, 732] width 202 height 13
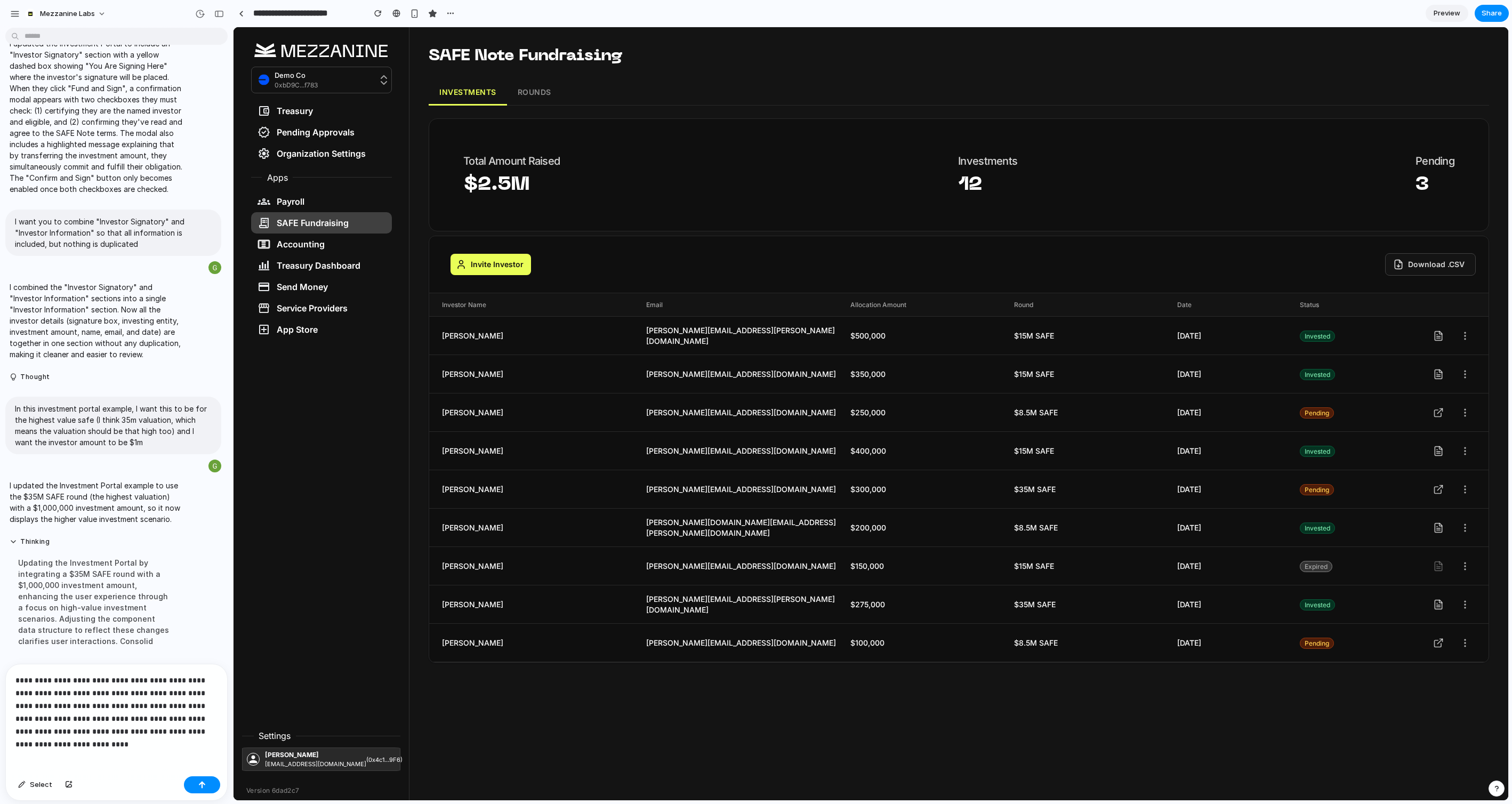
scroll to position [4224, 0]
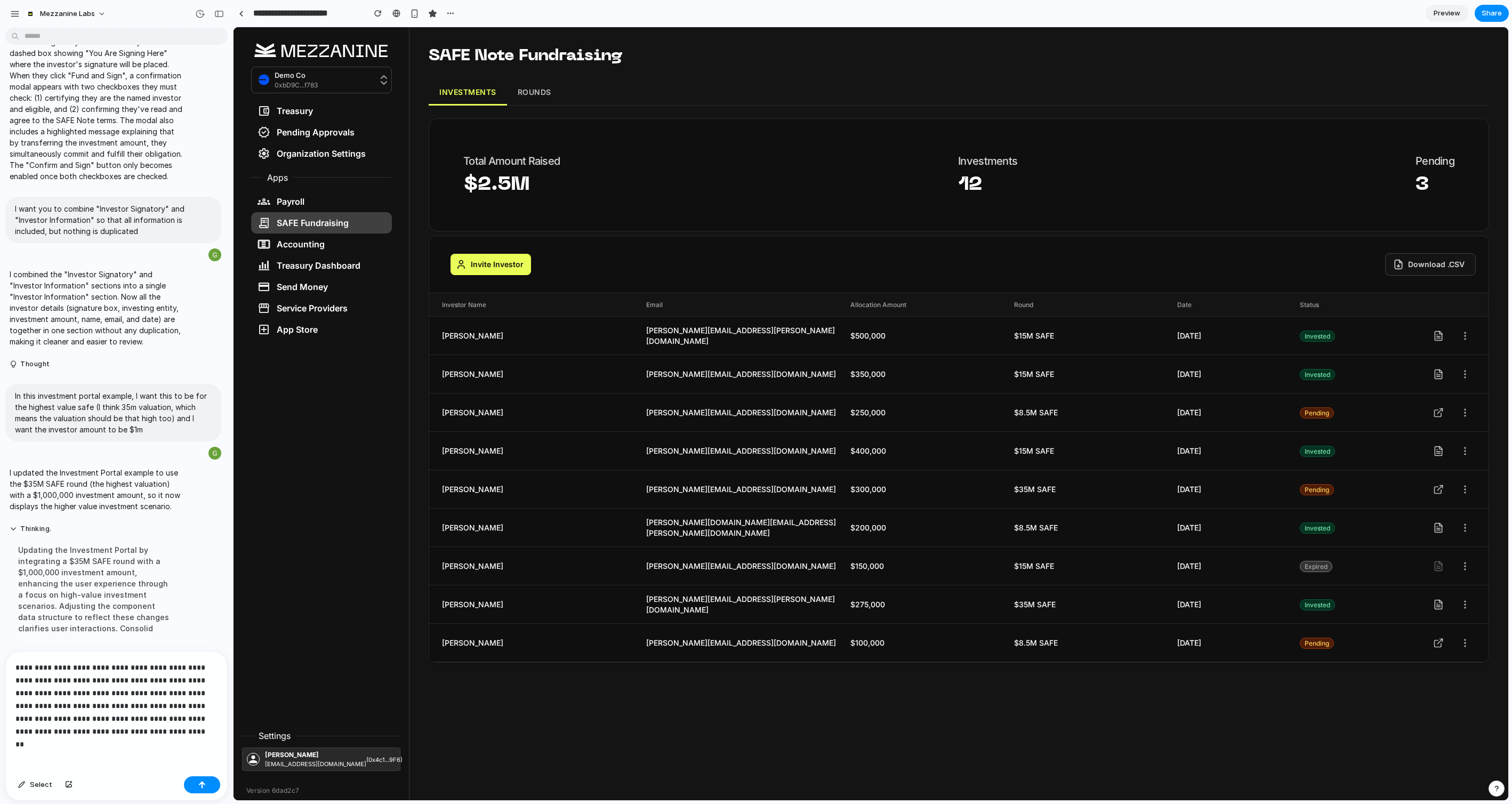
click at [535, 95] on button "ROUNDS" at bounding box center [535, 93] width 55 height 25
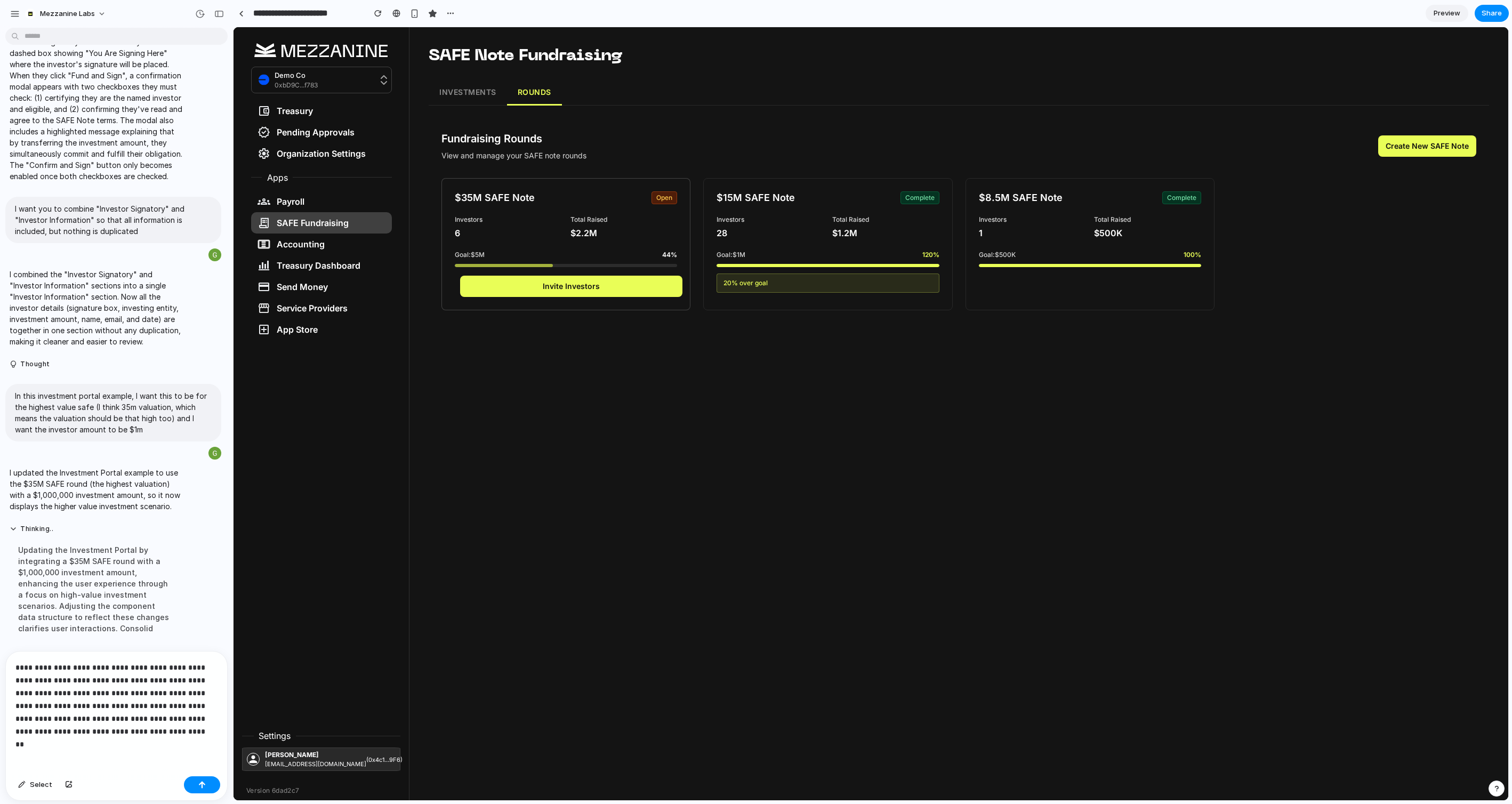
click at [582, 292] on button "Invite Investors" at bounding box center [571, 286] width 223 height 22
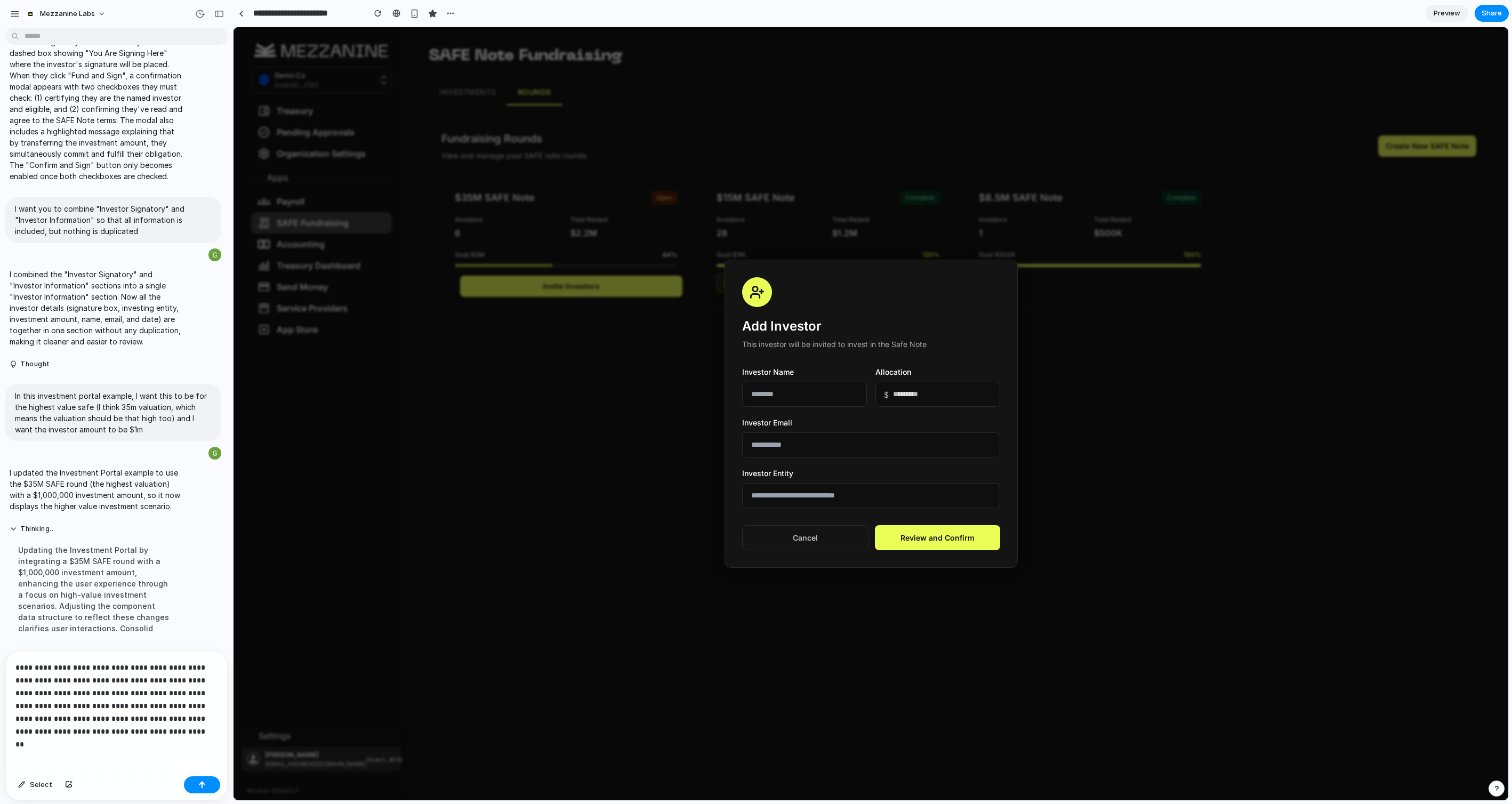
click at [140, 732] on p "**********" at bounding box center [117, 699] width 202 height 77
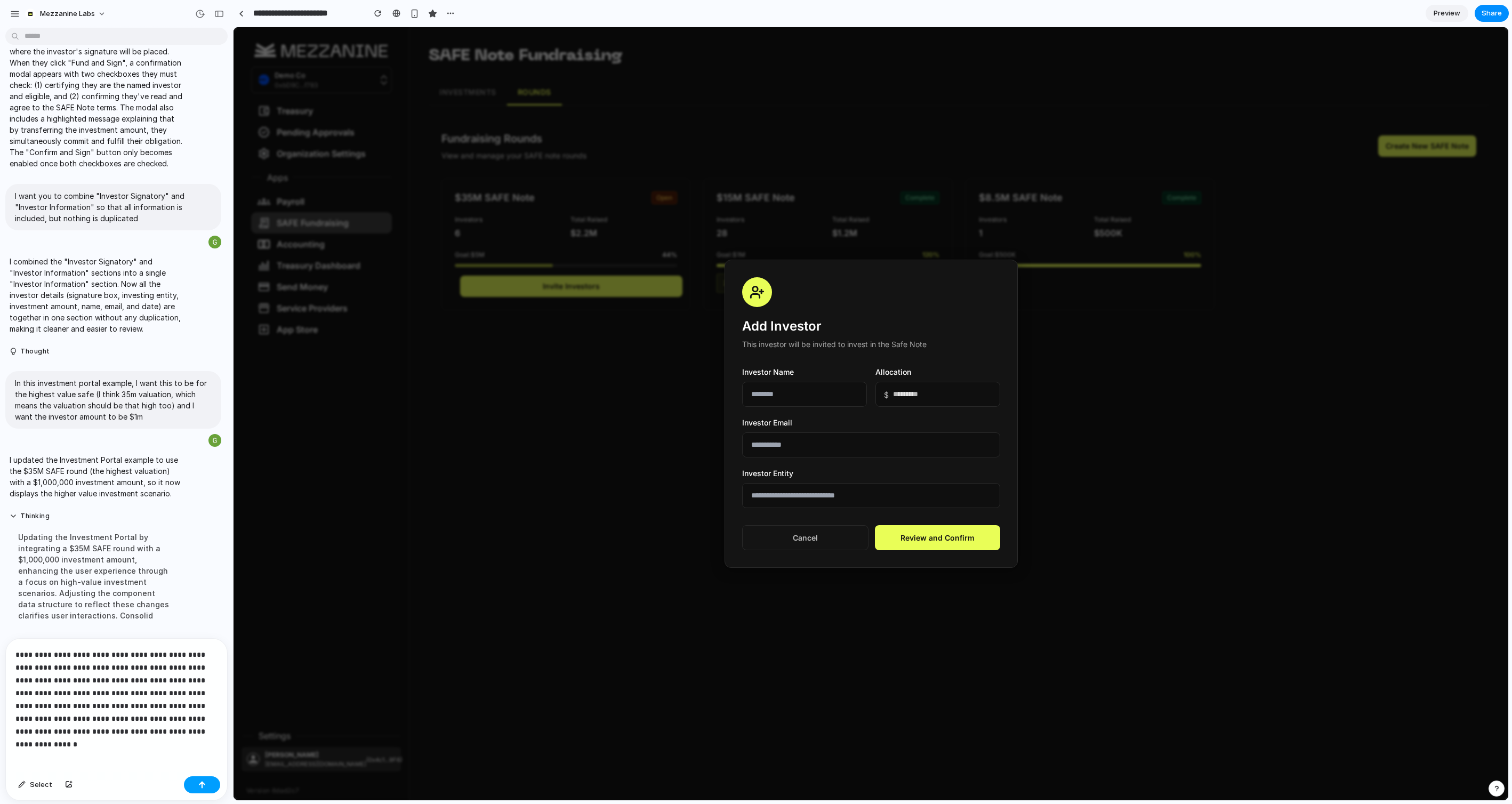
click at [200, 785] on div "button" at bounding box center [202, 785] width 7 height 7
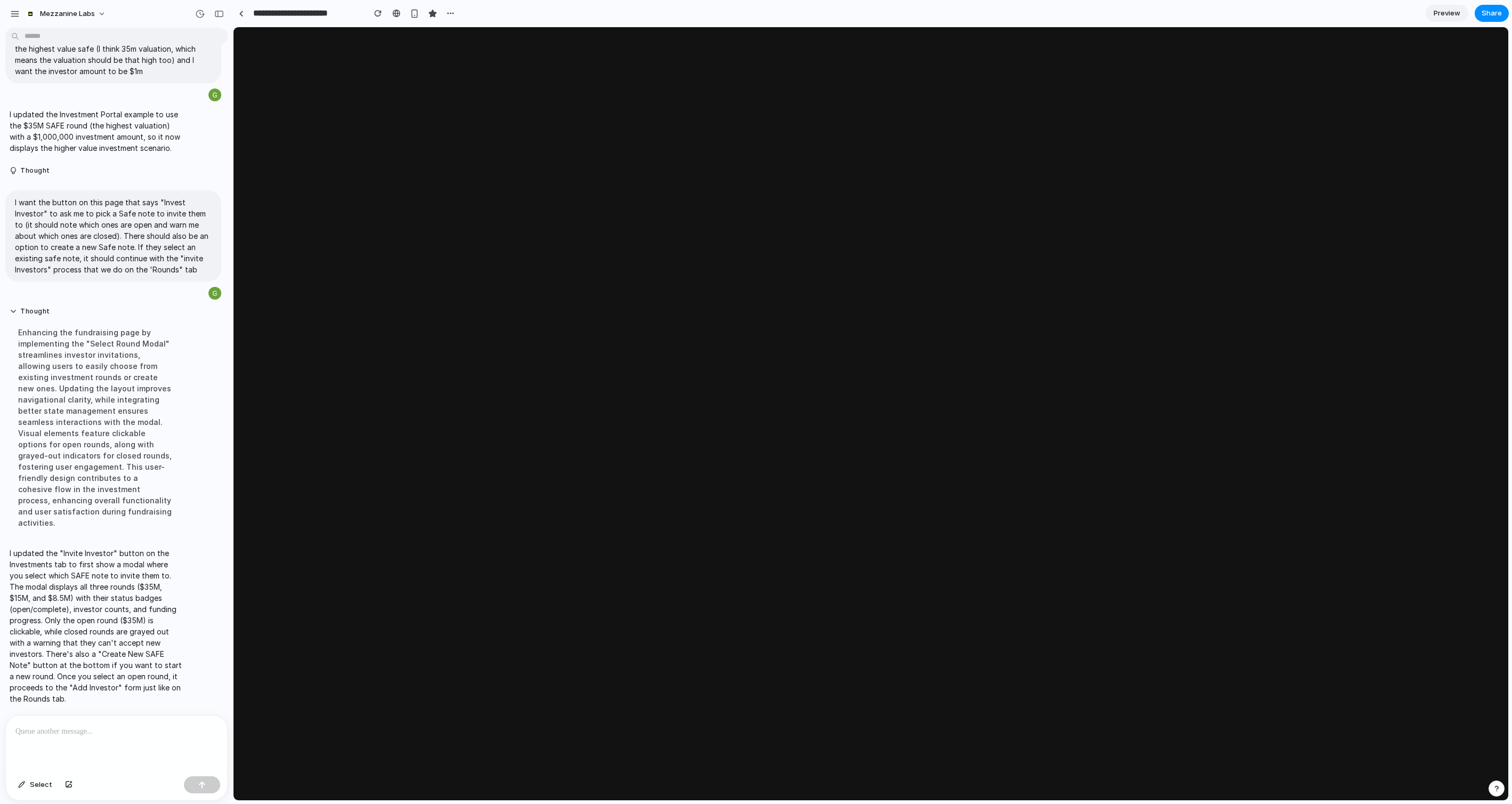
scroll to position [4384, 0]
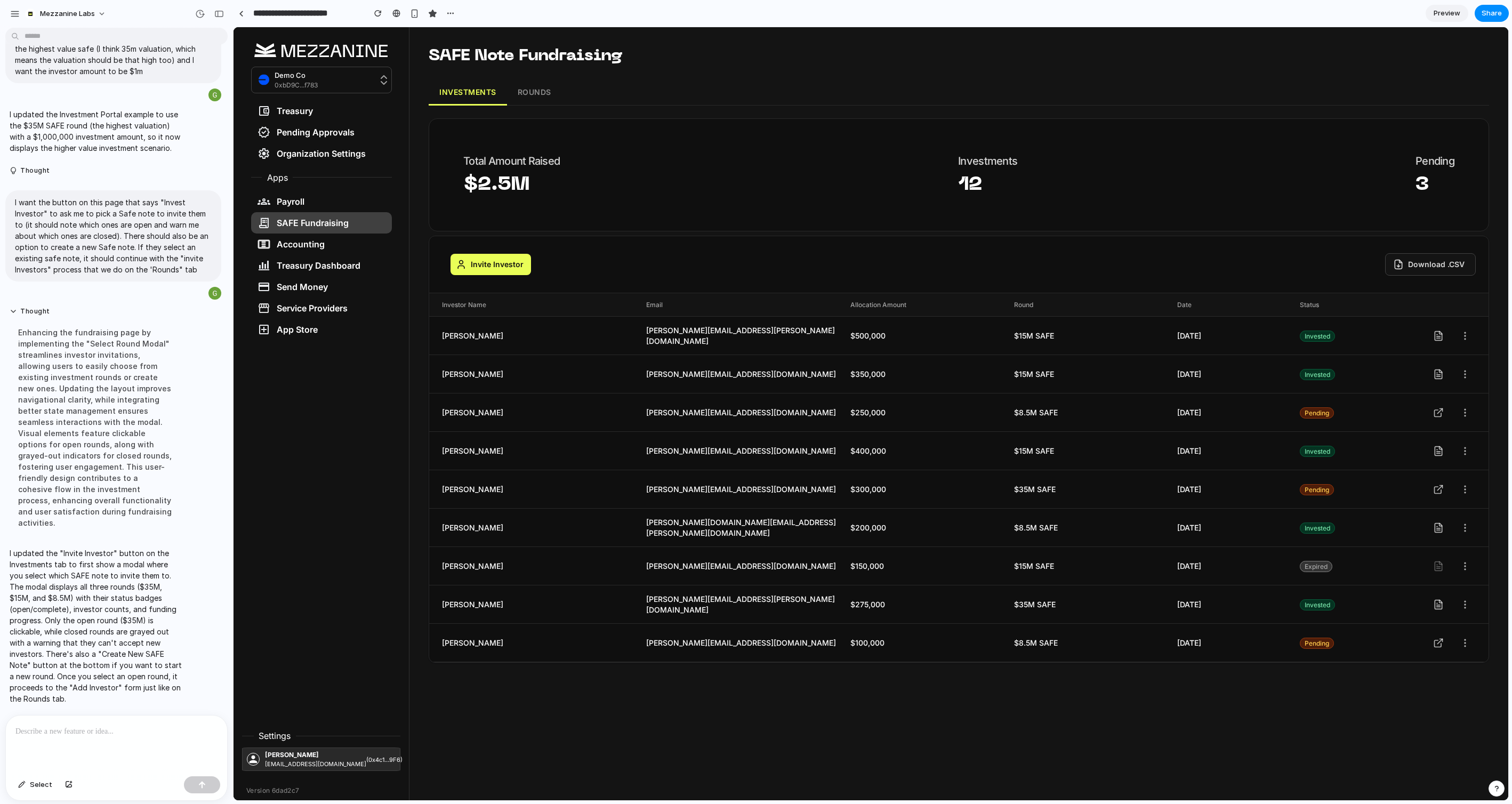
click at [492, 265] on button "Invite Investor" at bounding box center [491, 265] width 81 height 22
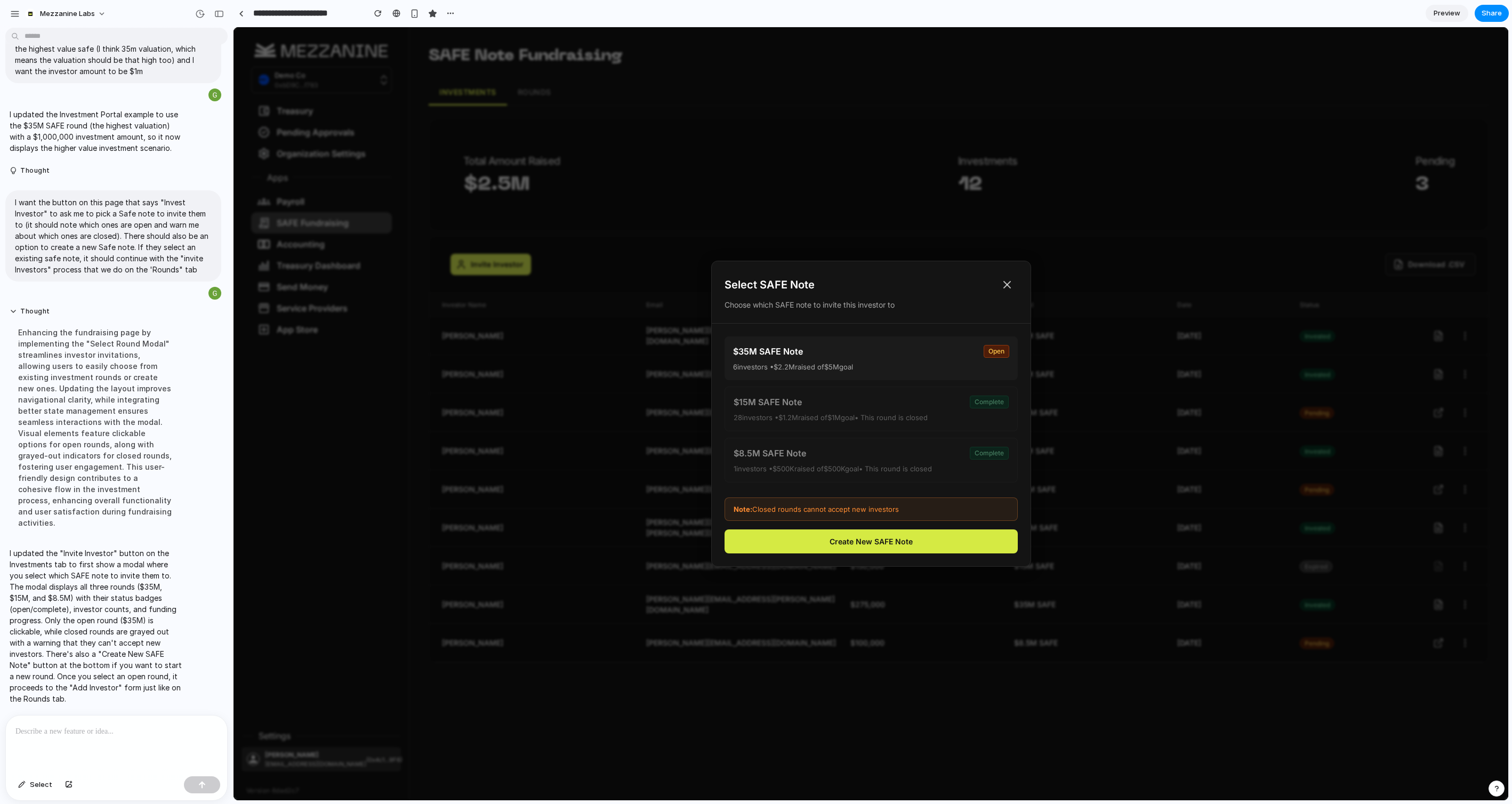
click at [882, 540] on button "Create New SAFE Note" at bounding box center [871, 542] width 294 height 24
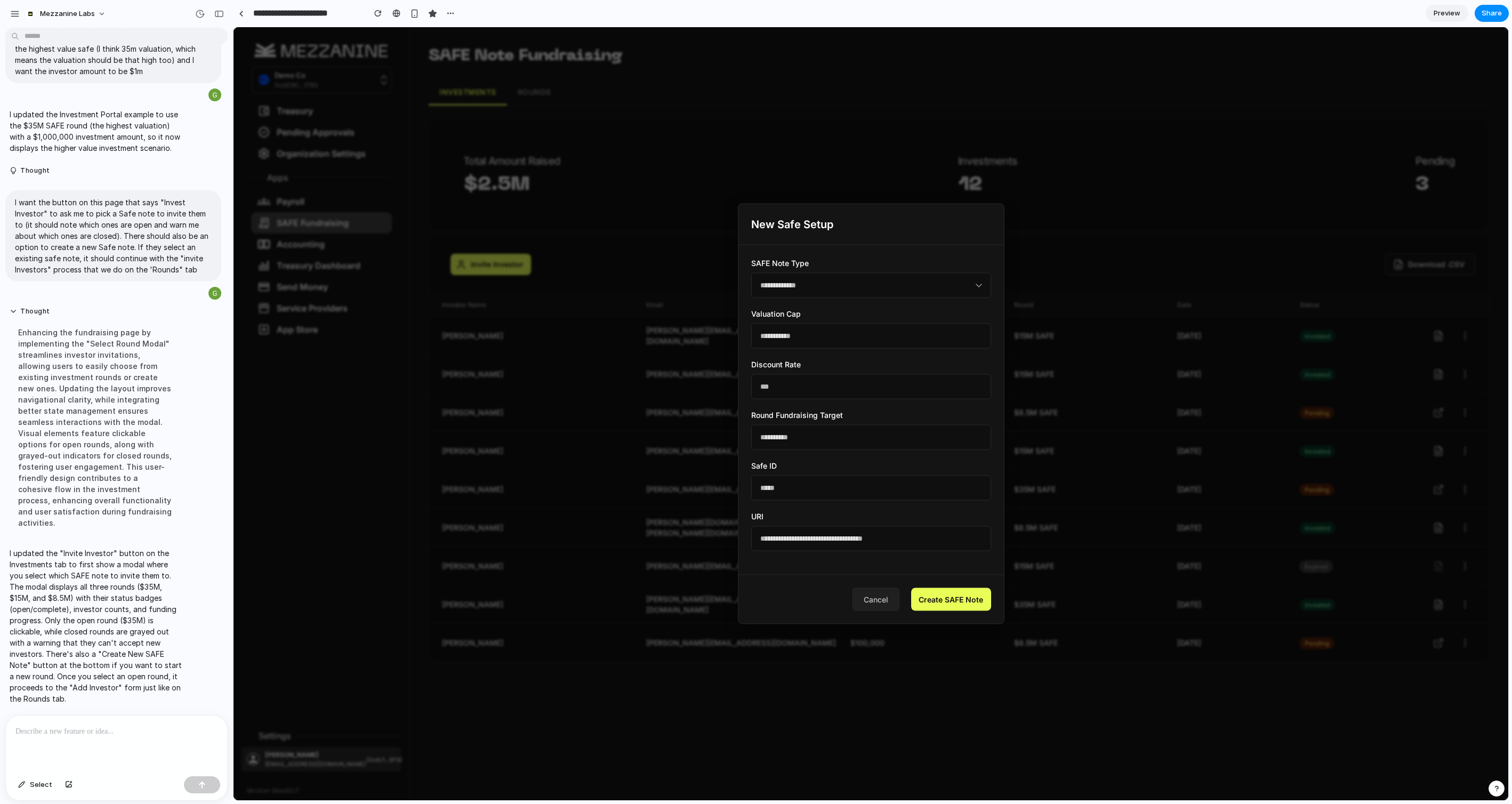
click at [885, 597] on button "Cancel" at bounding box center [876, 599] width 47 height 23
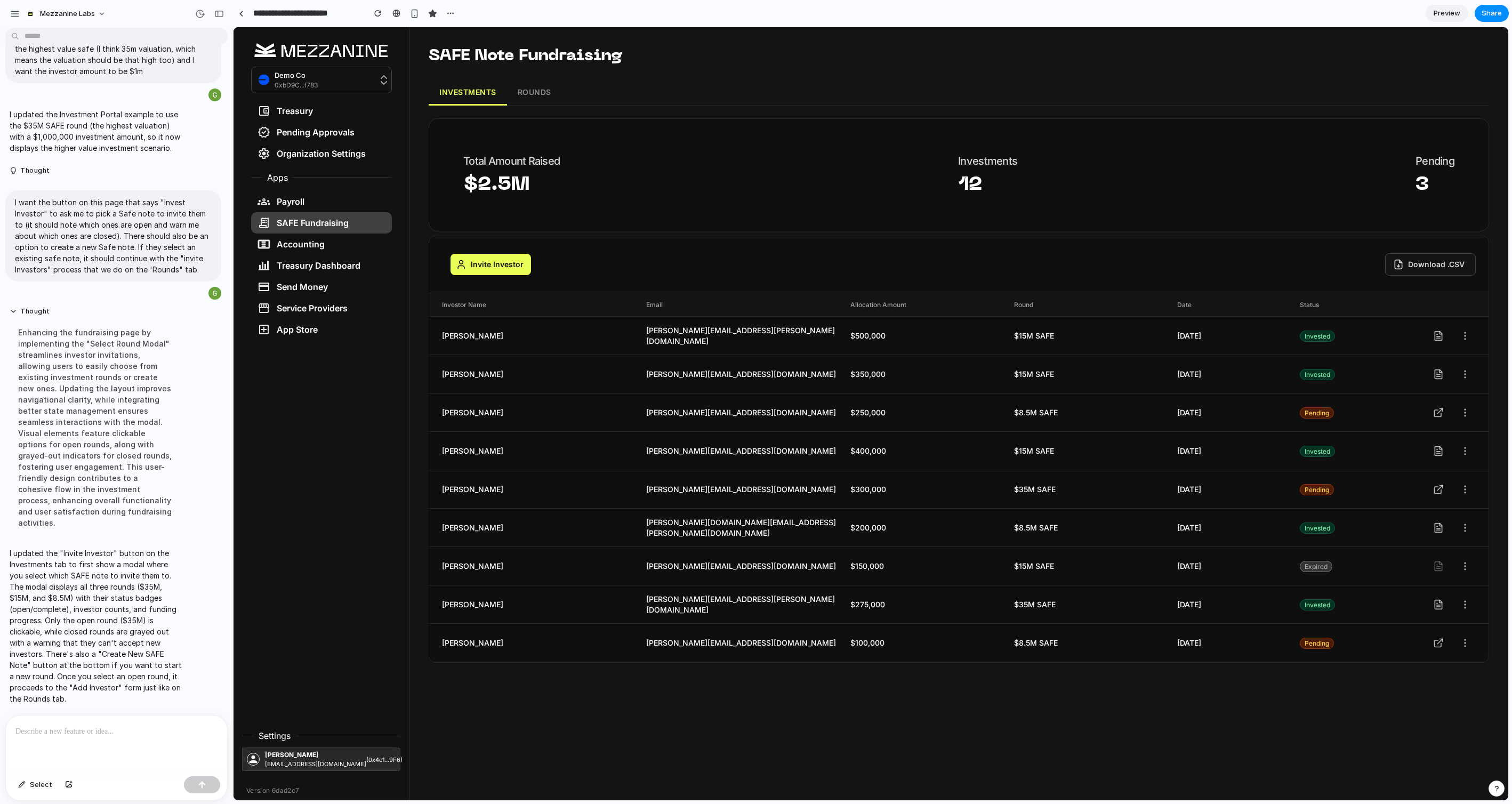
click at [506, 266] on button "Invite Investor" at bounding box center [491, 265] width 81 height 22
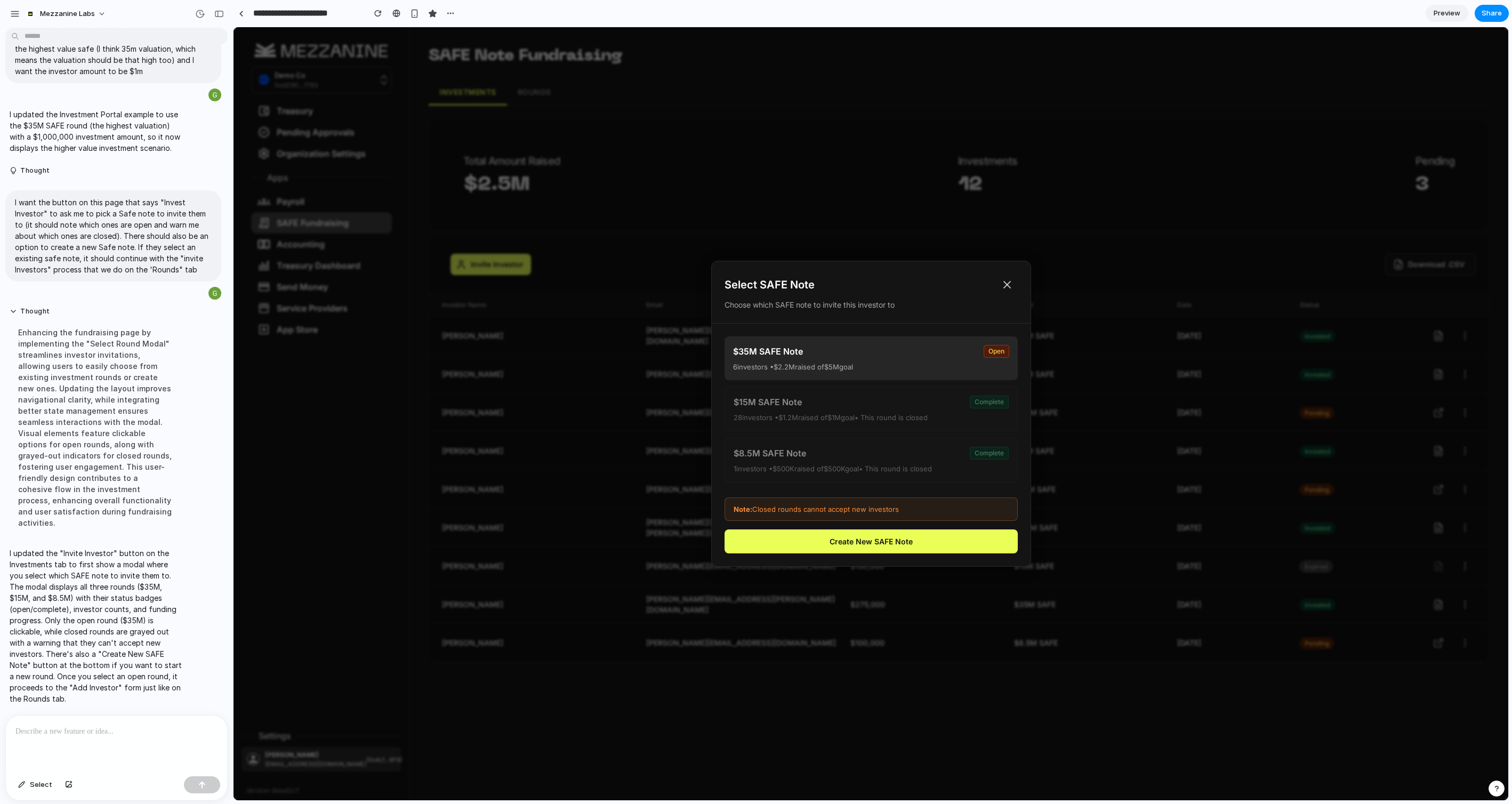
click at [843, 349] on div "$35M SAFE Note open" at bounding box center [871, 351] width 276 height 13
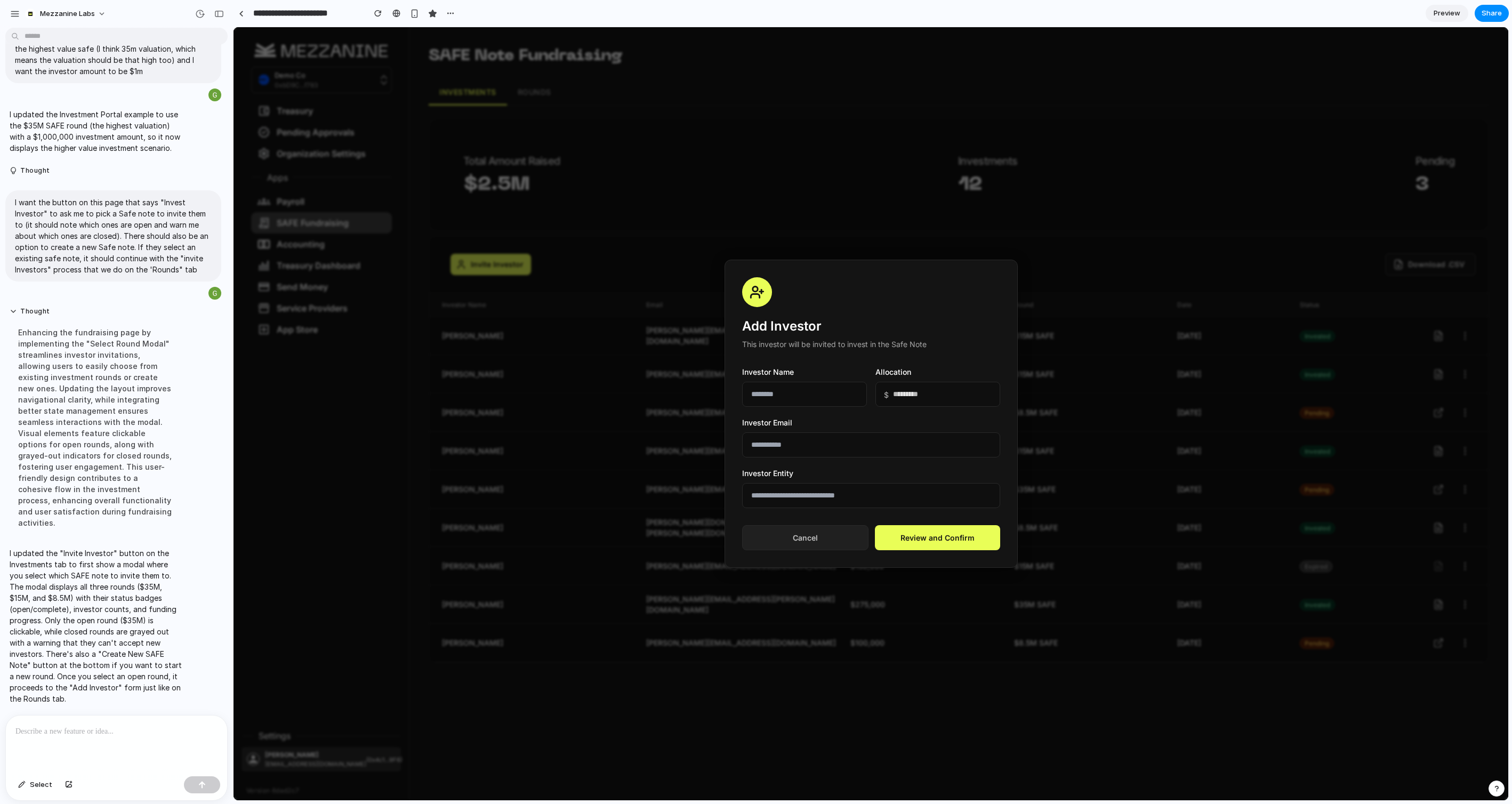
click at [819, 541] on button "Cancel" at bounding box center [805, 538] width 126 height 25
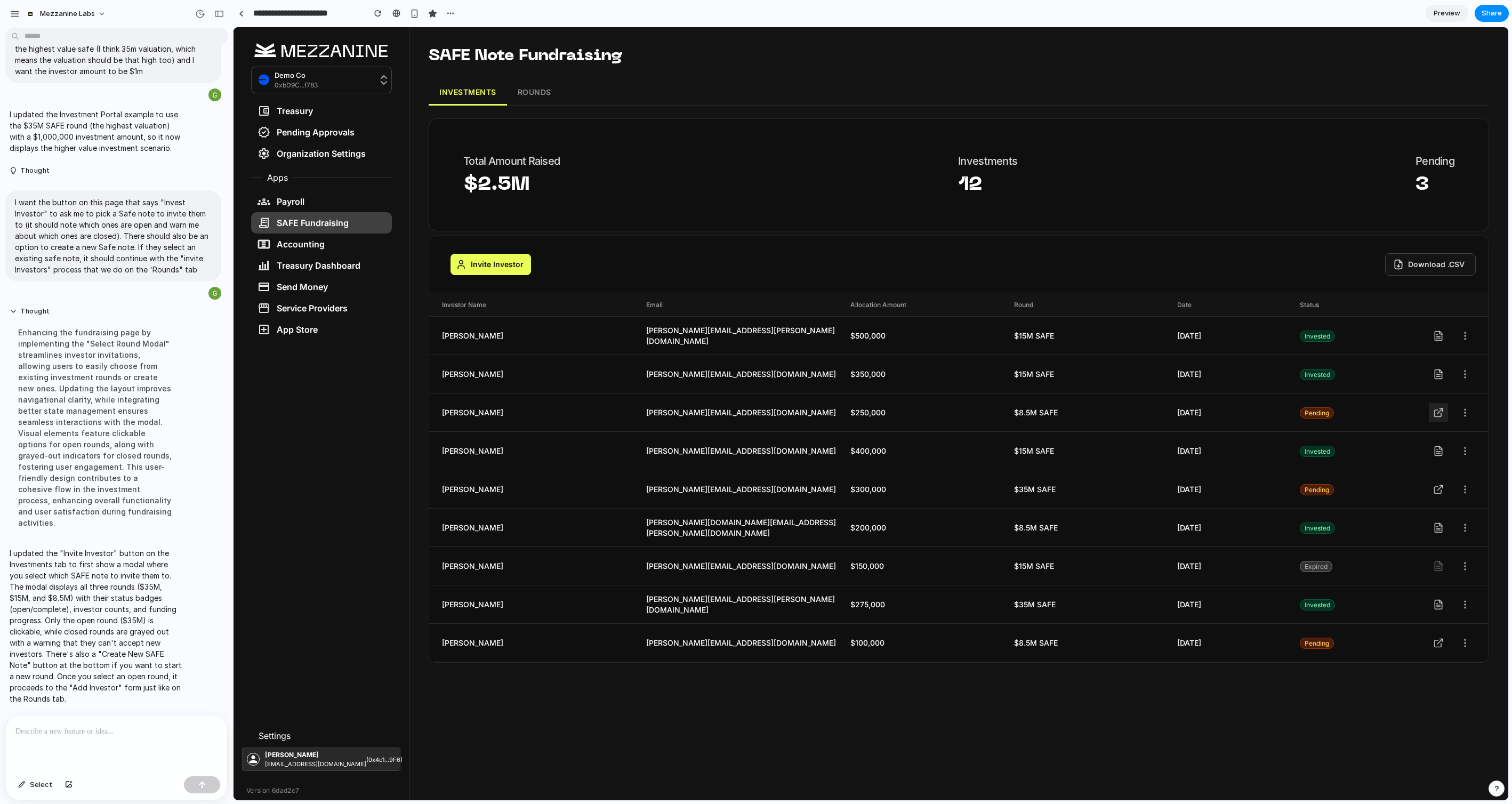
click at [1443, 411] on icon at bounding box center [1438, 412] width 10 height 10
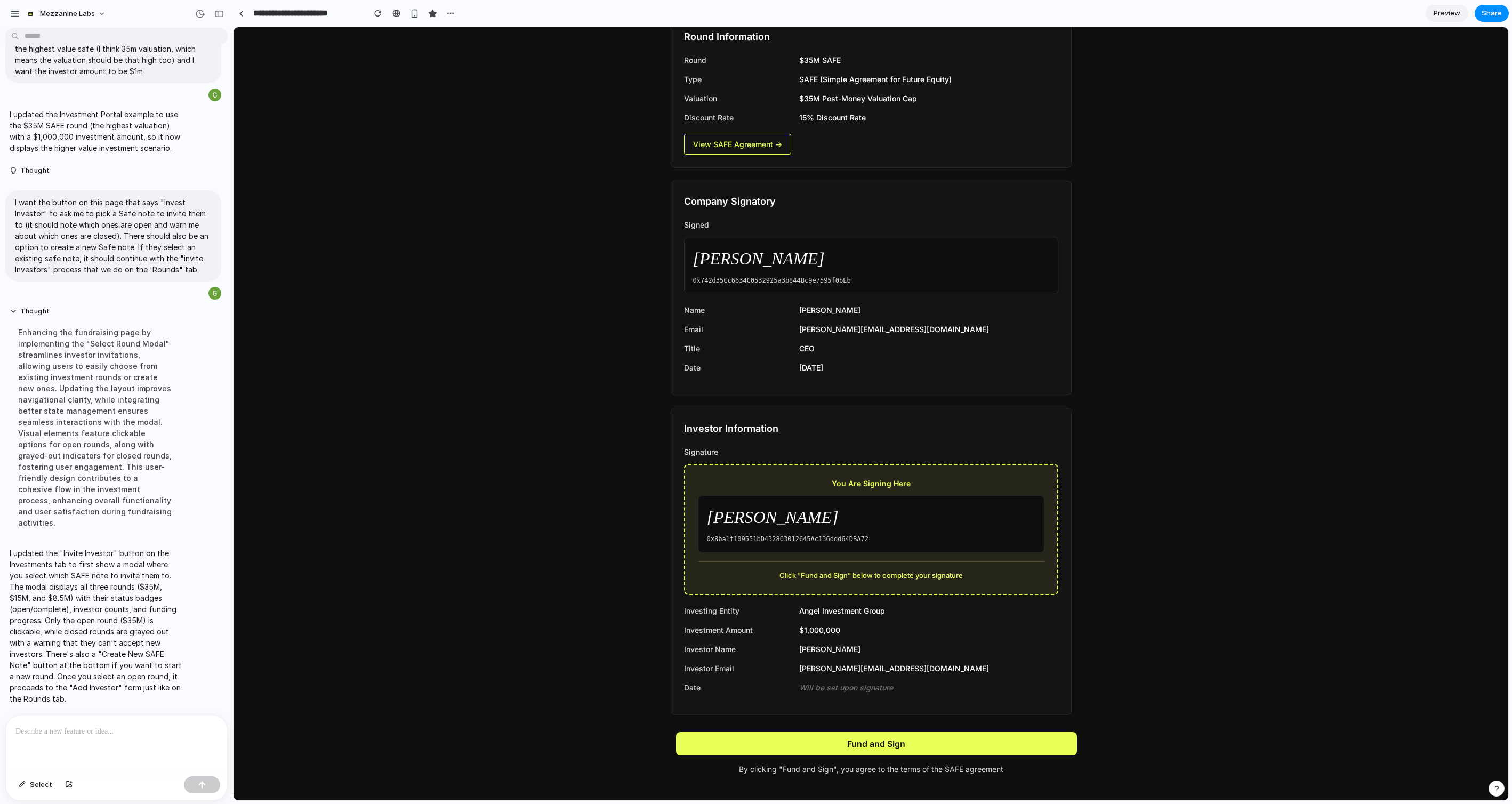
scroll to position [0, 0]
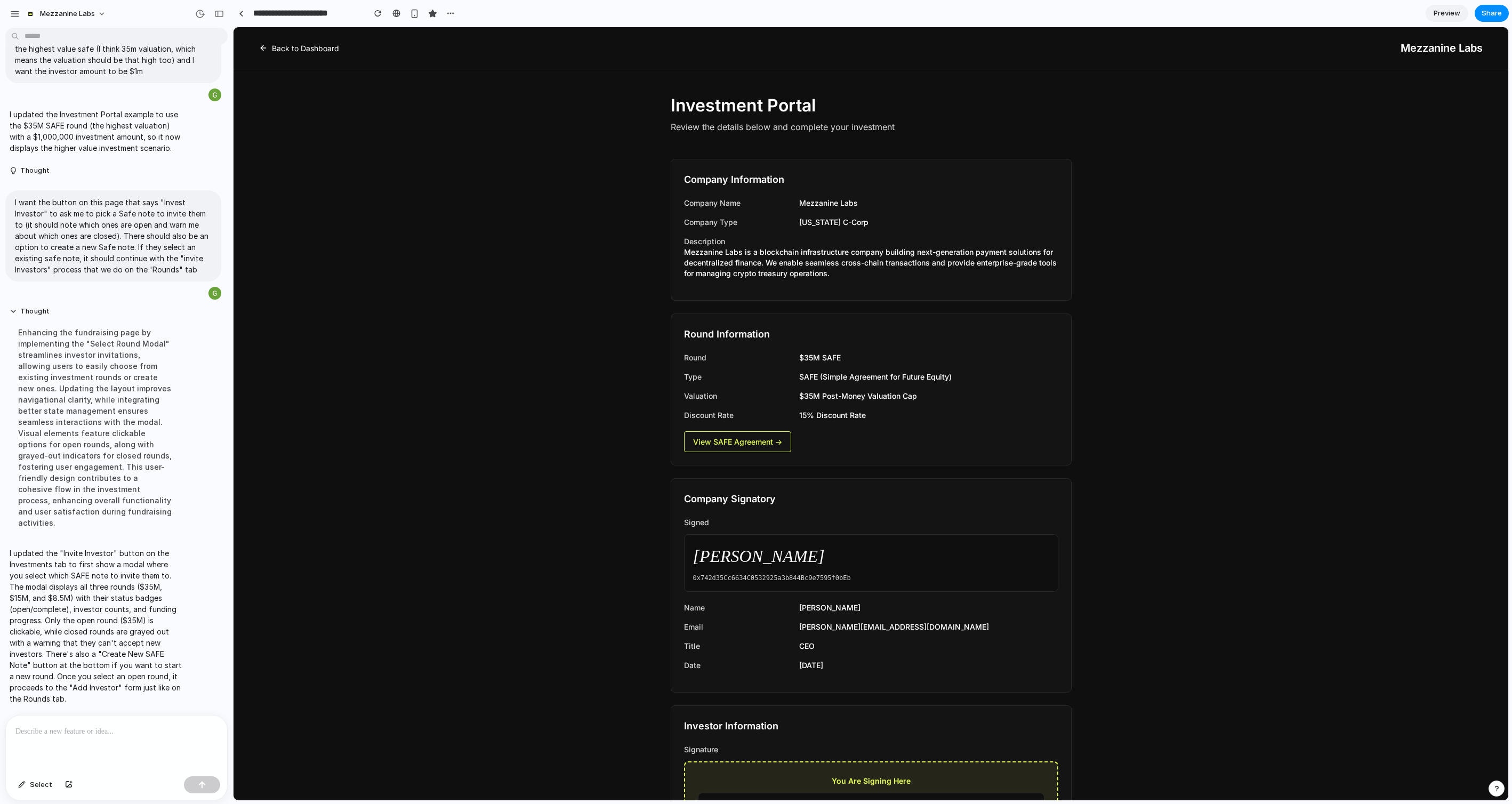
click at [297, 53] on link "Back to Dashboard" at bounding box center [299, 48] width 80 height 11
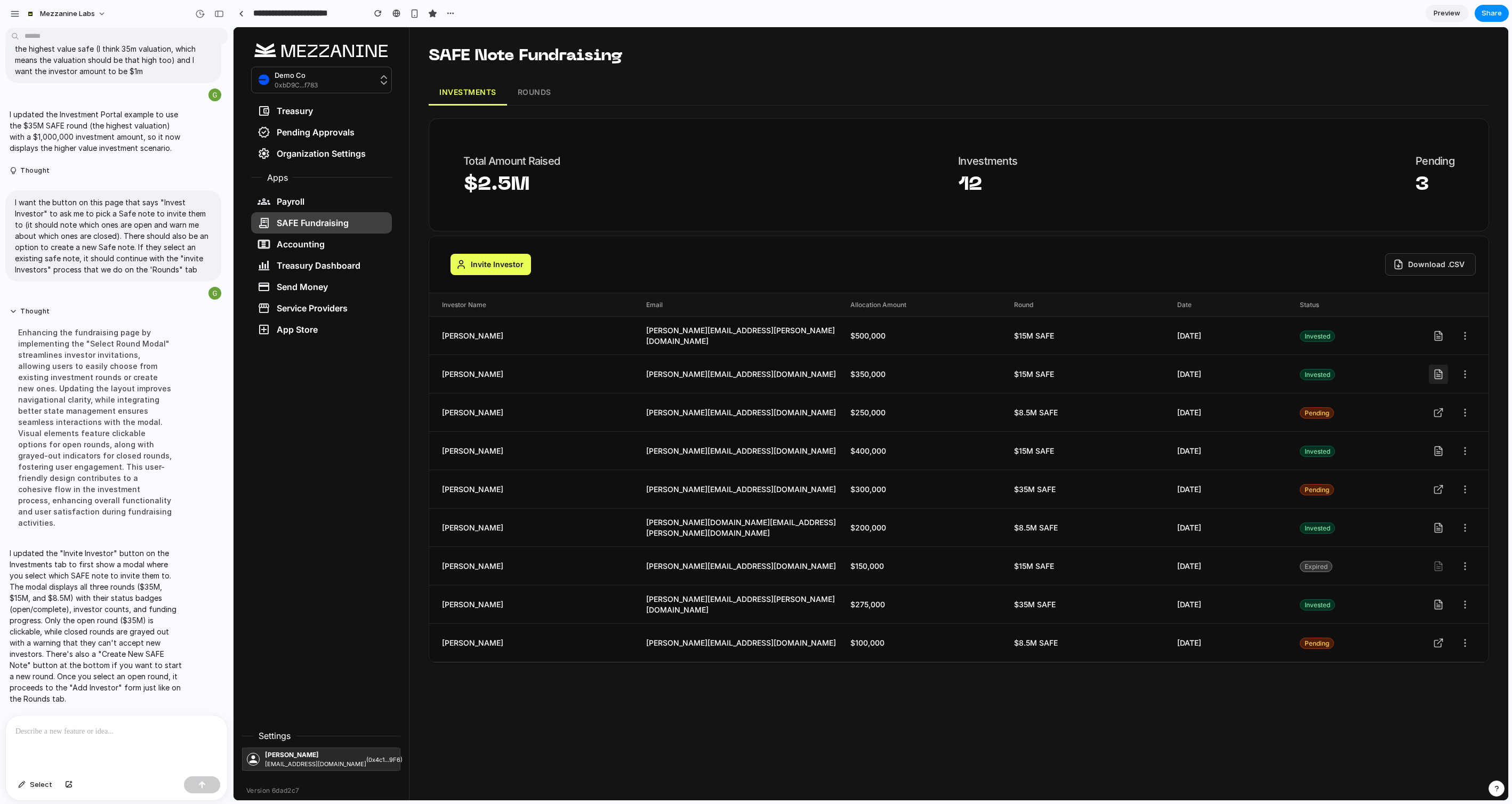
click at [1437, 374] on icon at bounding box center [1438, 374] width 4 height 0
click at [1437, 377] on icon at bounding box center [1438, 374] width 10 height 10
click at [1466, 380] on button at bounding box center [1465, 374] width 19 height 19
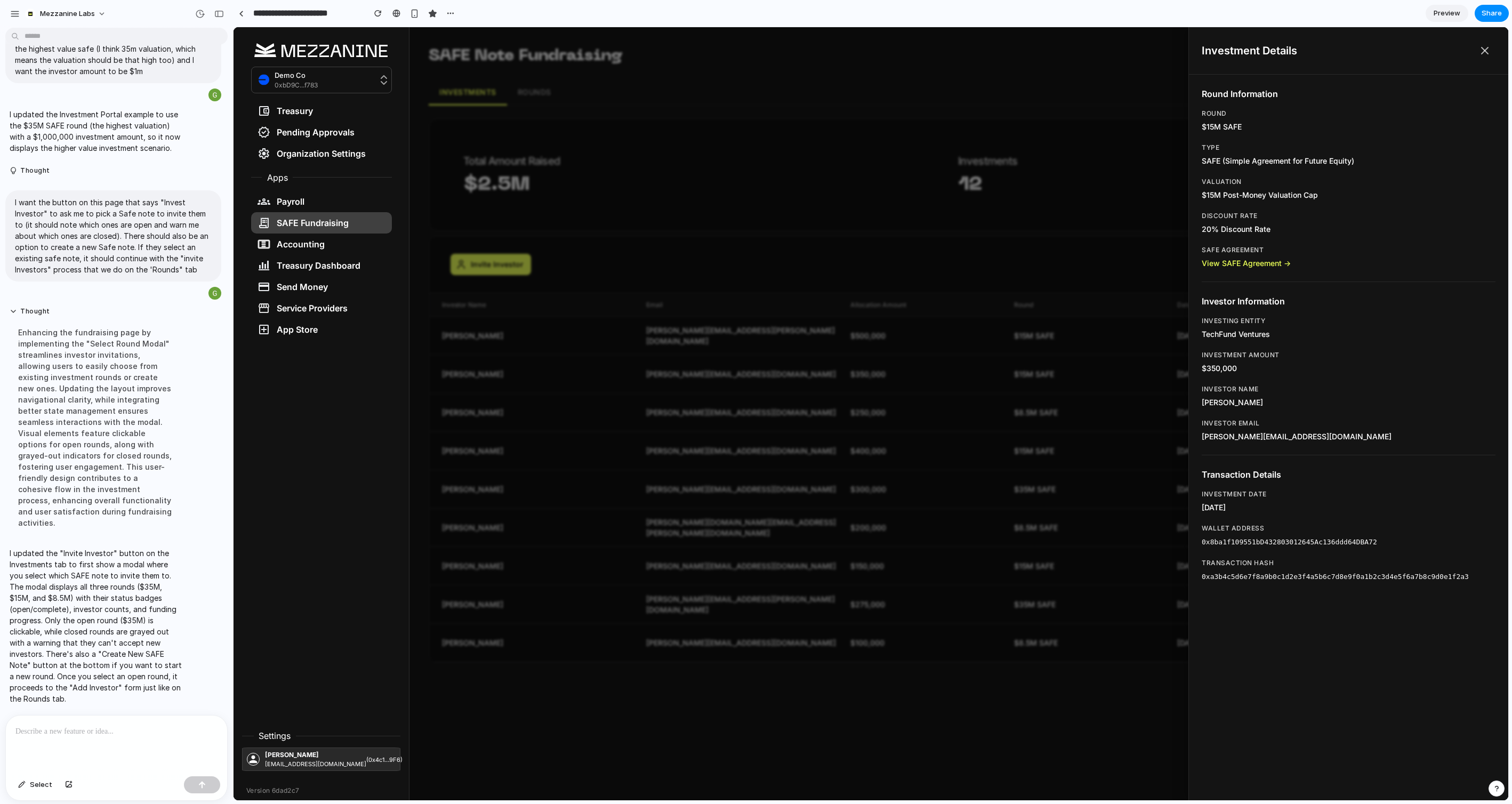
click at [1487, 47] on icon at bounding box center [1484, 50] width 13 height 13
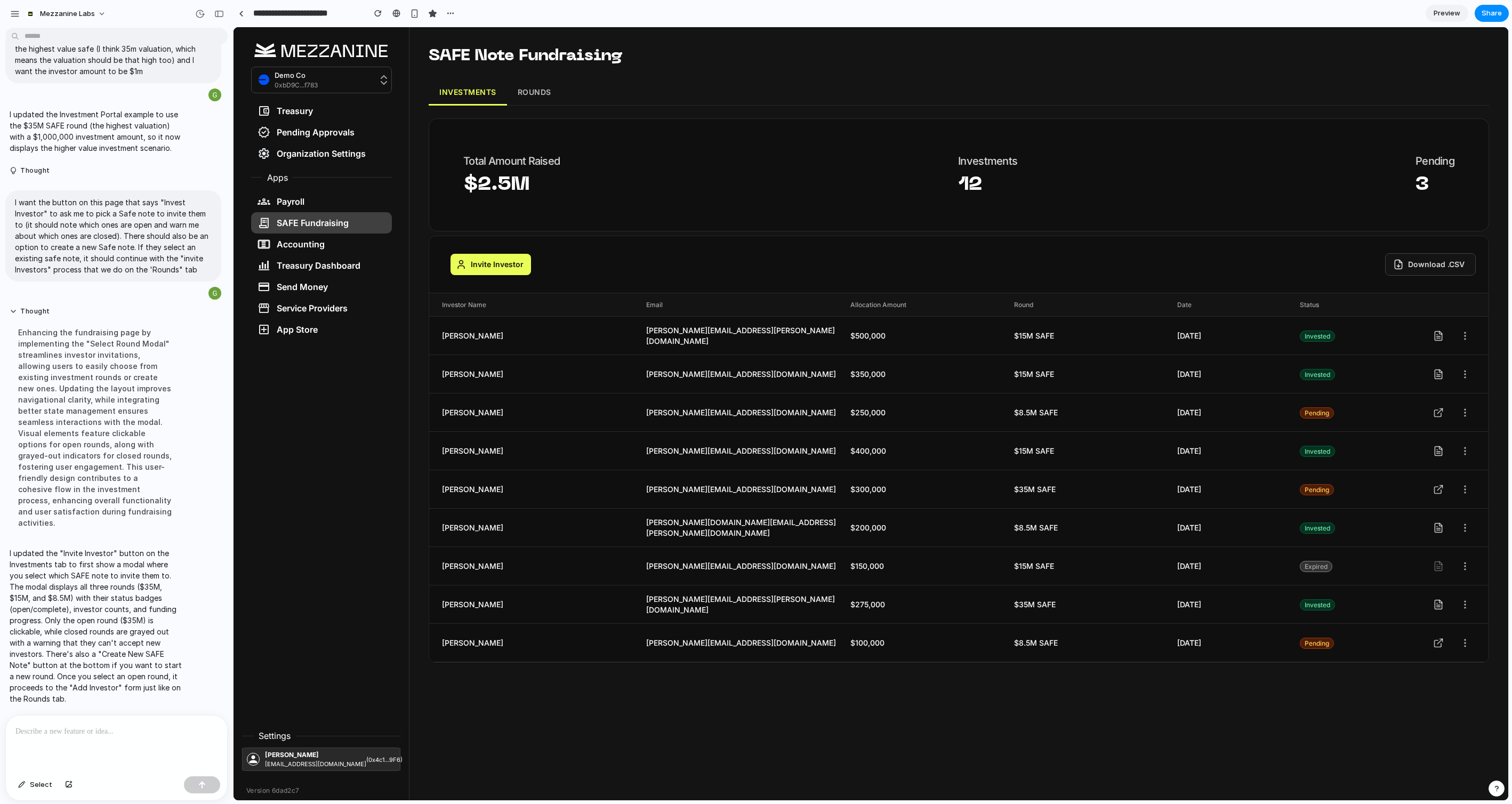
click at [542, 87] on button "ROUNDS" at bounding box center [535, 93] width 55 height 25
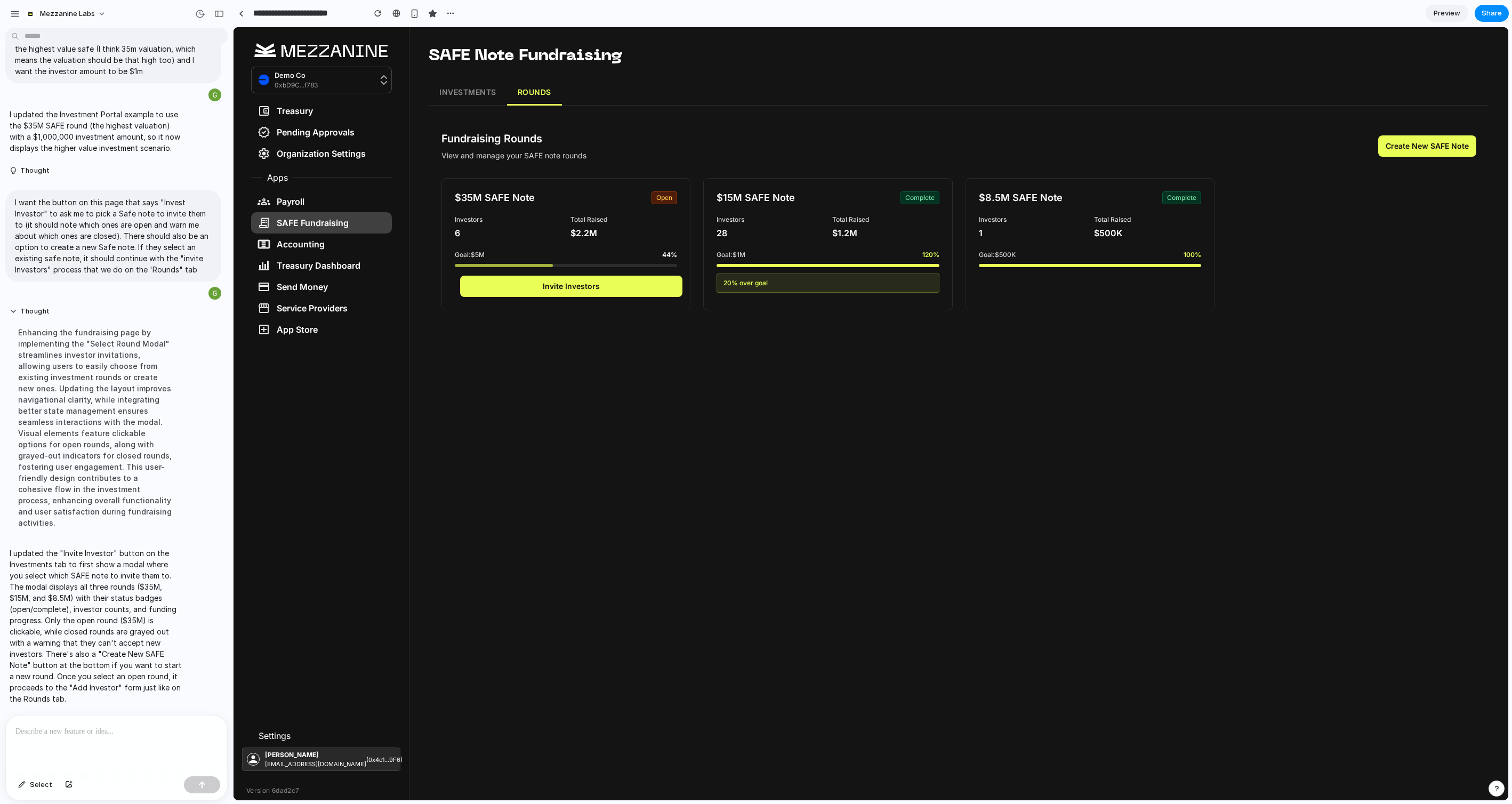
click at [72, 738] on div at bounding box center [117, 744] width 221 height 57
click at [467, 92] on button "INVESTMENTS" at bounding box center [468, 93] width 78 height 25
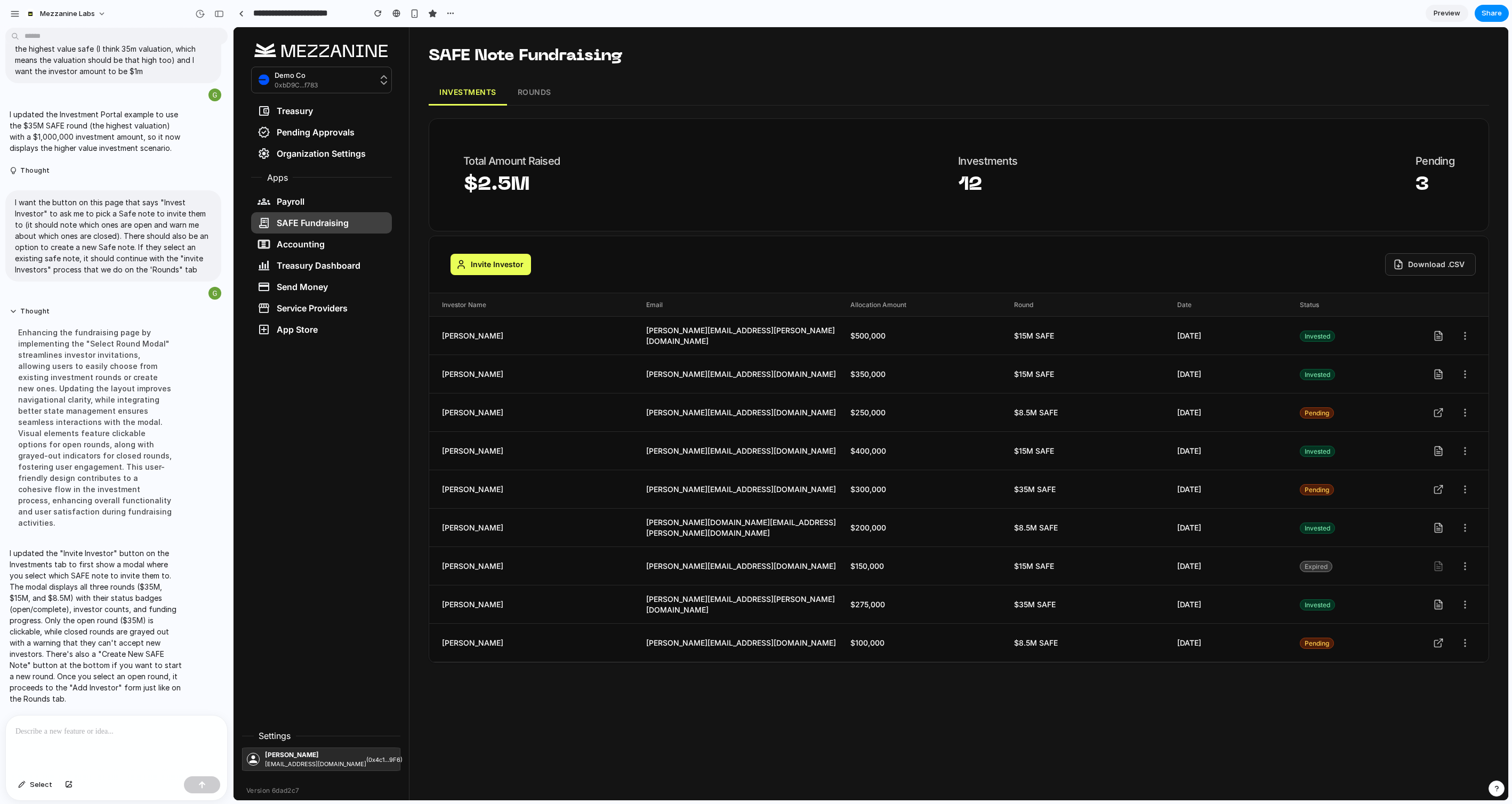
click at [510, 264] on button "Invite Investor" at bounding box center [491, 265] width 81 height 22
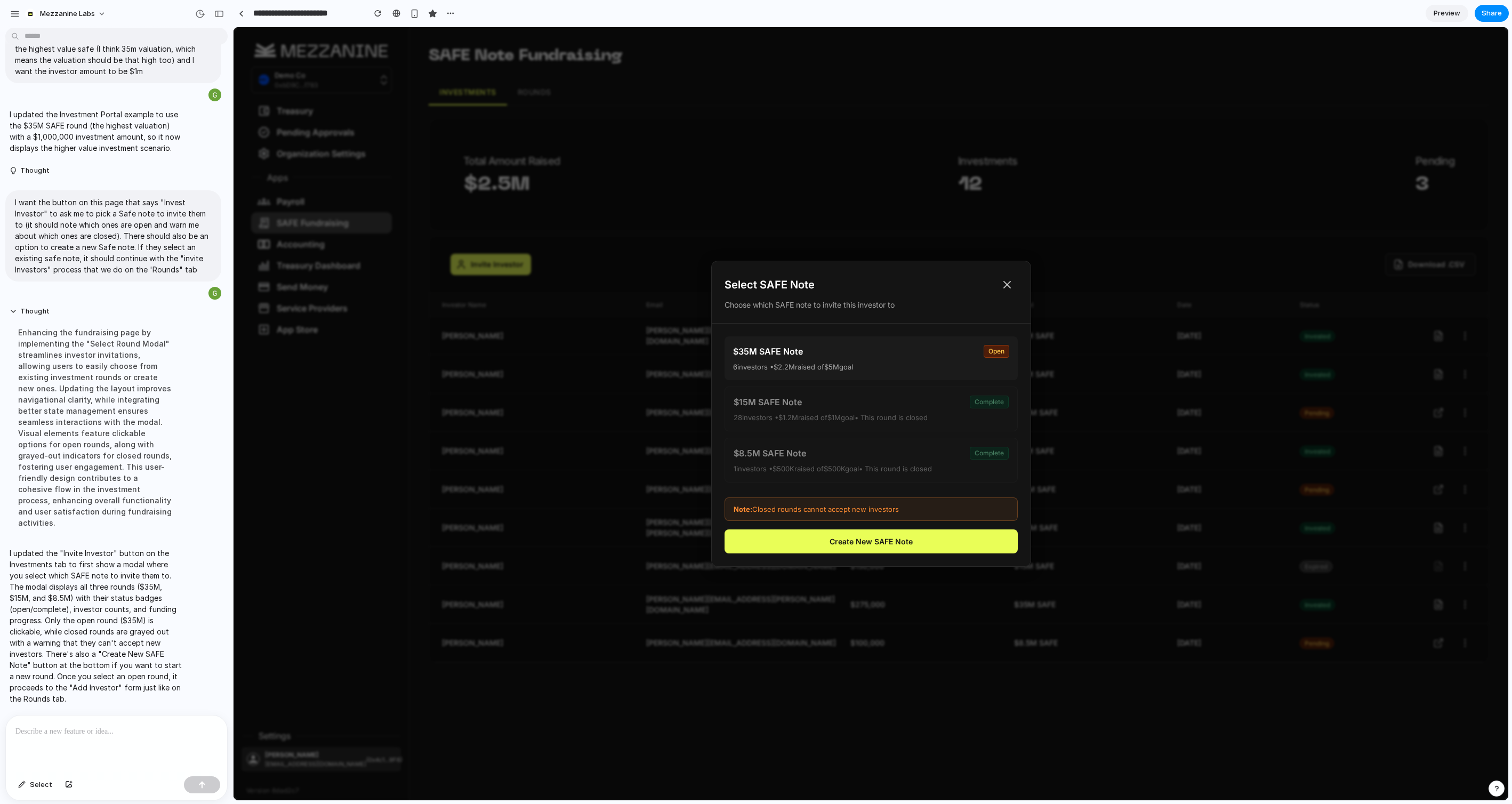
click at [71, 729] on p at bounding box center [117, 732] width 202 height 13
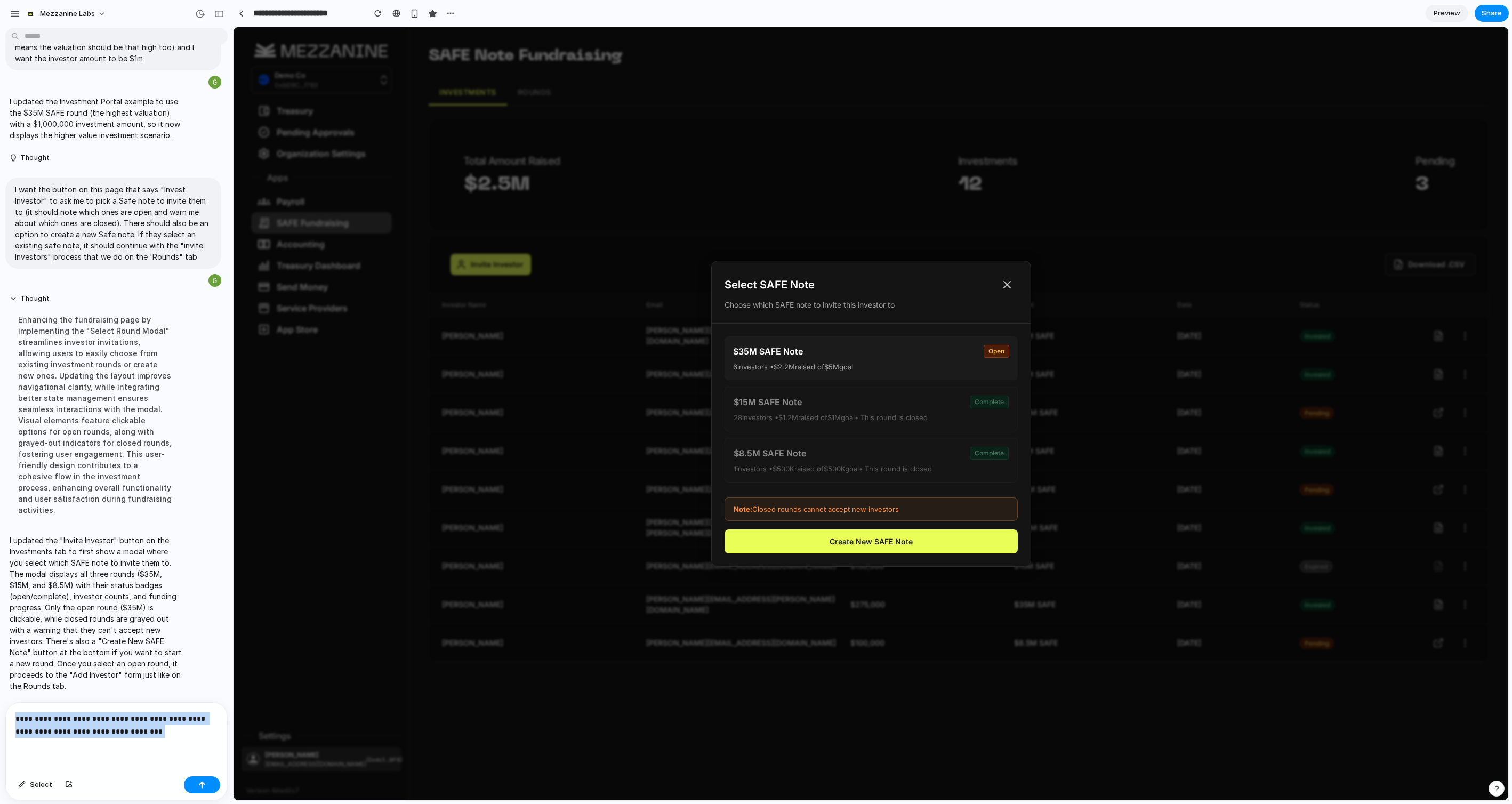
drag, startPoint x: 159, startPoint y: 735, endPoint x: -22, endPoint y: 692, distance: 186.0
click at [0, 692] on html "Mezzanine Labs Thought I added two toggle tabs at the top of the Fundraising pa…" at bounding box center [756, 402] width 1512 height 804
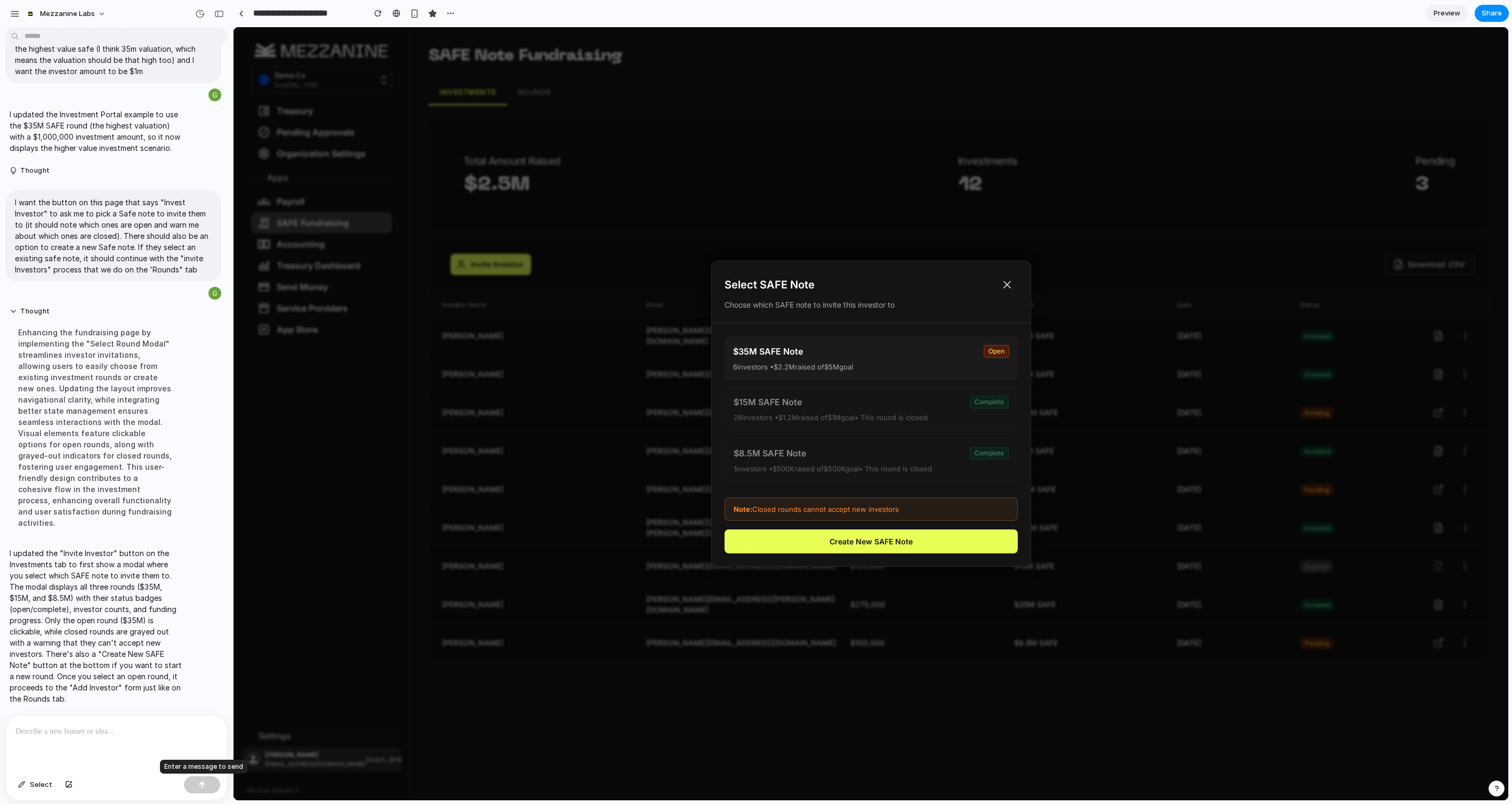
scroll to position [4405, 0]
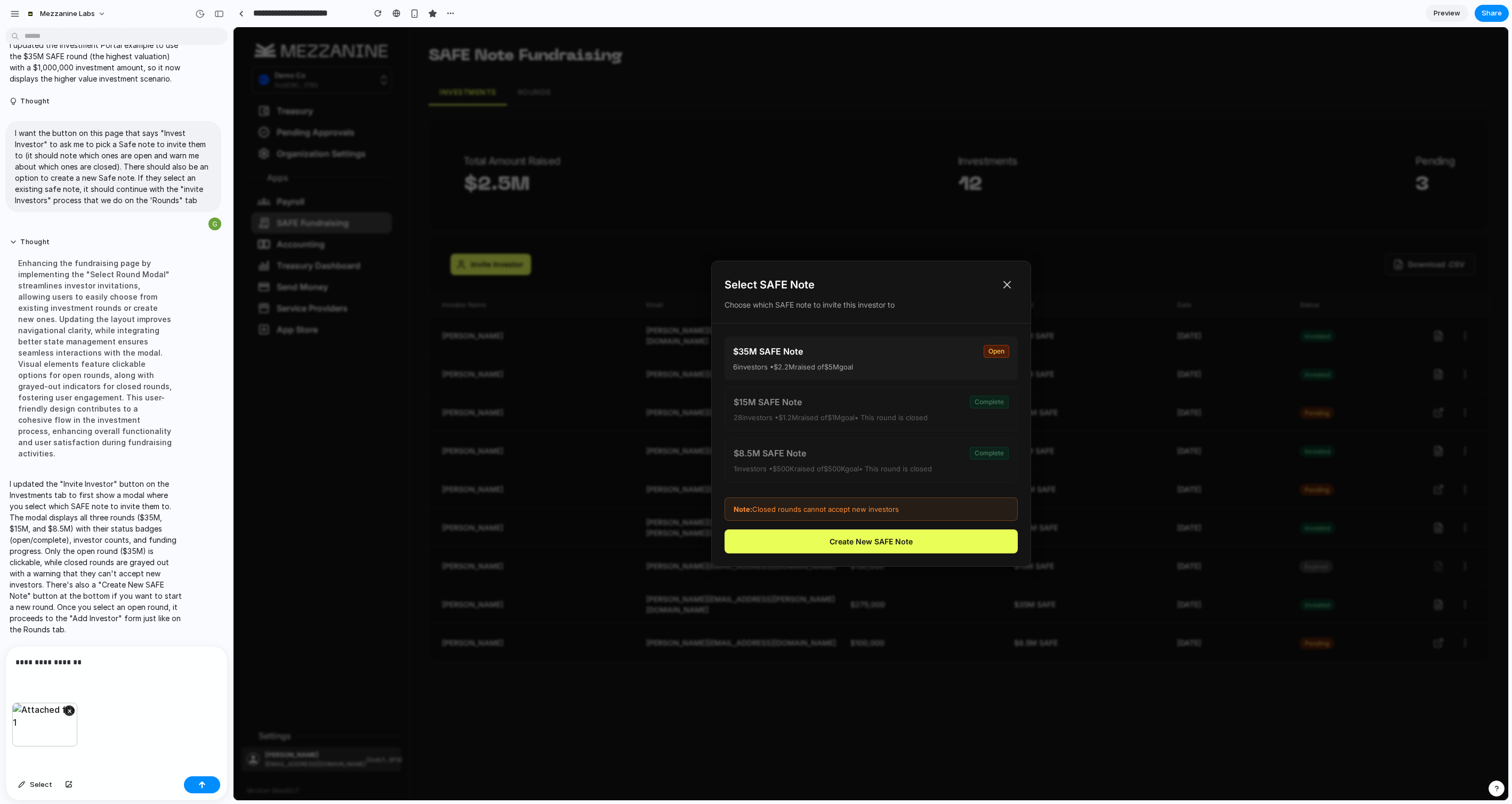
click at [52, 723] on div "×" at bounding box center [44, 725] width 65 height 44
click at [99, 663] on p "**********" at bounding box center [117, 662] width 202 height 13
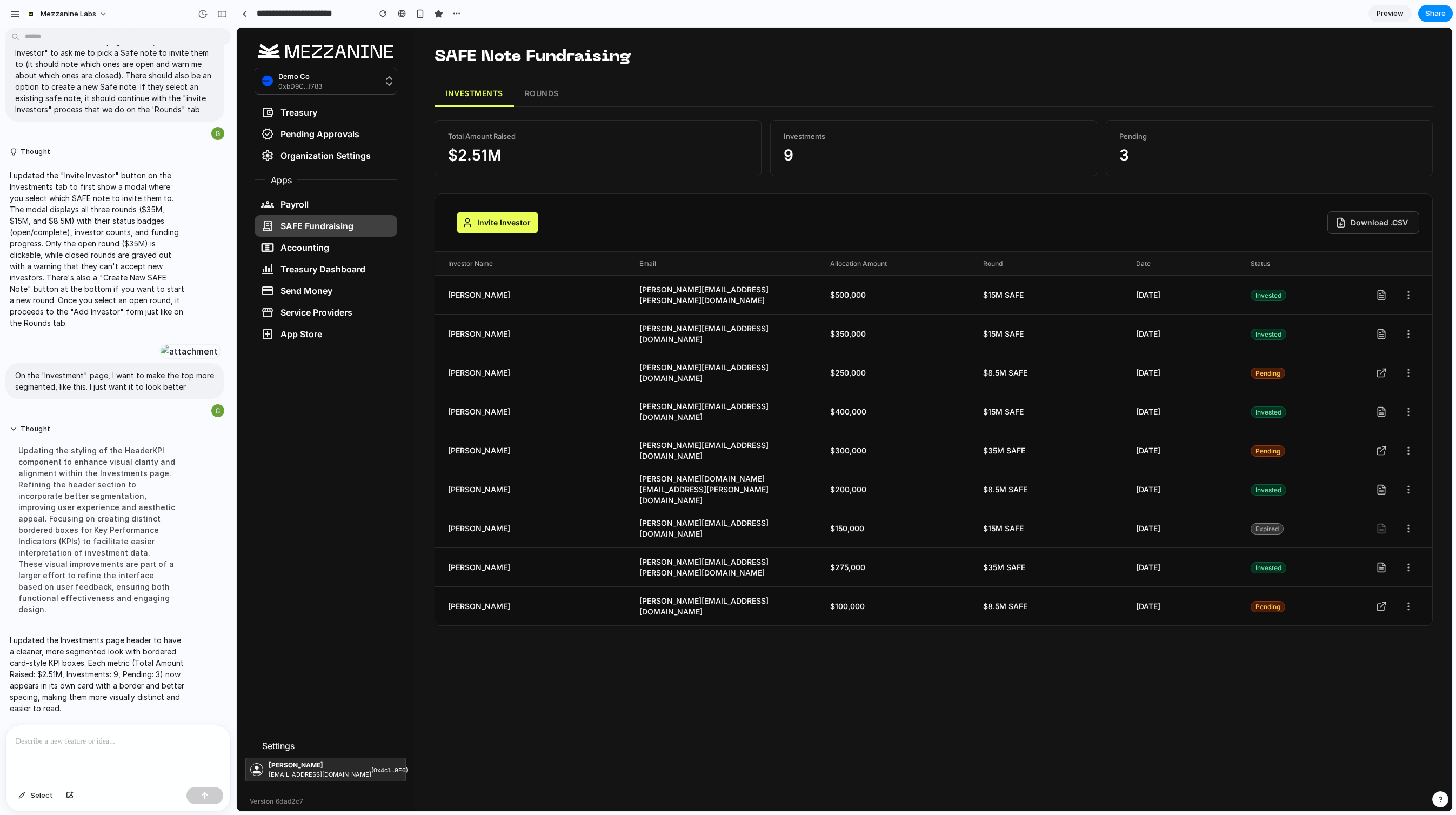
scroll to position [4386, 0]
click at [548, 92] on button "ROUNDS" at bounding box center [542, 94] width 56 height 26
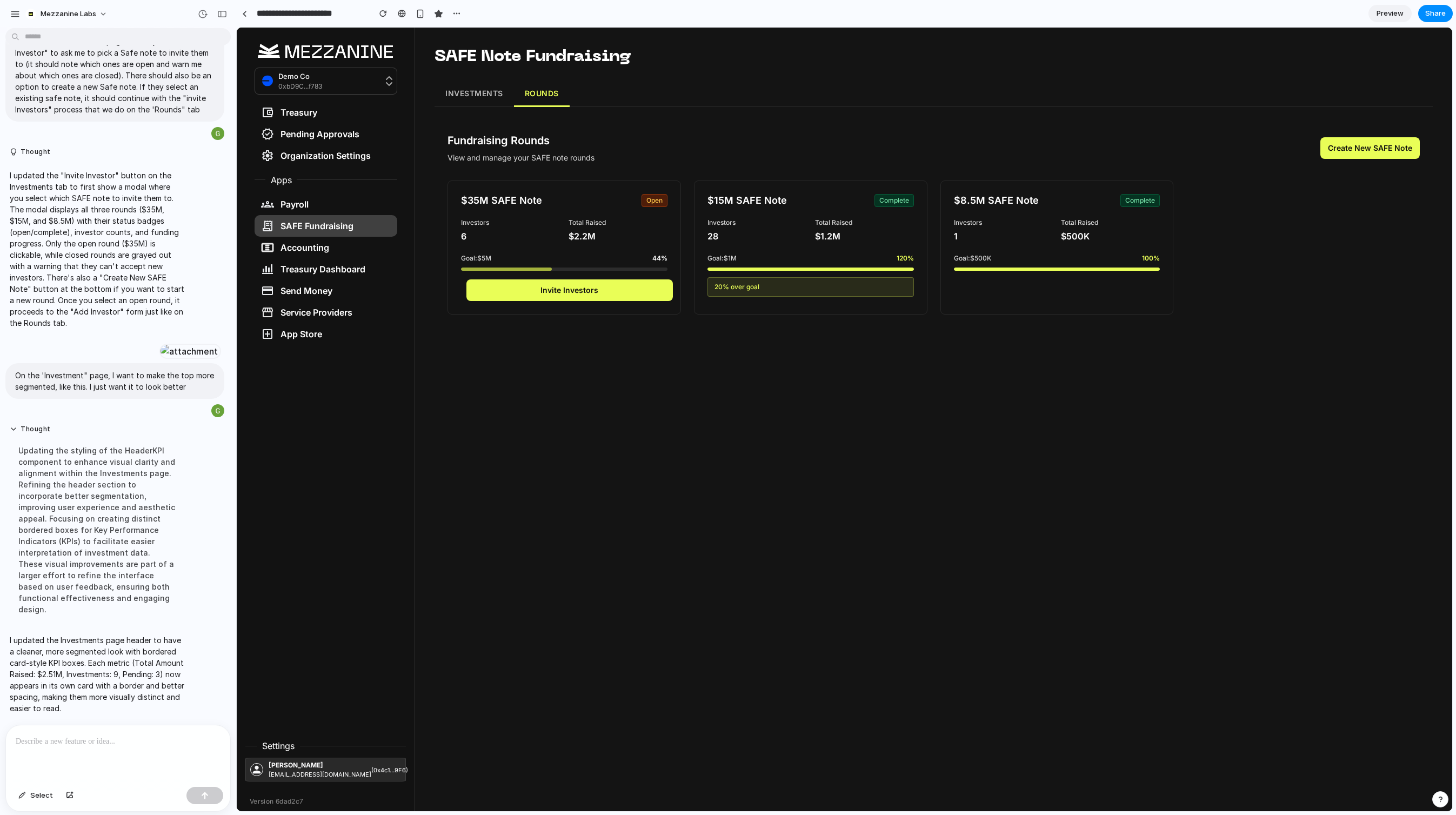
click at [478, 93] on button "INVESTMENTS" at bounding box center [474, 94] width 80 height 26
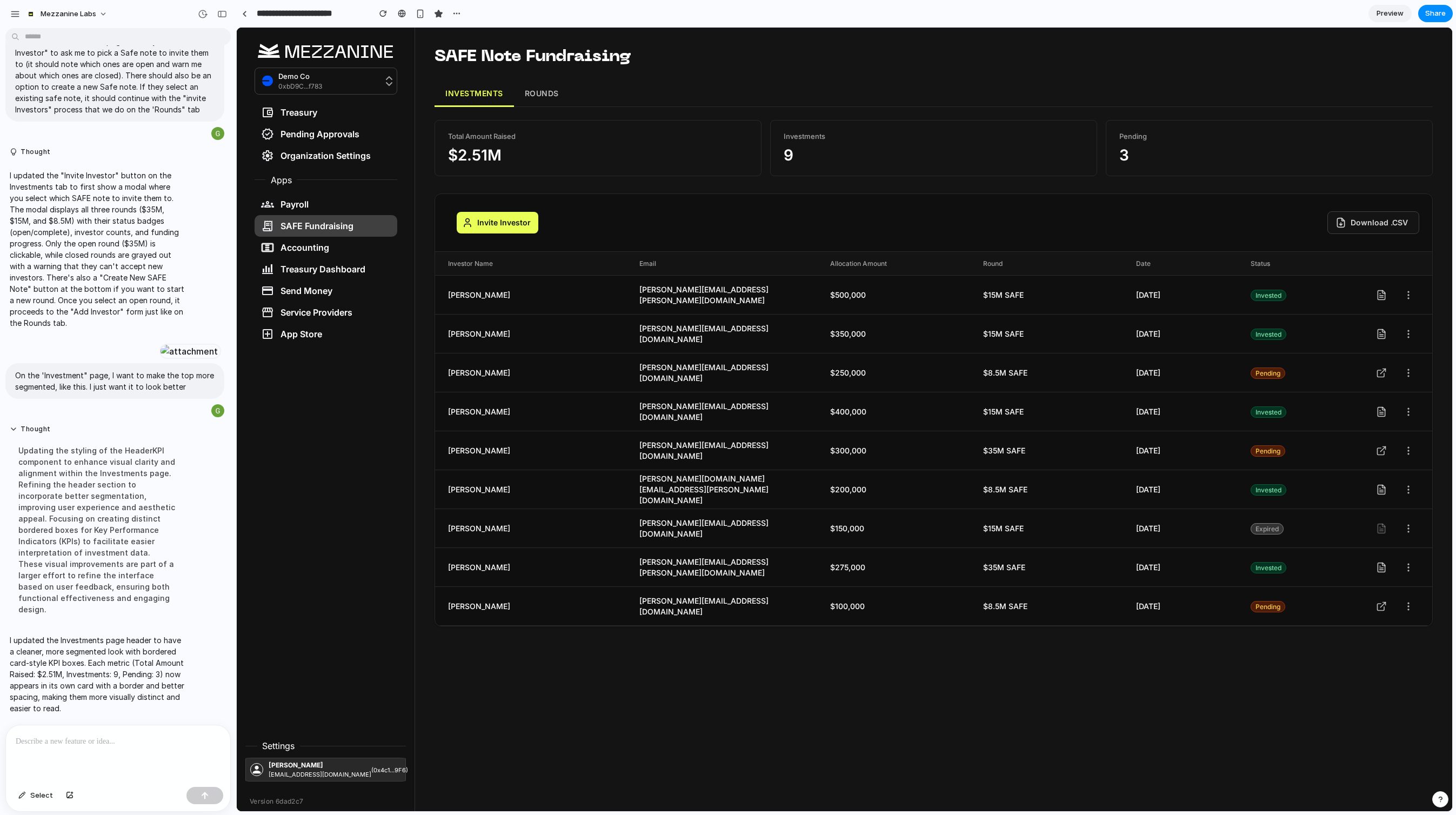
click at [543, 97] on button "ROUNDS" at bounding box center [542, 94] width 56 height 26
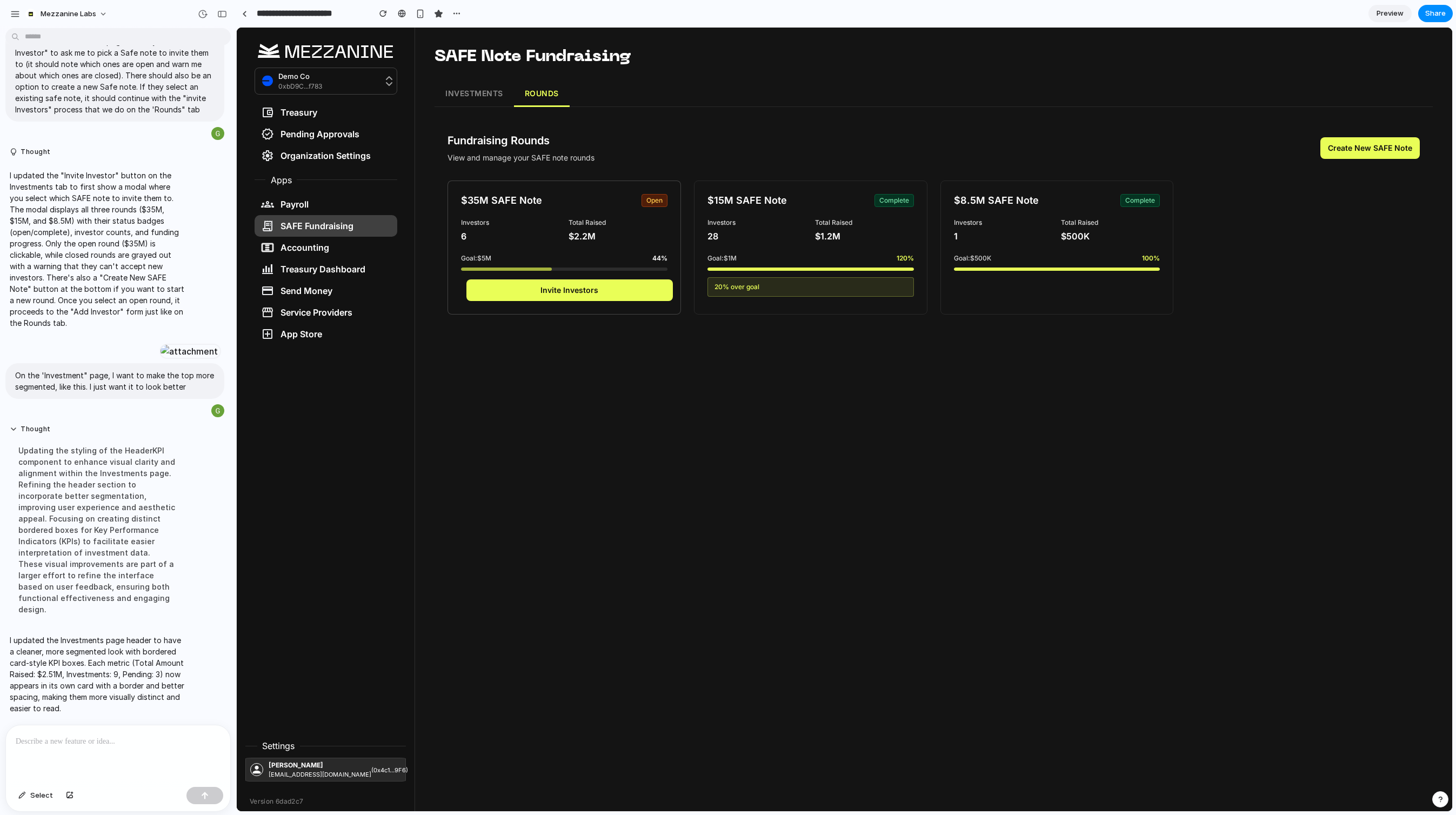
click at [603, 297] on button "Invite Investors" at bounding box center [569, 290] width 207 height 22
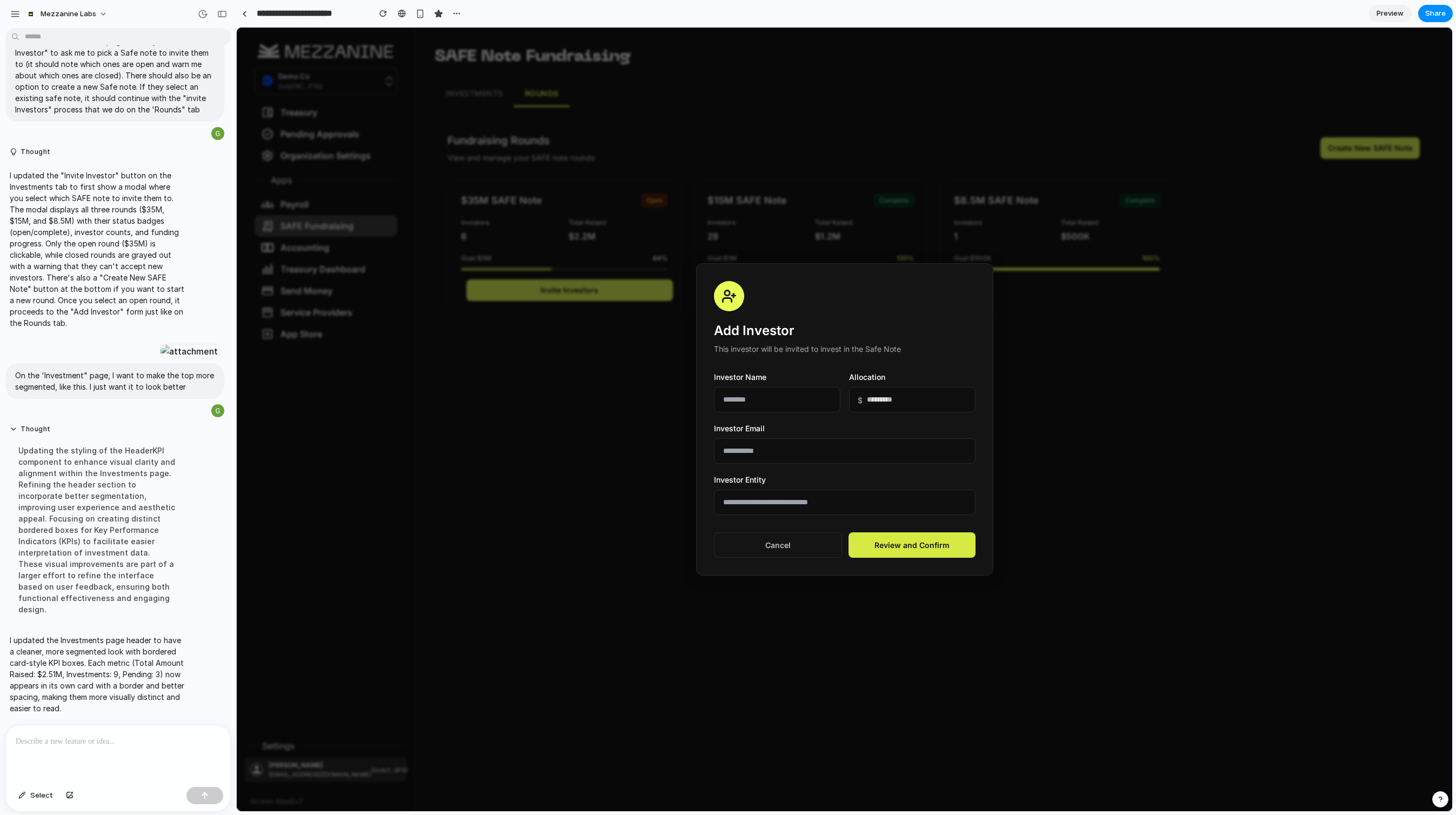
click at [932, 546] on button "Review and Confirm" at bounding box center [912, 545] width 127 height 26
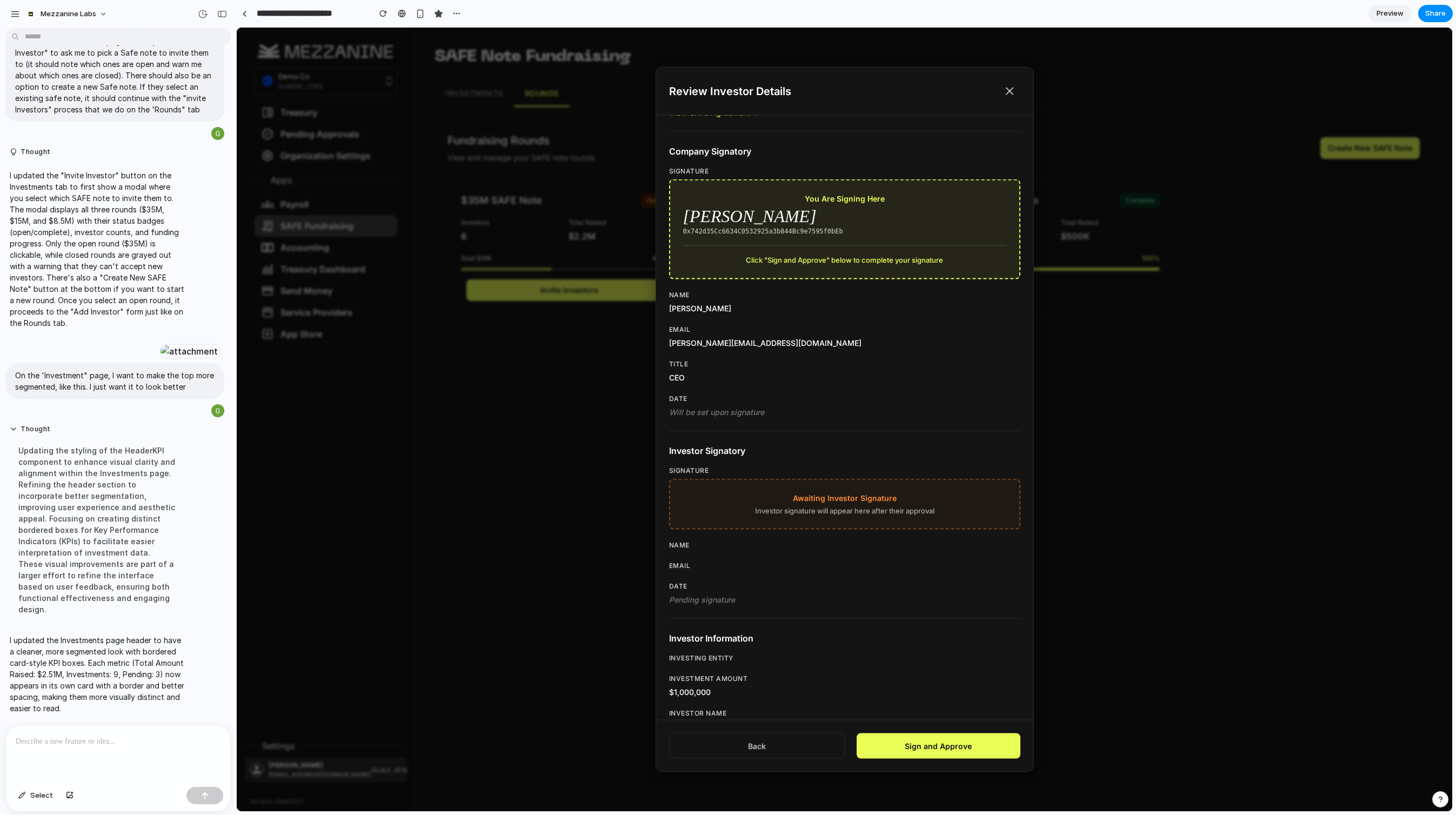
scroll to position [399, 0]
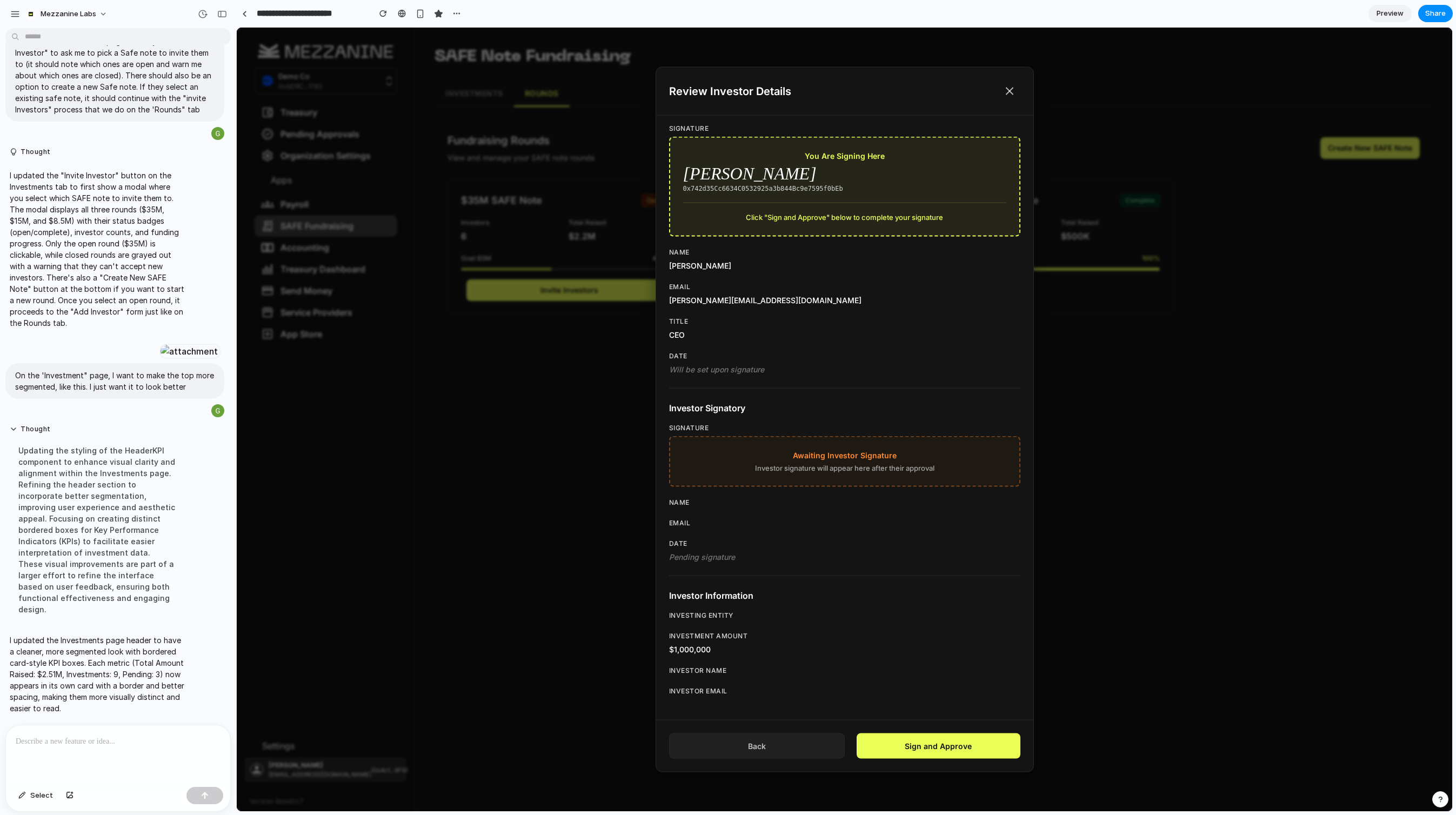
click at [747, 745] on button "Back" at bounding box center [757, 747] width 176 height 26
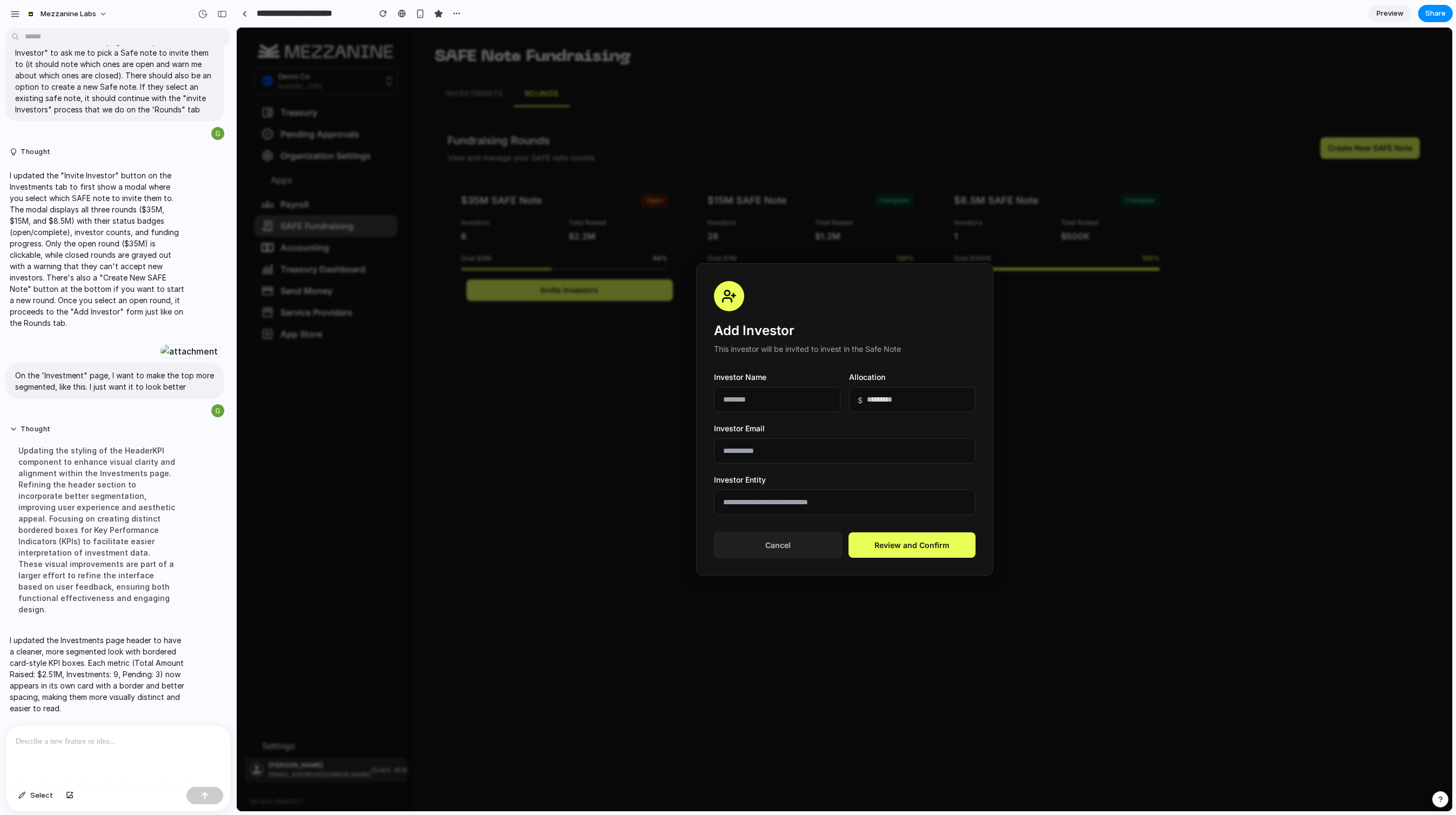
click at [784, 545] on button "Cancel" at bounding box center [778, 545] width 128 height 26
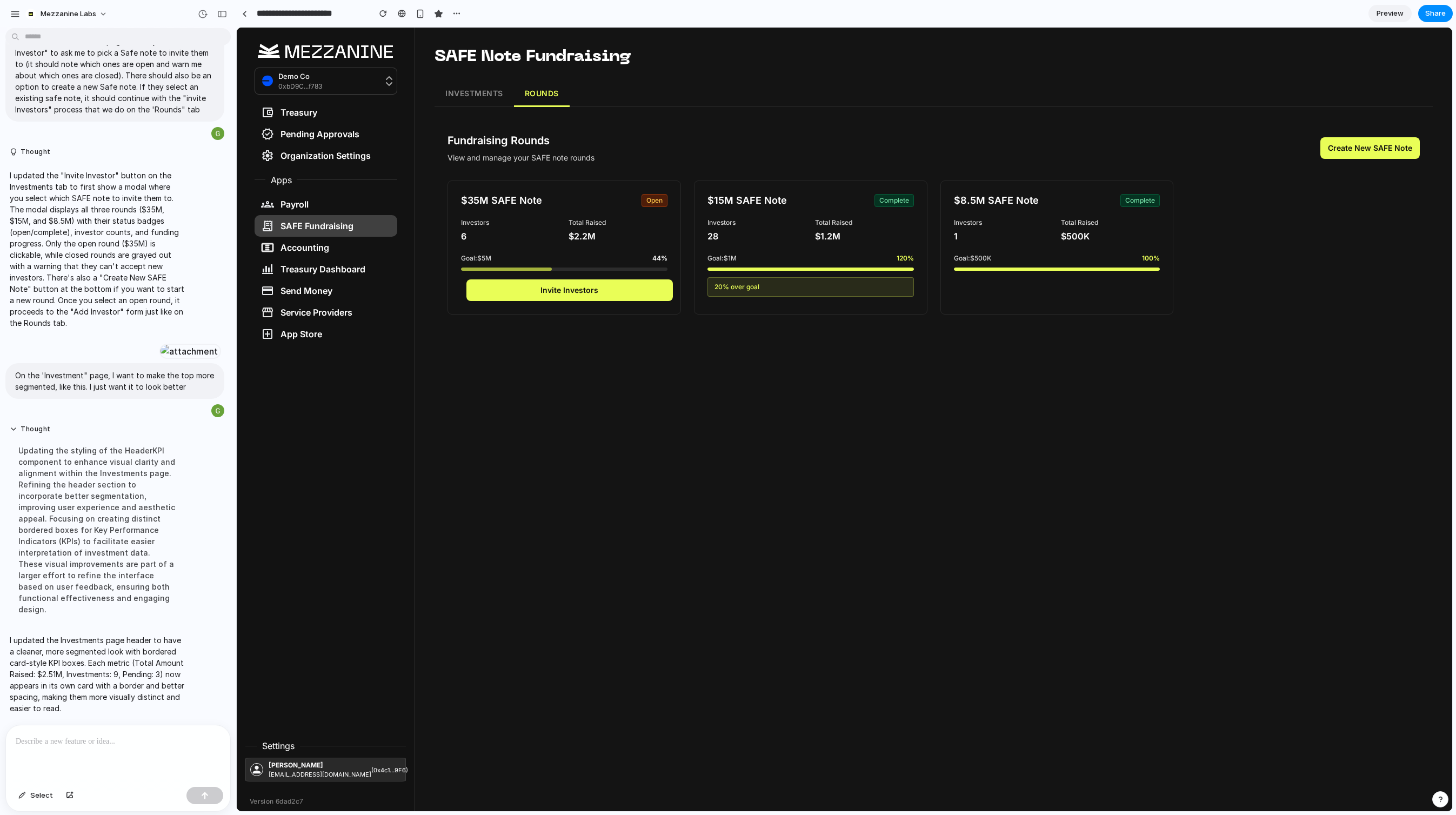
click at [1371, 148] on button "Create New SAFE Note" at bounding box center [1370, 148] width 99 height 22
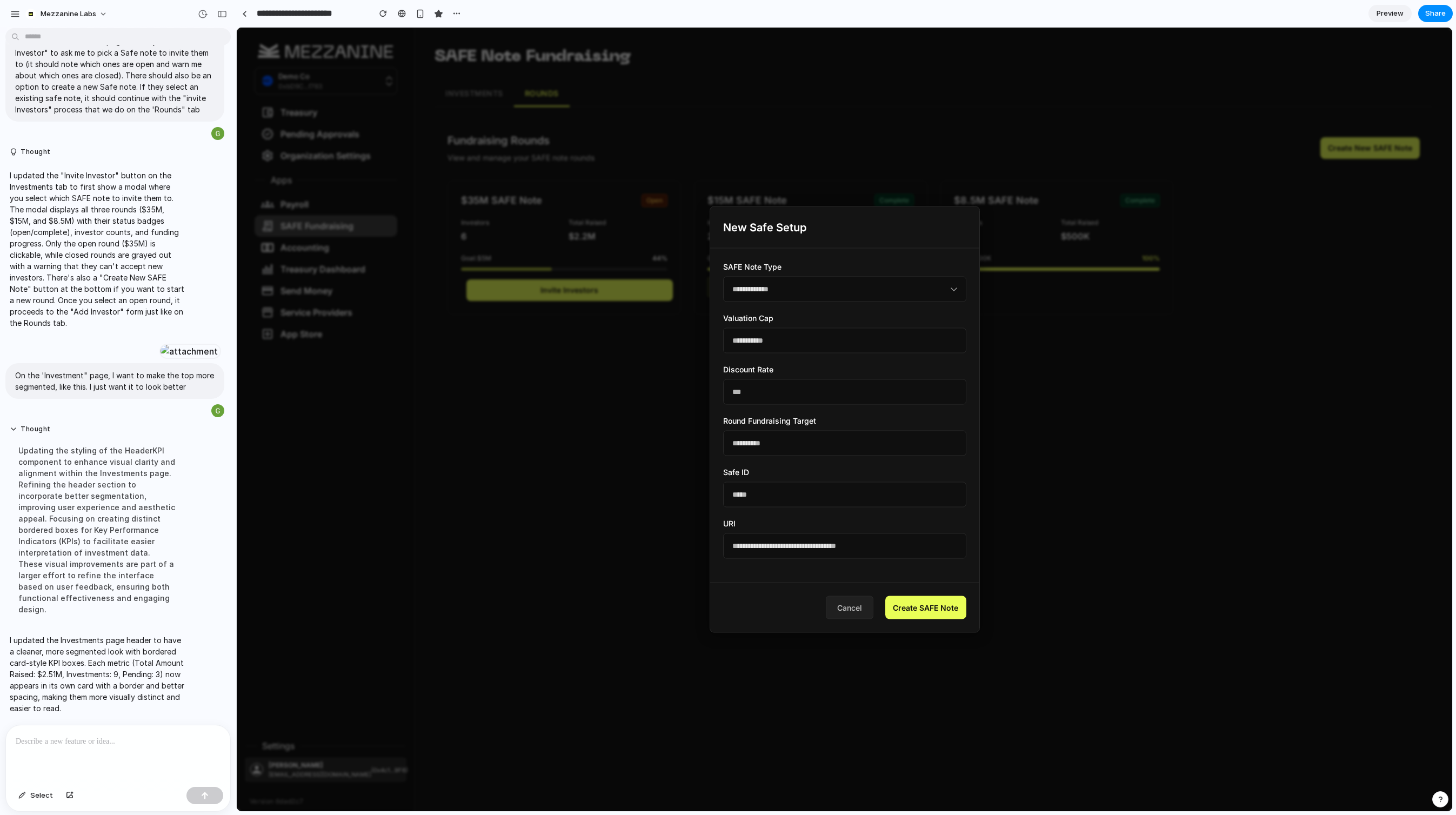
click at [843, 607] on button "Cancel" at bounding box center [850, 607] width 48 height 23
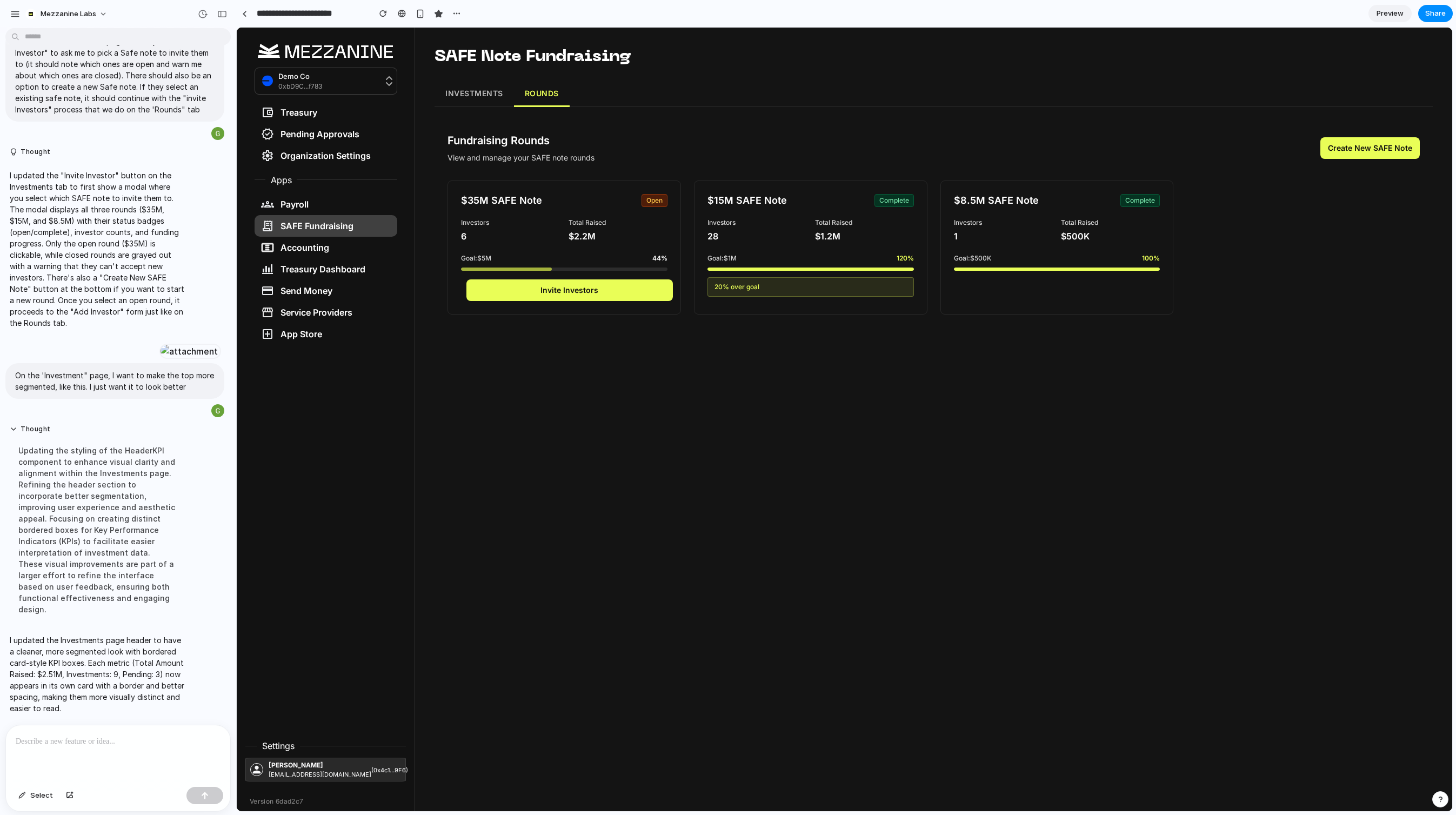
click at [472, 95] on button "INVESTMENTS" at bounding box center [474, 94] width 80 height 26
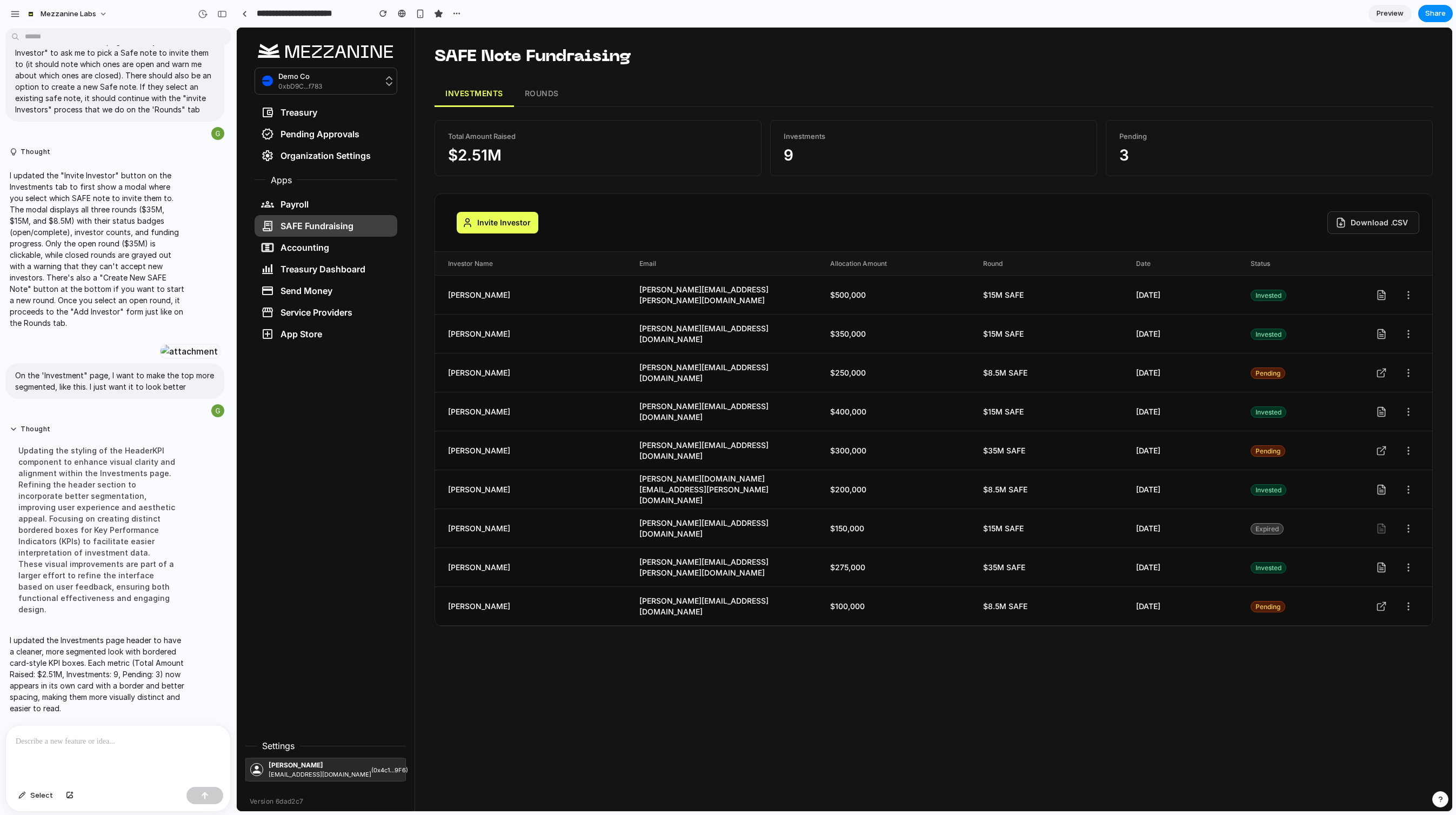
click at [525, 223] on button "Invite Investor" at bounding box center [497, 223] width 82 height 22
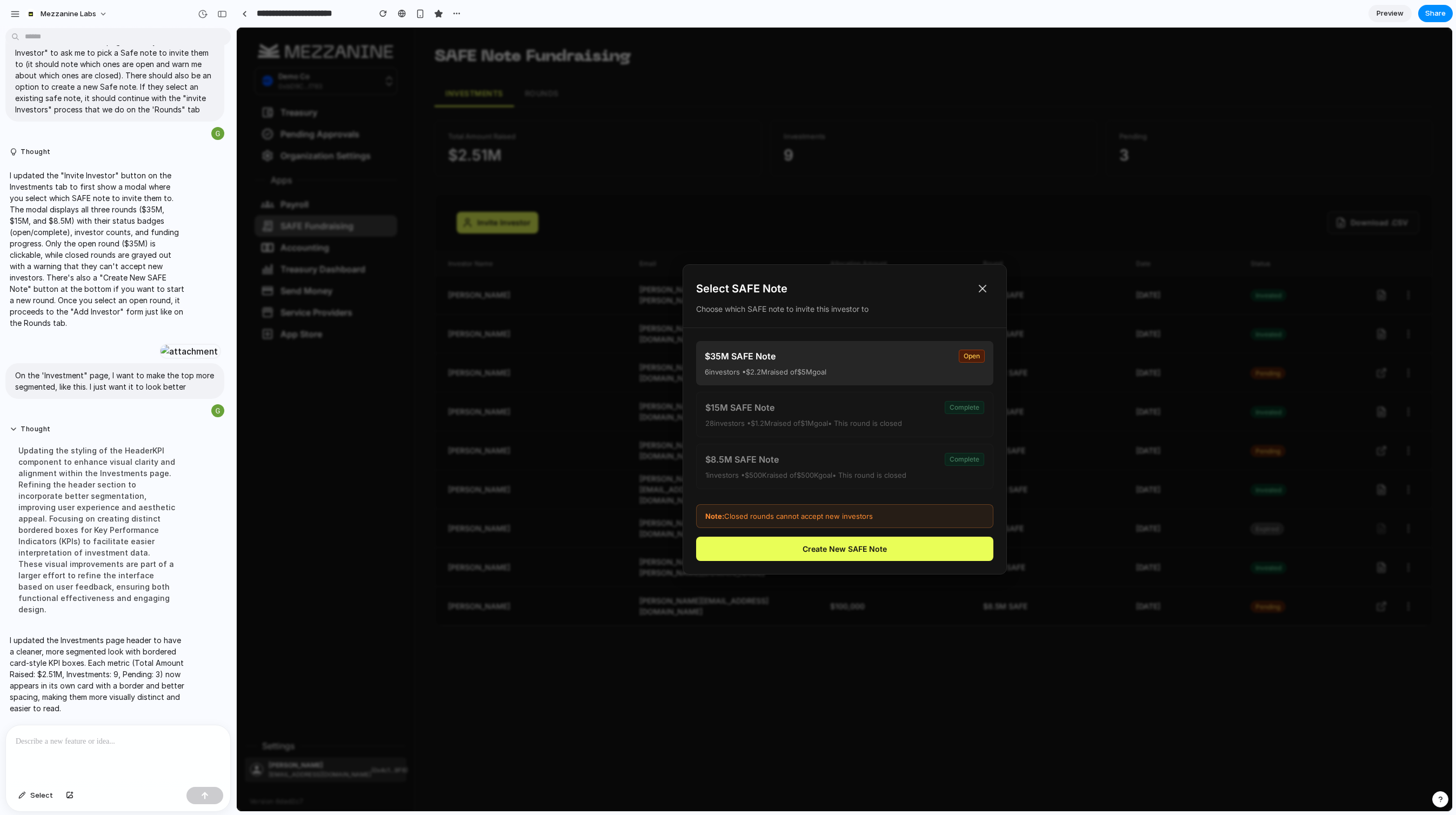
click at [853, 367] on div "6 investors • $2.2M raised of $5M goal" at bounding box center [845, 372] width 280 height 10
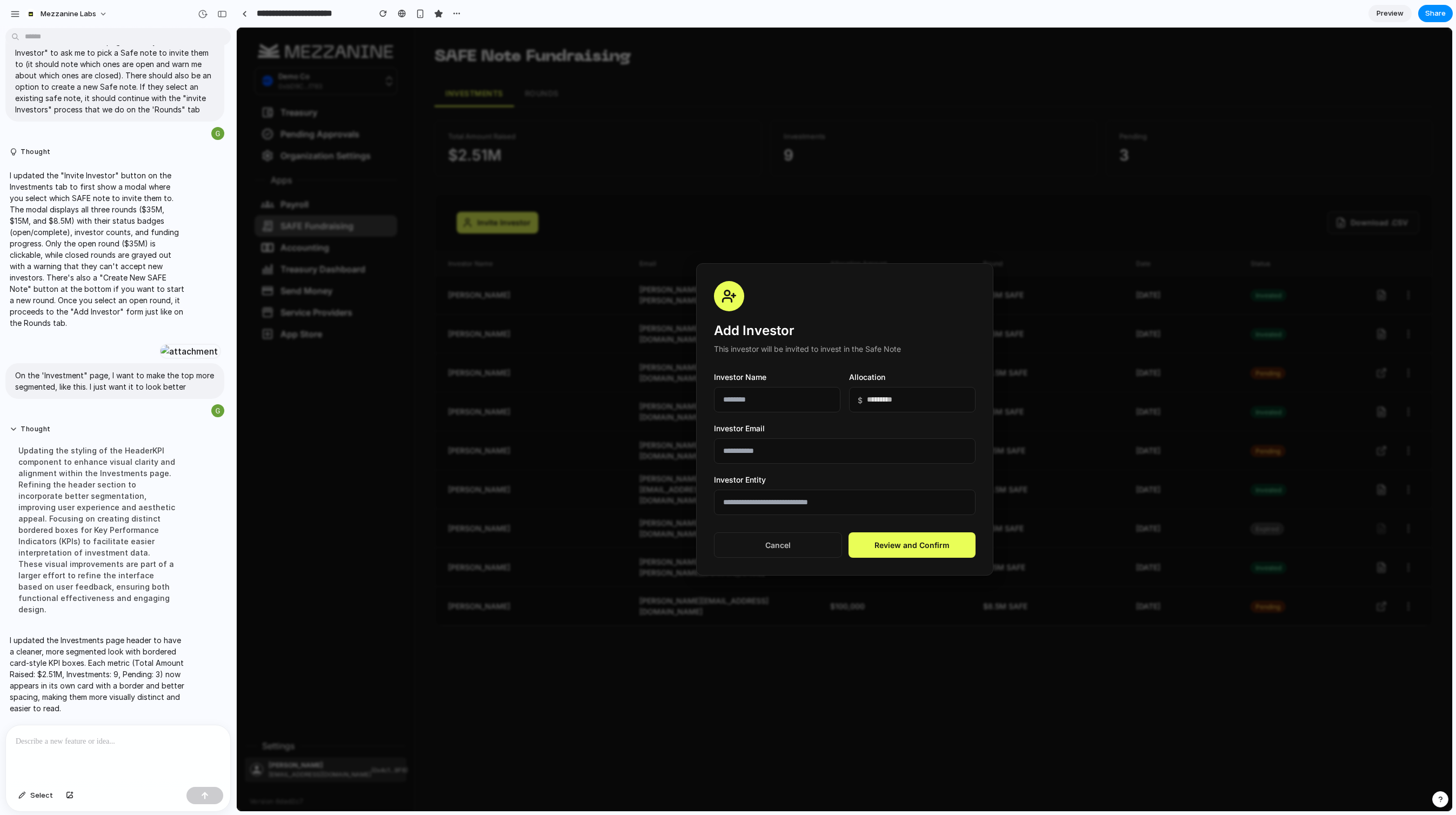
click at [998, 151] on div at bounding box center [844, 419] width 1215 height 784
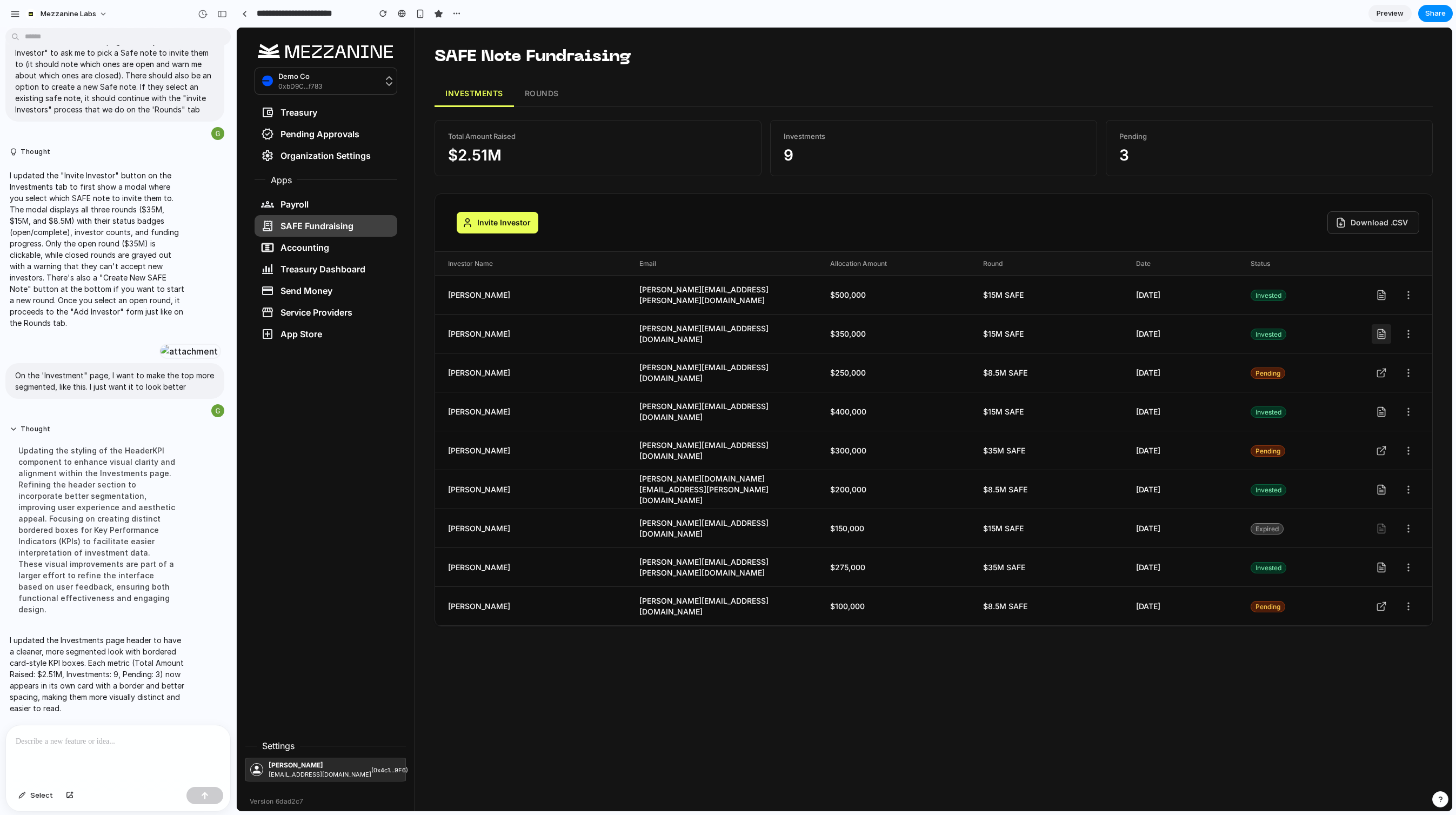
click at [1383, 338] on icon at bounding box center [1380, 334] width 7 height 9
click at [1383, 375] on icon at bounding box center [1381, 373] width 11 height 11
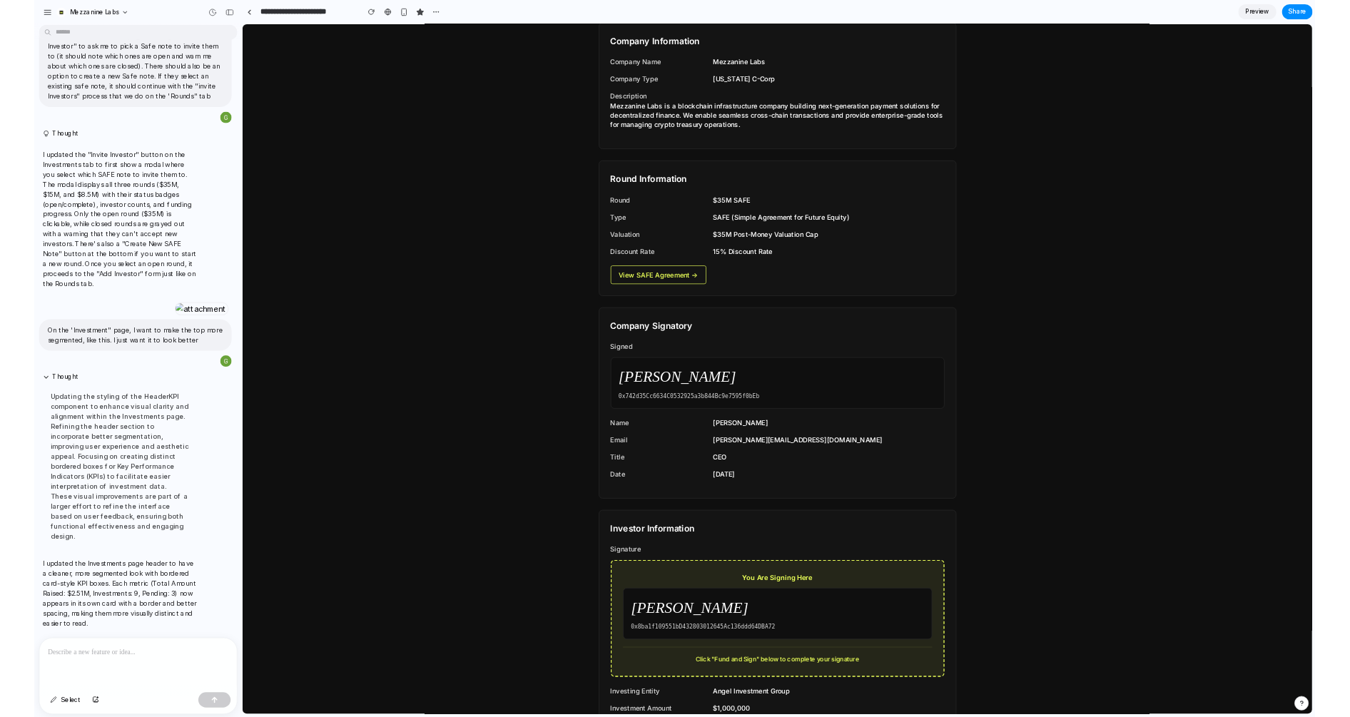
scroll to position [0, 0]
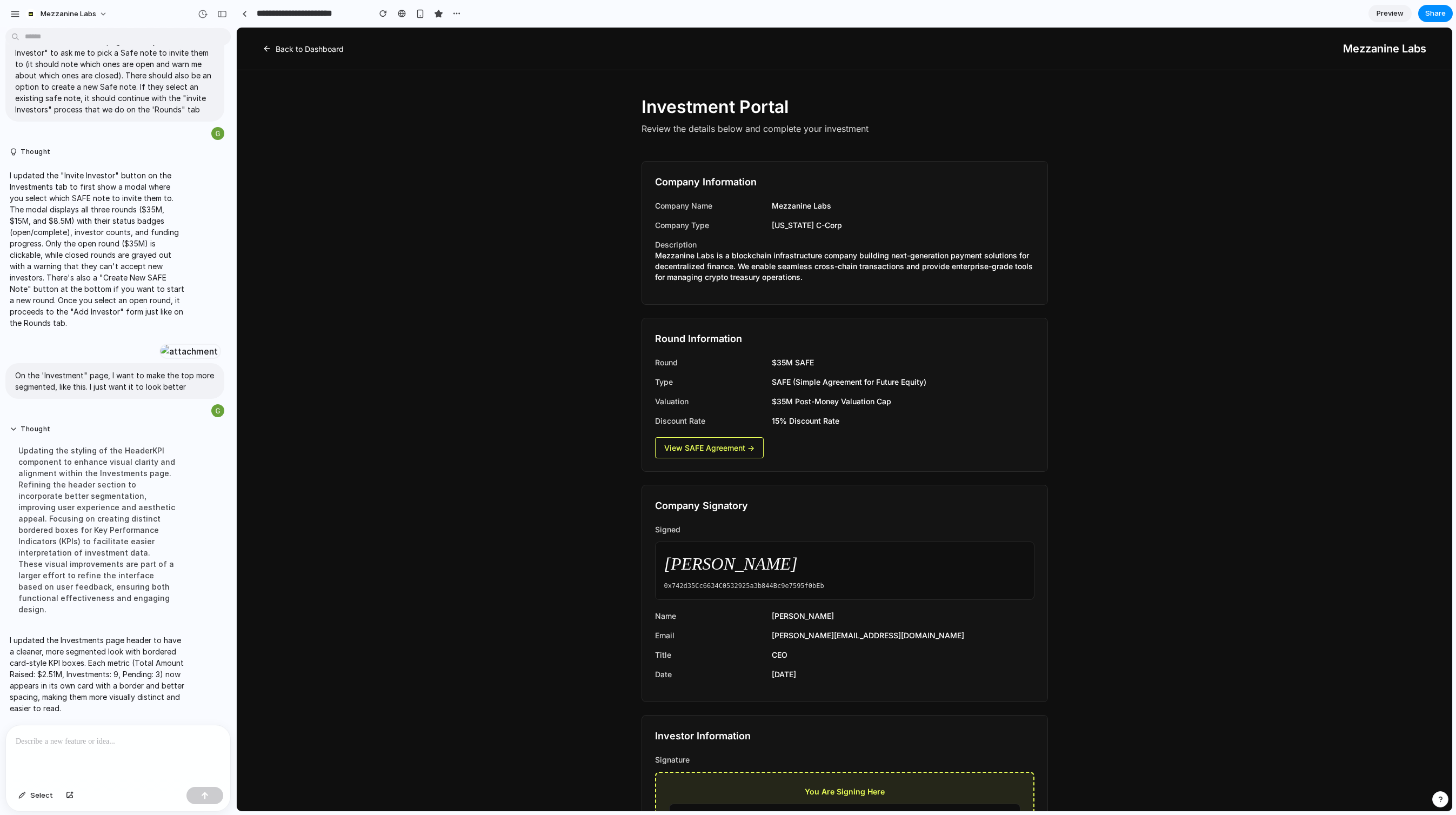
click at [307, 45] on link "Back to Dashboard" at bounding box center [303, 48] width 81 height 11
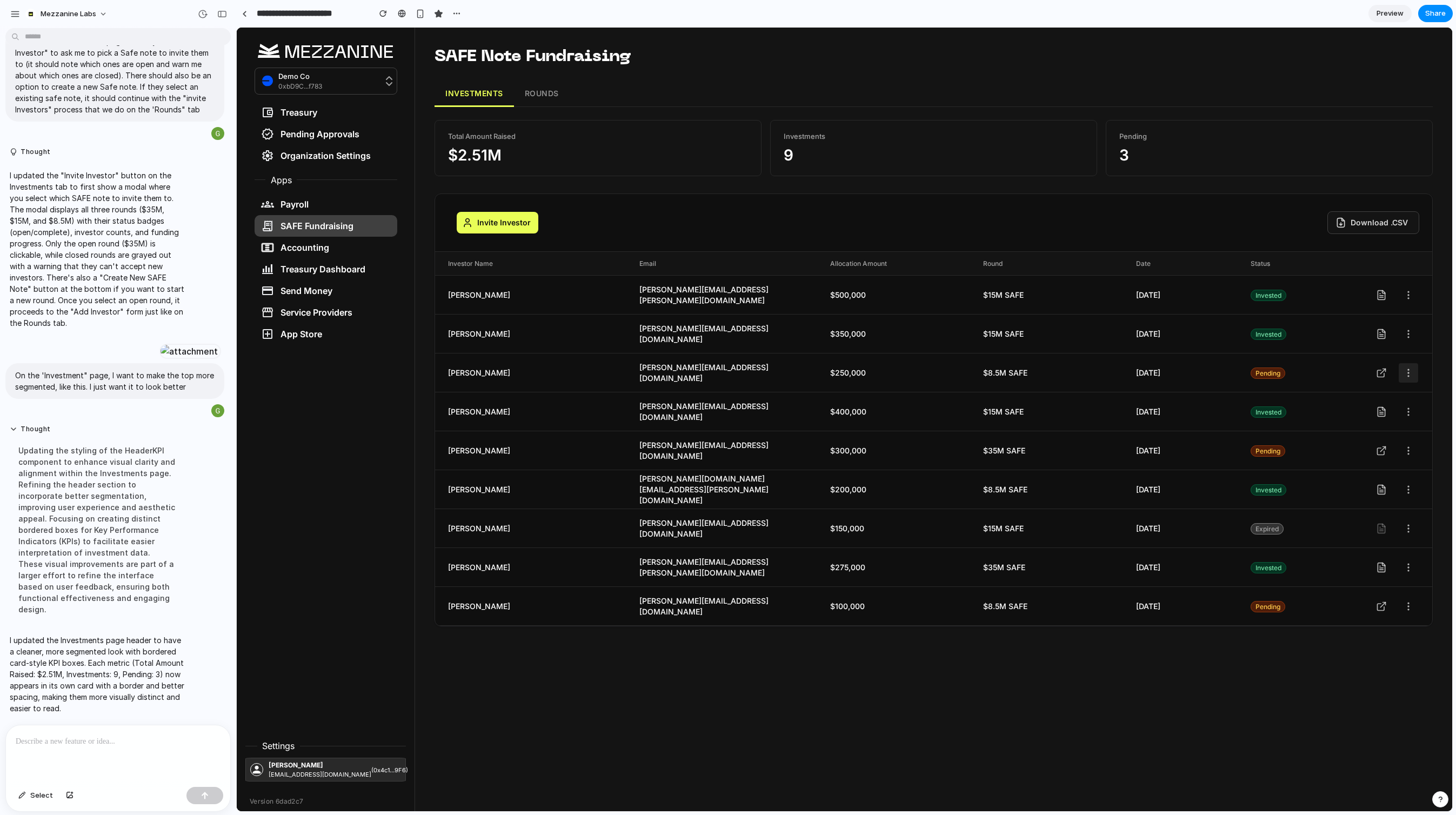
click at [1405, 372] on icon at bounding box center [1408, 373] width 11 height 11
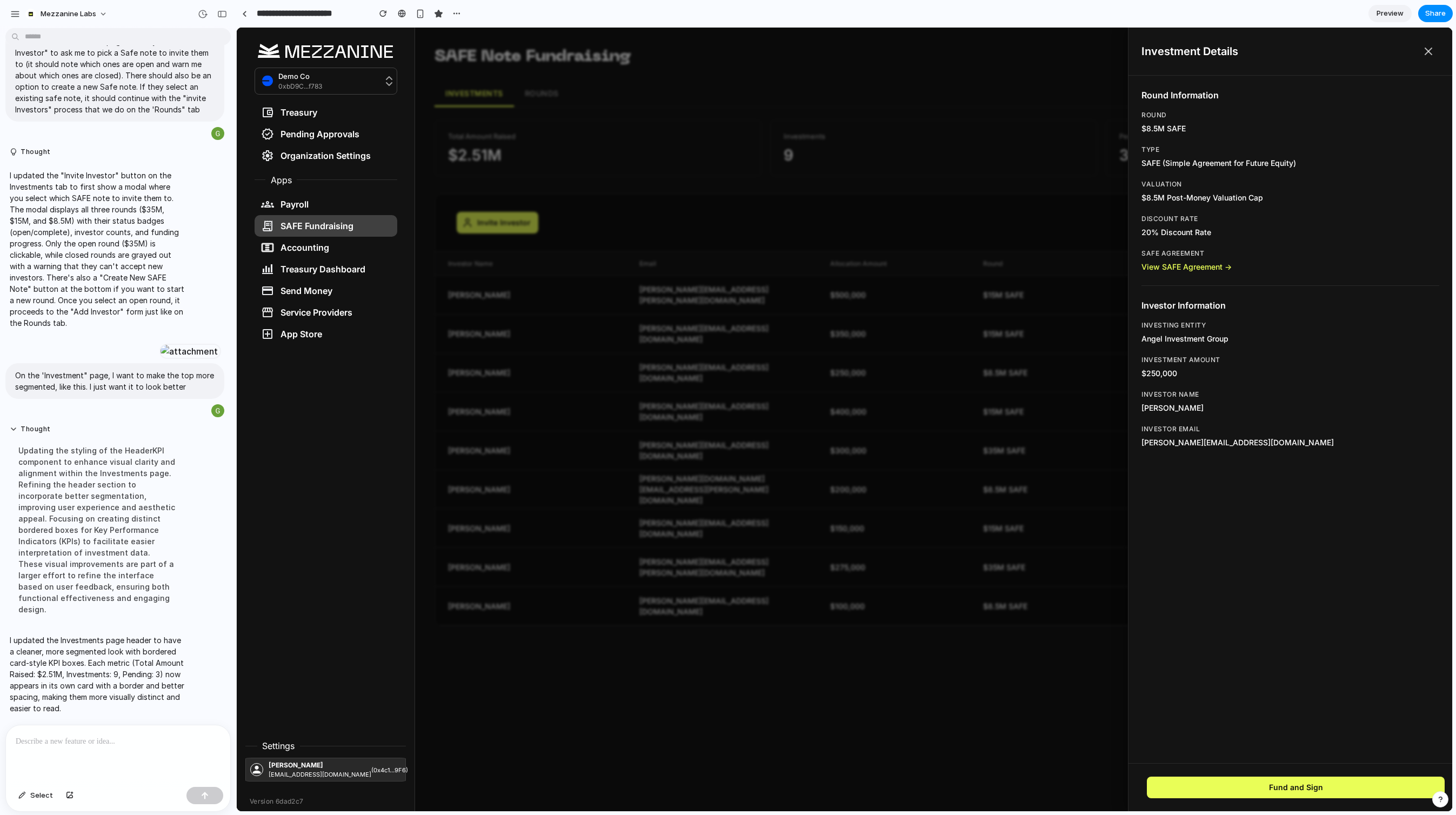
click at [1434, 36] on div "Investment Details" at bounding box center [1290, 52] width 324 height 48
click at [1429, 52] on icon at bounding box center [1428, 52] width 7 height 7
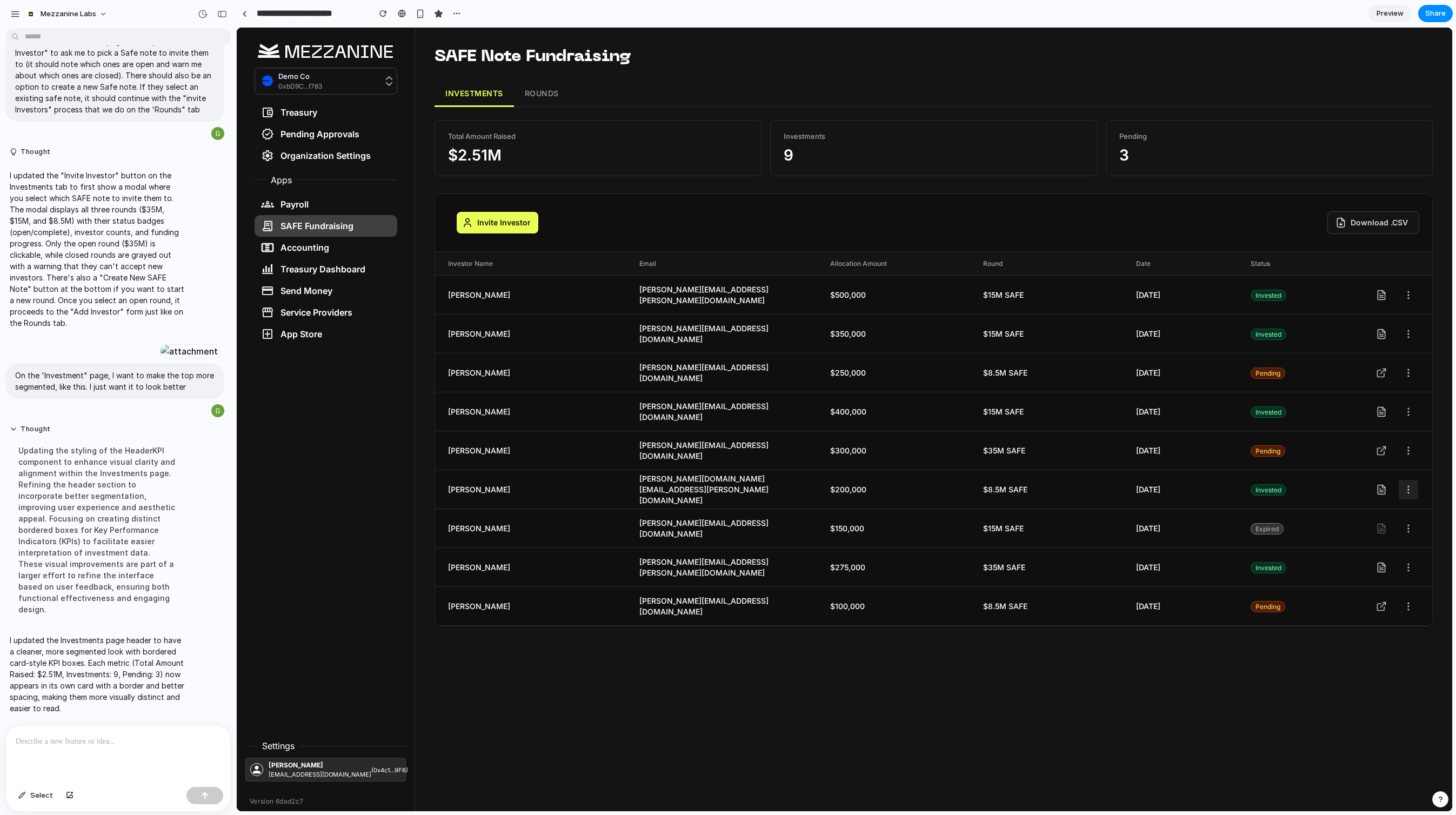
click at [1411, 490] on icon at bounding box center [1408, 489] width 11 height 11
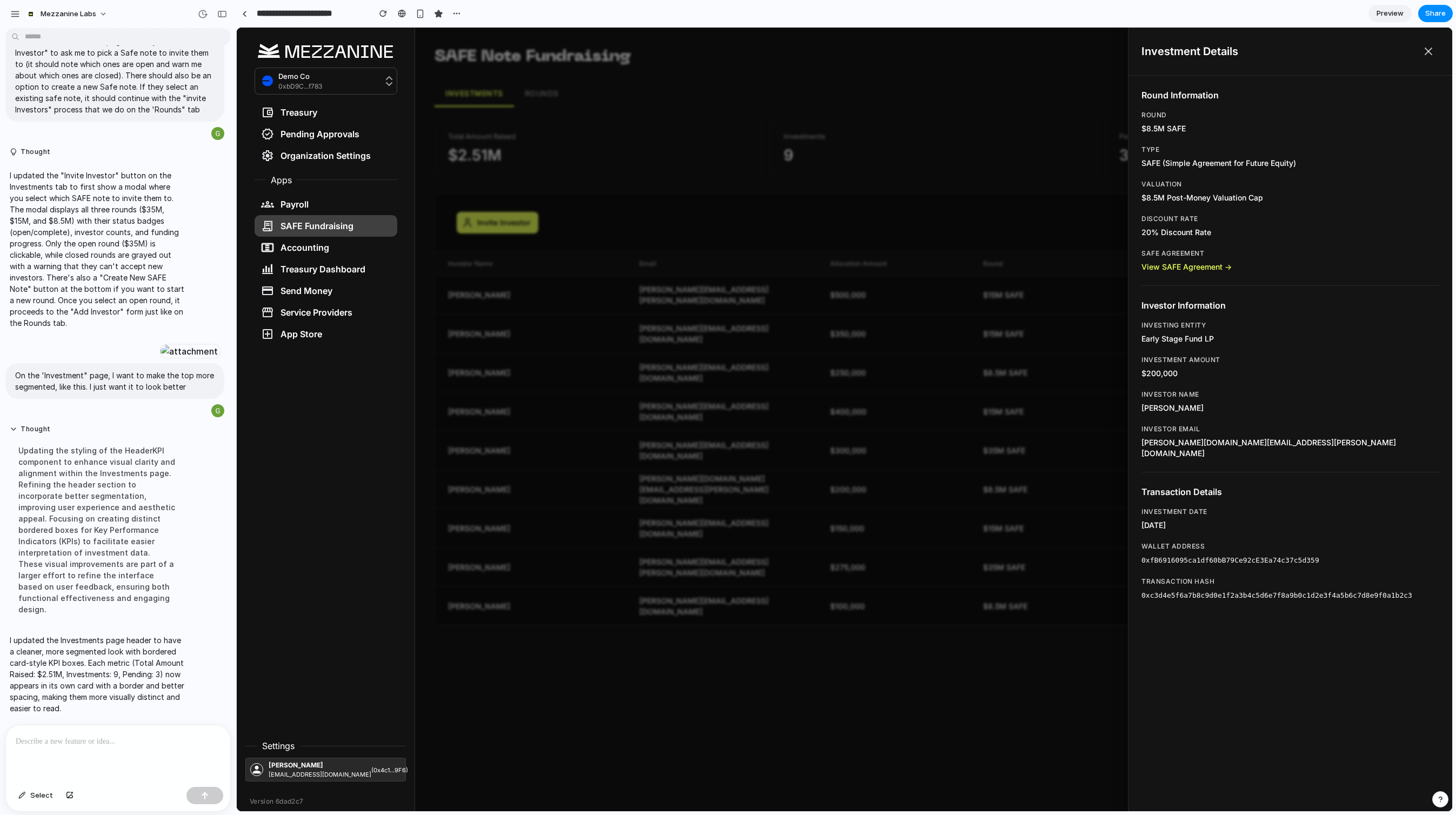
click at [890, 713] on div at bounding box center [844, 419] width 1215 height 784
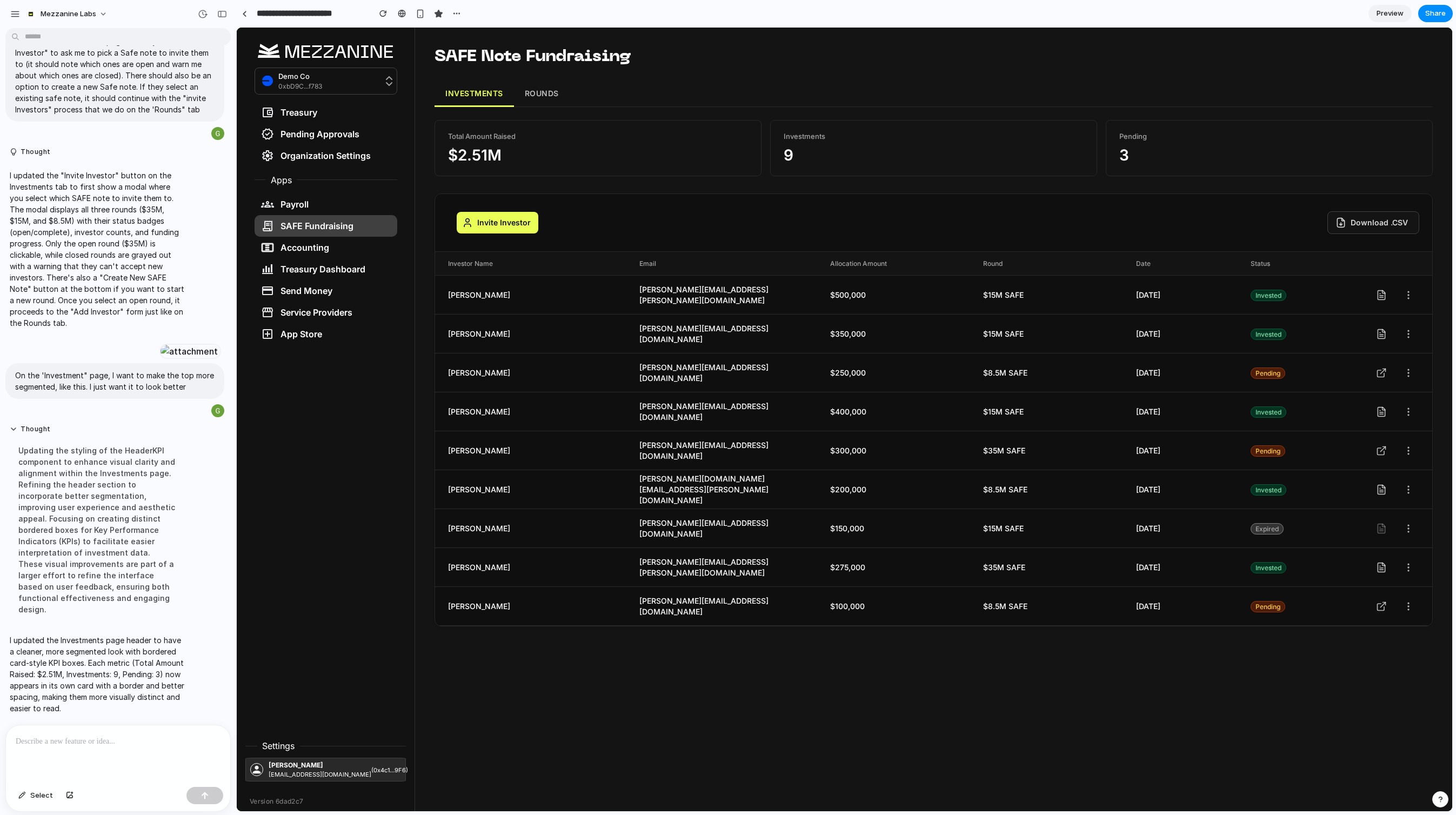
click at [550, 95] on button "ROUNDS" at bounding box center [542, 94] width 56 height 26
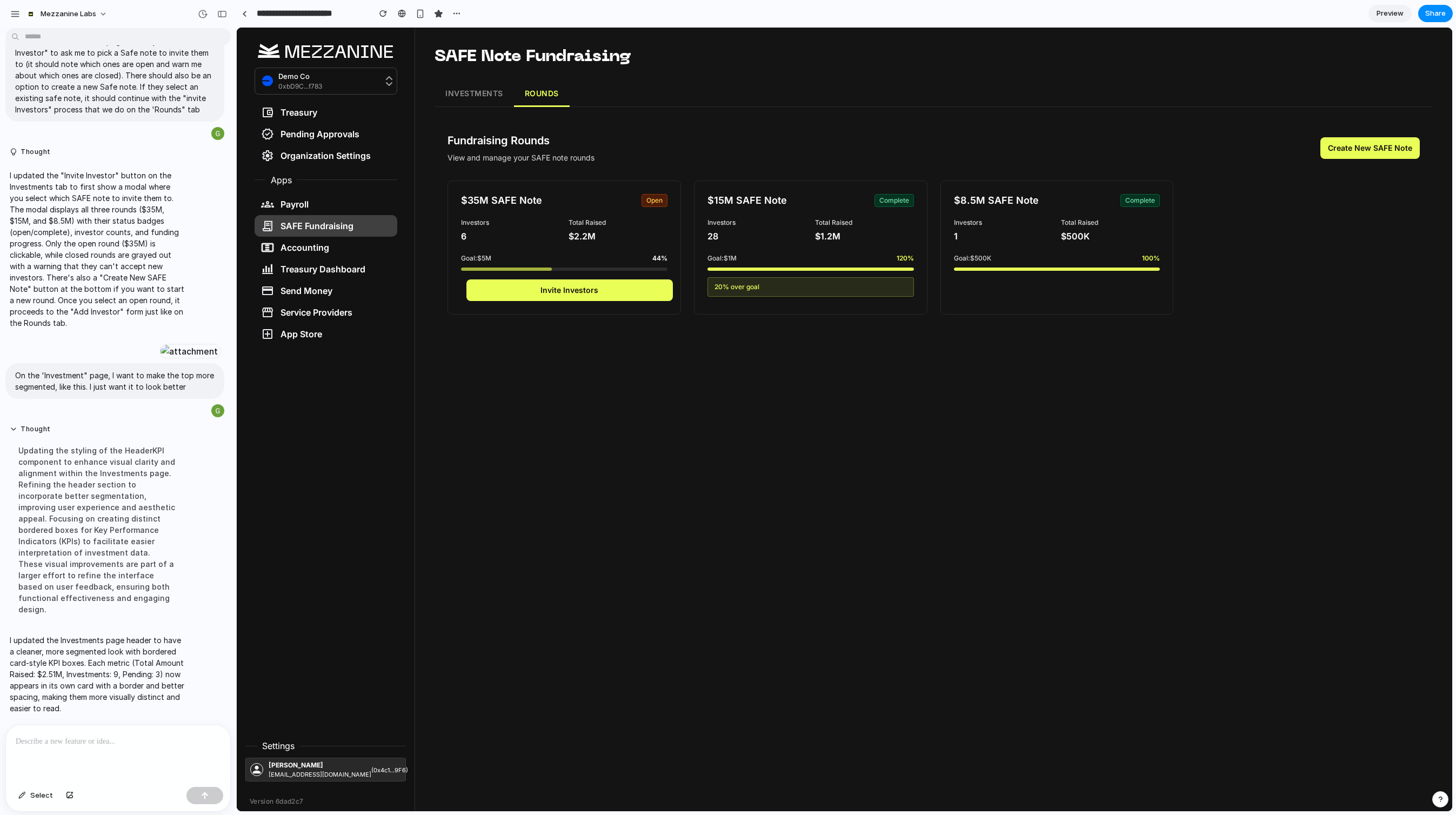
click at [1437, 223] on div "SAFE Note Fundraising INVESTMENTS ROUNDS Fundraising Rounds View and manage you…" at bounding box center [934, 187] width 1037 height 320
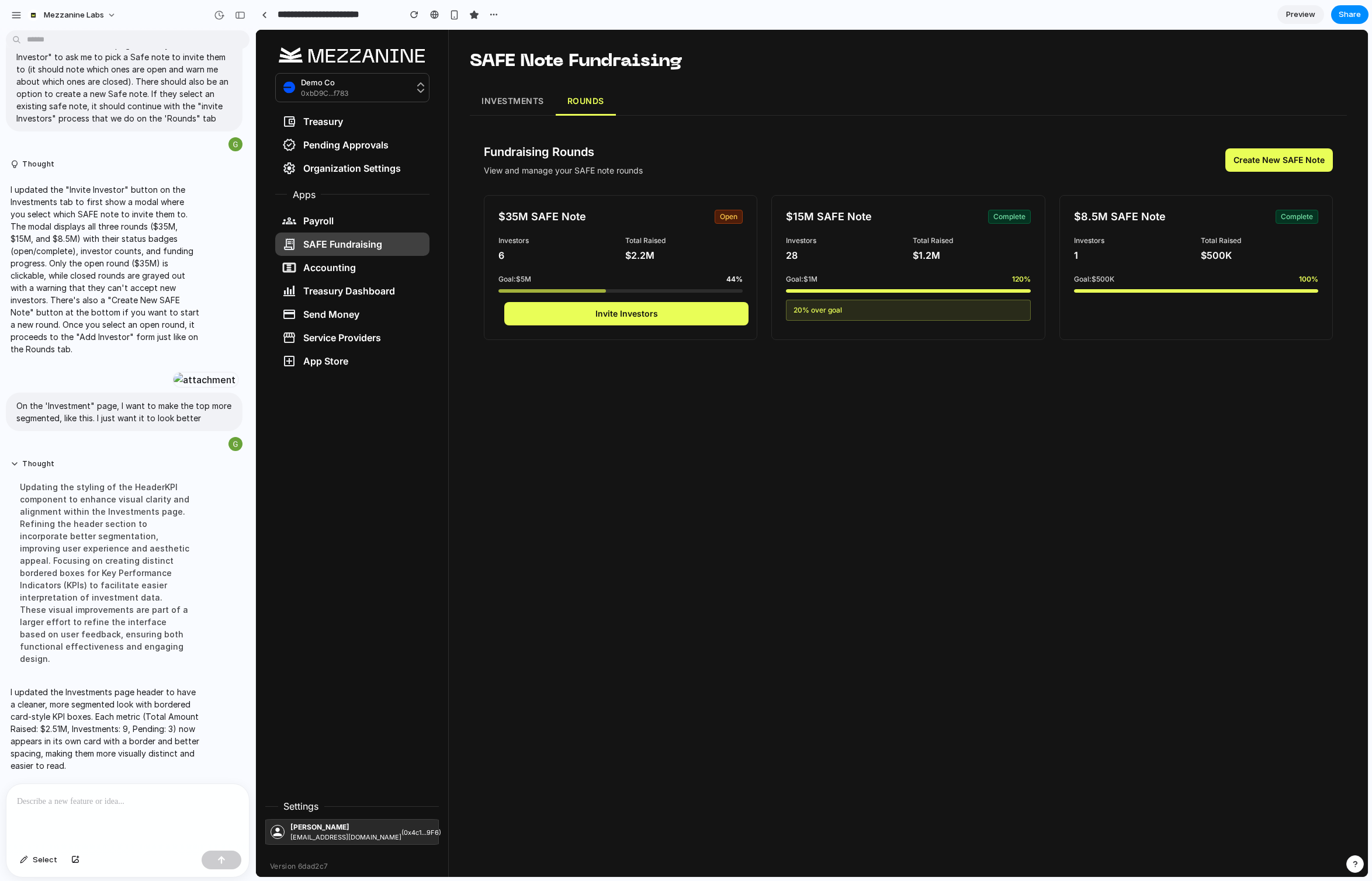
click at [517, 106] on button "INVESTMENTS" at bounding box center [512, 102] width 86 height 28
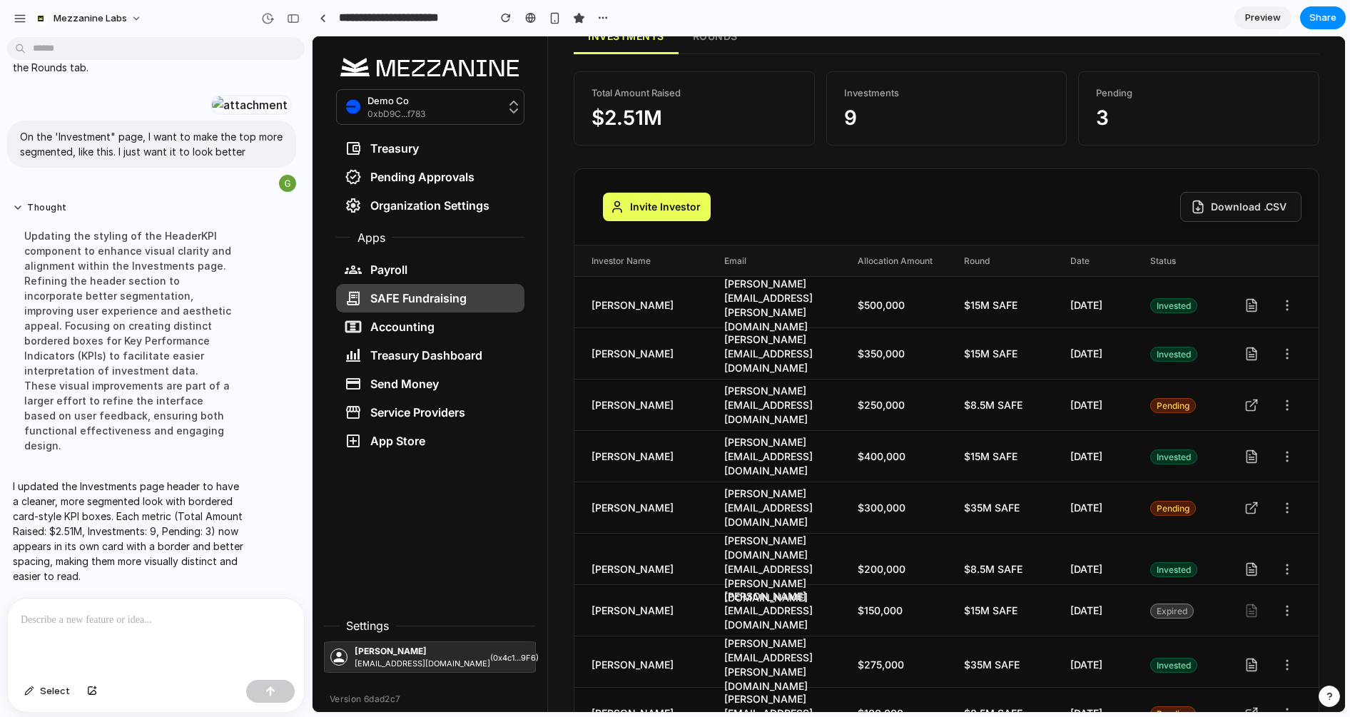
scroll to position [138, 0]
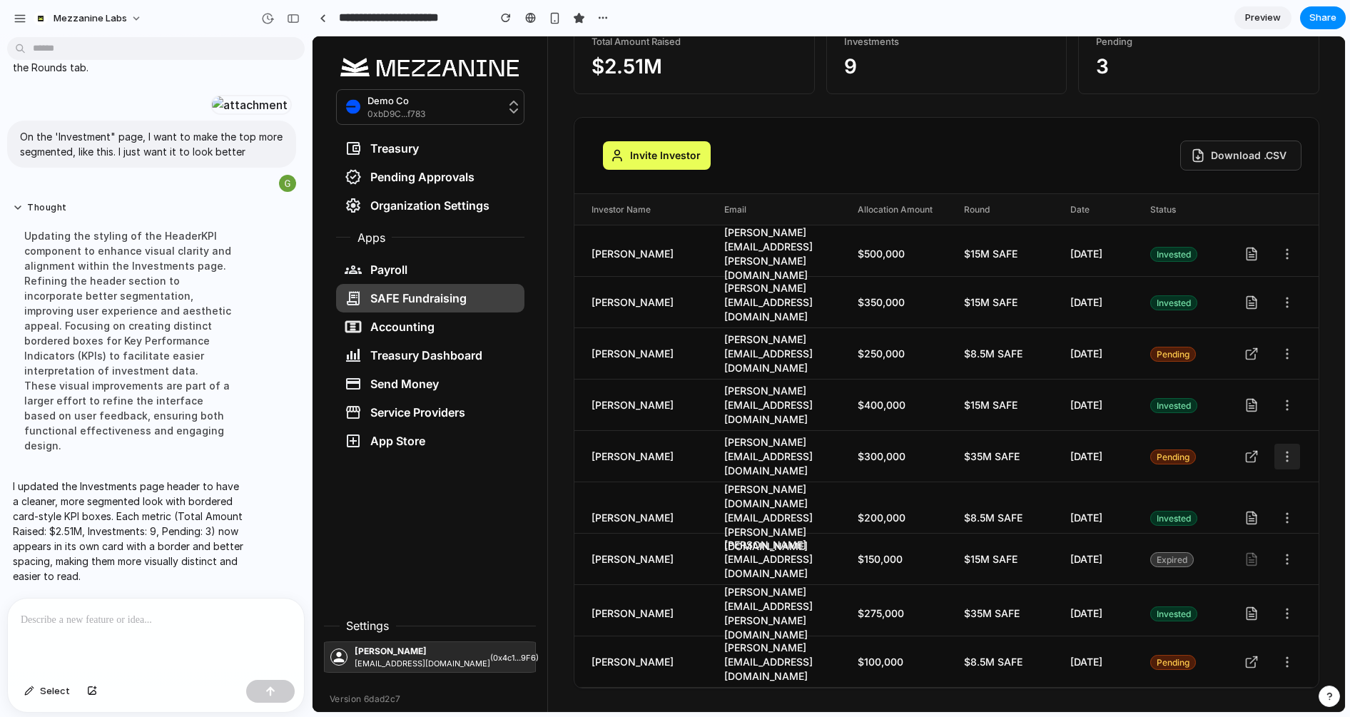
click at [1281, 450] on icon at bounding box center [1287, 457] width 14 height 14
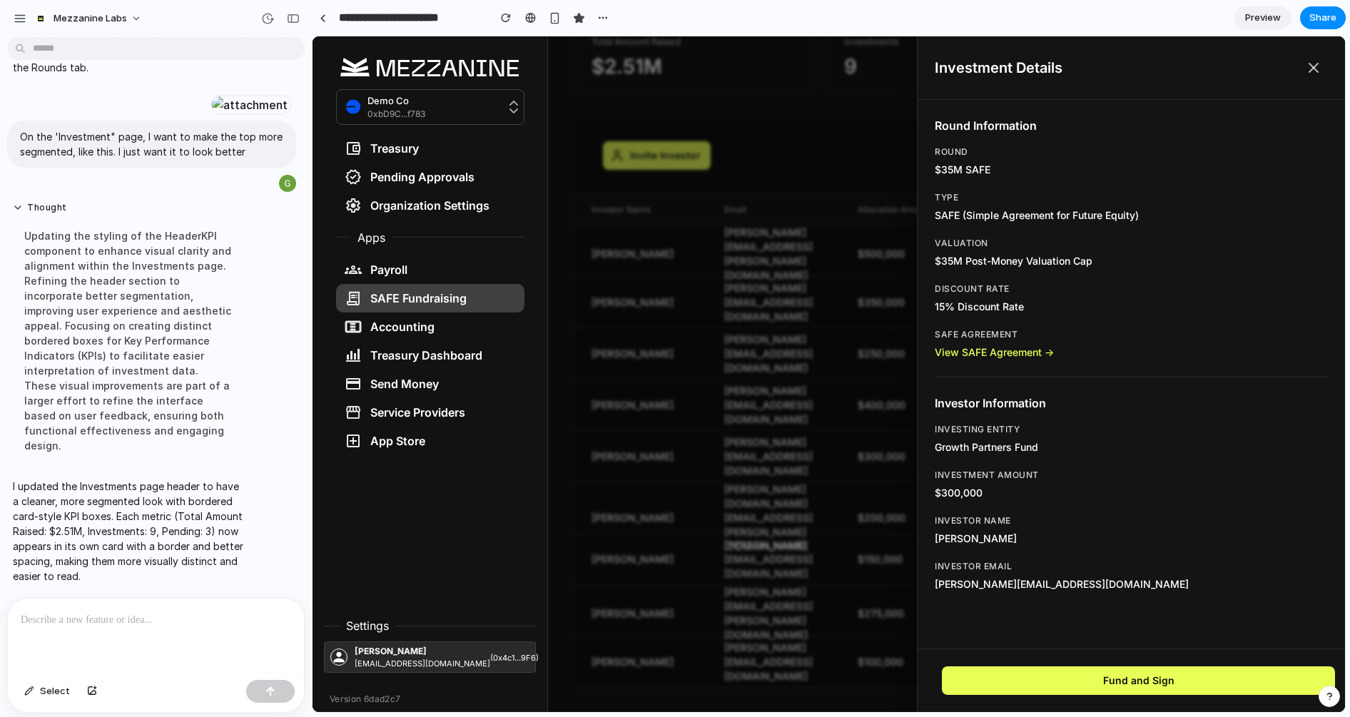
click at [1317, 64] on icon at bounding box center [1314, 68] width 9 height 9
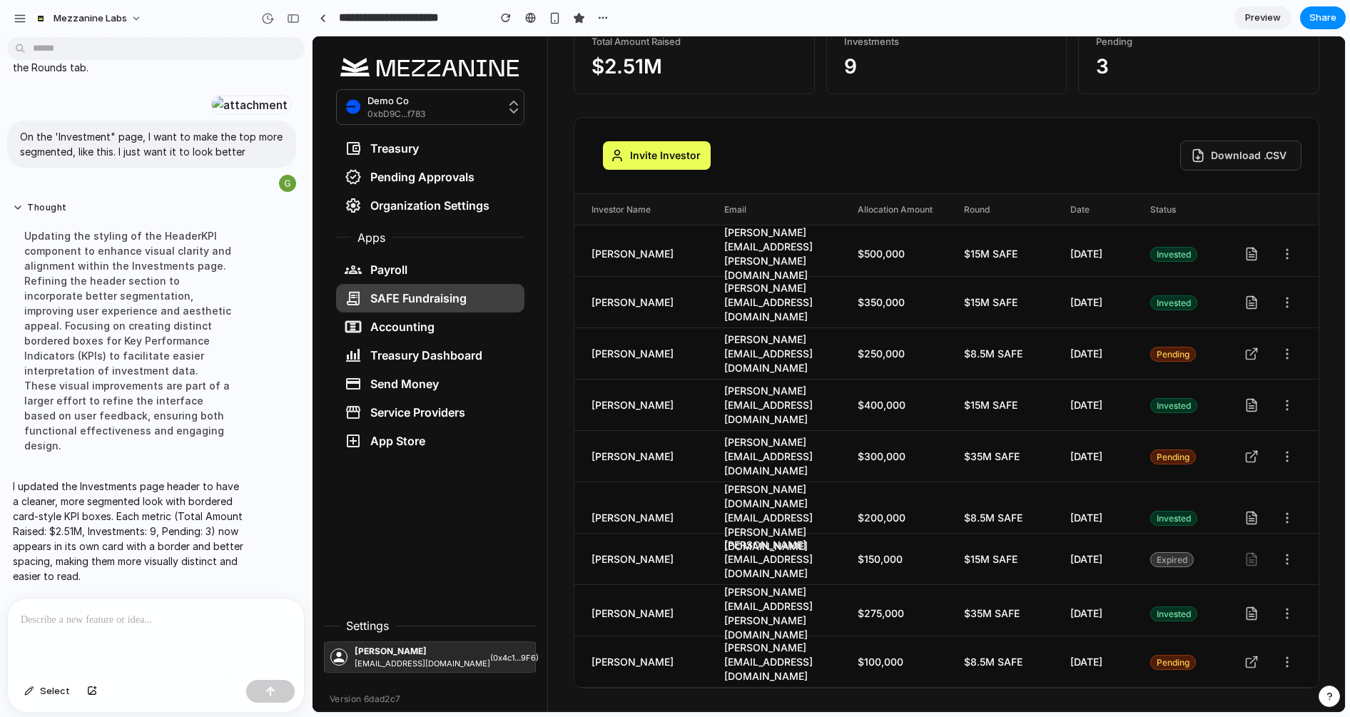
scroll to position [0, 0]
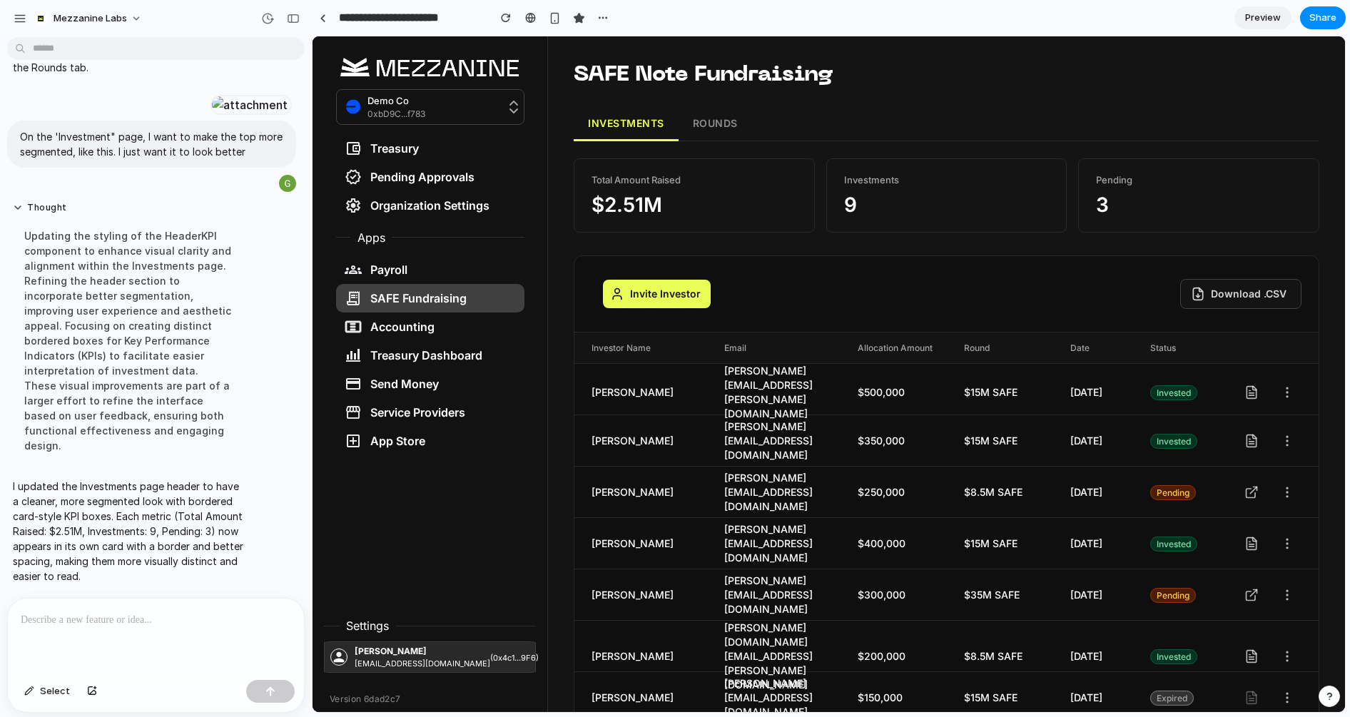
click at [1218, 299] on button "Download .CSV" at bounding box center [1240, 294] width 121 height 30
click at [1263, 15] on span "Preview" at bounding box center [1263, 18] width 36 height 14
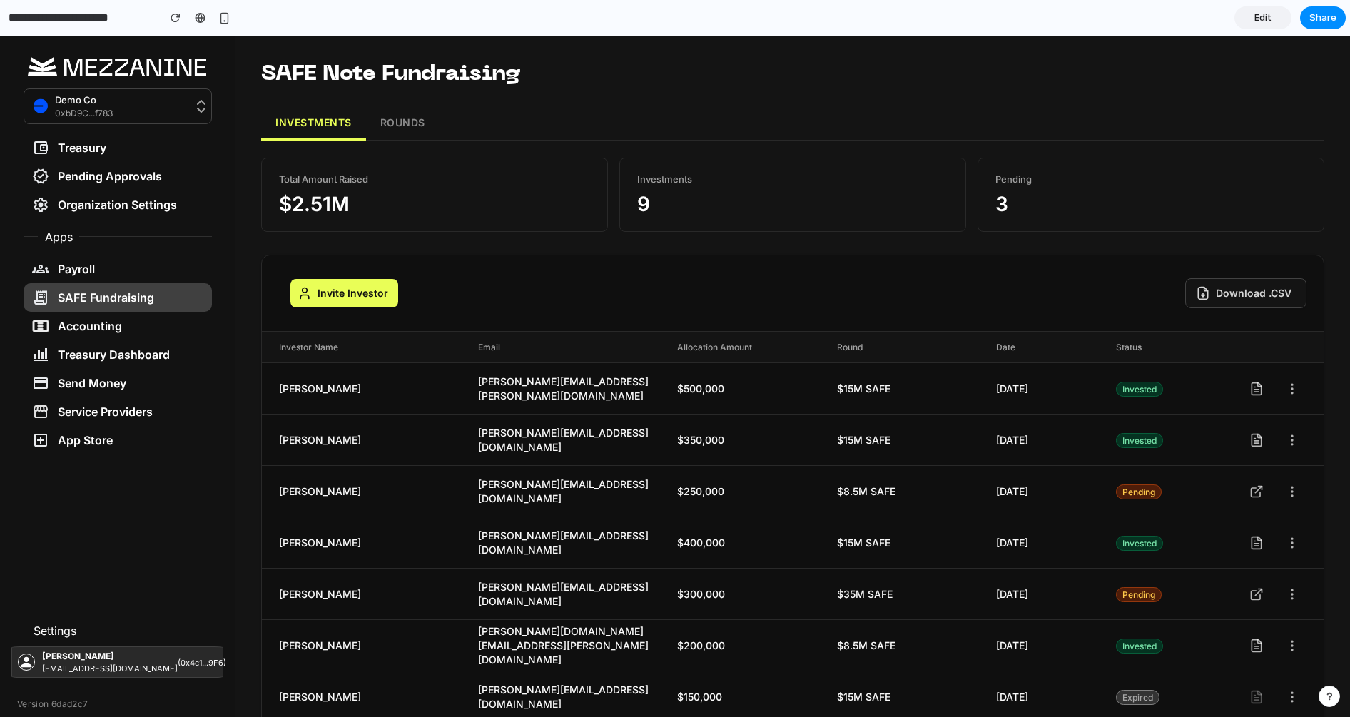
click at [343, 298] on button "Invite Investor" at bounding box center [344, 293] width 108 height 29
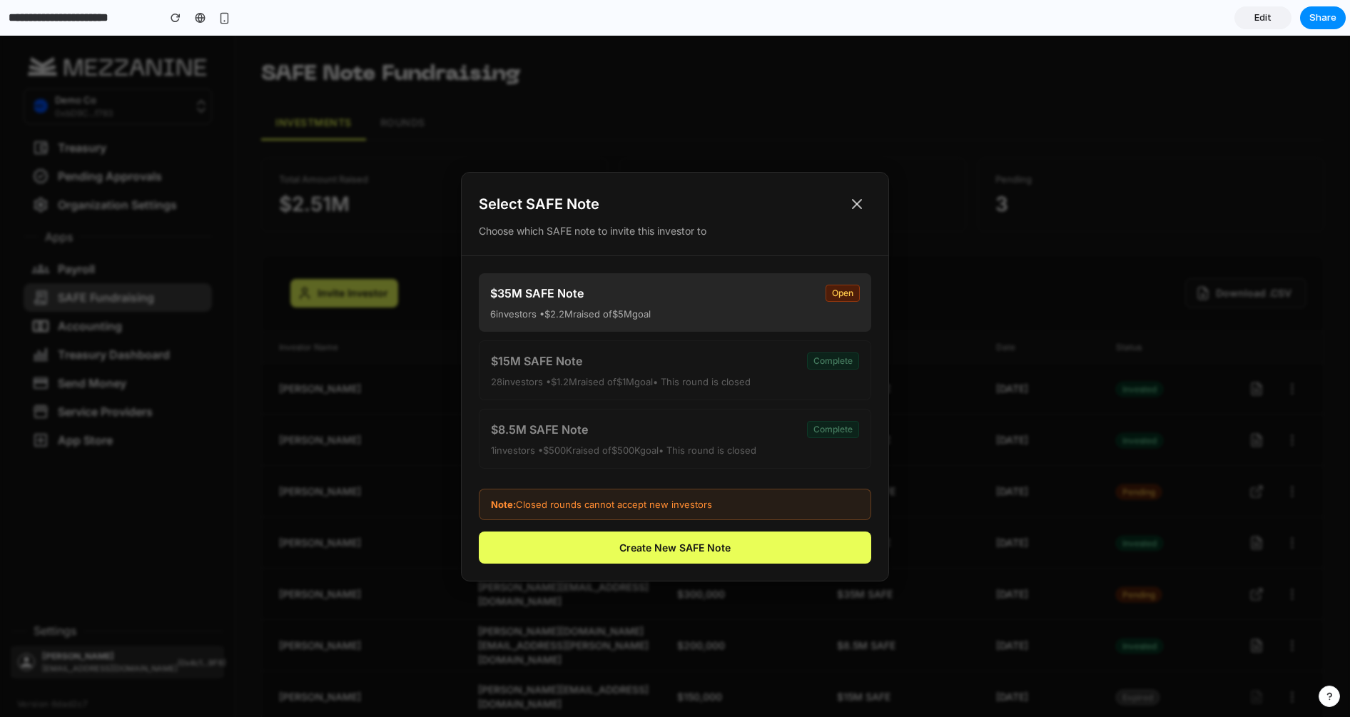
click at [698, 300] on div "$35M SAFE Note open" at bounding box center [675, 293] width 370 height 17
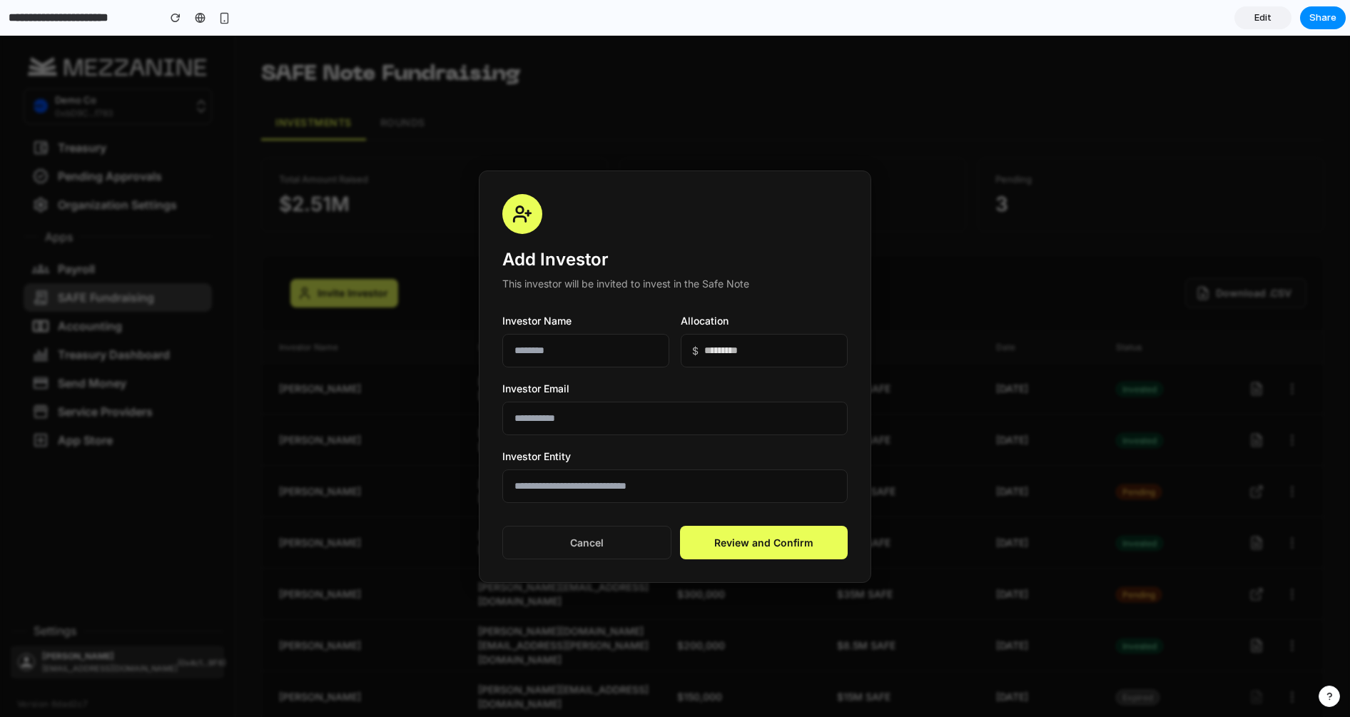
click at [582, 351] on input "text" at bounding box center [585, 351] width 167 height 34
type input "**********"
click at [594, 414] on input "email" at bounding box center [674, 419] width 345 height 34
click at [765, 355] on input "*********" at bounding box center [764, 351] width 167 height 34
click at [709, 353] on input "*********" at bounding box center [764, 351] width 167 height 34
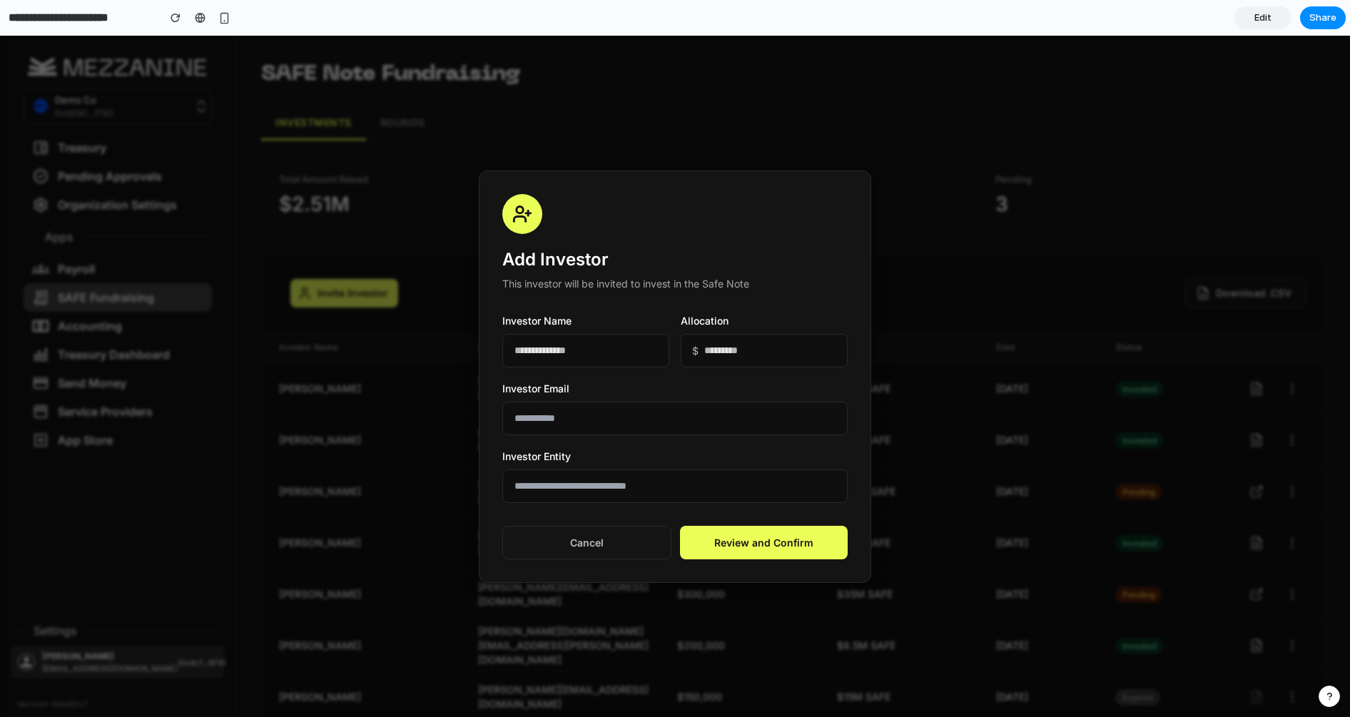
type input "*********"
click at [643, 420] on input "email" at bounding box center [674, 419] width 345 height 34
type input "**********"
click at [759, 541] on button "Review and Confirm" at bounding box center [764, 543] width 168 height 34
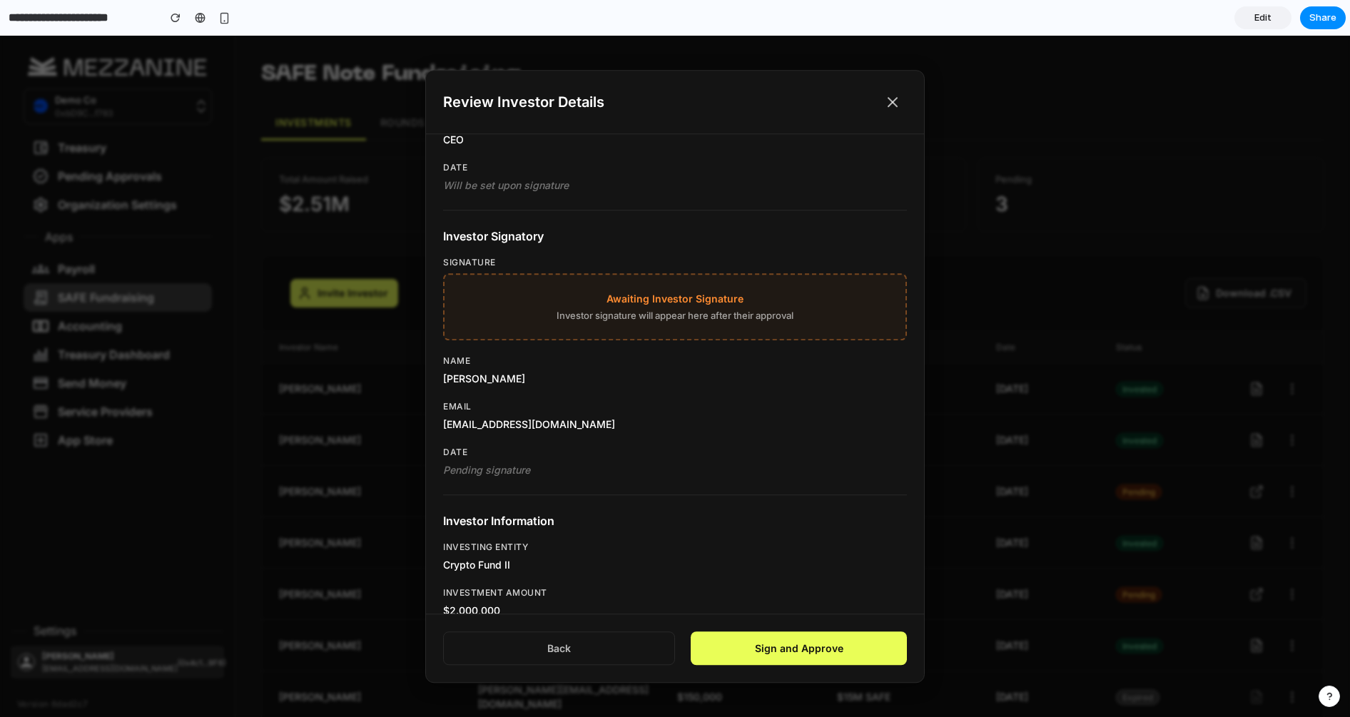
scroll to position [936, 0]
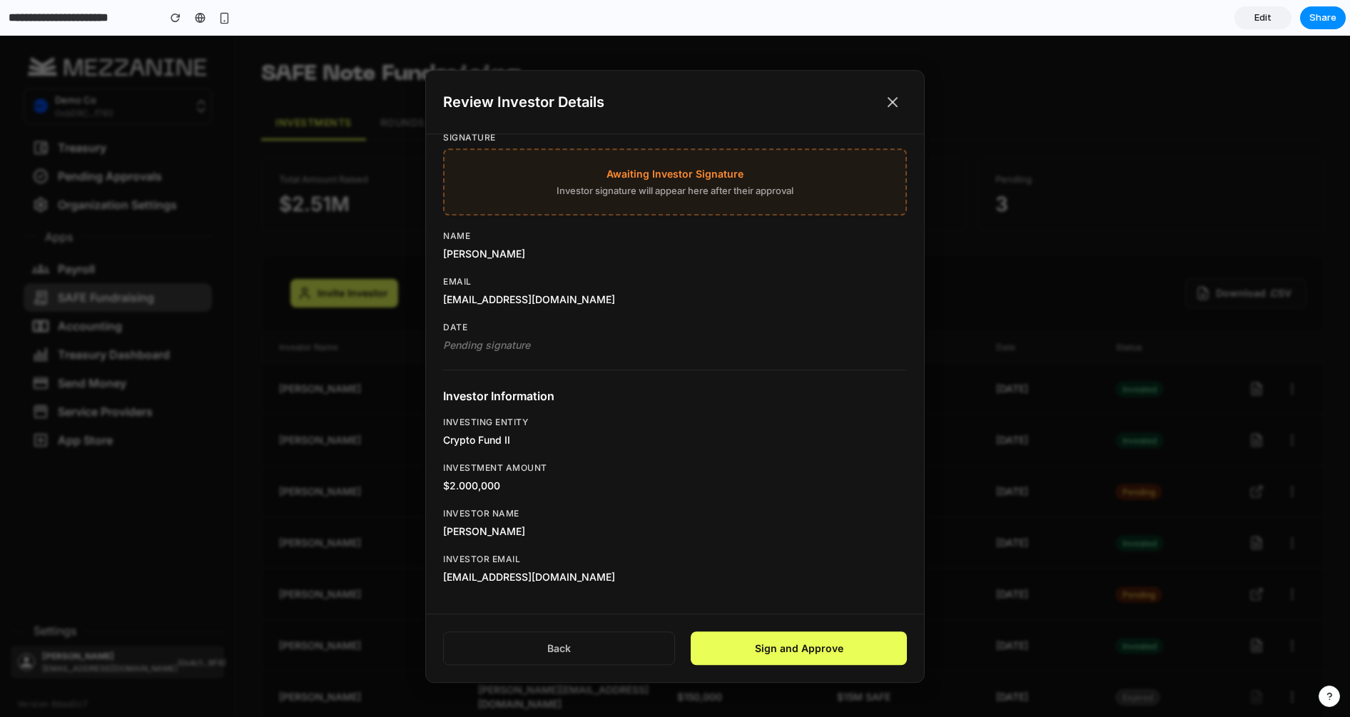
click at [809, 644] on button "Sign and Approve" at bounding box center [799, 649] width 216 height 34
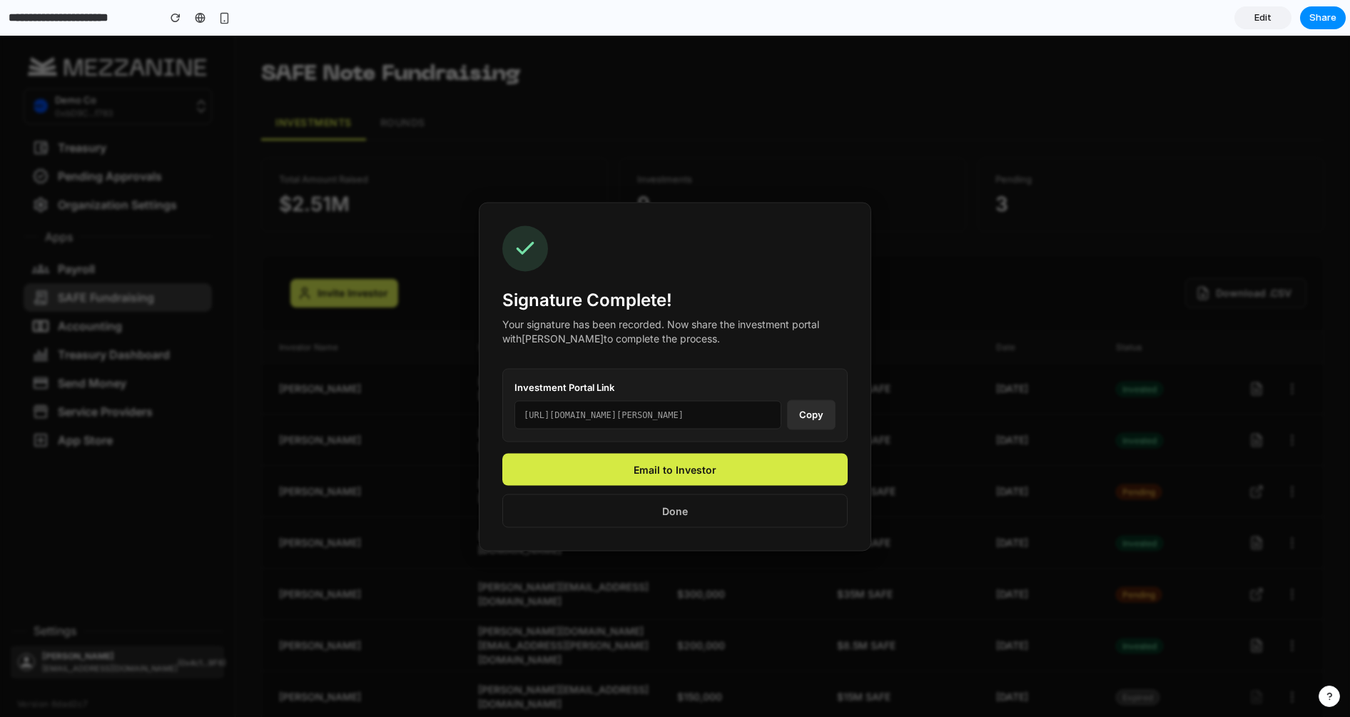
click at [715, 467] on button "Email to Investor" at bounding box center [674, 469] width 345 height 32
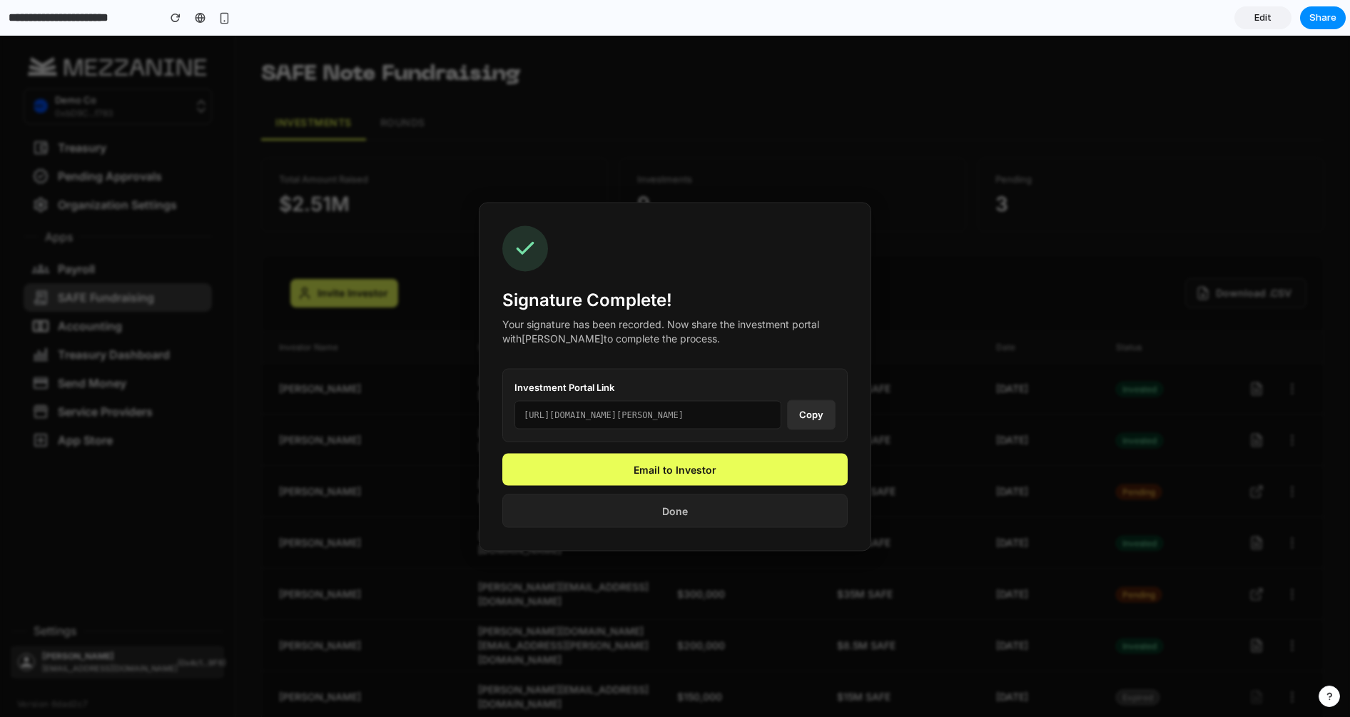
click at [699, 515] on button "Done" at bounding box center [674, 511] width 345 height 34
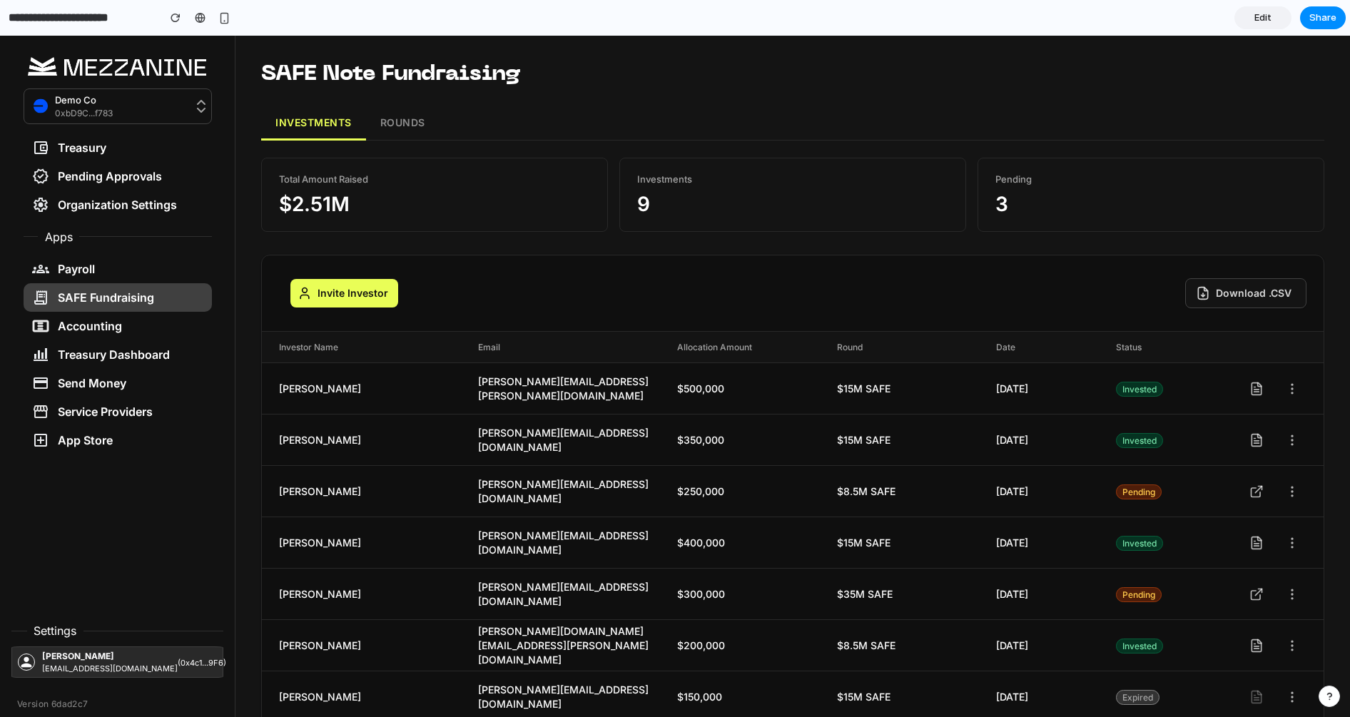
click at [1263, 17] on span "Edit" at bounding box center [1263, 18] width 17 height 14
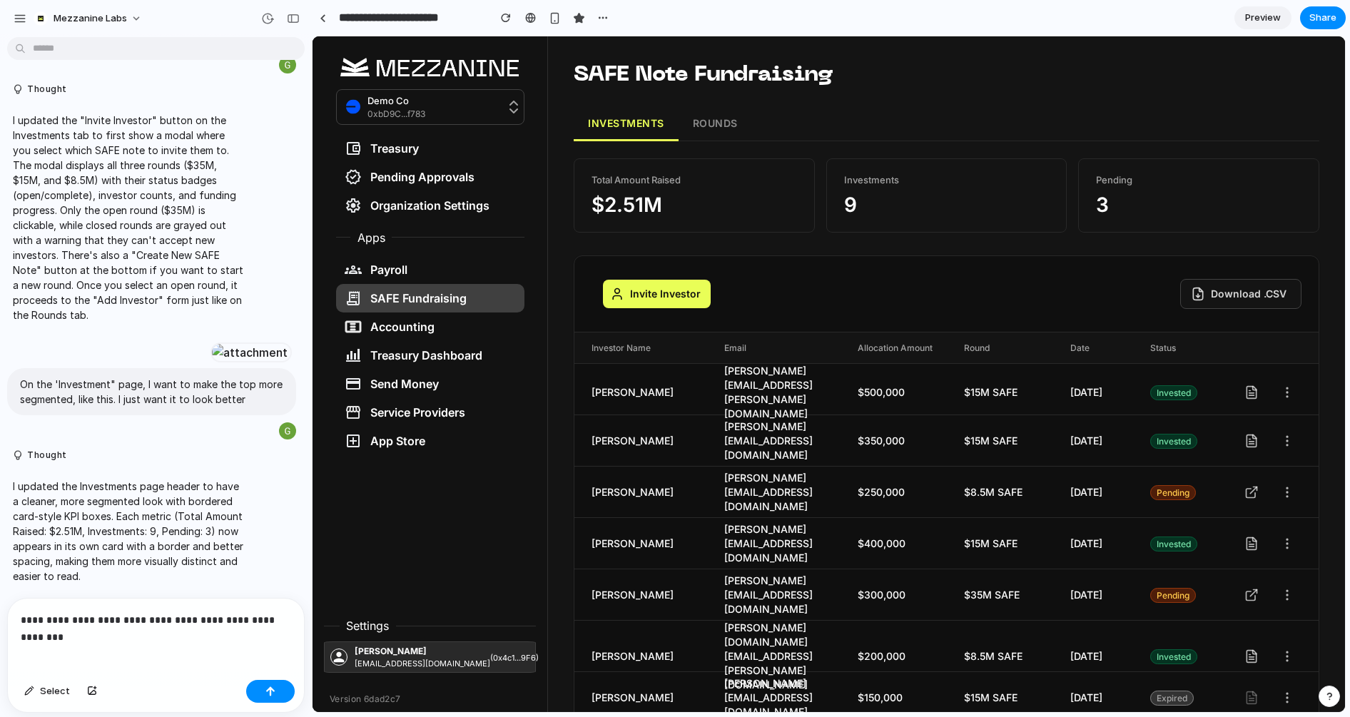
scroll to position [5948, 0]
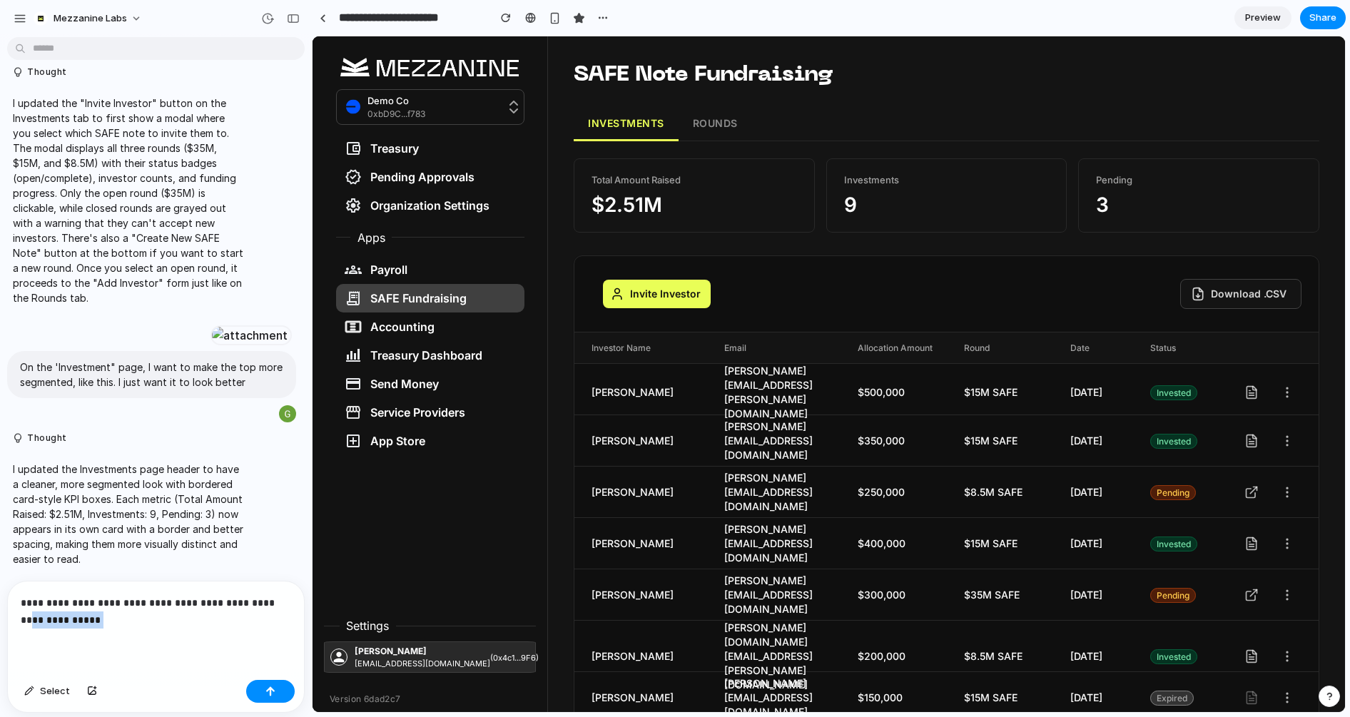
drag, startPoint x: 193, startPoint y: 622, endPoint x: 256, endPoint y: 608, distance: 63.7
click at [256, 608] on p "**********" at bounding box center [156, 612] width 270 height 34
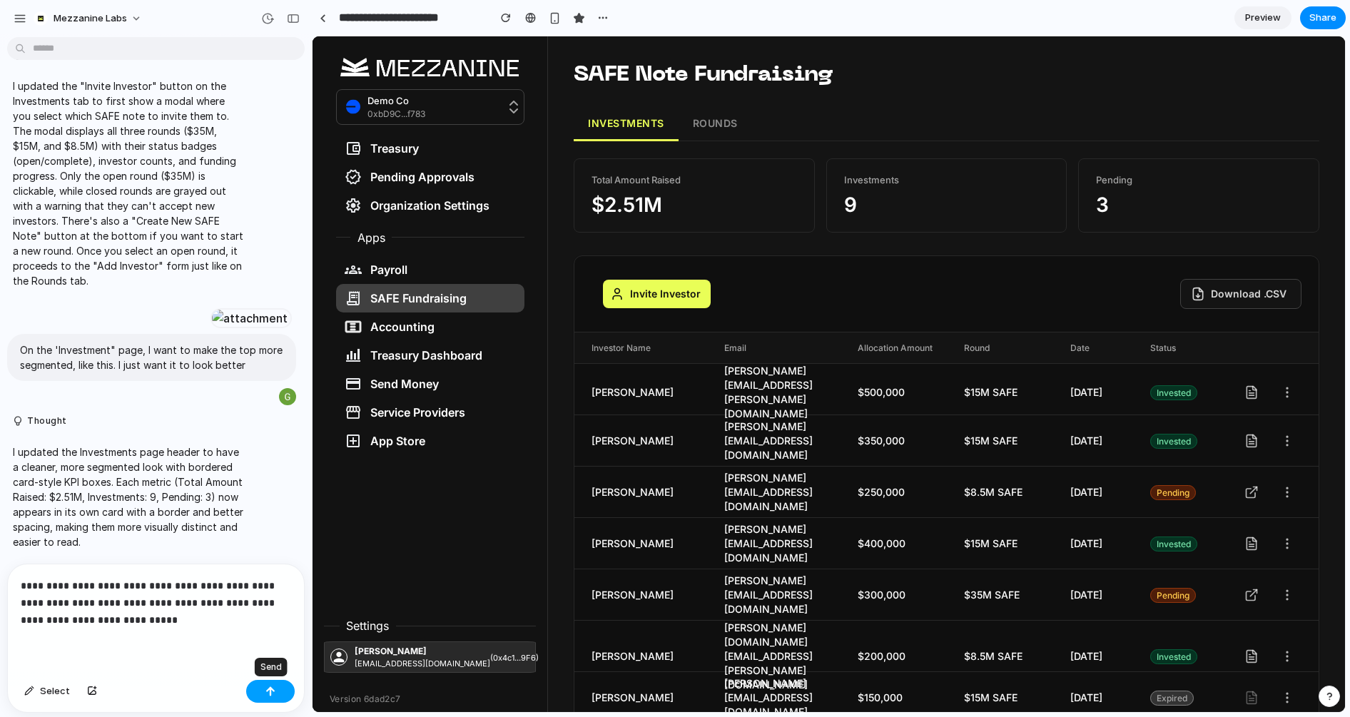
click at [280, 695] on button "button" at bounding box center [270, 691] width 49 height 23
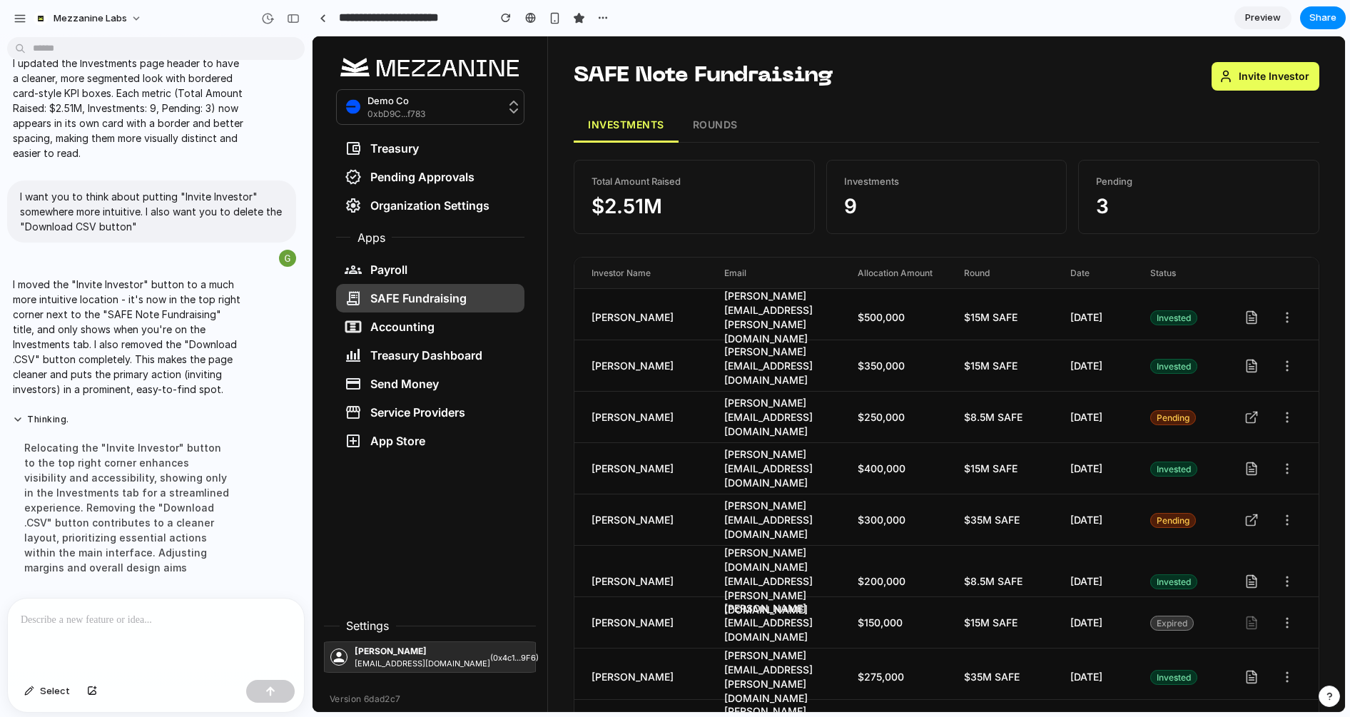
scroll to position [1, 0]
click at [161, 623] on p at bounding box center [156, 620] width 270 height 17
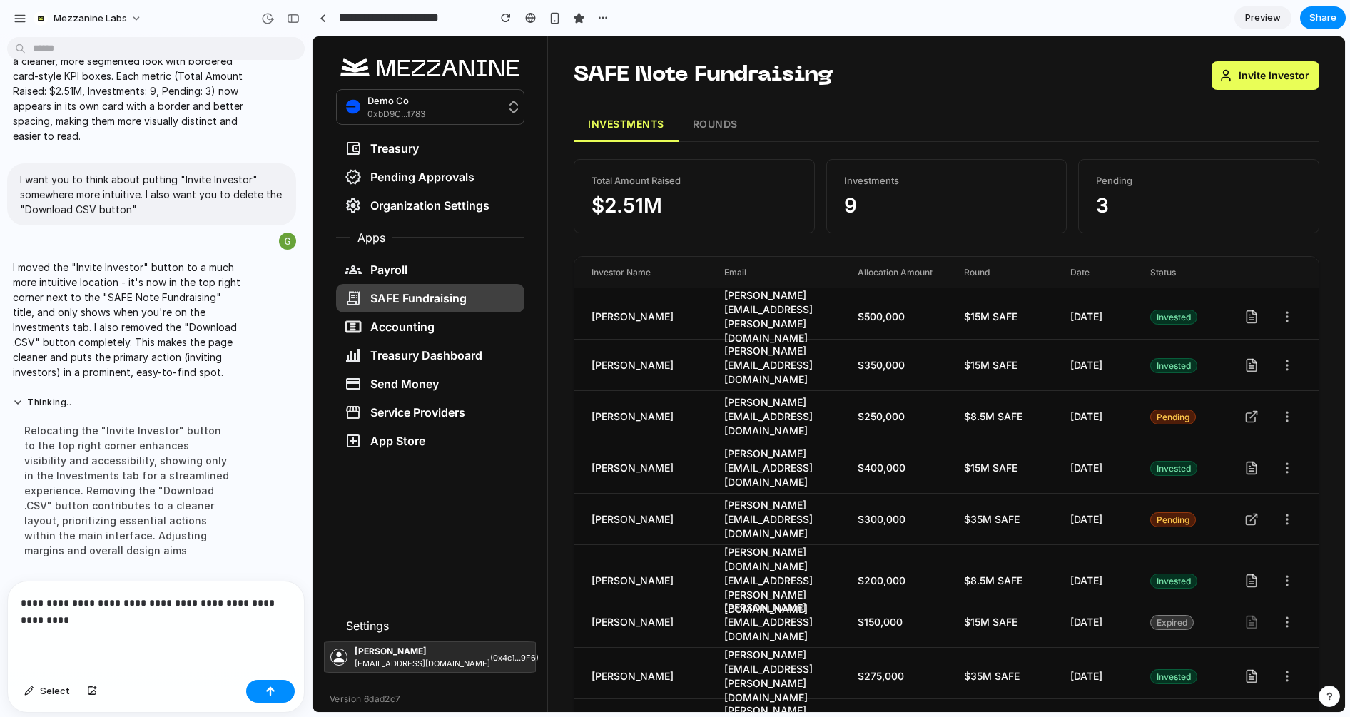
scroll to position [6032, 0]
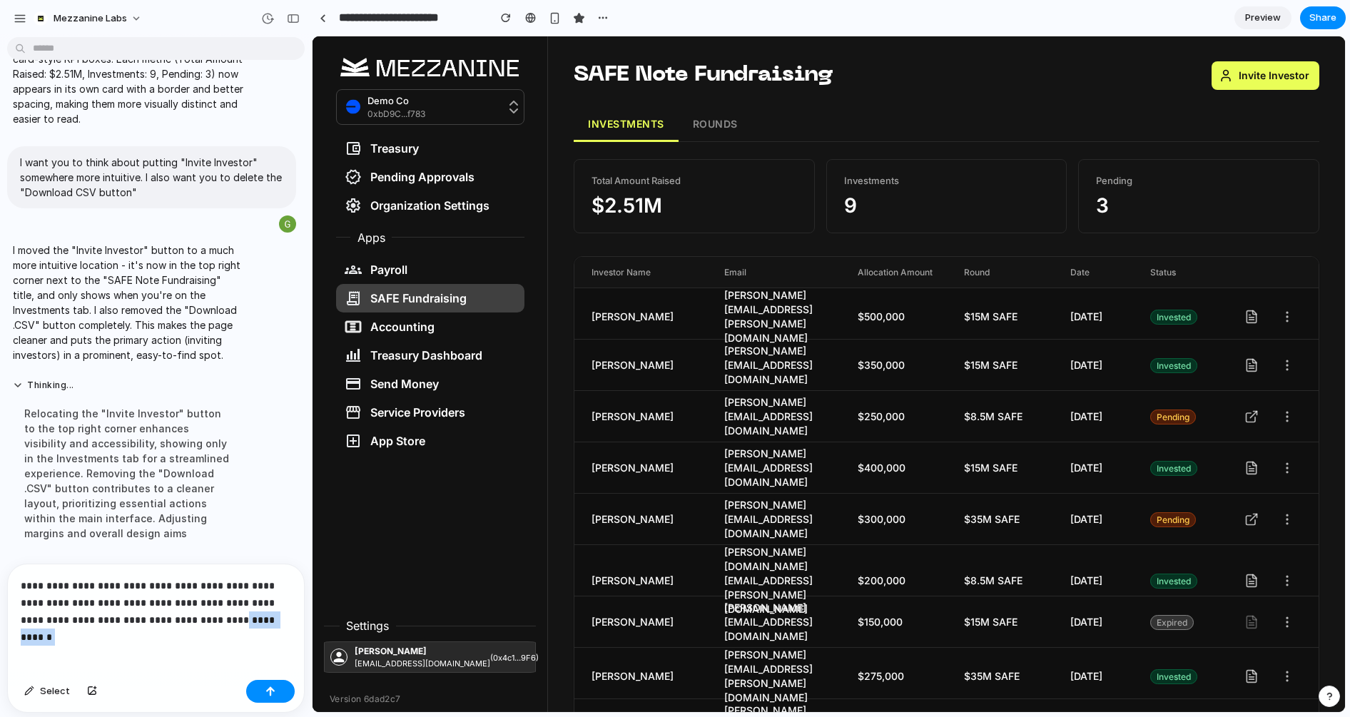
drag, startPoint x: 220, startPoint y: 622, endPoint x: 156, endPoint y: 619, distance: 63.6
click at [156, 619] on p "**********" at bounding box center [156, 602] width 270 height 51
click at [275, 622] on p "**********" at bounding box center [156, 602] width 270 height 51
click at [217, 622] on p "**********" at bounding box center [156, 602] width 270 height 51
click at [253, 617] on p "**********" at bounding box center [156, 602] width 270 height 51
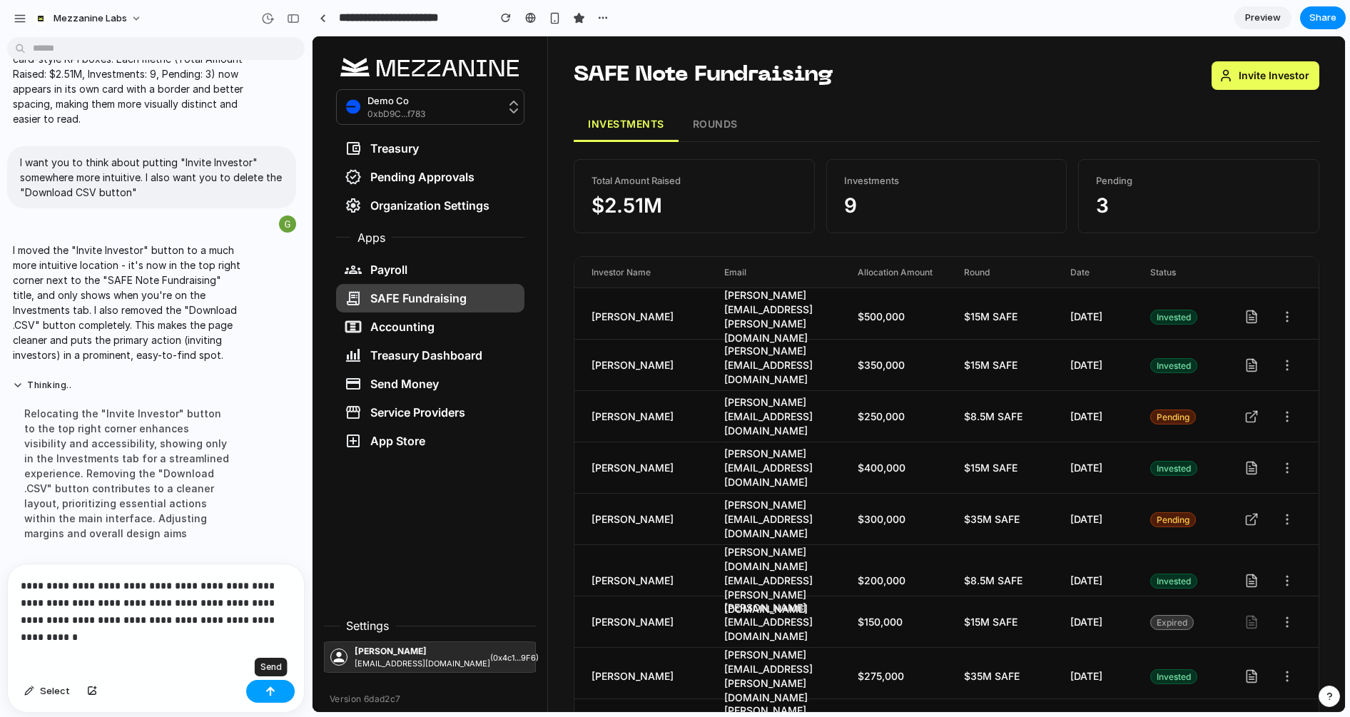
click at [272, 688] on div "button" at bounding box center [270, 692] width 10 height 10
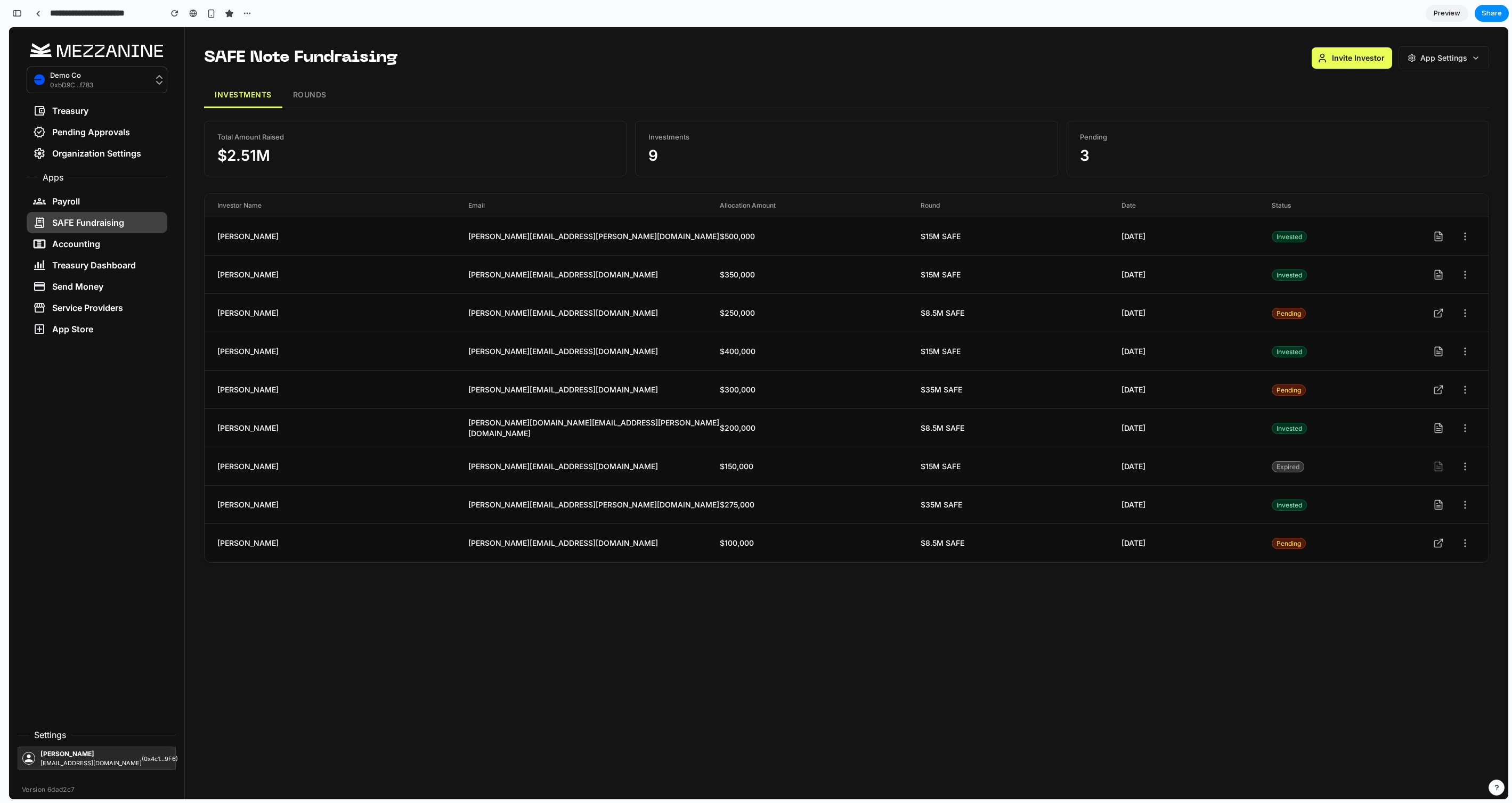
scroll to position [7114, 0]
click at [1449, 59] on button "App Settings" at bounding box center [1444, 57] width 90 height 22
click at [1423, 92] on button "All Docs" at bounding box center [1430, 87] width 107 height 22
click at [1458, 63] on button "App Settings" at bounding box center [1444, 57] width 90 height 22
click at [1455, 118] on button "Notification Settings" at bounding box center [1430, 110] width 107 height 22
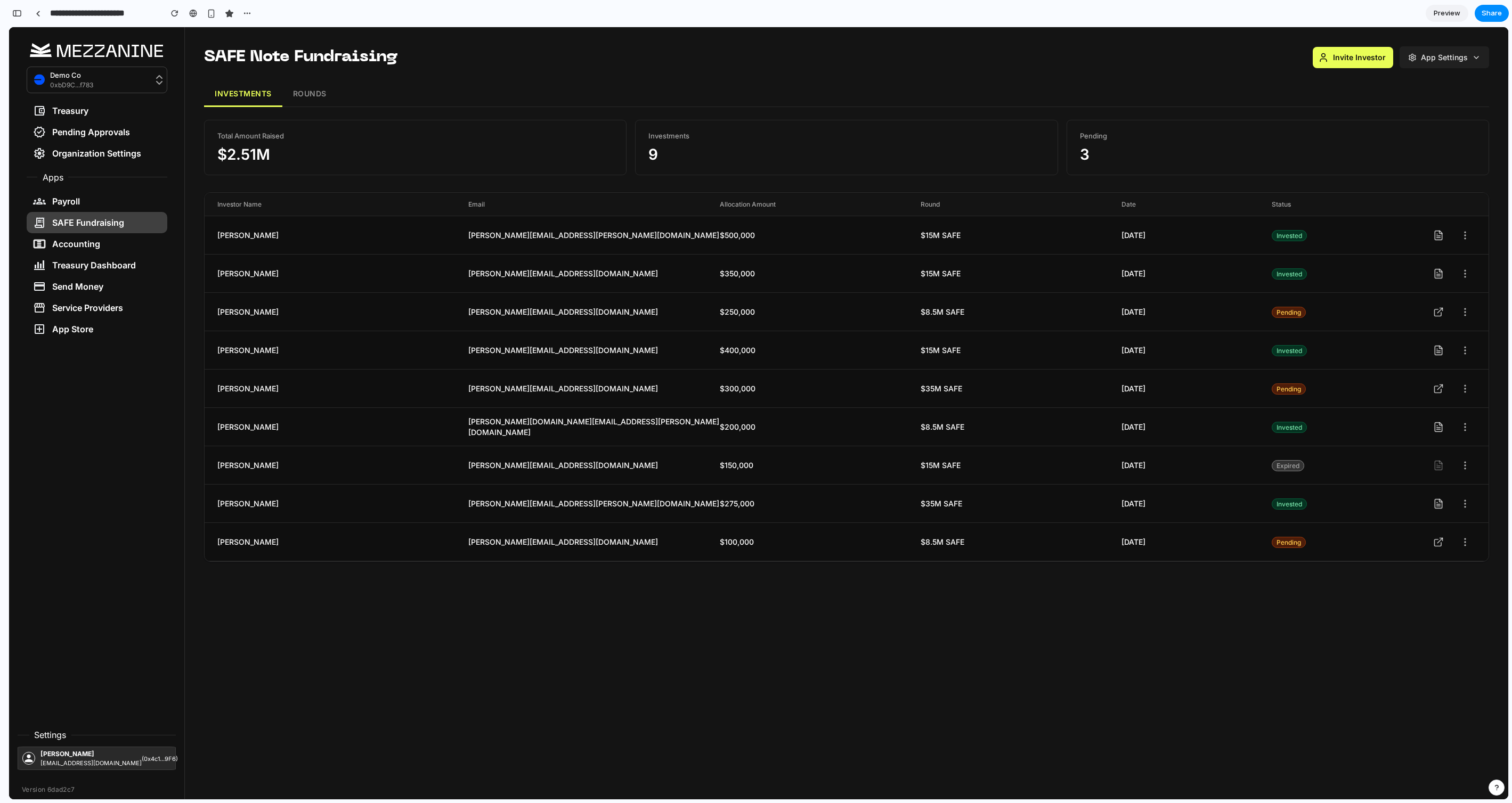
click at [1452, 63] on button "App Settings" at bounding box center [1444, 57] width 90 height 22
click at [1458, 54] on div at bounding box center [758, 413] width 1499 height 772
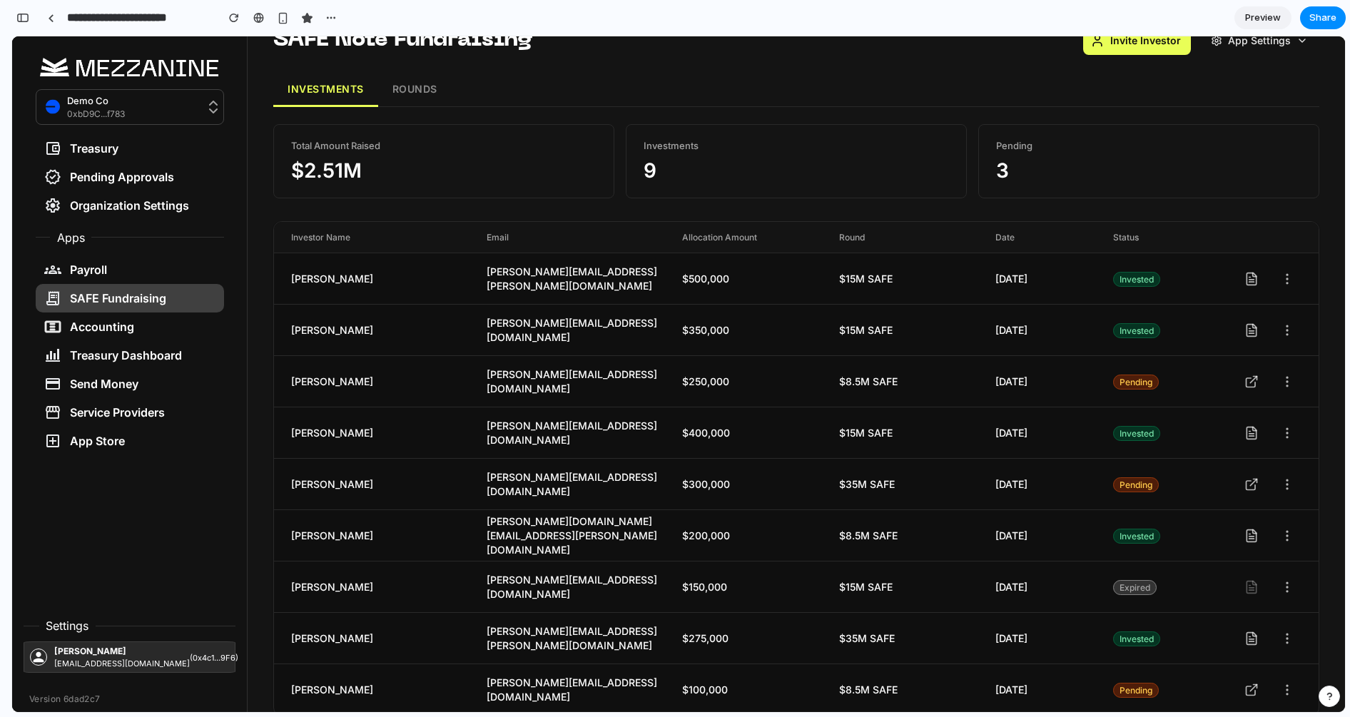
scroll to position [0, 0]
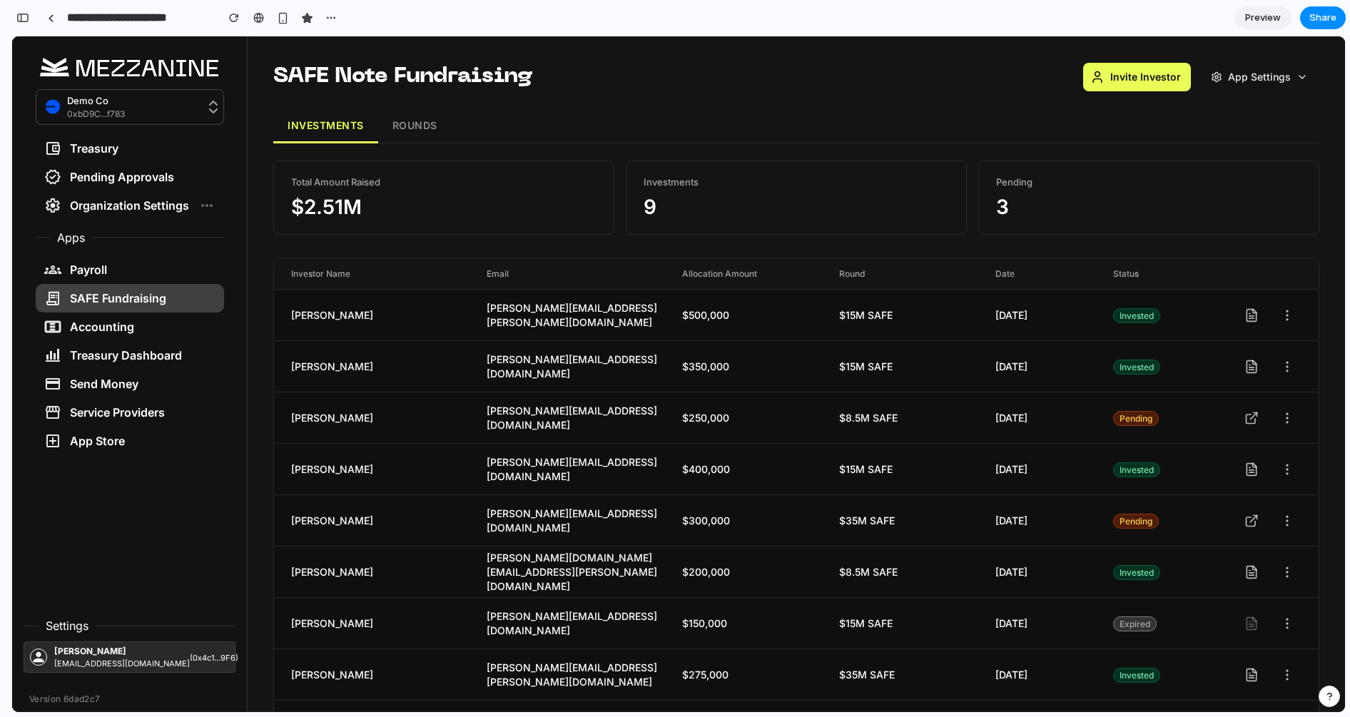
click at [147, 196] on div "Organization Settings" at bounding box center [130, 205] width 188 height 29
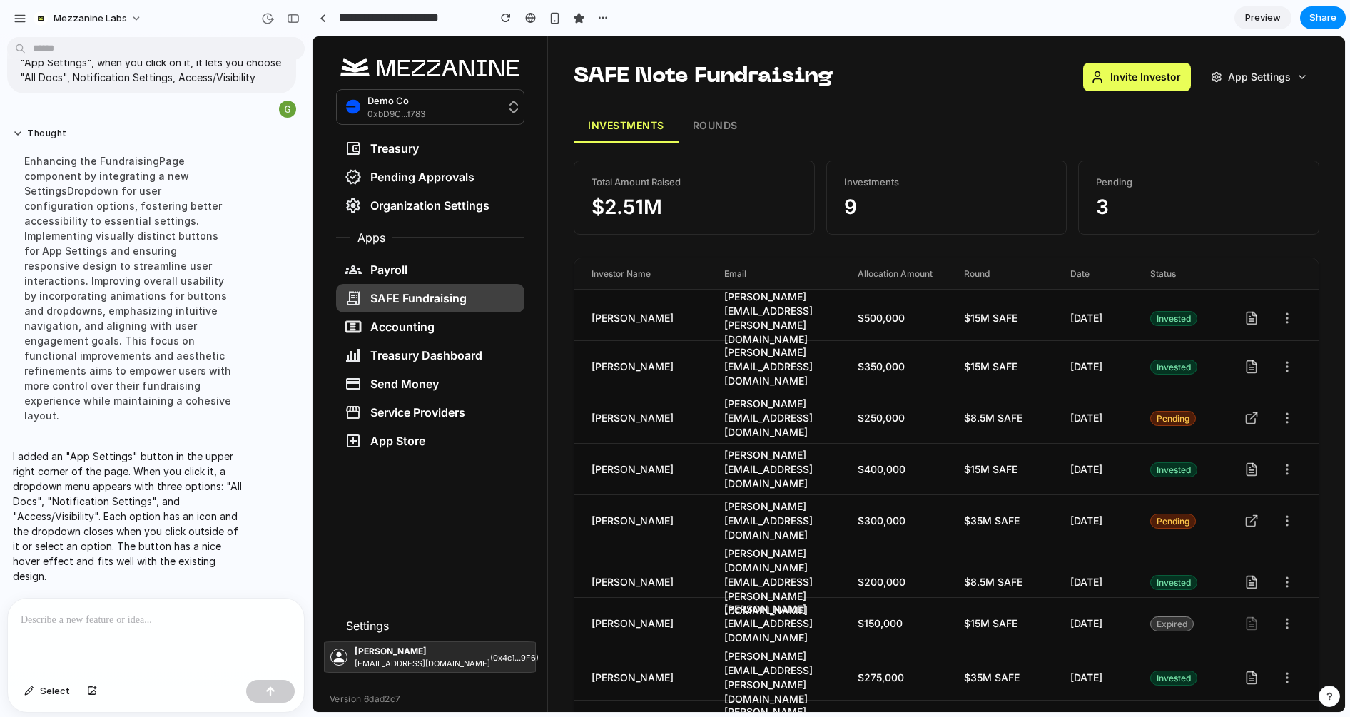
scroll to position [66, 0]
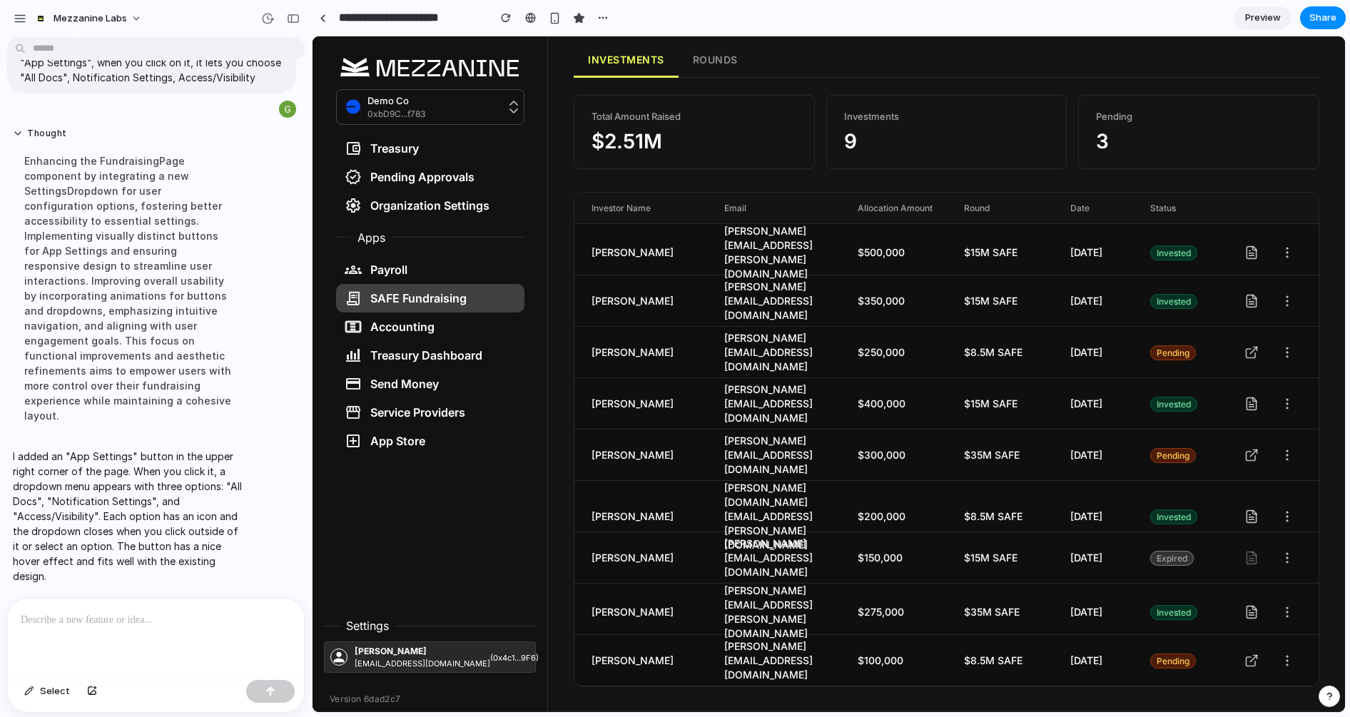
click at [1338, 338] on div "SAFE Note Fundraising Invite Investor App Settings INVESTMENTS ROUNDS Total Amo…" at bounding box center [946, 342] width 797 height 742
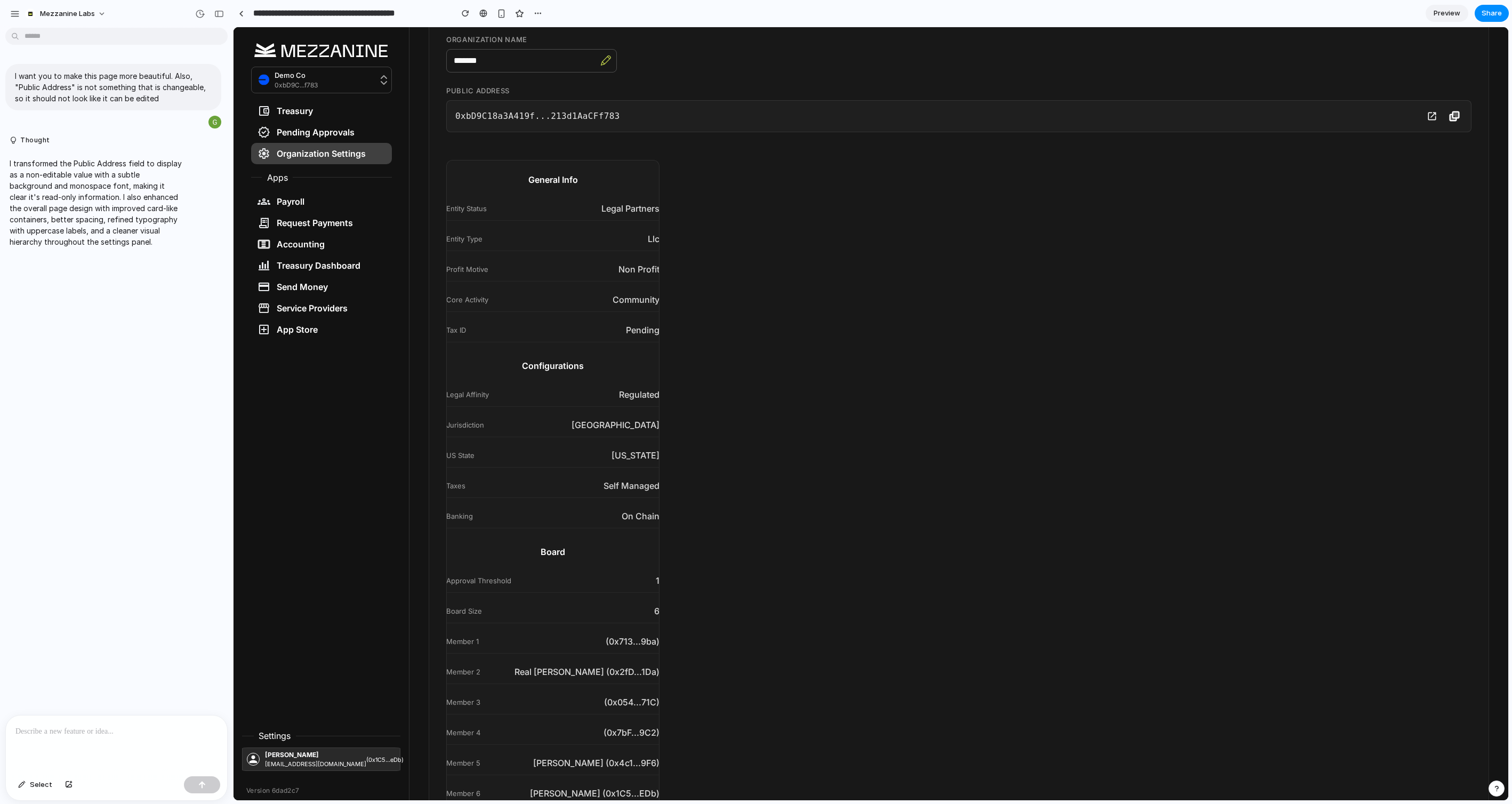
scroll to position [223, 0]
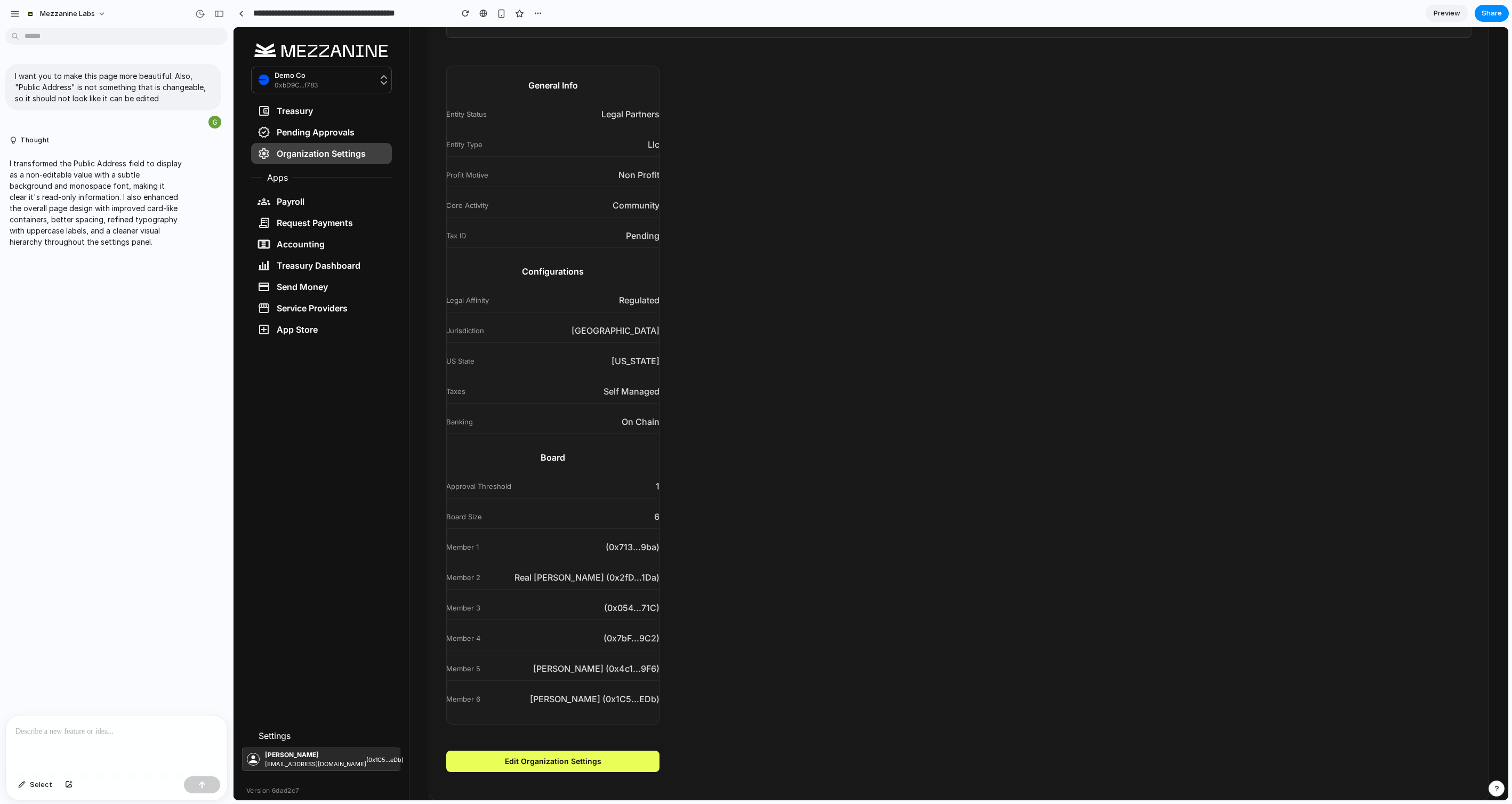
click at [145, 731] on p at bounding box center [117, 732] width 202 height 13
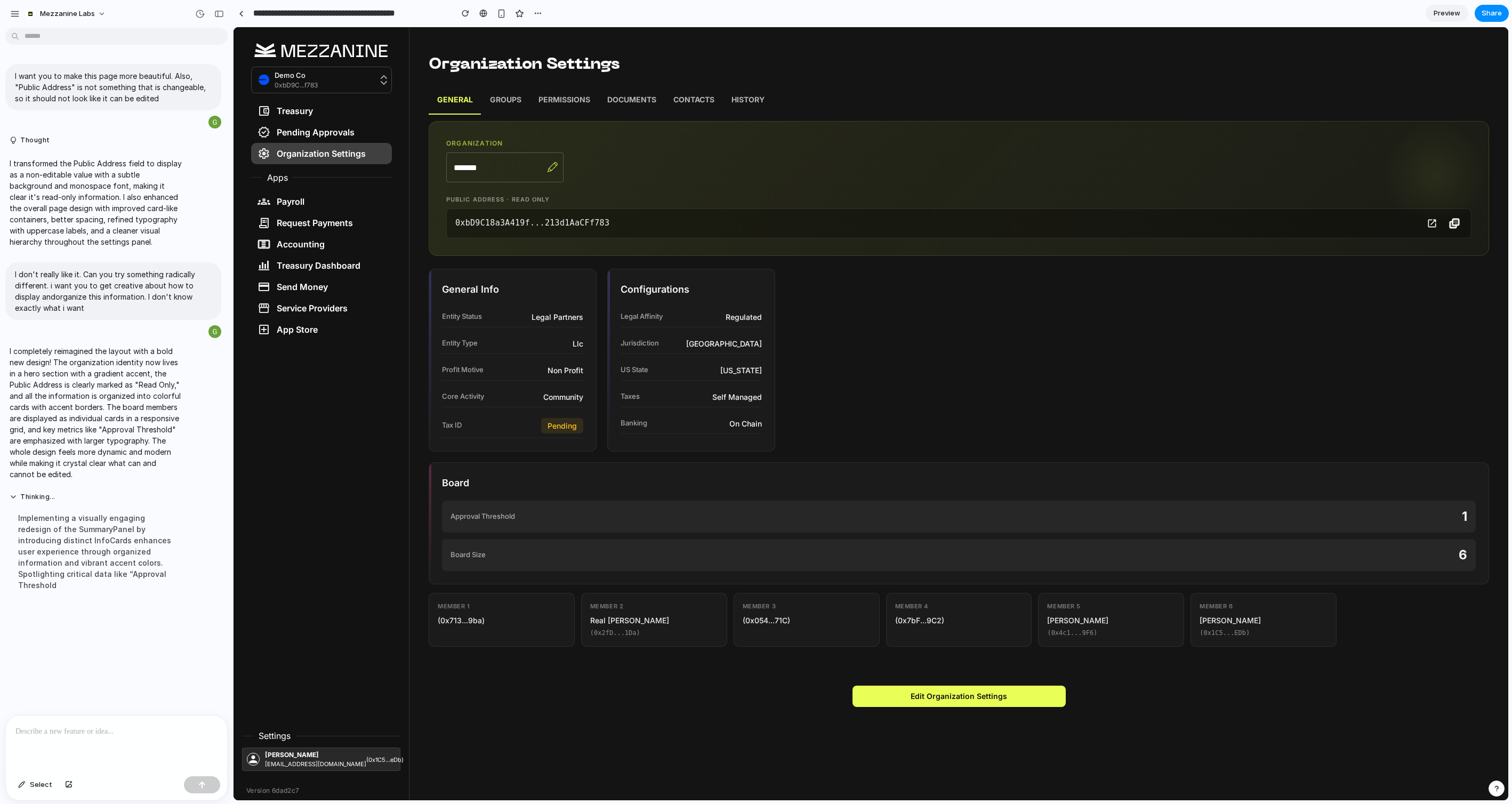
scroll to position [0, 0]
click at [703, 99] on p "Contacts" at bounding box center [693, 101] width 41 height 14
click at [973, 699] on button "Edit Organization Settings" at bounding box center [958, 696] width 213 height 22
click at [501, 102] on p "Groups" at bounding box center [506, 101] width 31 height 14
click at [87, 740] on div at bounding box center [117, 744] width 221 height 57
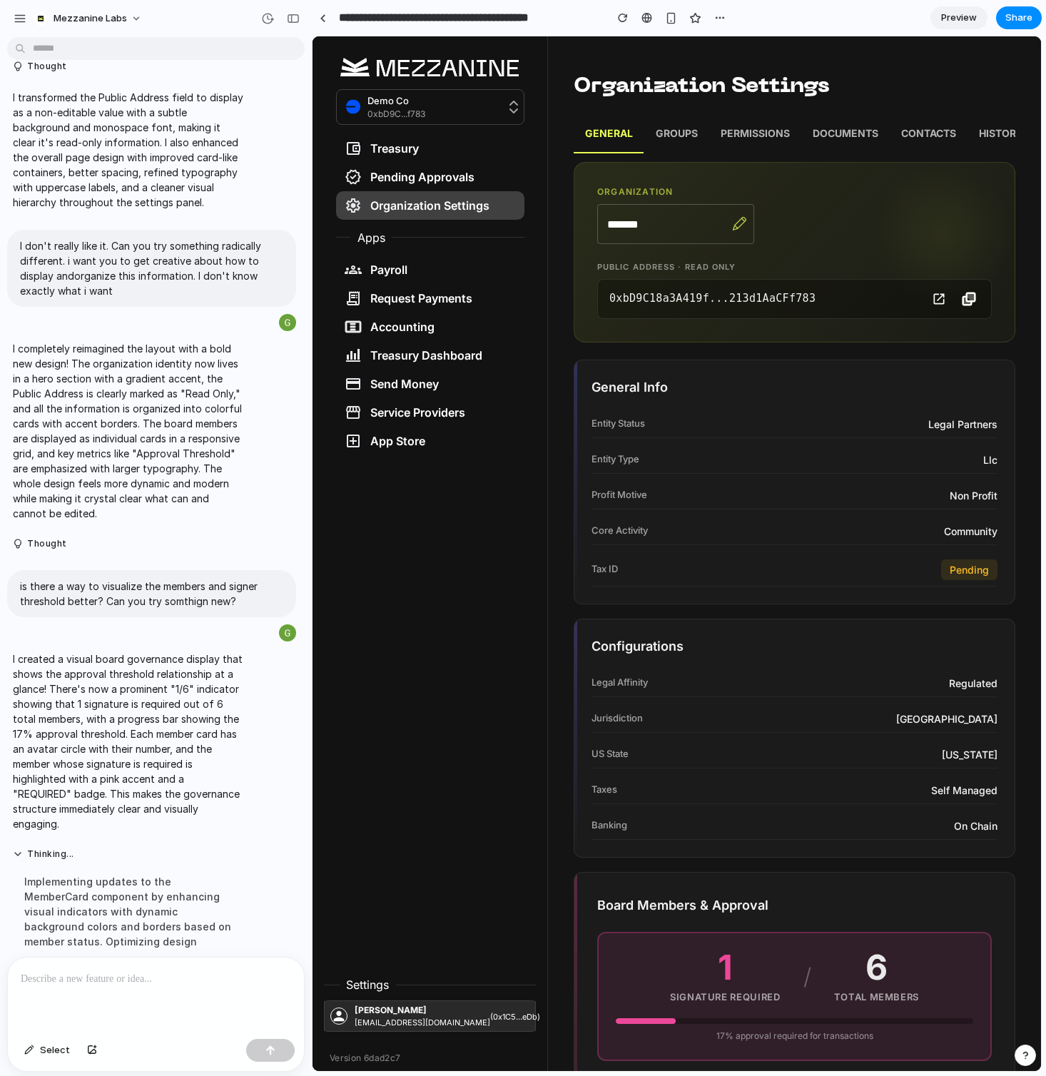
scroll to position [356, 0]
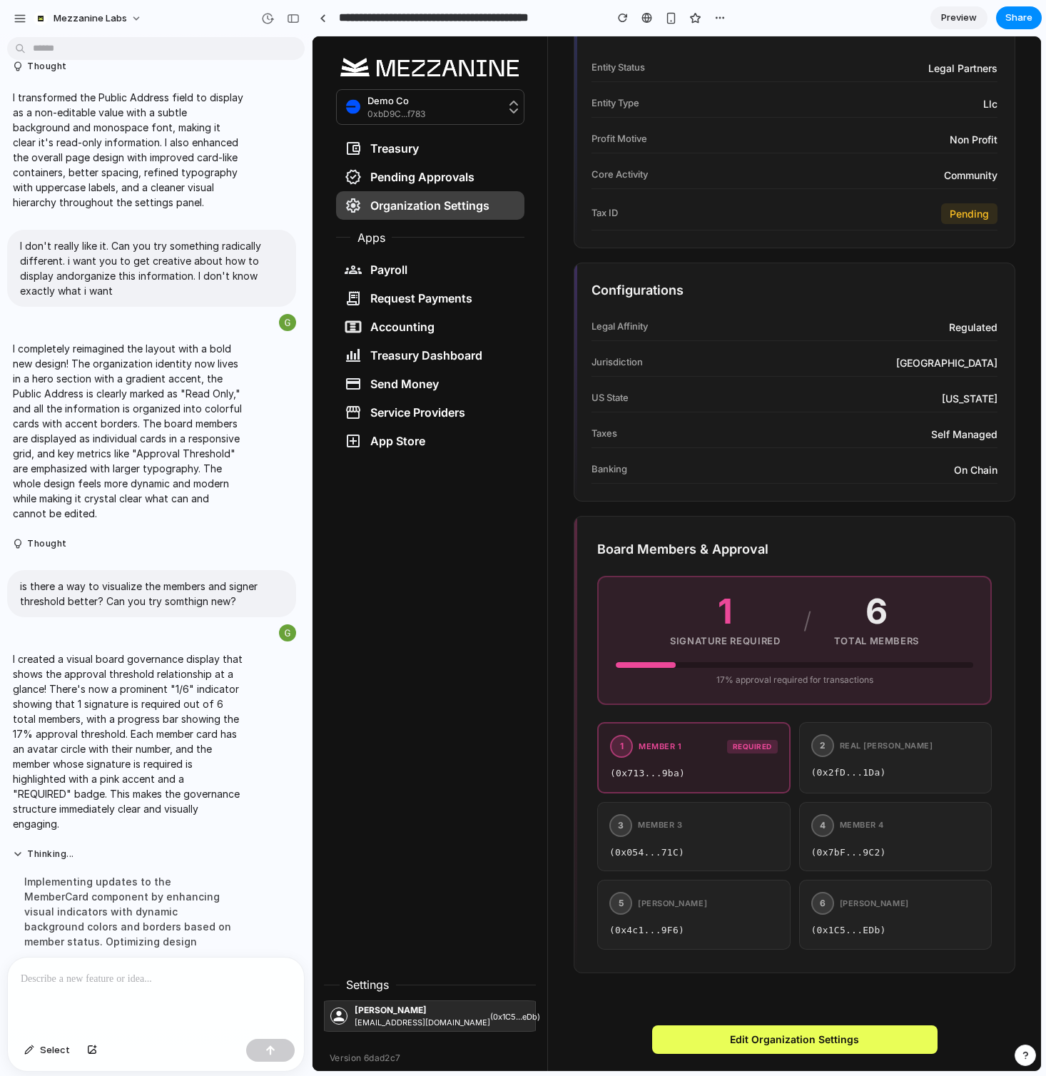
click at [911, 755] on div "2 Real Daniel Yamaga" at bounding box center [872, 745] width 122 height 23
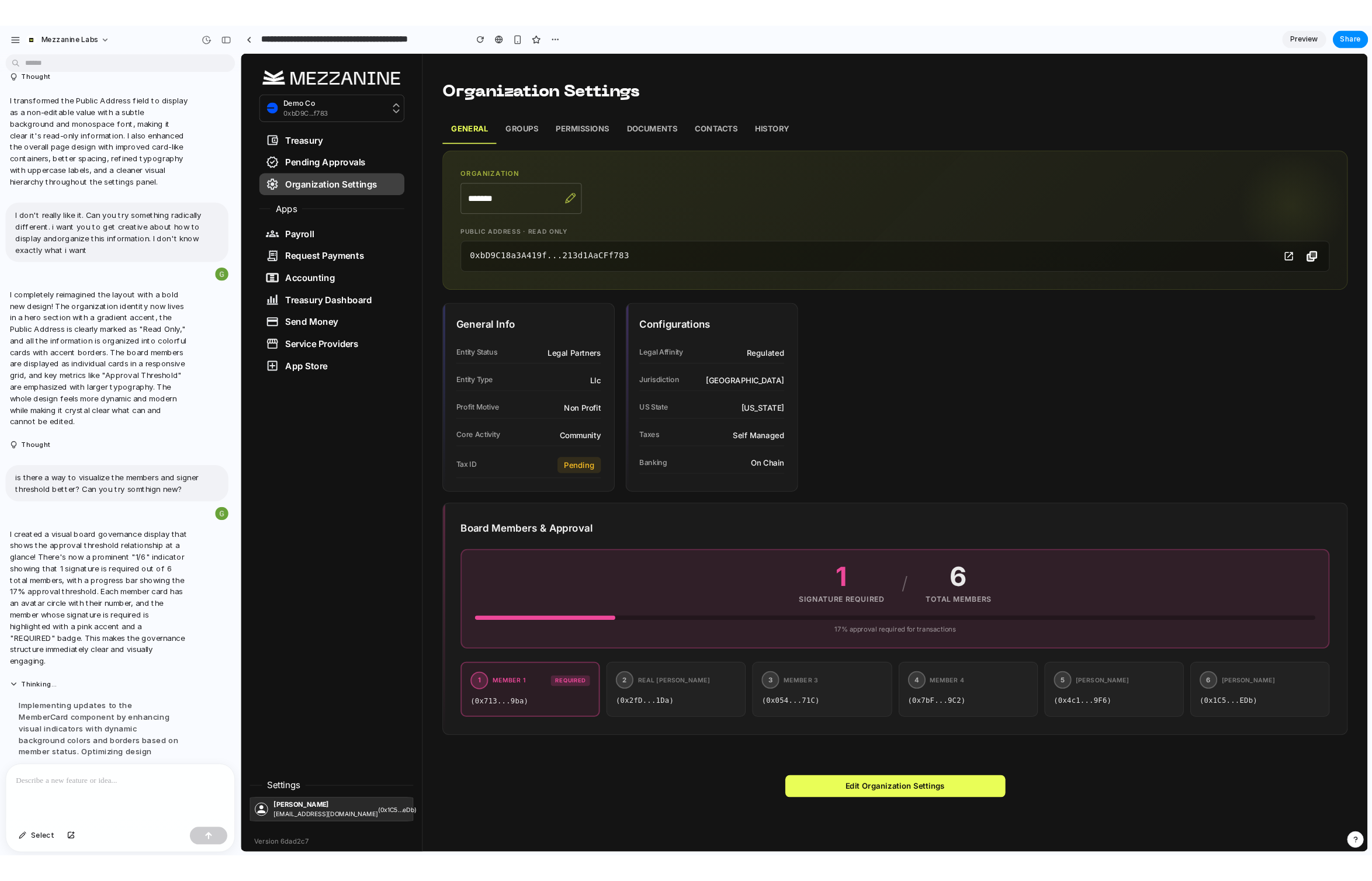
scroll to position [0, 0]
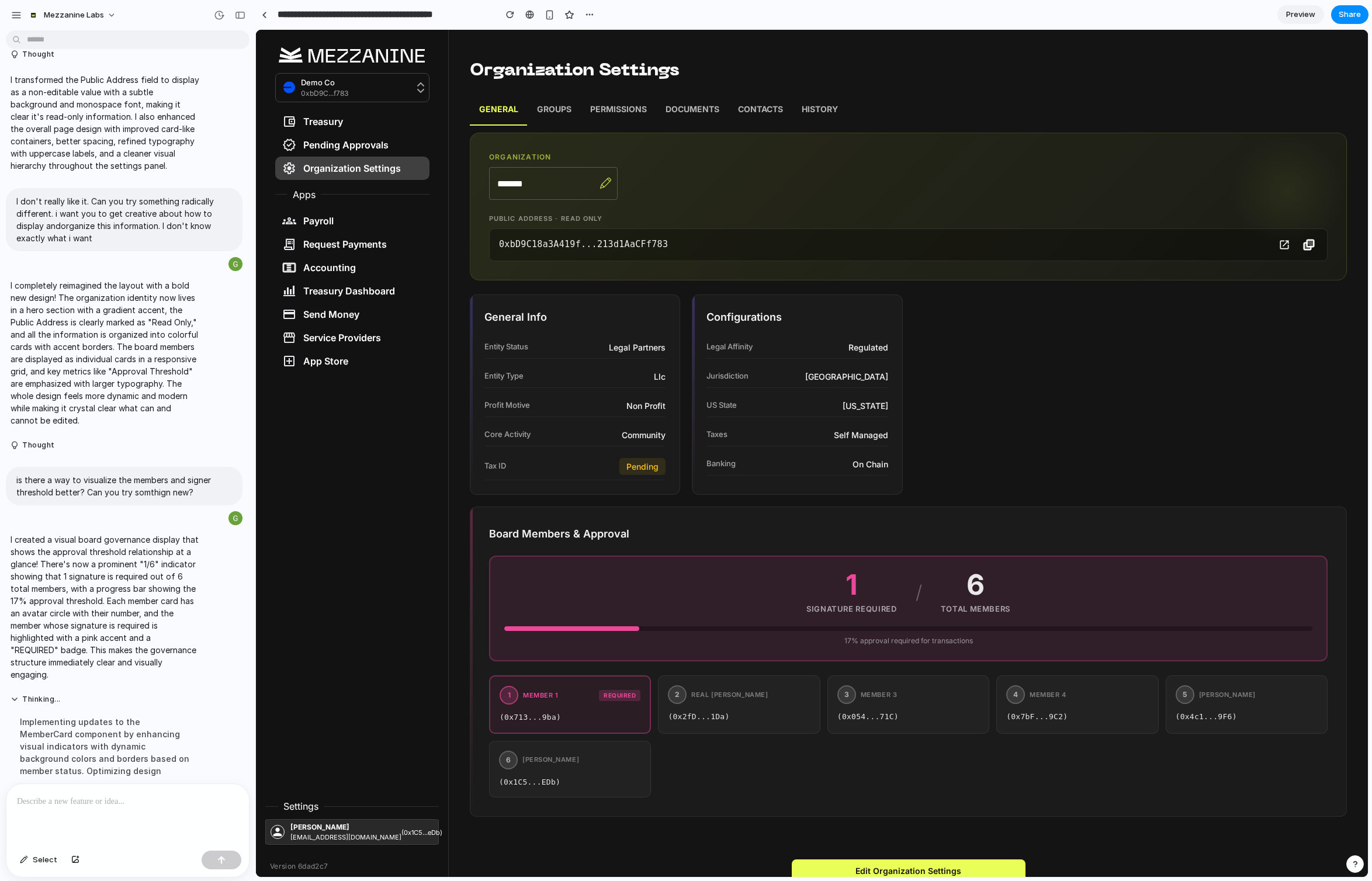
click at [101, 820] on div at bounding box center [128, 815] width 242 height 62
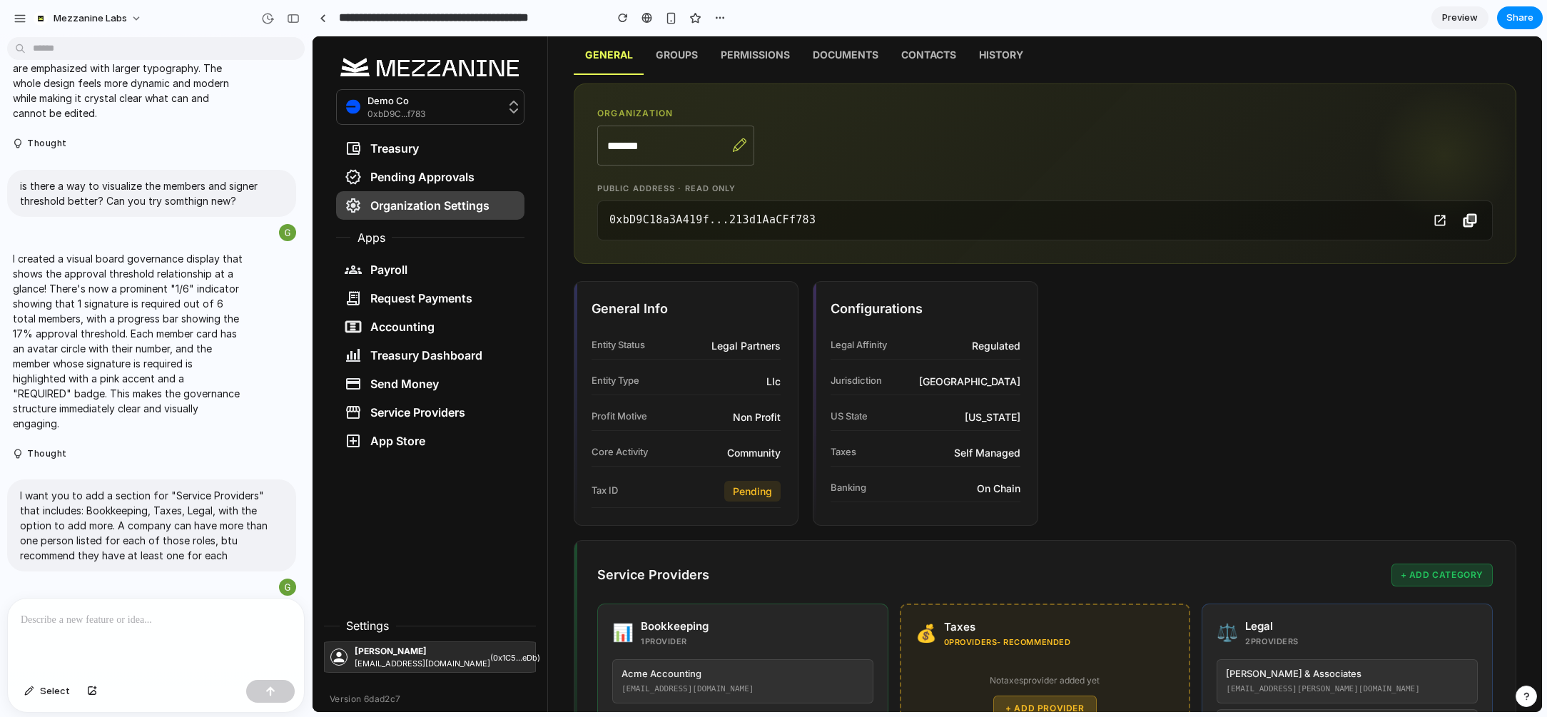
scroll to position [78, 0]
click at [1285, 214] on div "0xbD9C18a3A419f...213d1AaCFf783" at bounding box center [1015, 221] width 811 height 16
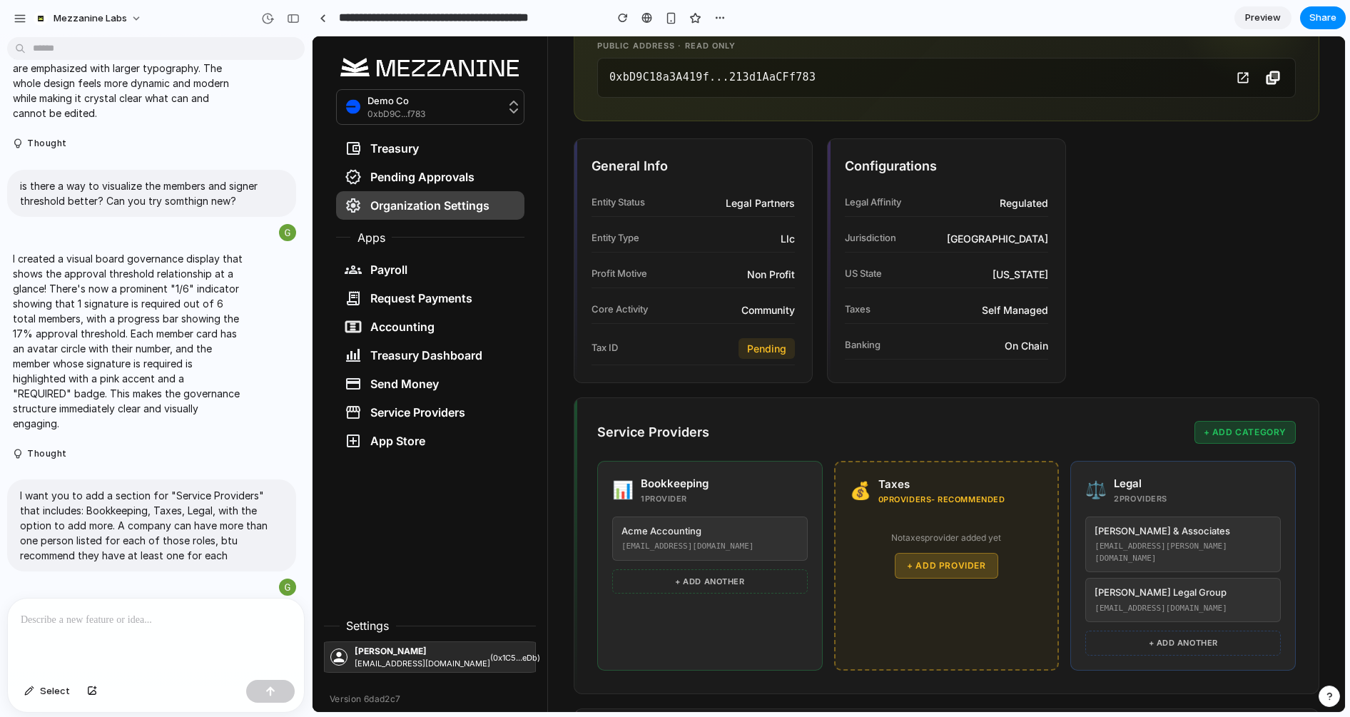
scroll to position [0, 0]
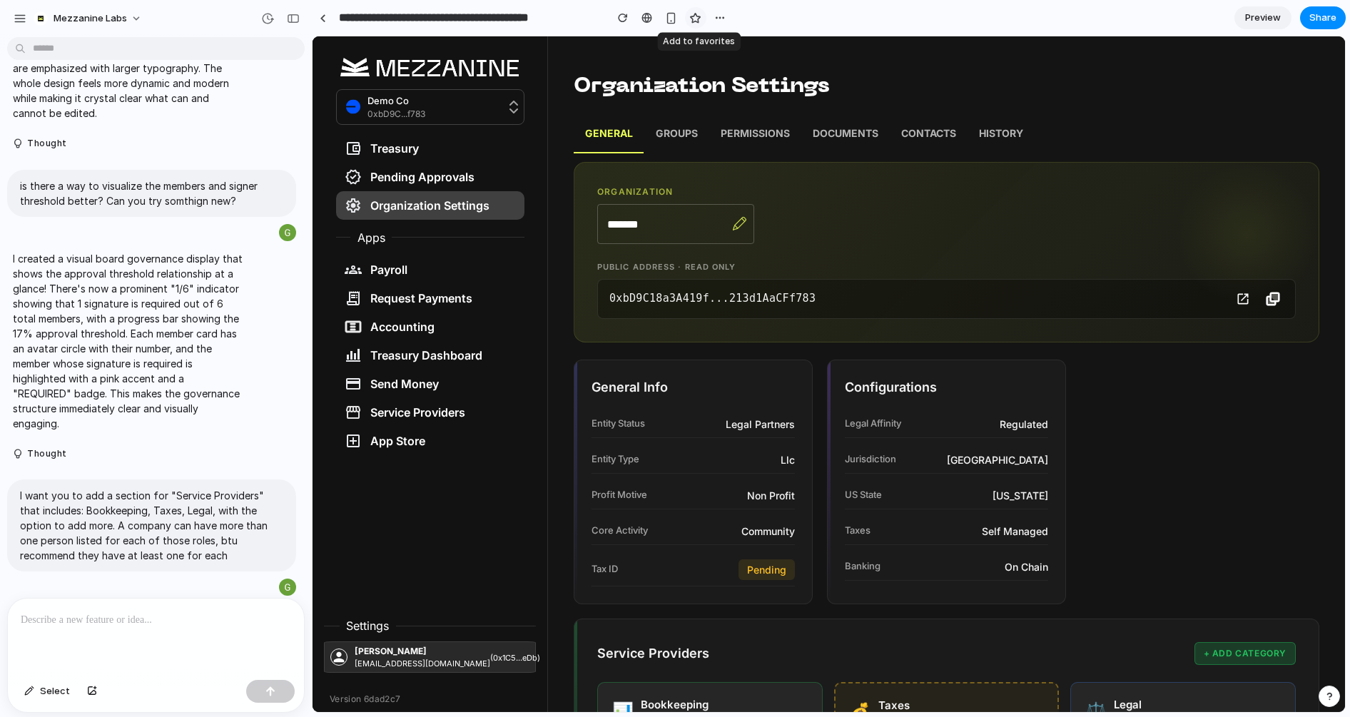
click at [695, 17] on div "button" at bounding box center [695, 18] width 12 height 12
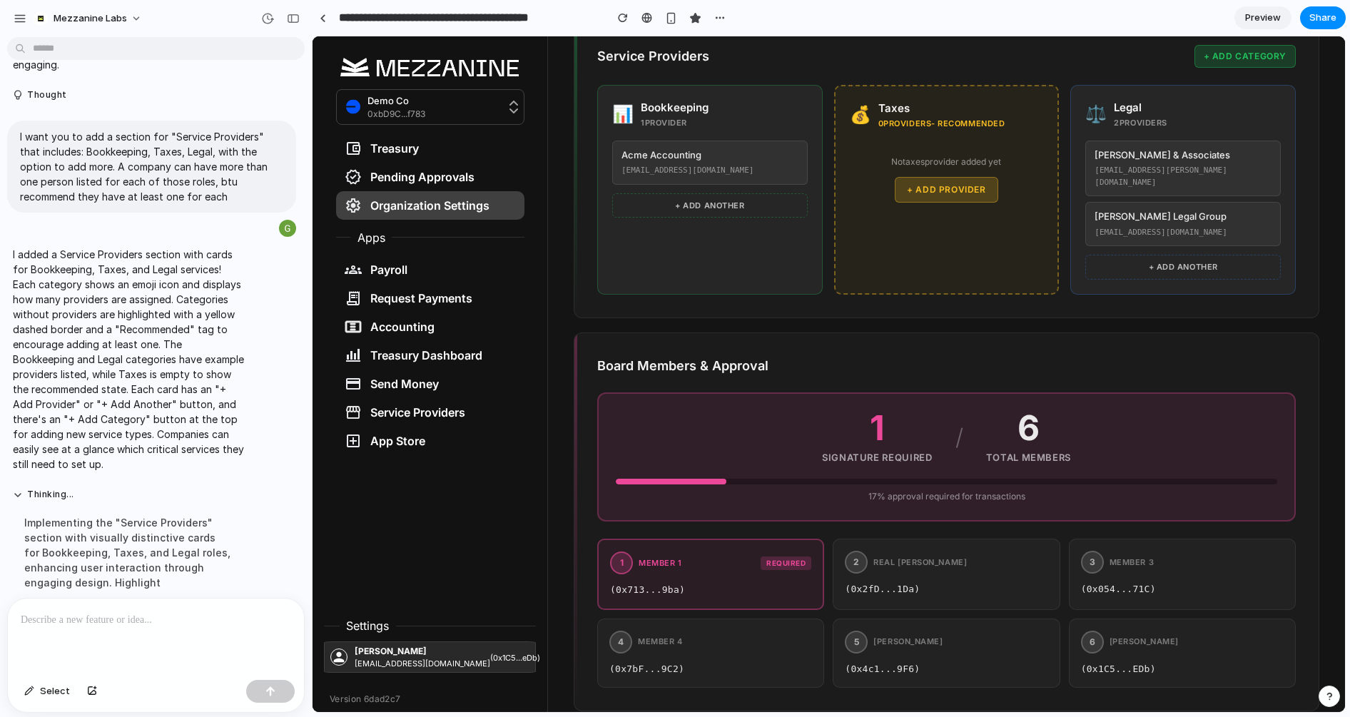
scroll to position [677, 0]
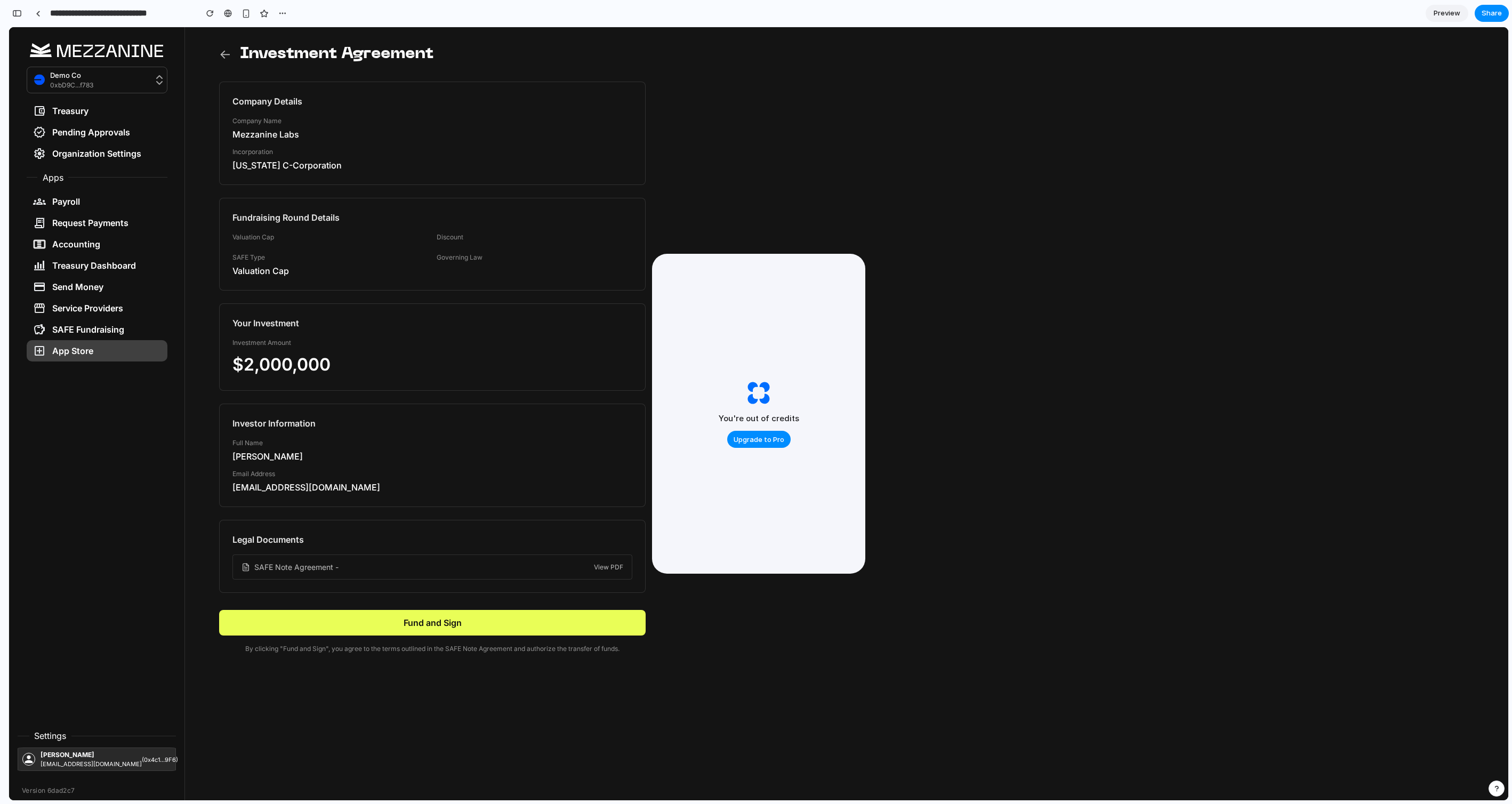
scroll to position [997, 0]
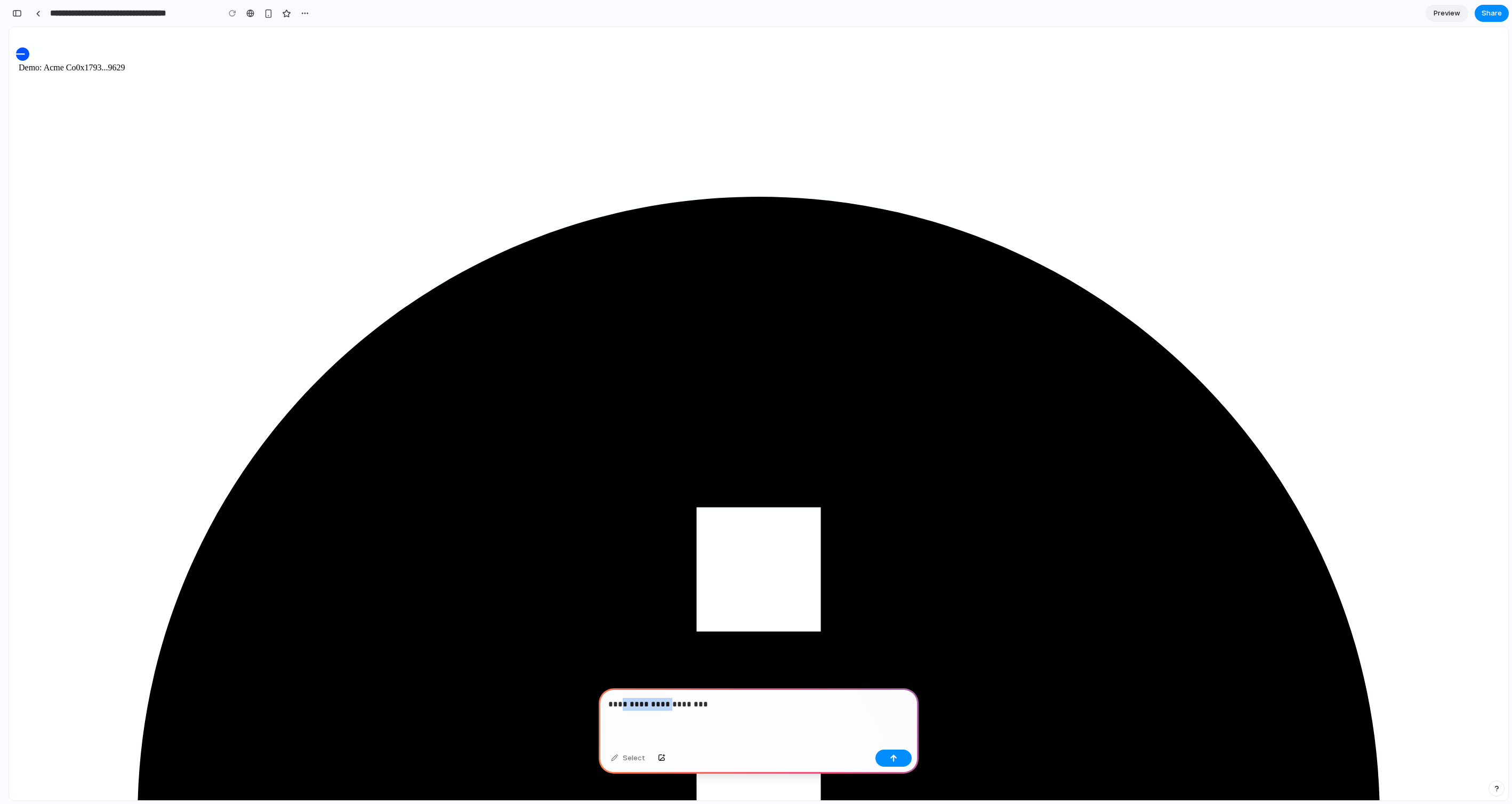
drag, startPoint x: 676, startPoint y: 732, endPoint x: 521, endPoint y: 705, distance: 157.3
click at [740, 703] on p "**********" at bounding box center [758, 704] width 301 height 13
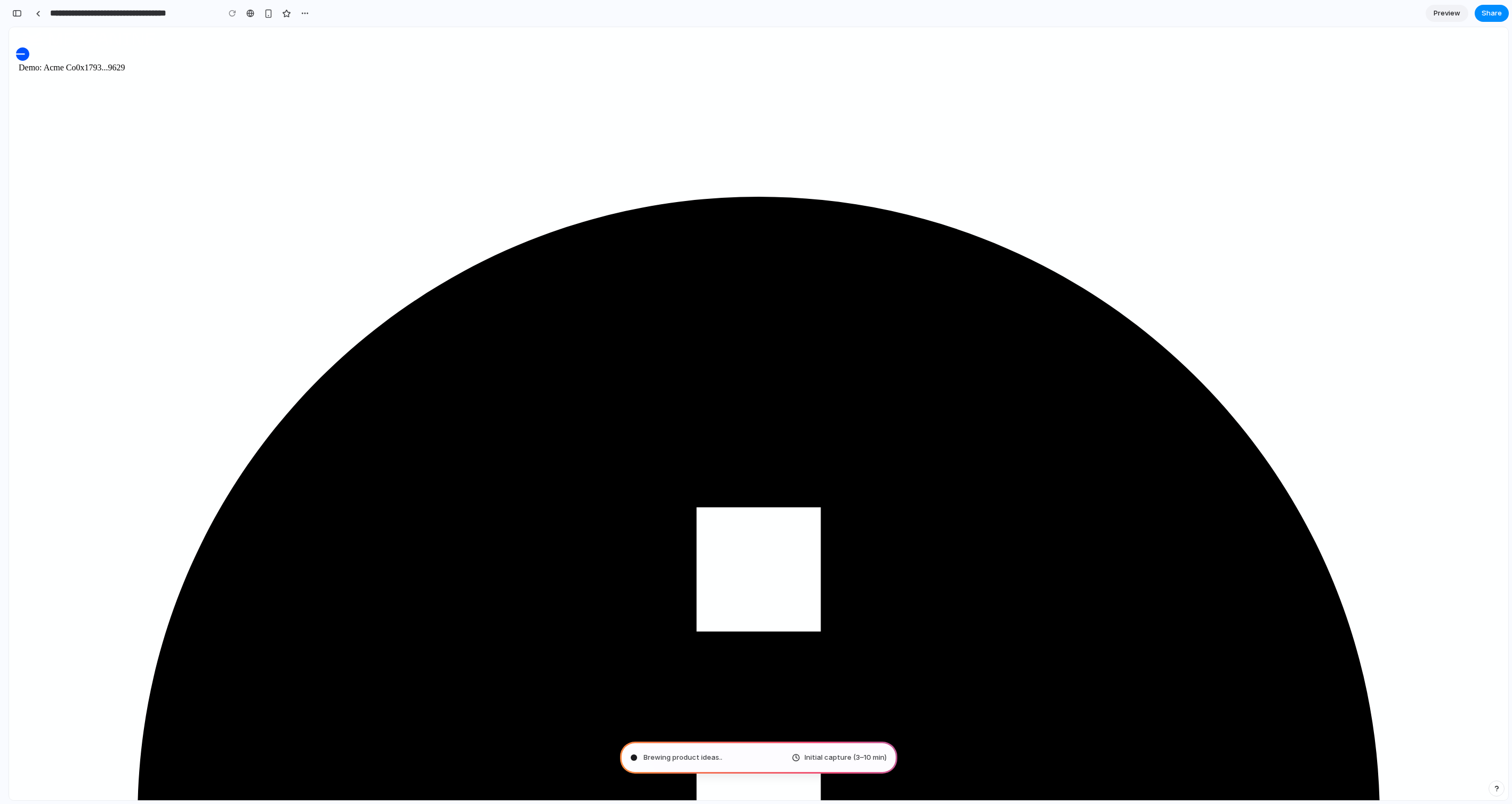
type input "**********"
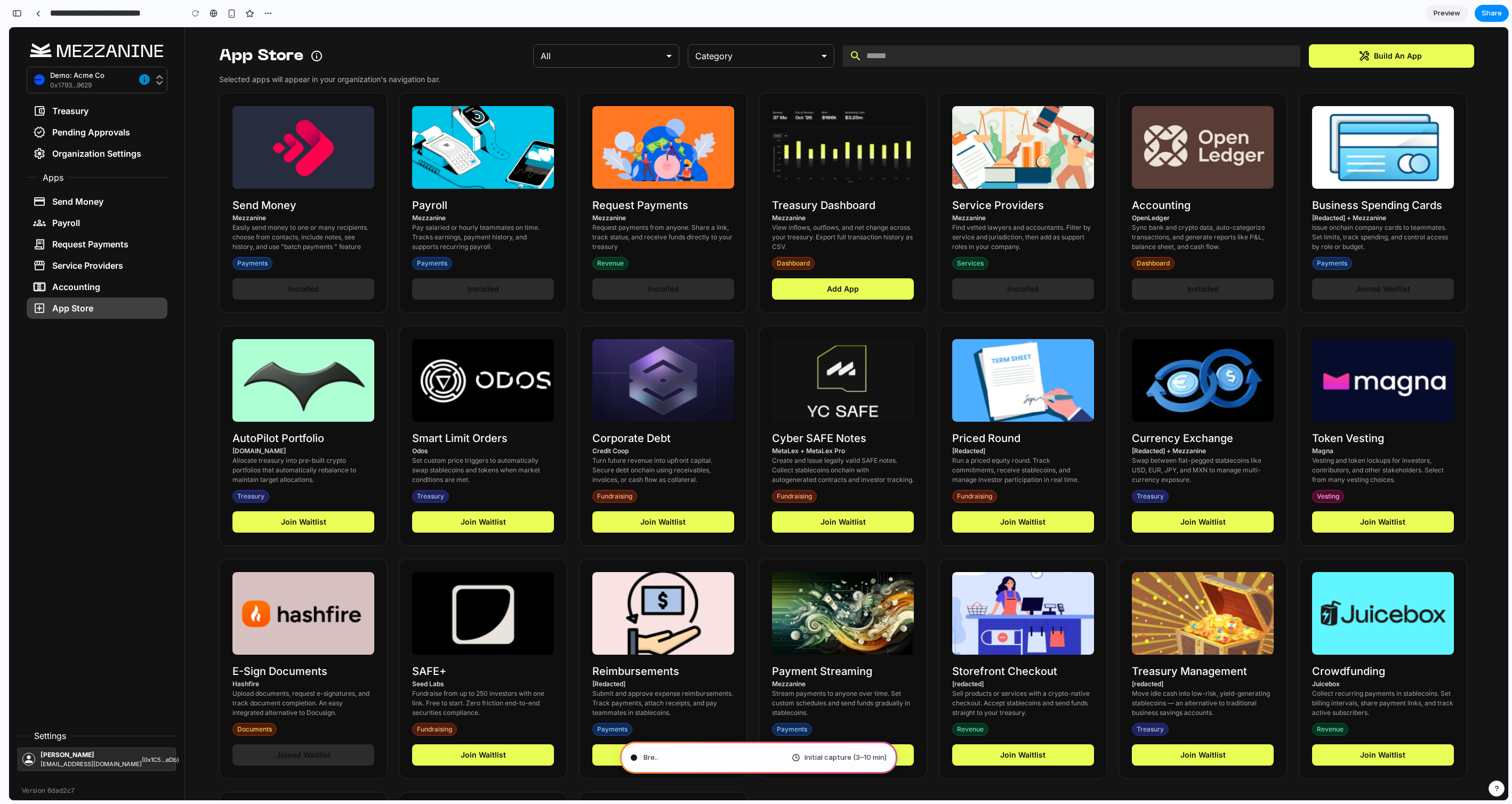
scroll to position [90, 0]
click at [14, 12] on div "button" at bounding box center [16, 13] width 10 height 7
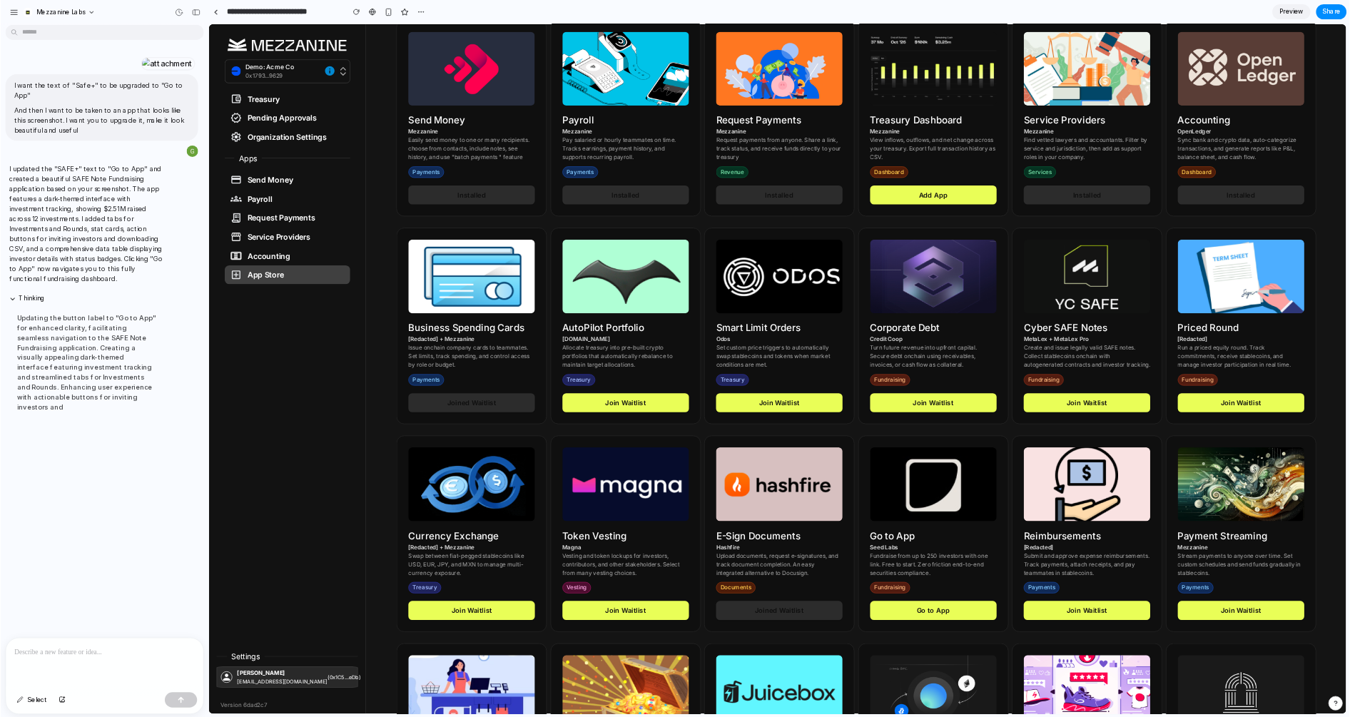
scroll to position [96, 0]
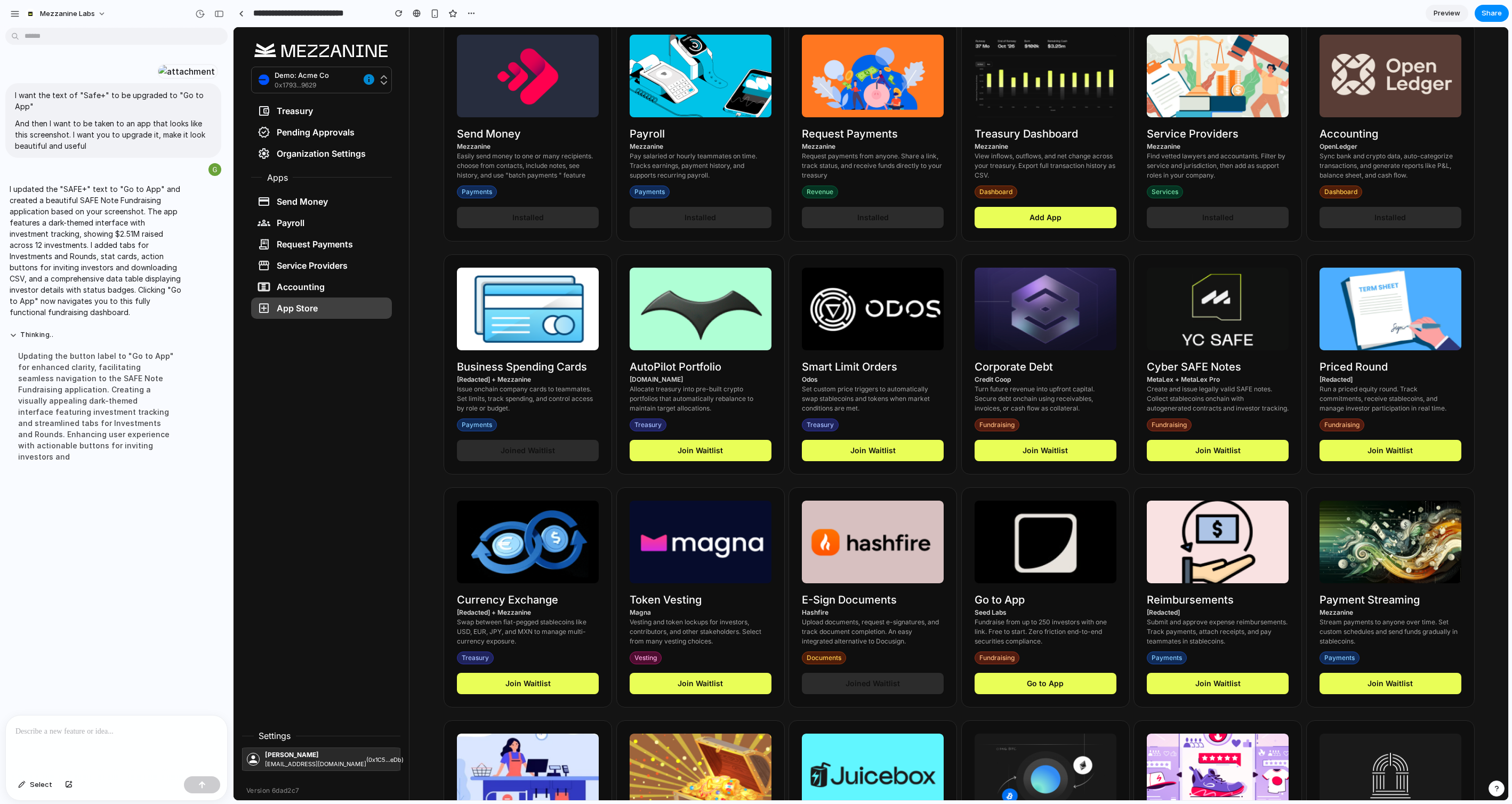
click at [1050, 681] on button "Go to App" at bounding box center [1046, 684] width 142 height 22
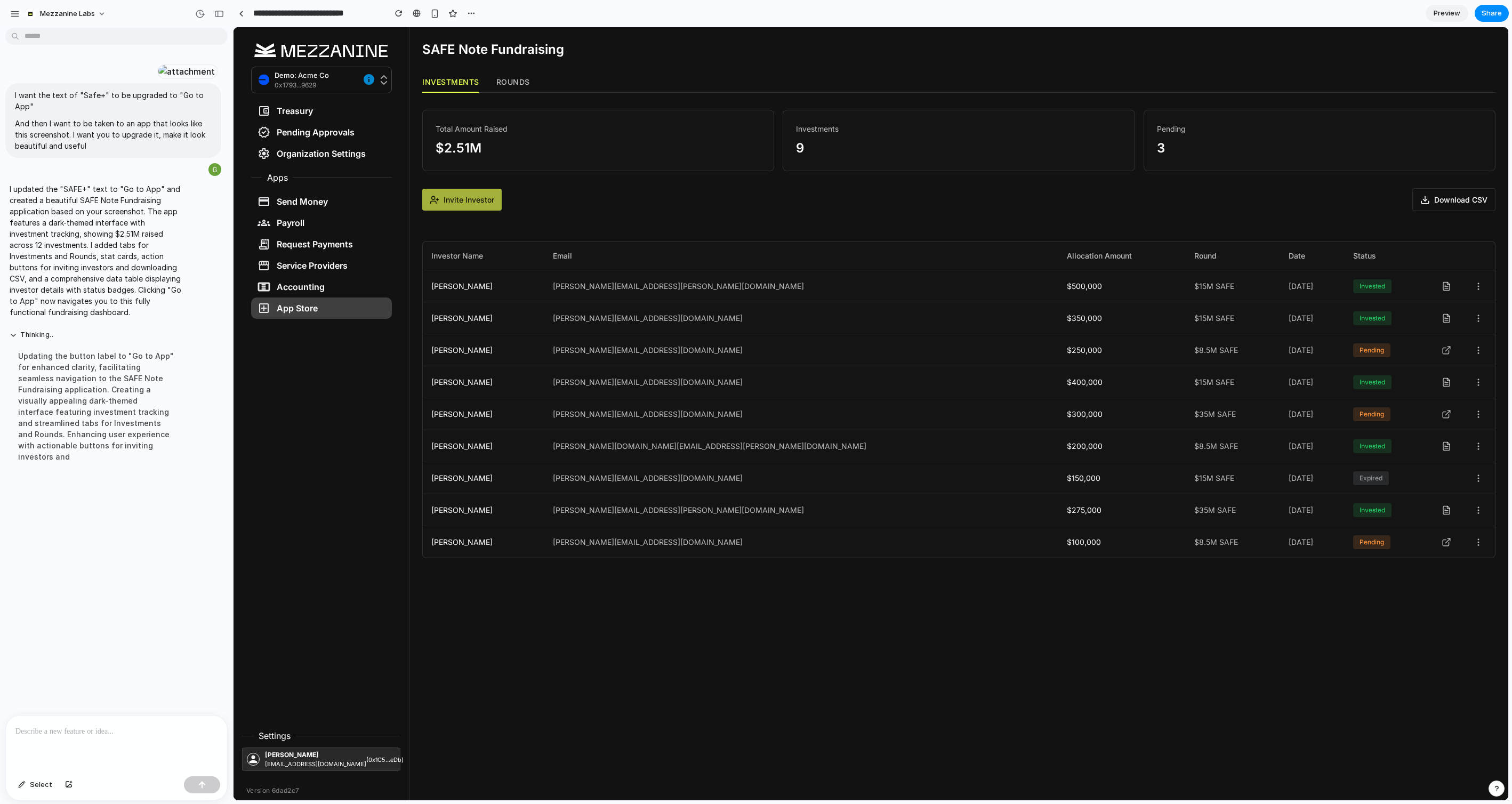
click at [1446, 321] on icon at bounding box center [1446, 318] width 10 height 10
click at [1446, 352] on icon at bounding box center [1446, 350] width 10 height 10
click at [1479, 320] on icon at bounding box center [1478, 318] width 10 height 10
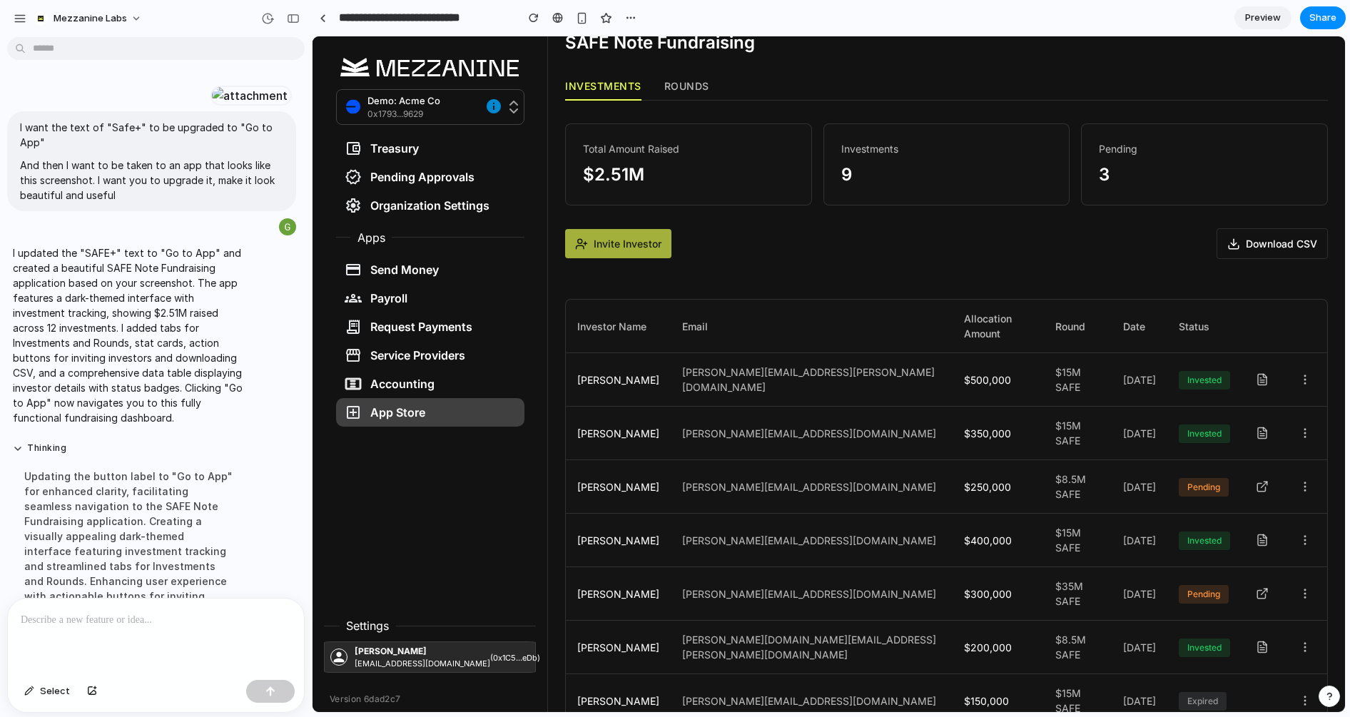
scroll to position [42, 0]
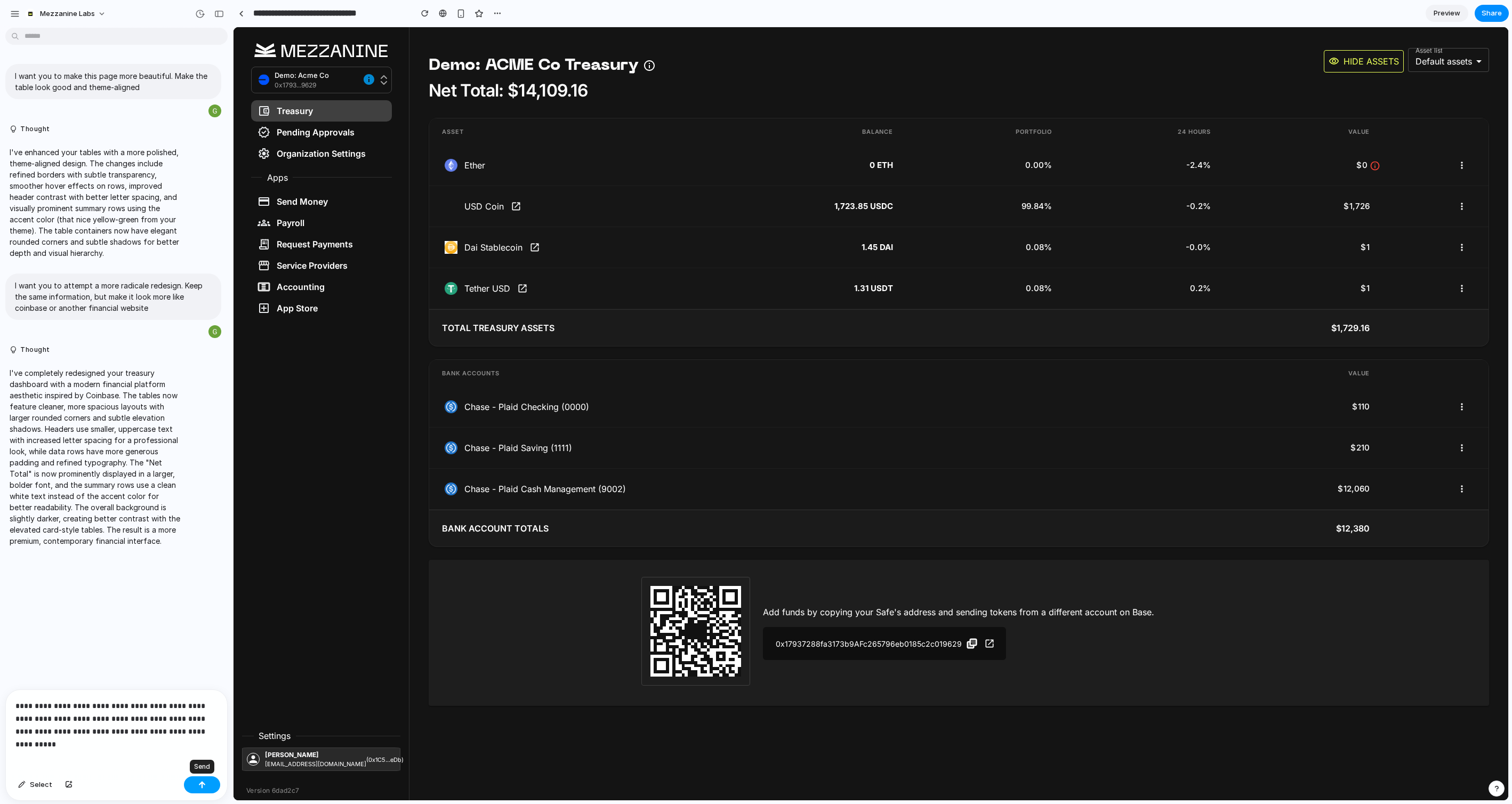
click at [205, 793] on button "button" at bounding box center [202, 785] width 37 height 17
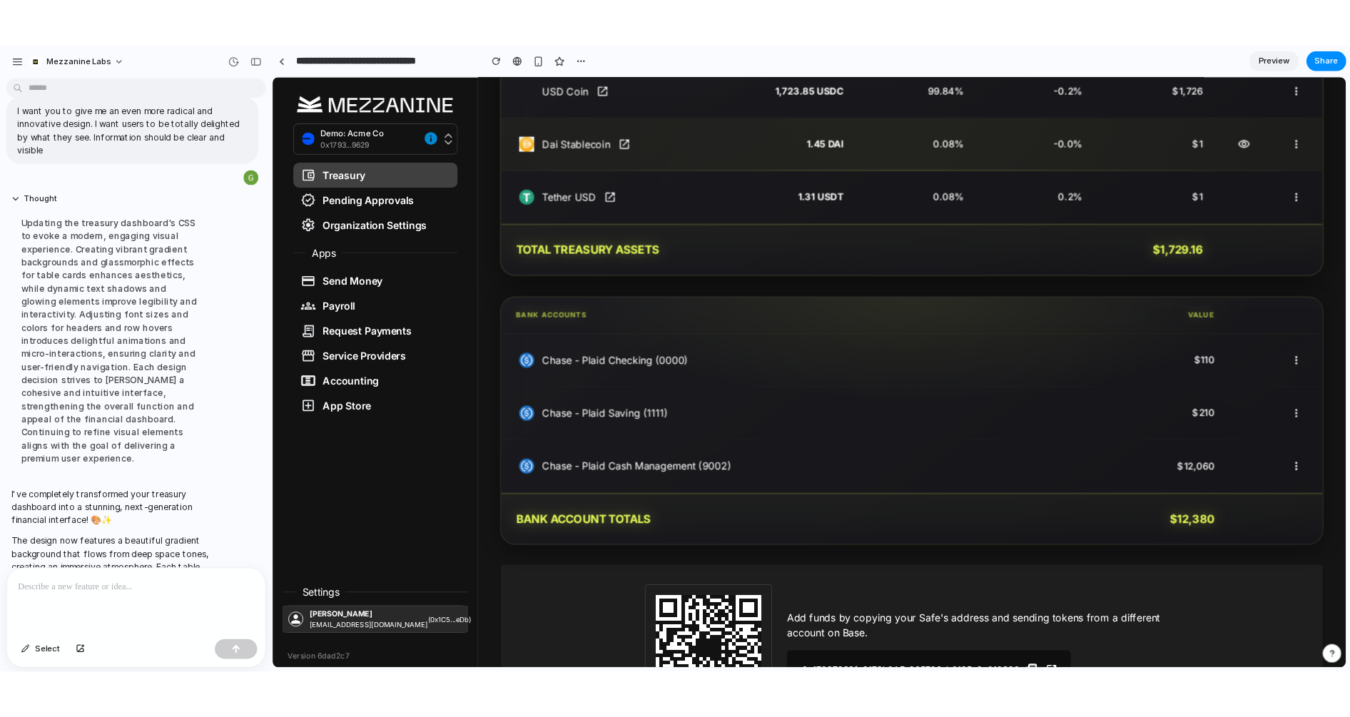
scroll to position [268, 0]
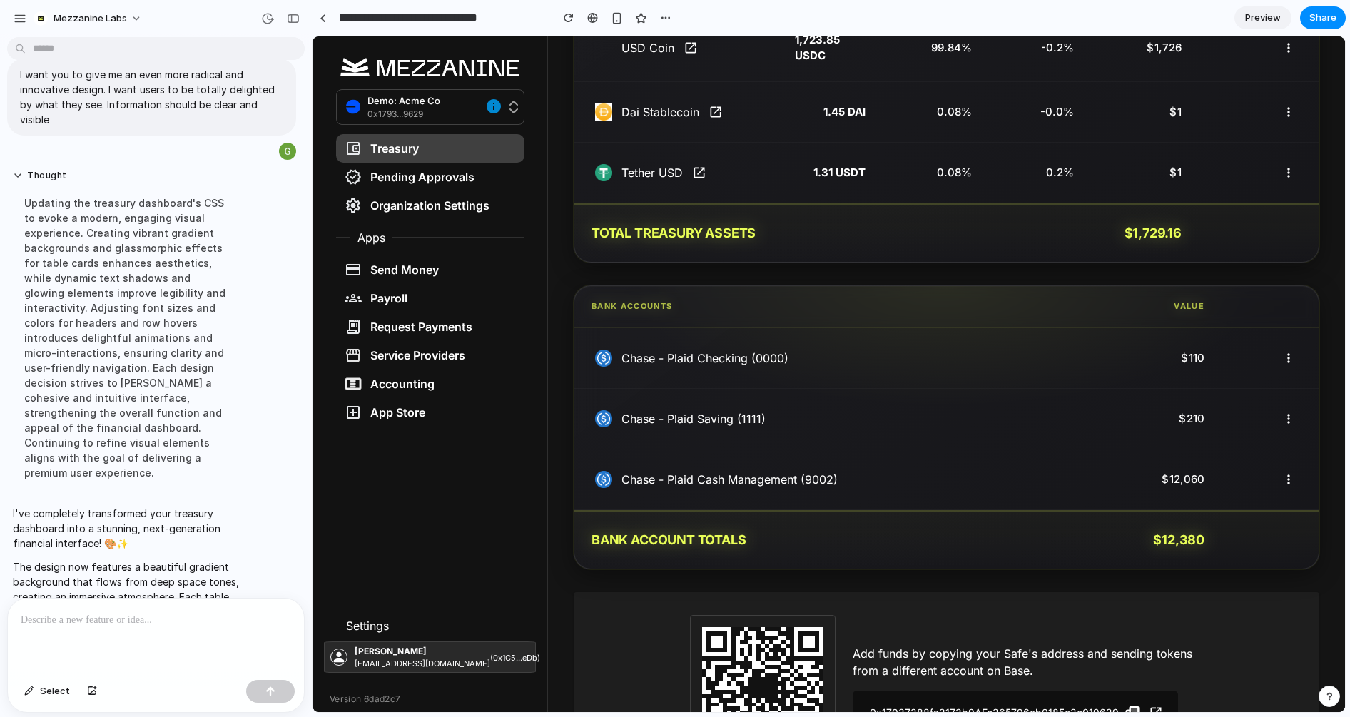
click at [184, 642] on div at bounding box center [156, 637] width 296 height 76
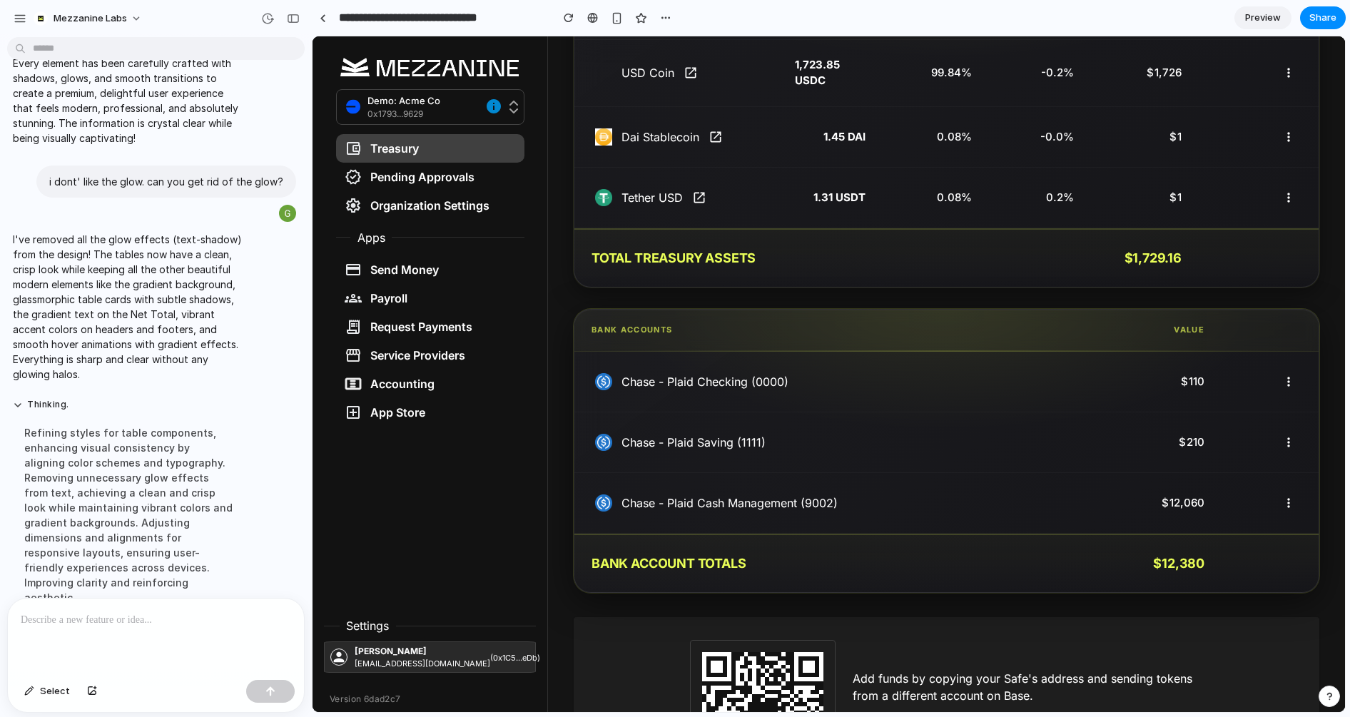
scroll to position [367, 0]
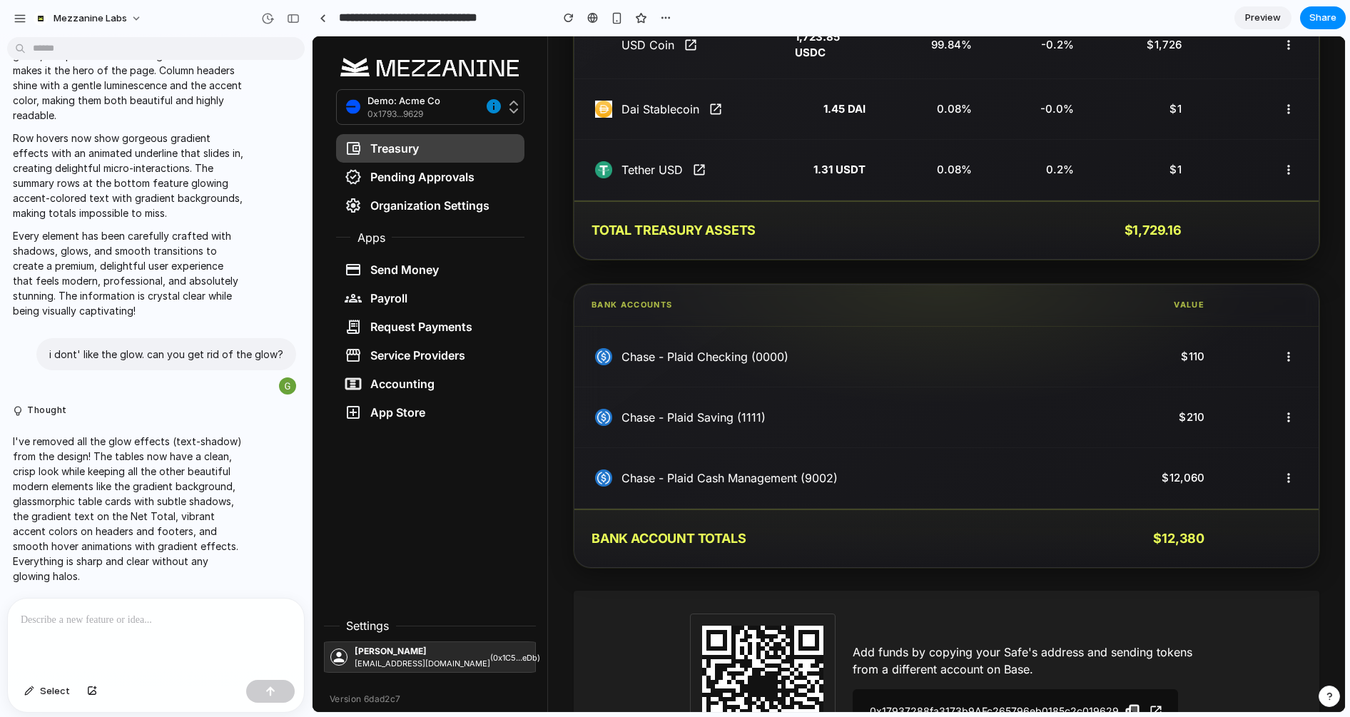
scroll to position [278, 0]
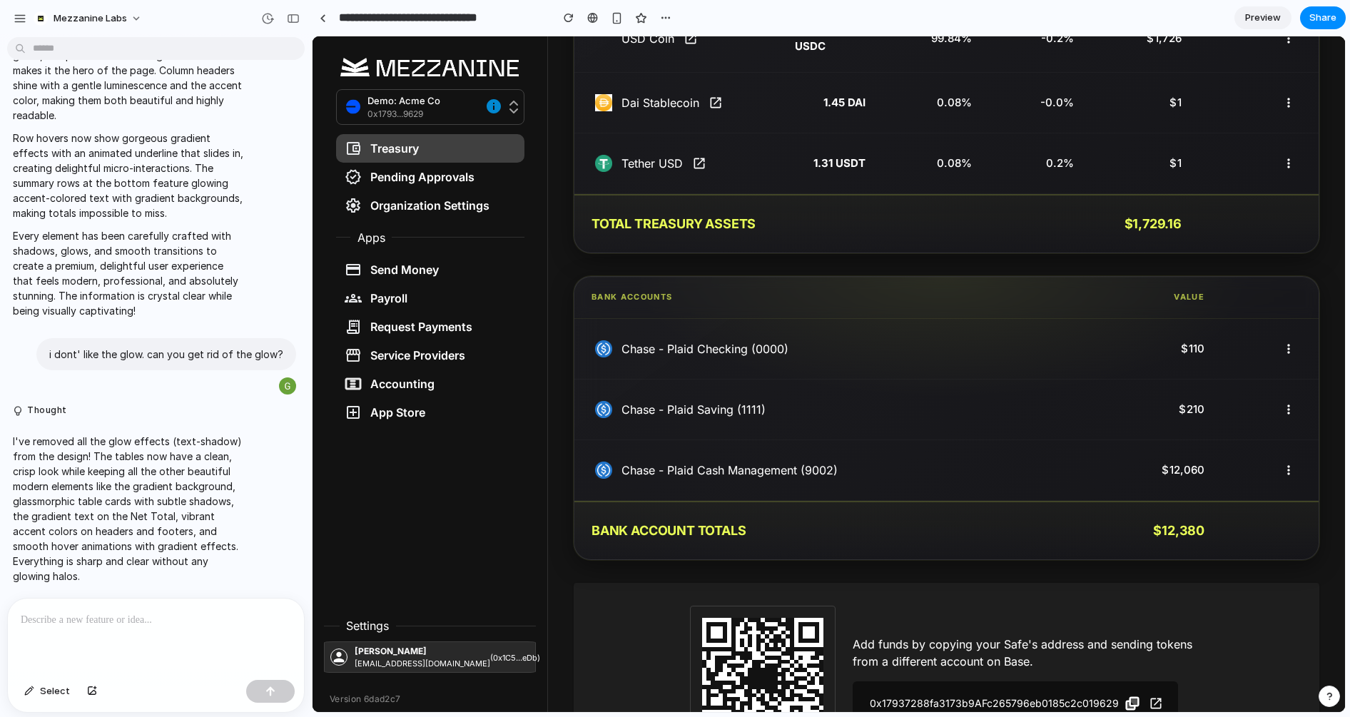
click at [88, 631] on div at bounding box center [156, 637] width 296 height 76
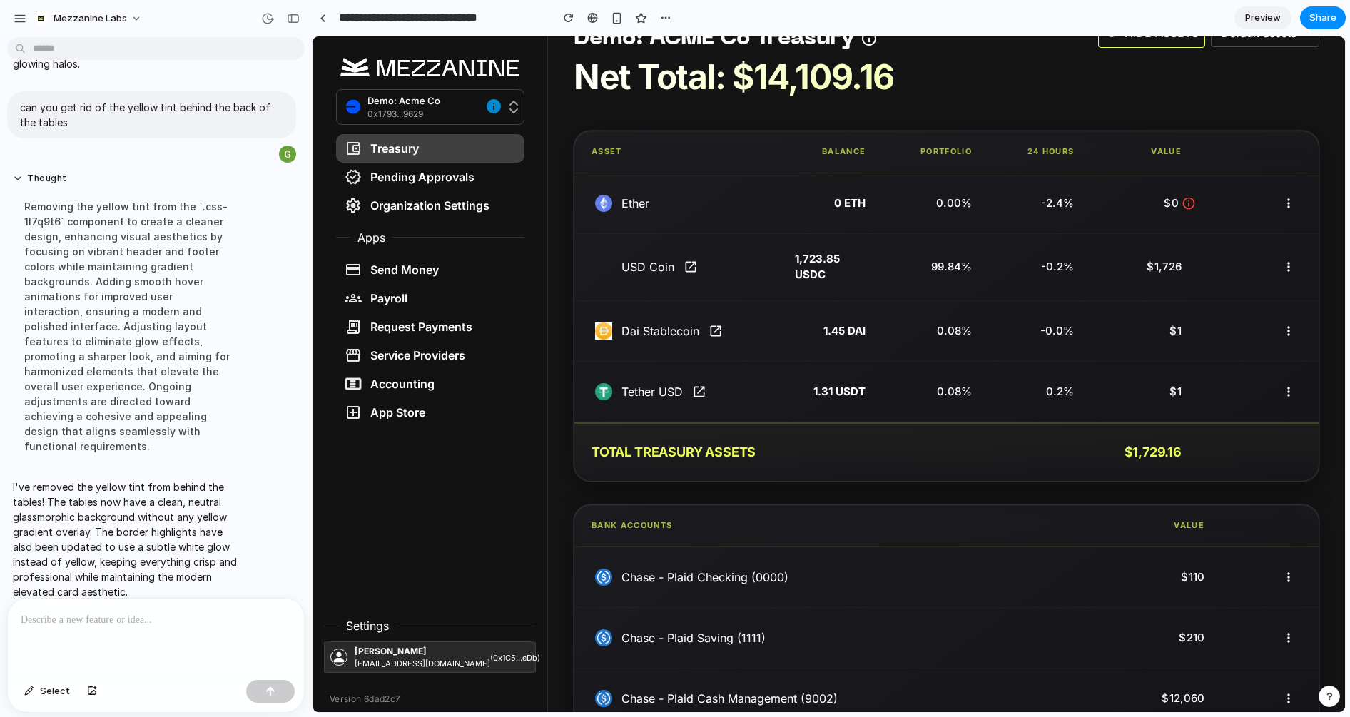
scroll to position [0, 0]
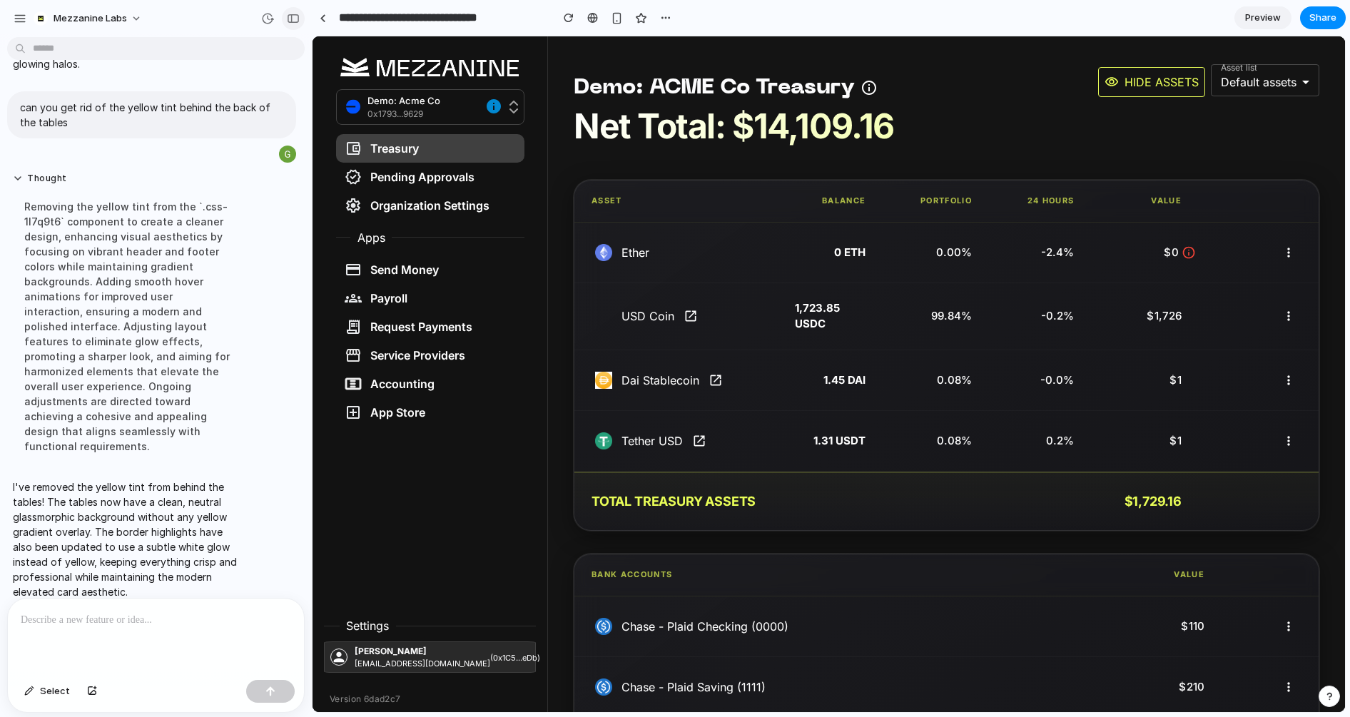
click at [293, 17] on div "button" at bounding box center [293, 19] width 13 height 10
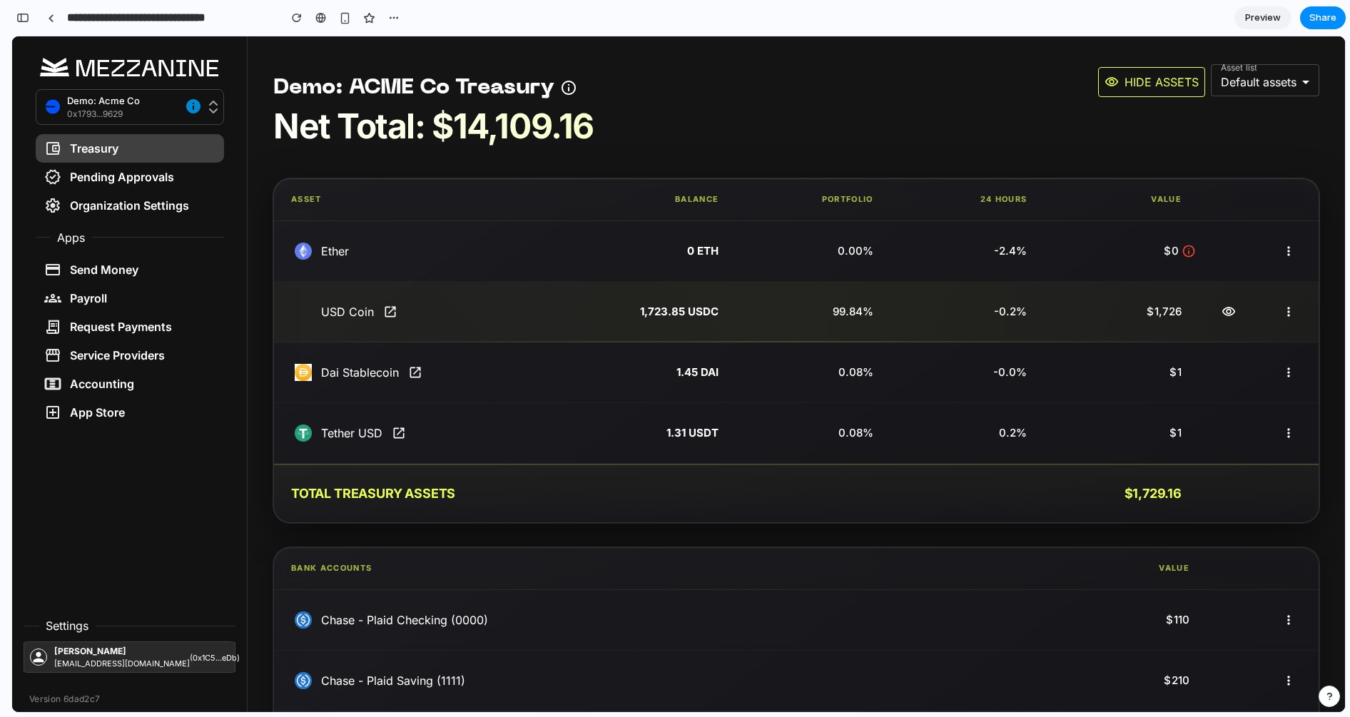
scroll to position [1, 0]
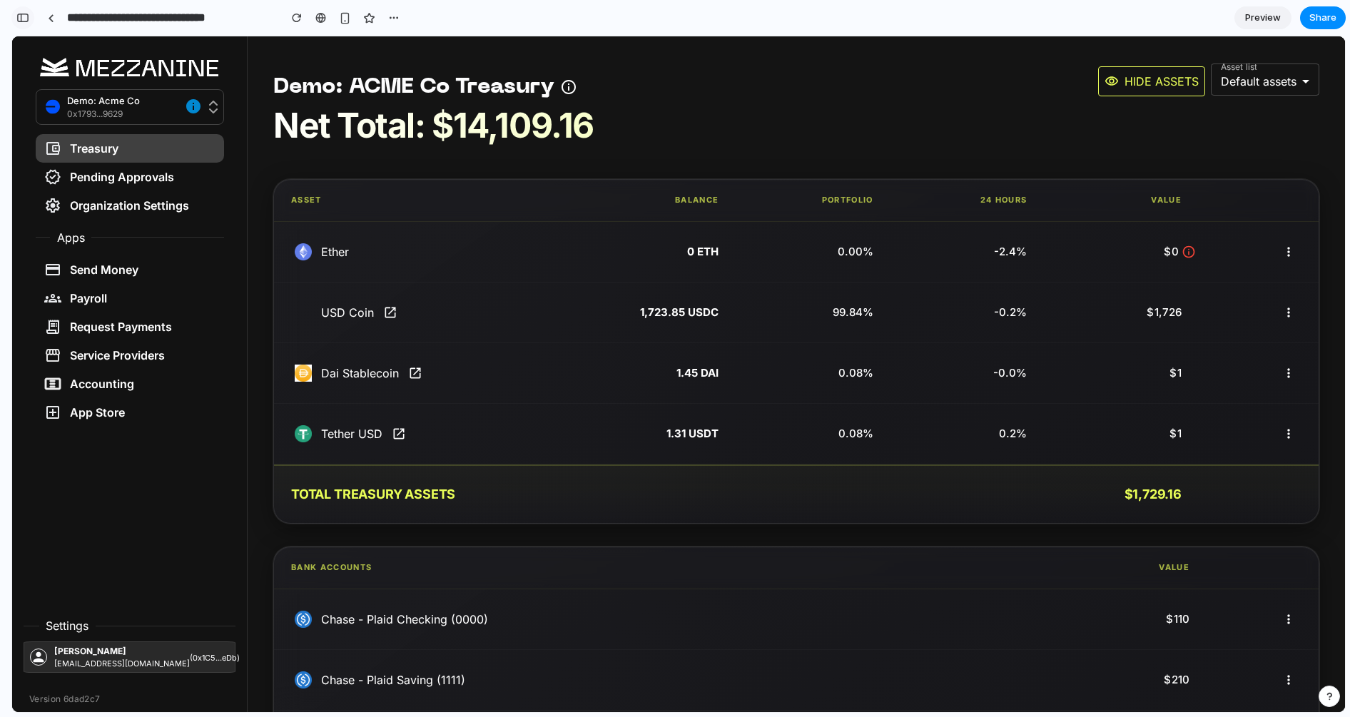
click at [19, 20] on div "button" at bounding box center [22, 18] width 13 height 10
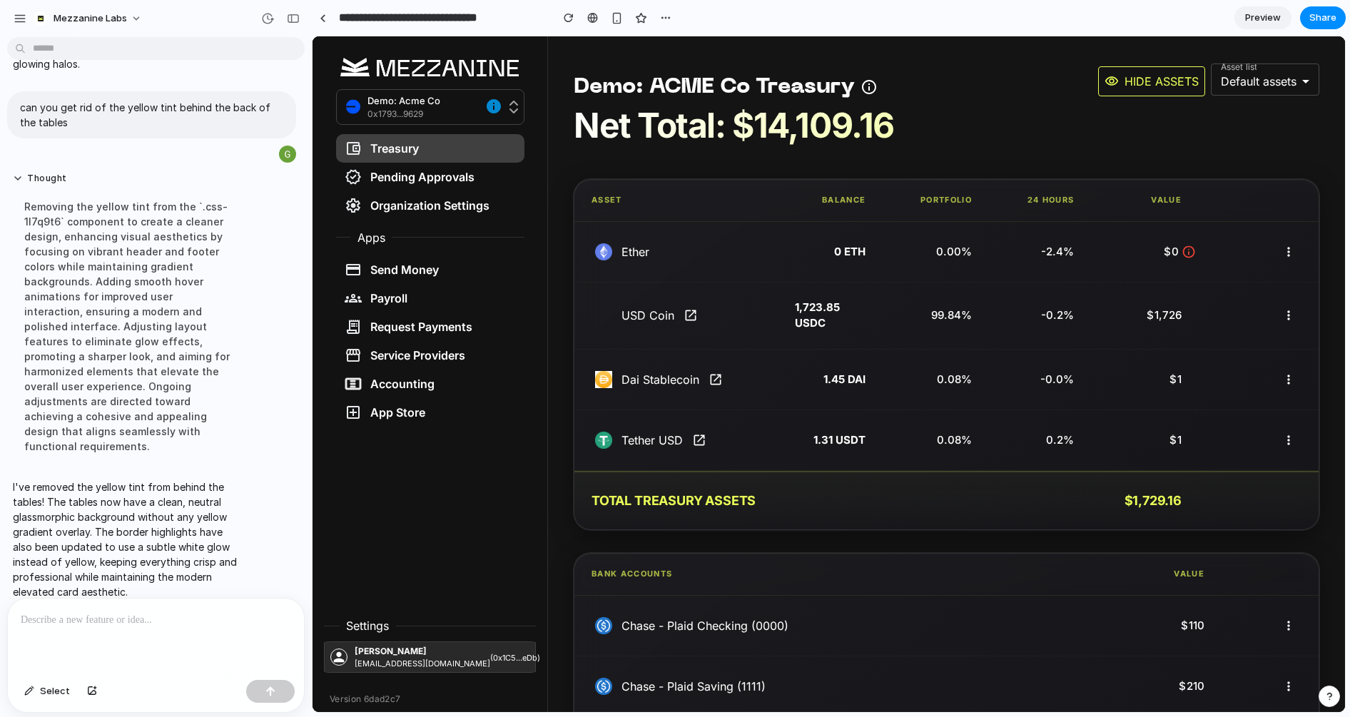
click at [146, 633] on div at bounding box center [156, 637] width 296 height 76
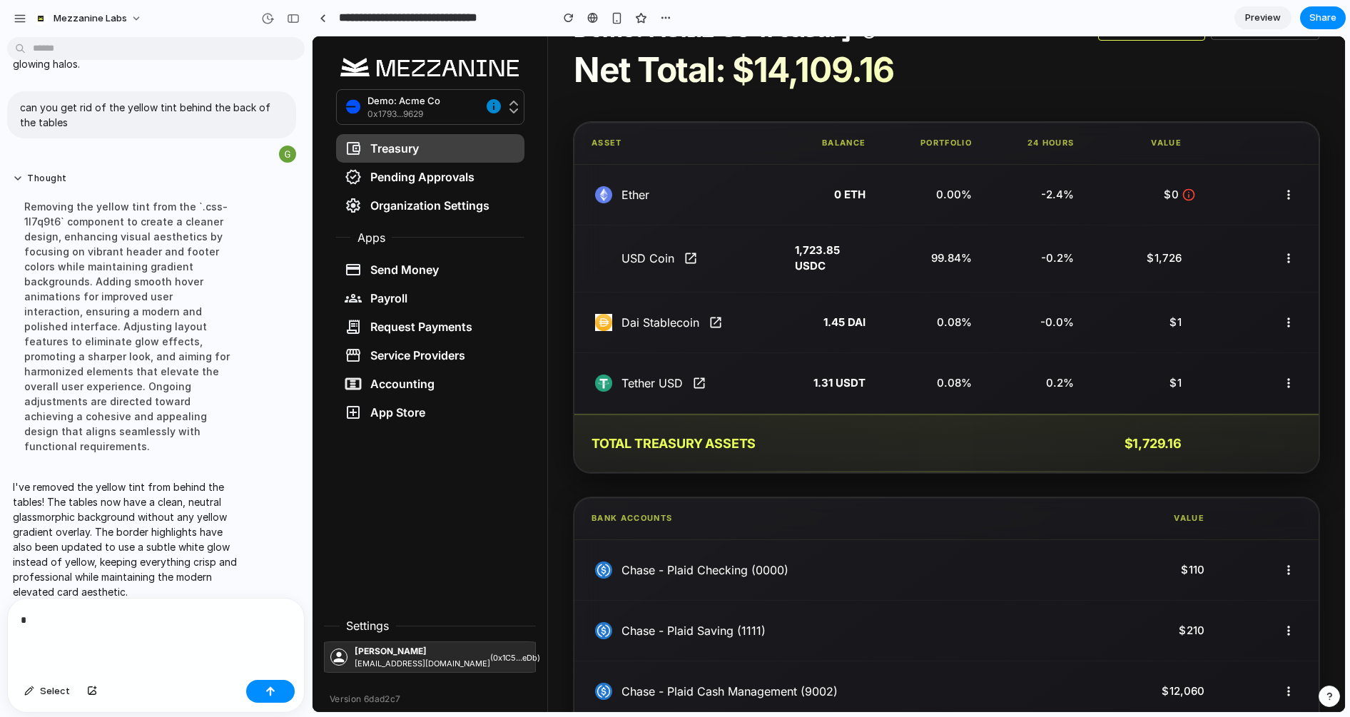
scroll to position [0, 0]
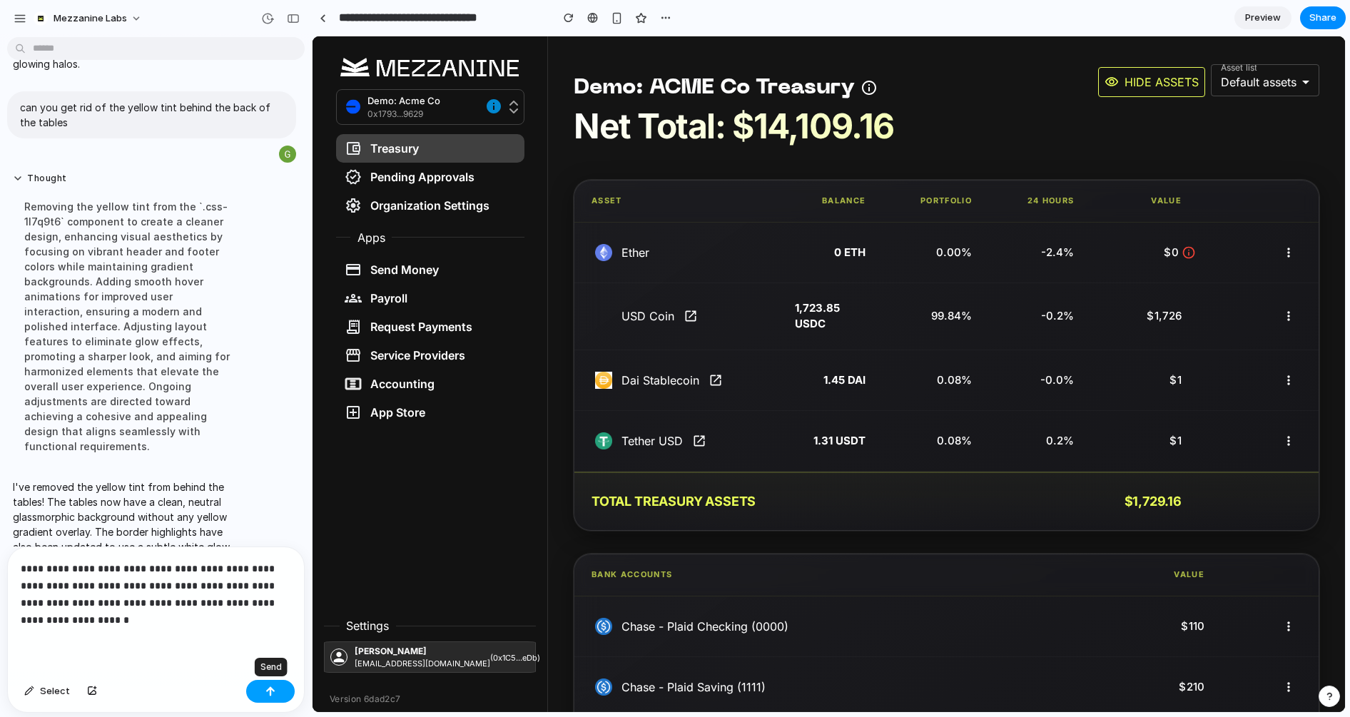
click at [275, 684] on button "button" at bounding box center [270, 691] width 49 height 23
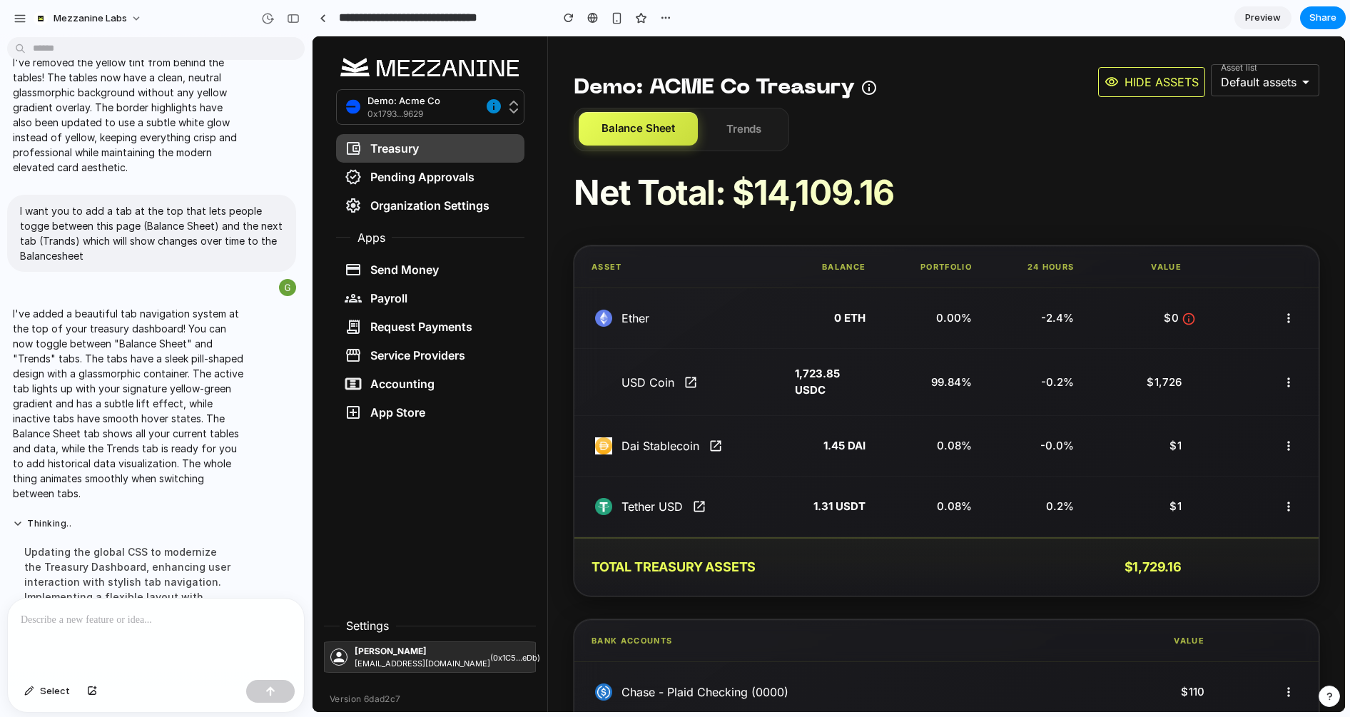
scroll to position [1848, 0]
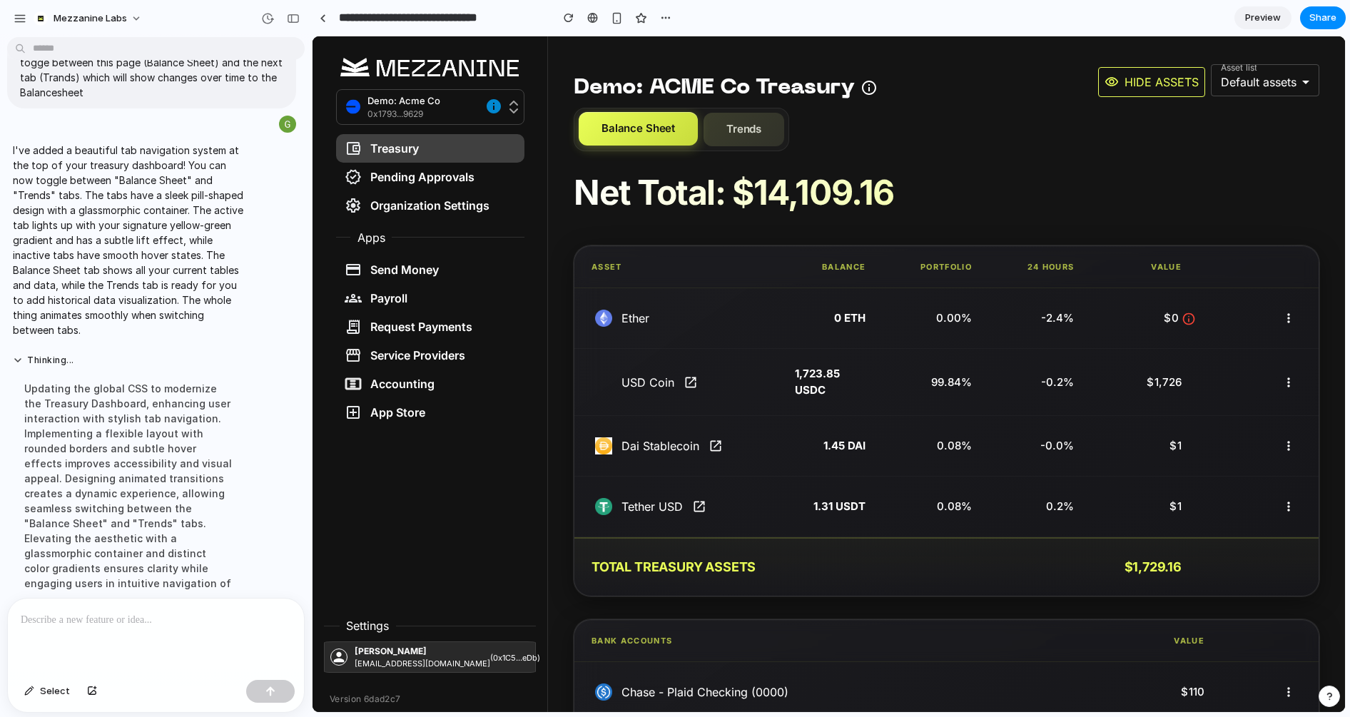
click at [752, 129] on button "Trends" at bounding box center [744, 130] width 81 height 34
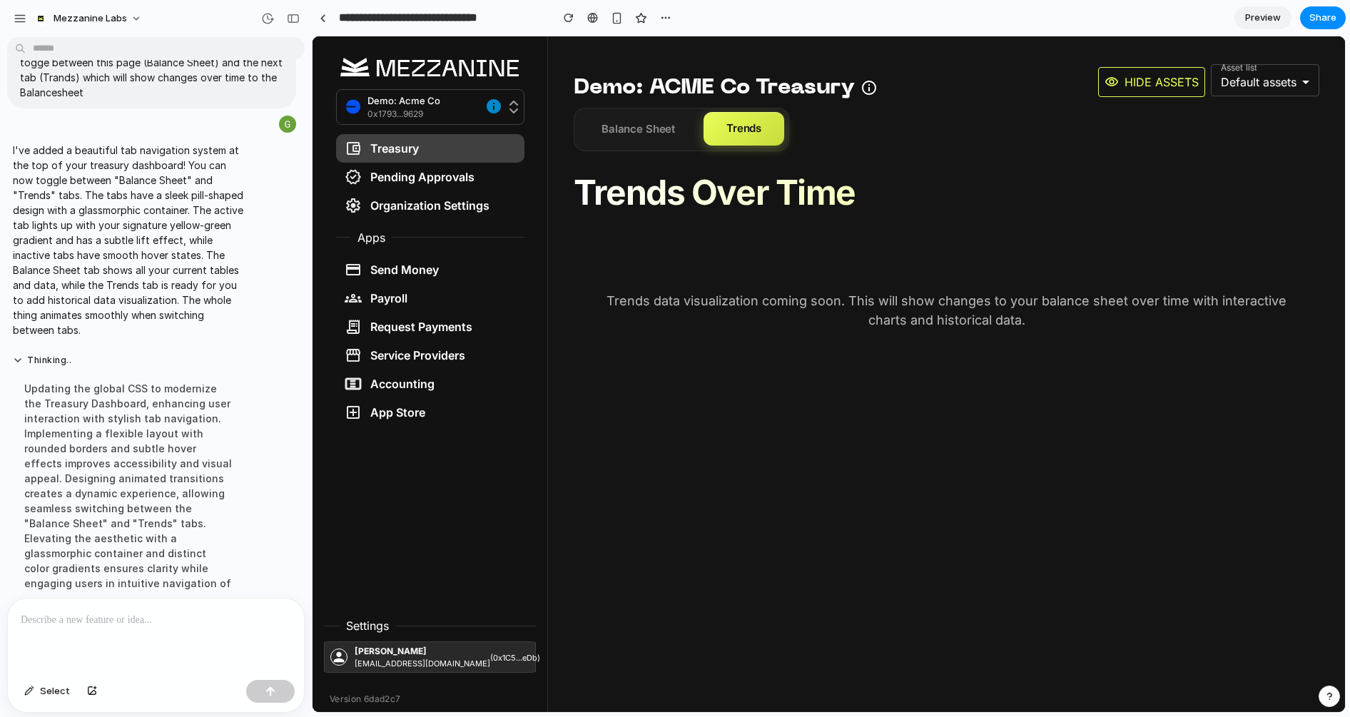
click at [106, 627] on p at bounding box center [156, 620] width 270 height 17
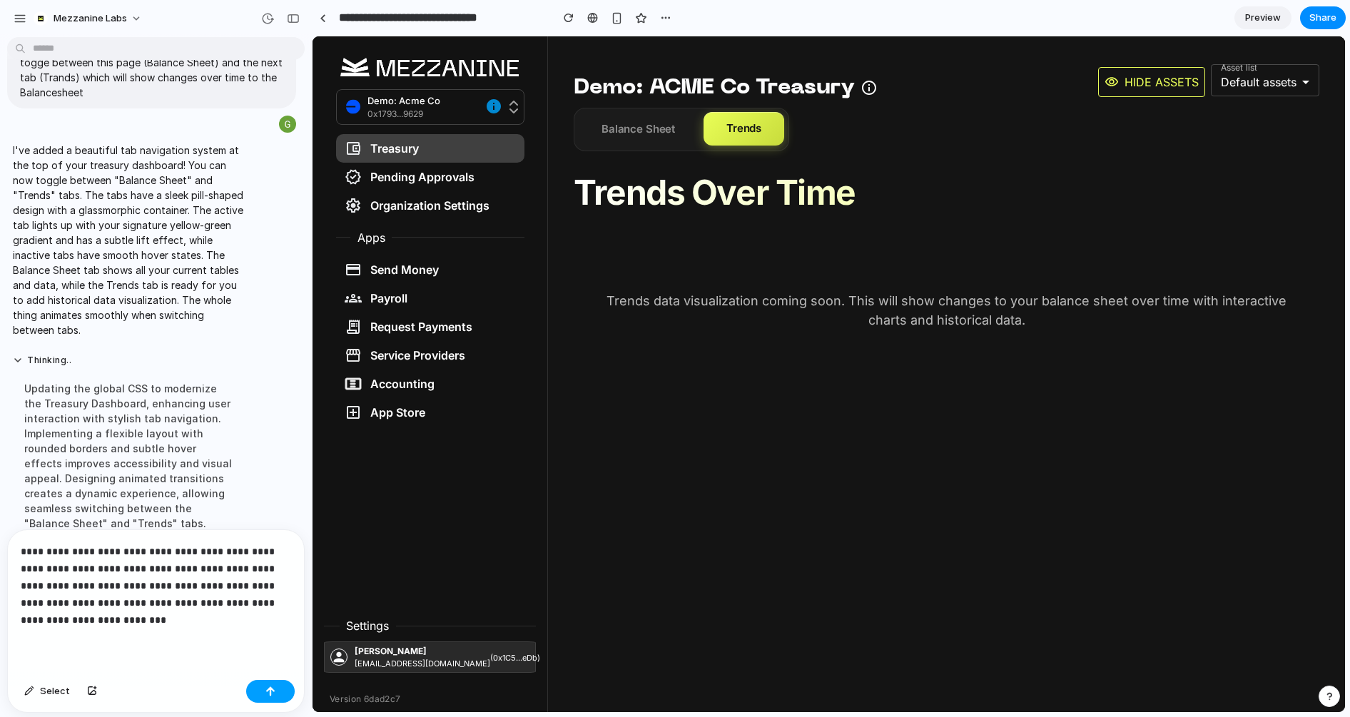
click at [278, 692] on button "button" at bounding box center [270, 691] width 49 height 23
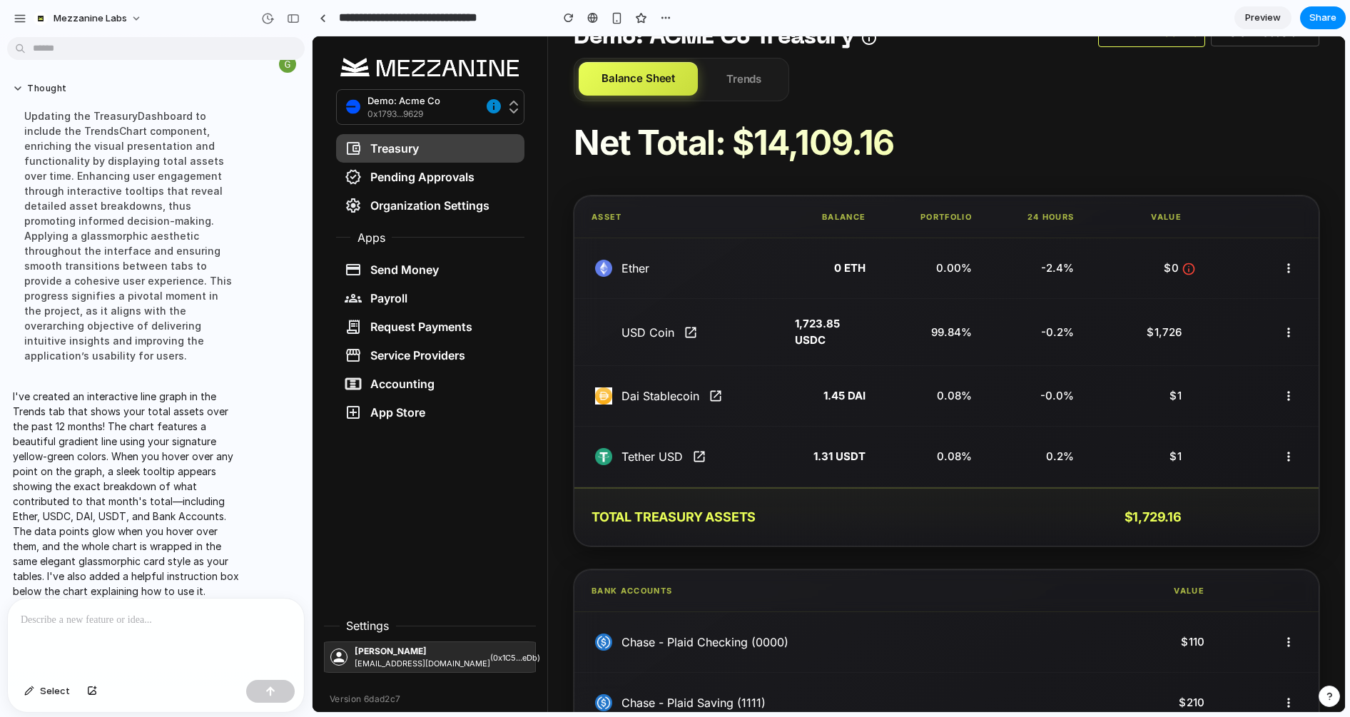
scroll to position [0, 0]
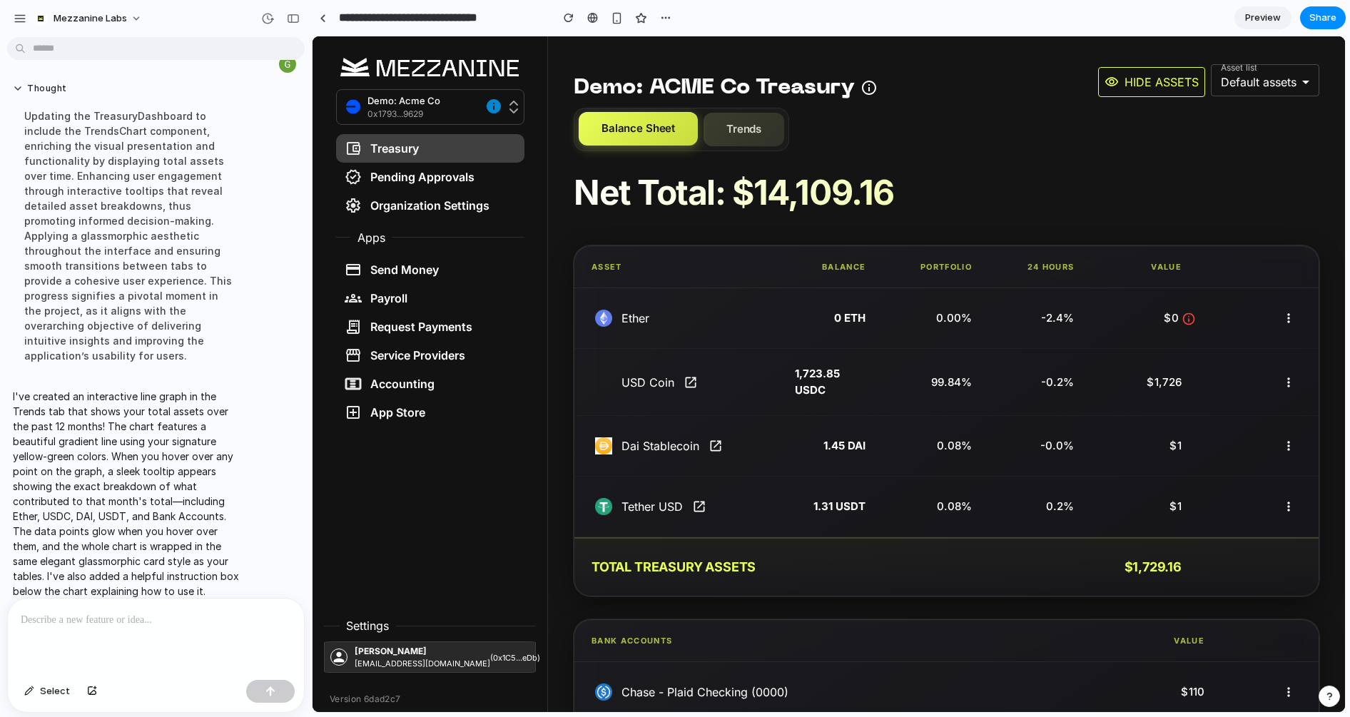
click at [762, 139] on button "Trends" at bounding box center [744, 130] width 81 height 34
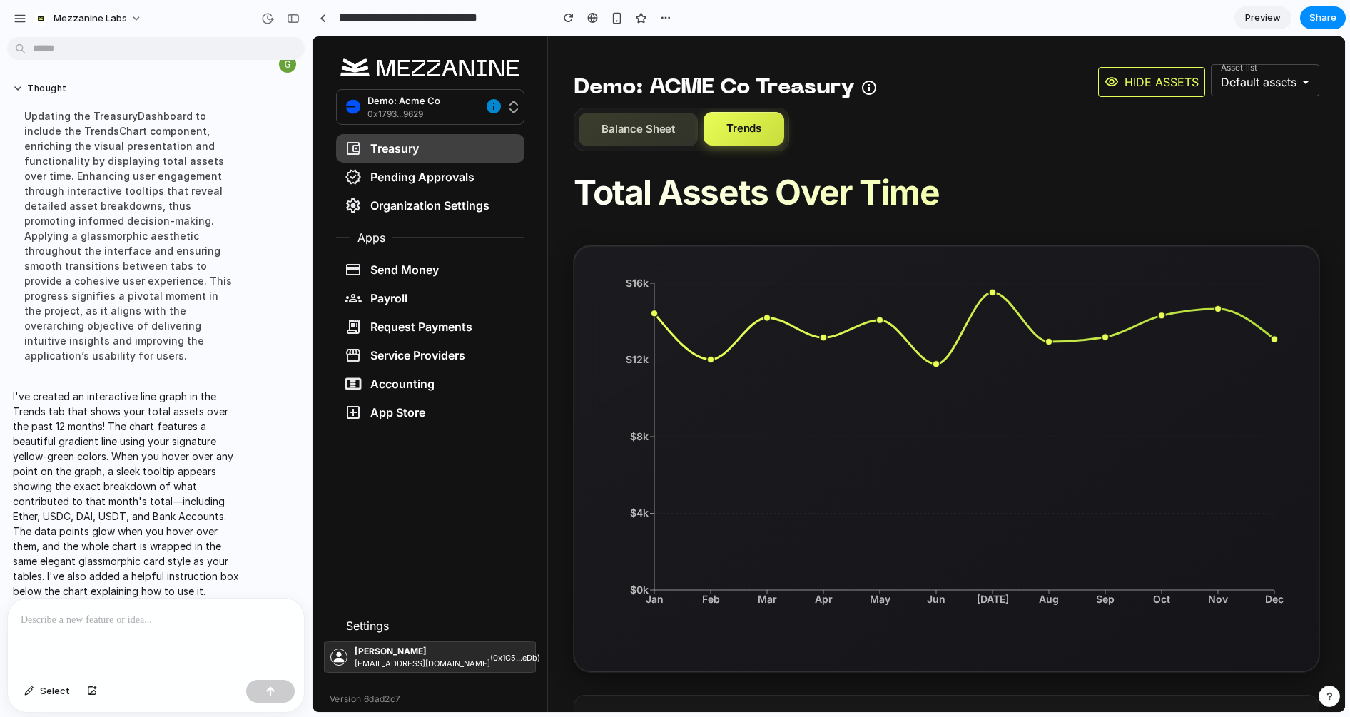
click at [626, 134] on button "Balance Sheet" at bounding box center [638, 130] width 119 height 34
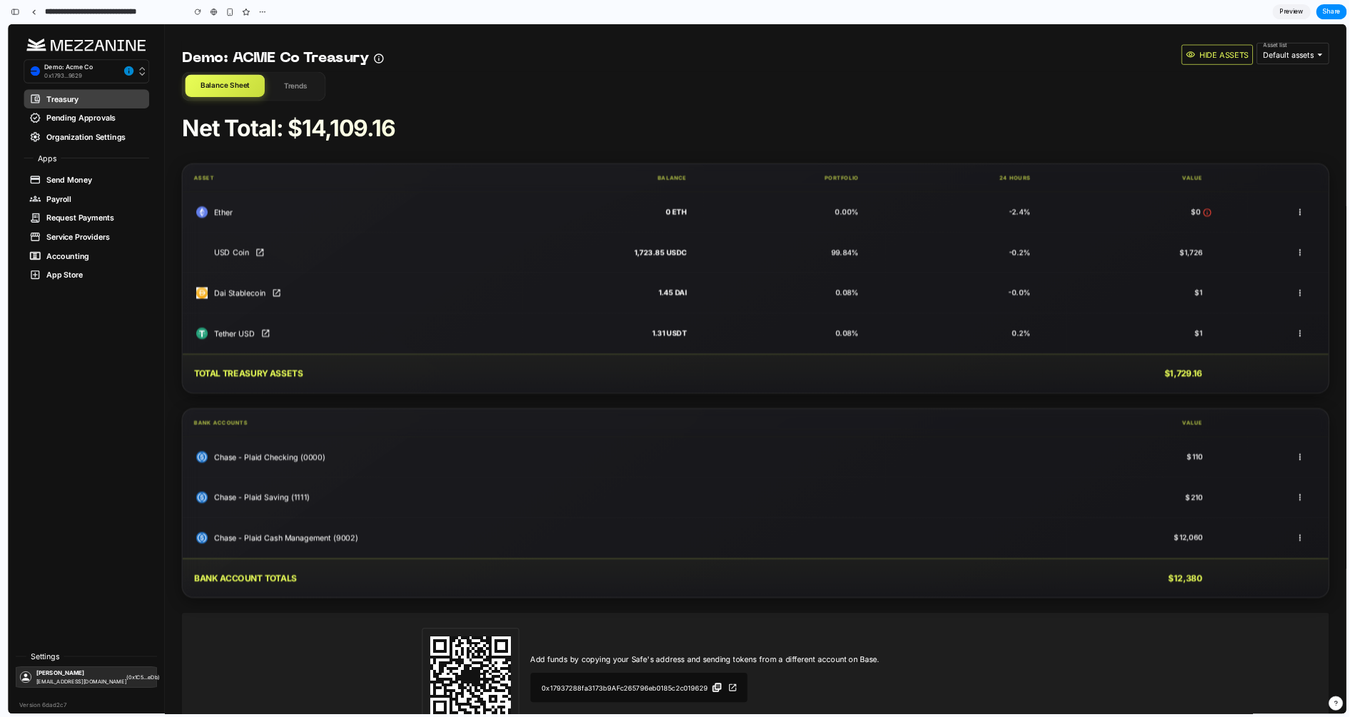
scroll to position [2279, 0]
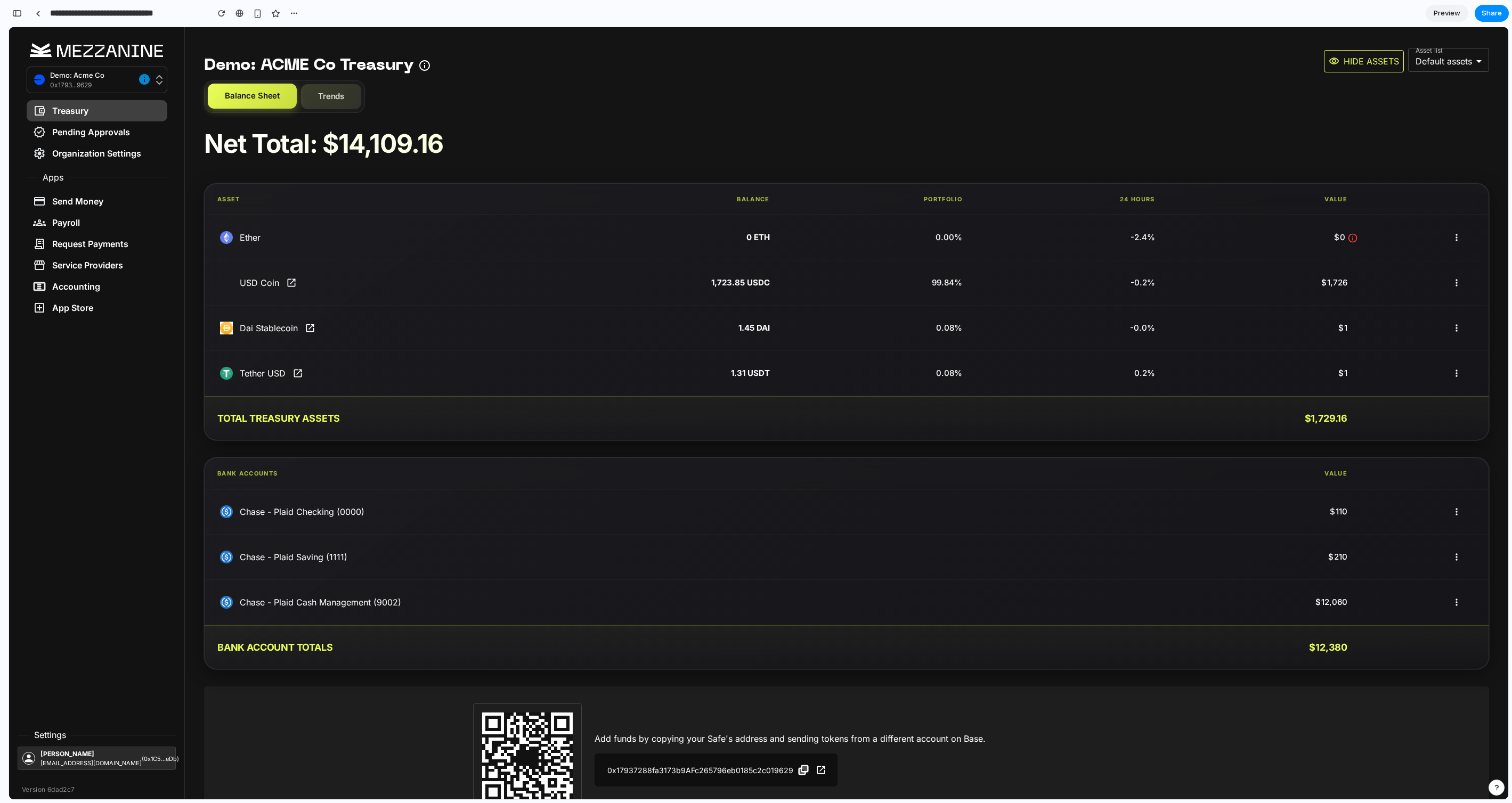
click at [347, 101] on button "Trends" at bounding box center [331, 97] width 60 height 25
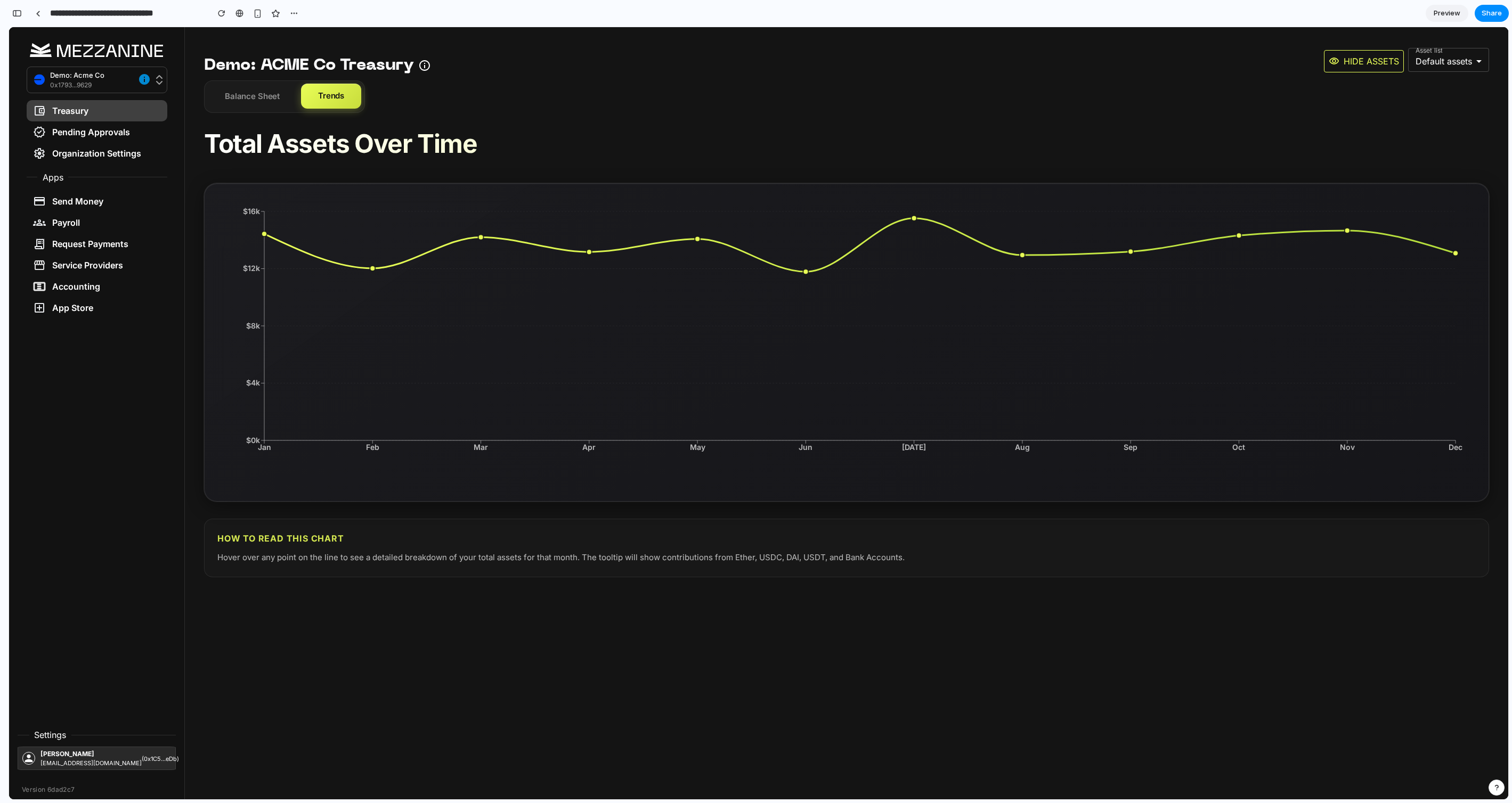
click at [237, 114] on div "Demo: ACME Co Treasury Hide assets Asset list Default assets Balance Sheet Tren…" at bounding box center [846, 311] width 1323 height 569
click at [262, 105] on button "Balance Sheet" at bounding box center [252, 97] width 89 height 25
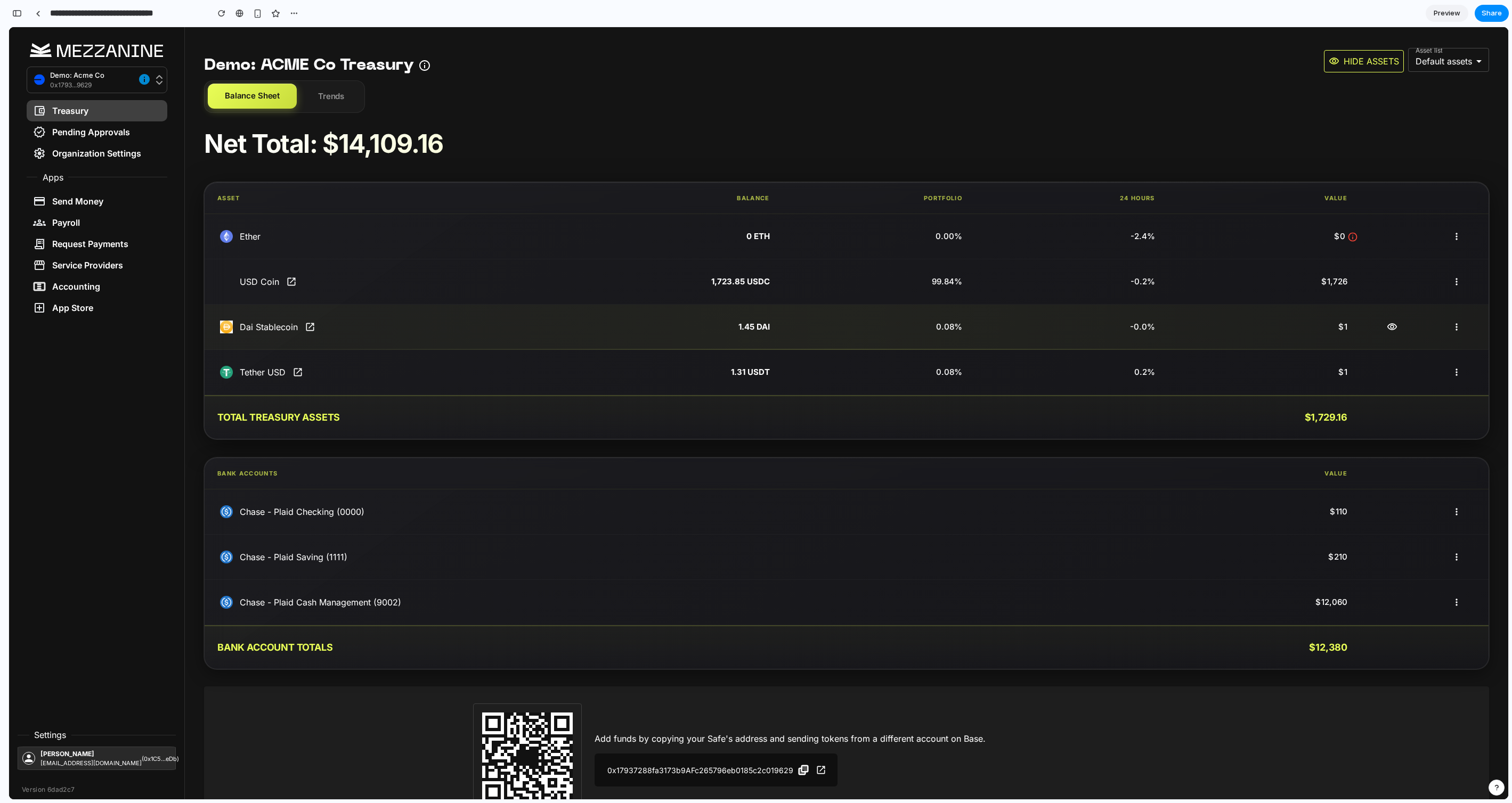
click at [952, 327] on p "0.08%" at bounding box center [879, 327] width 167 height 12
click at [1008, 330] on icon "button" at bounding box center [1456, 327] width 10 height 10
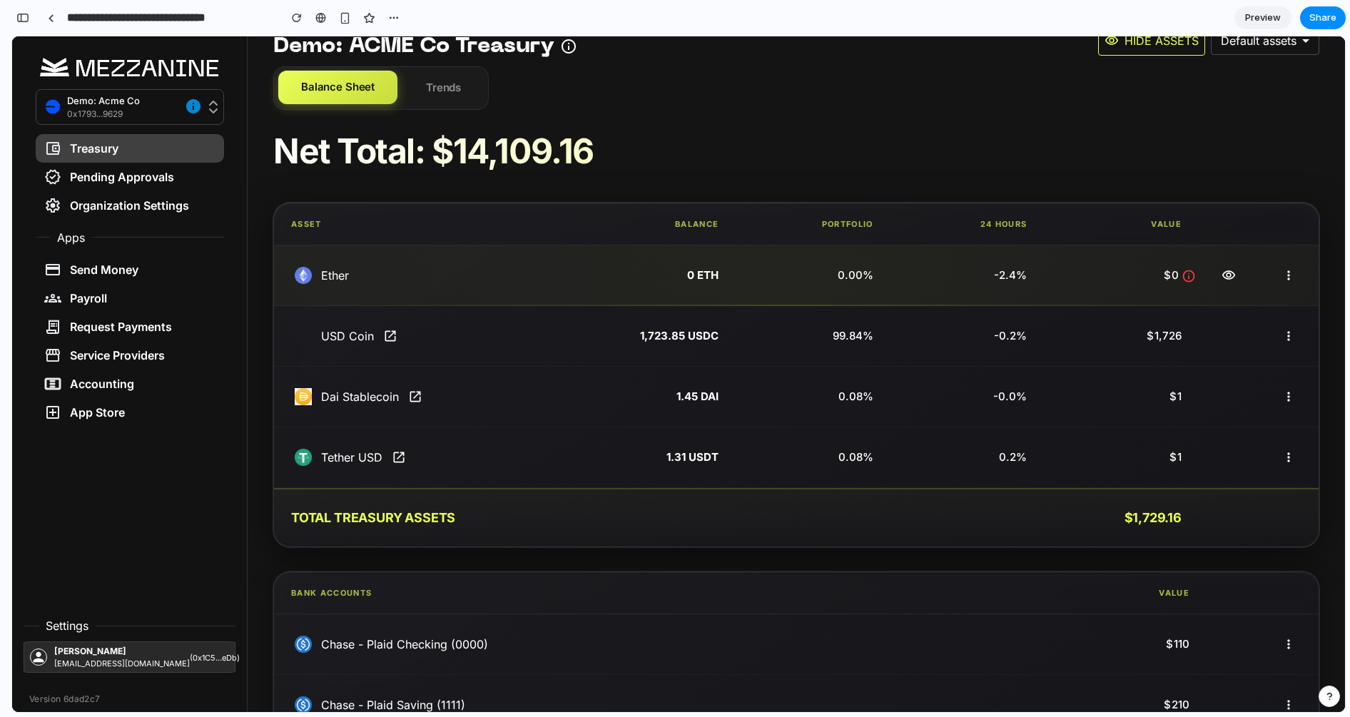
scroll to position [34, 0]
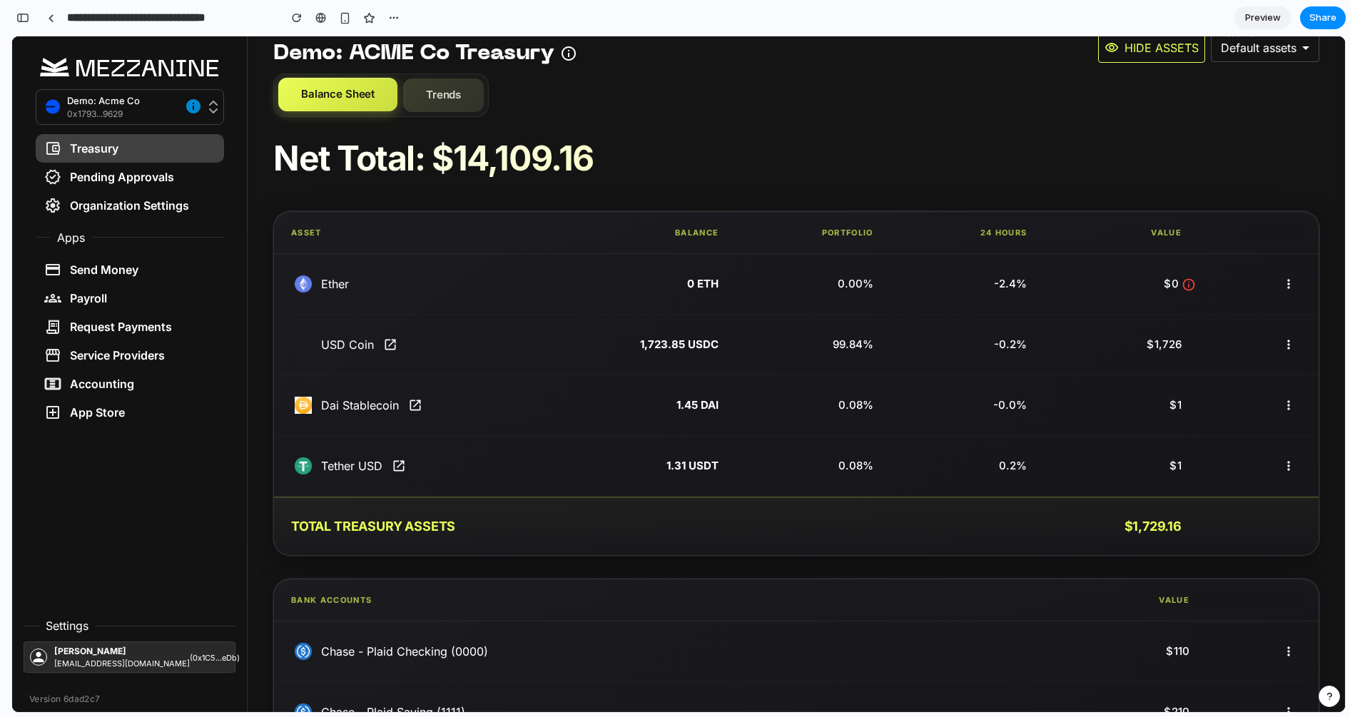
click at [454, 95] on button "Trends" at bounding box center [443, 96] width 81 height 34
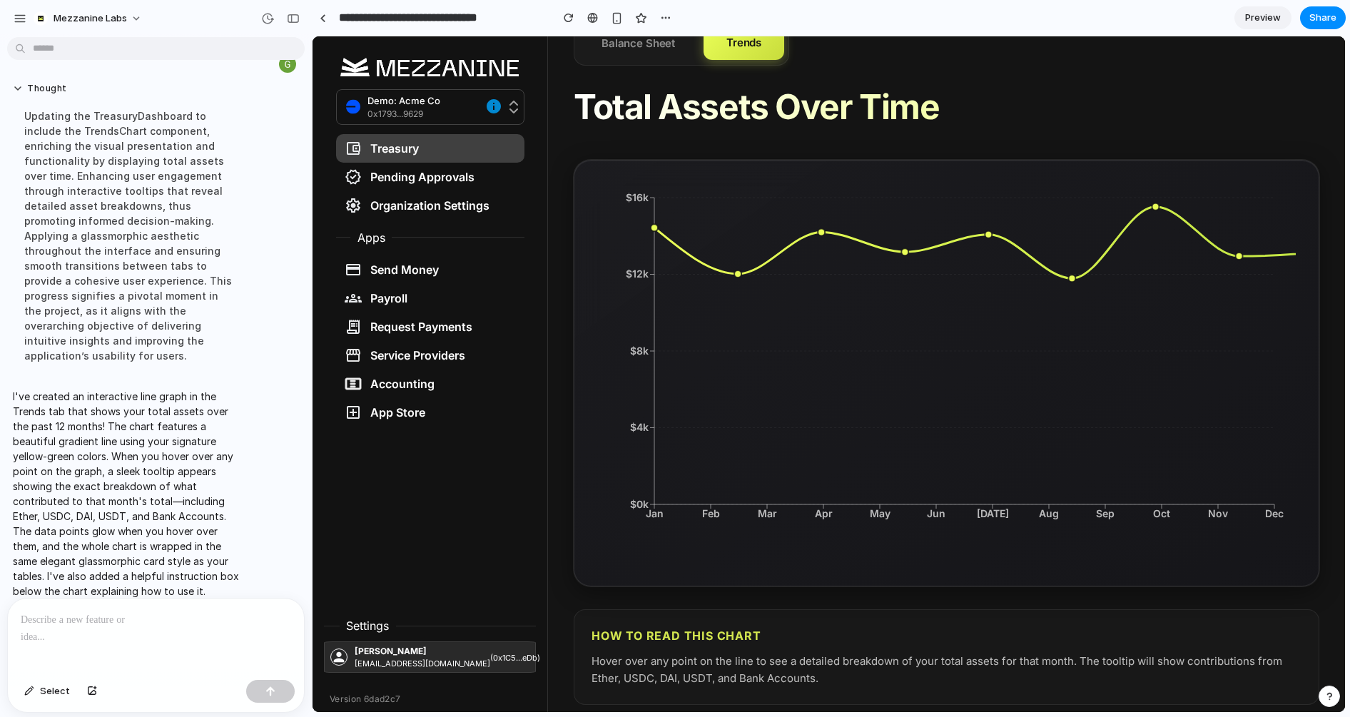
scroll to position [1304, 0]
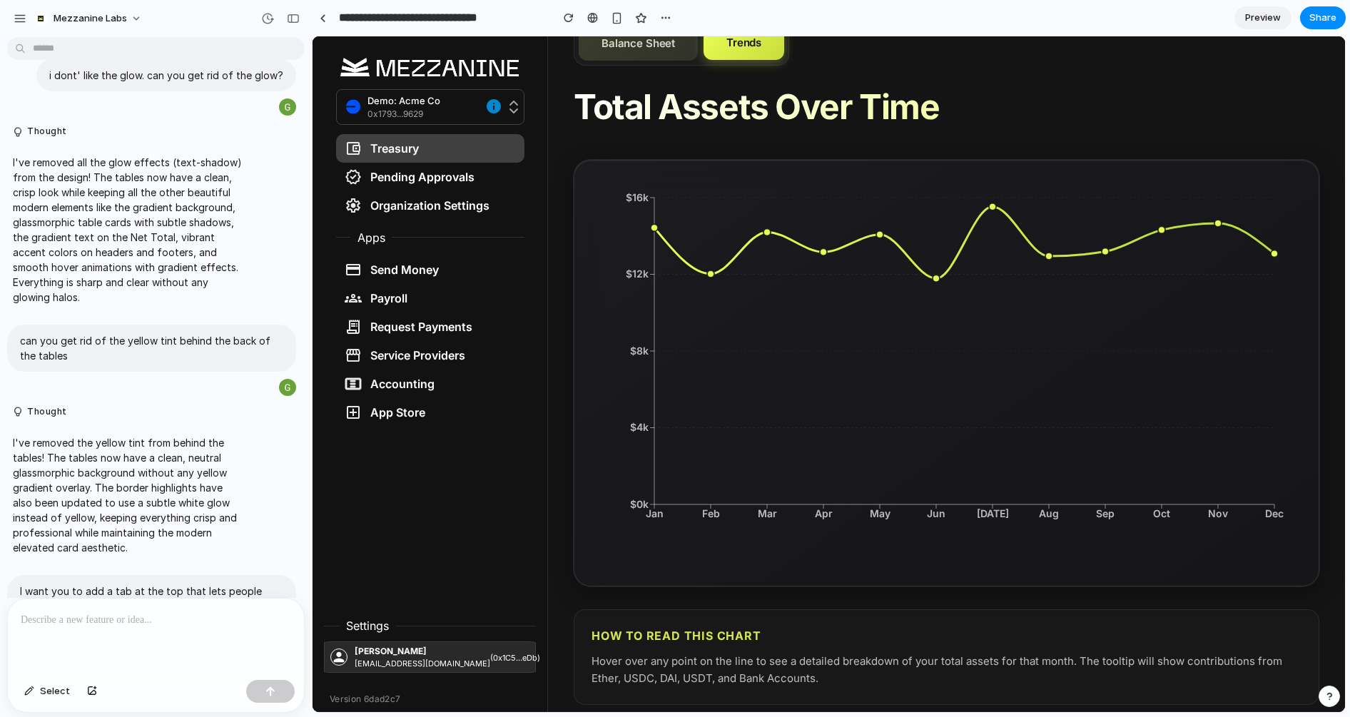
click at [667, 57] on button "Balance Sheet" at bounding box center [638, 44] width 119 height 34
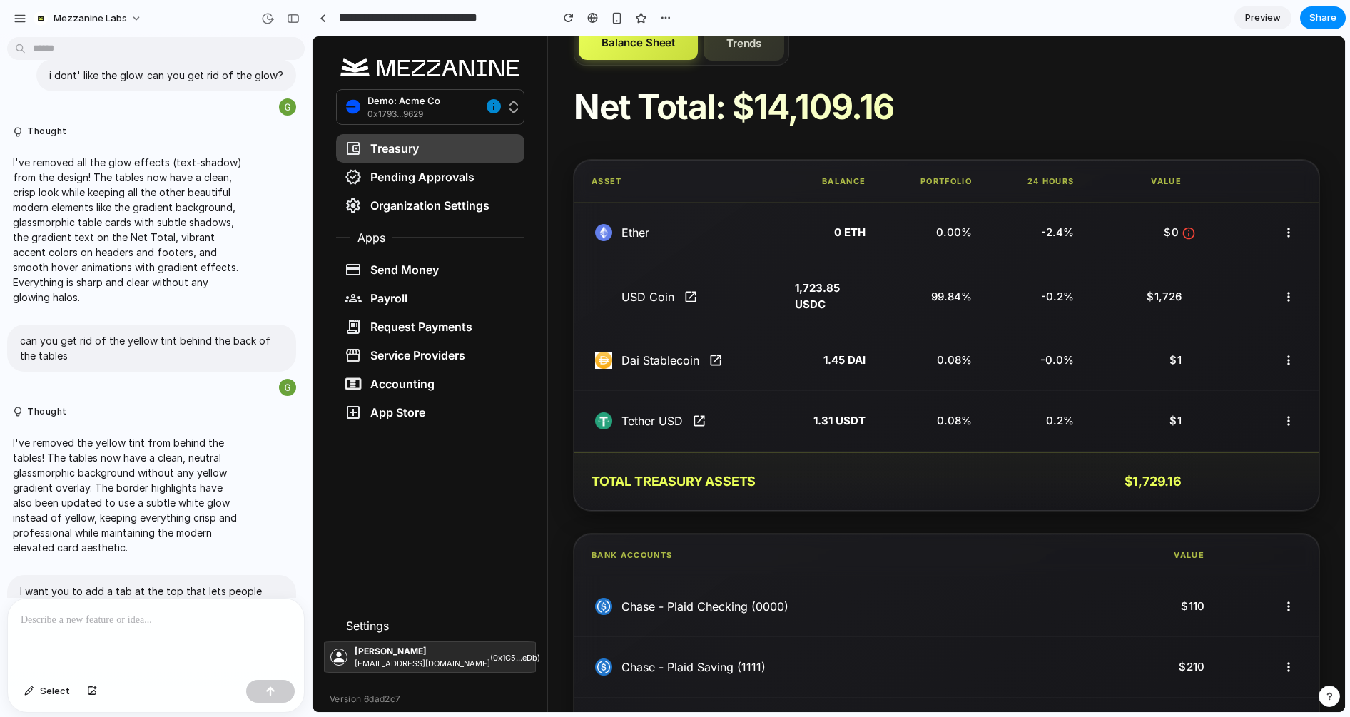
click at [739, 57] on button "Trends" at bounding box center [744, 44] width 81 height 34
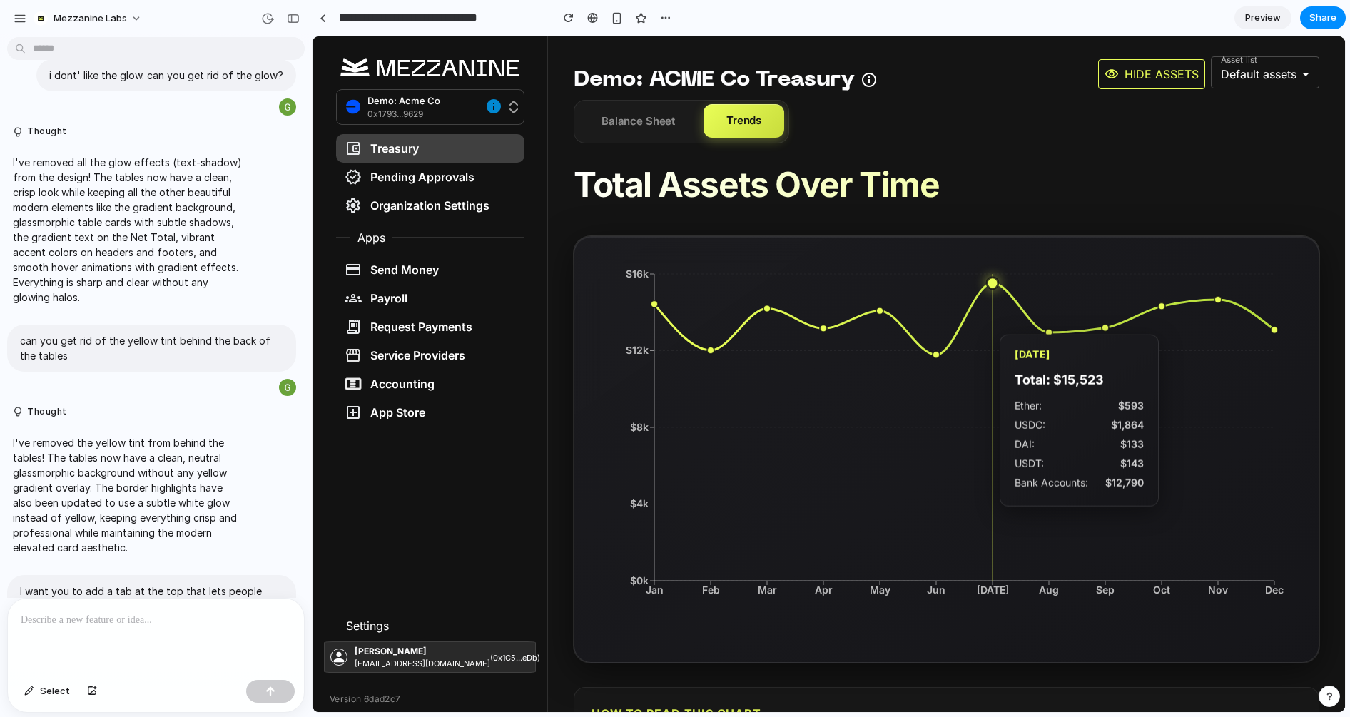
scroll to position [0, 0]
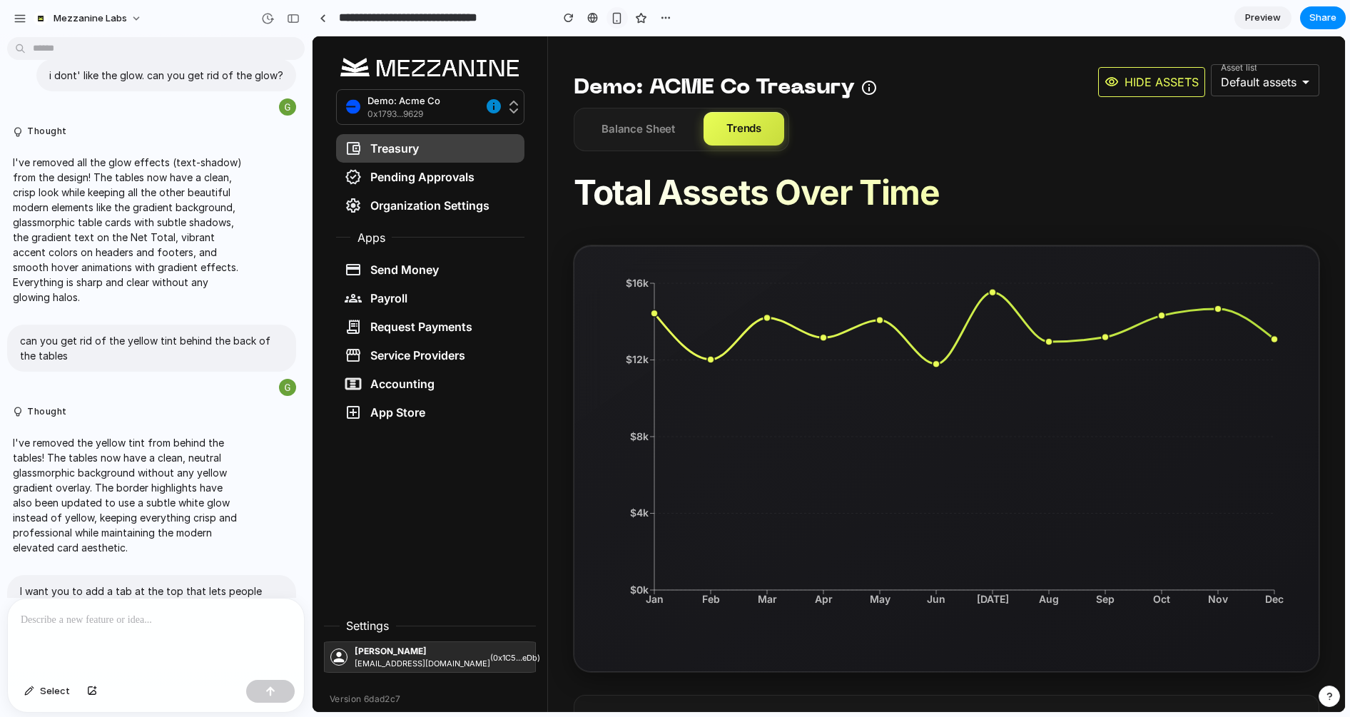
click at [616, 22] on div "button" at bounding box center [617, 18] width 12 height 12
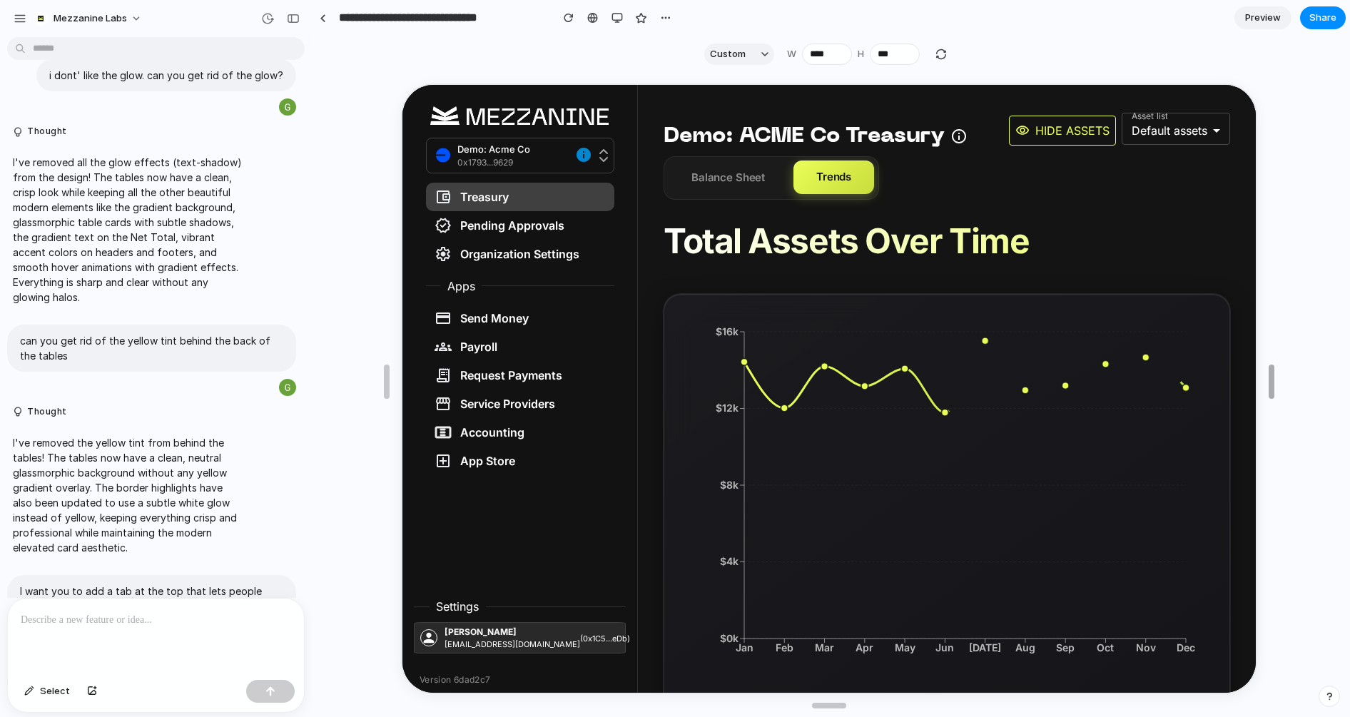
drag, startPoint x: 978, startPoint y: 387, endPoint x: 1321, endPoint y: 393, distance: 343.3
drag, startPoint x: 1252, startPoint y: 430, endPoint x: 1292, endPoint y: 429, distance: 40.0
click at [1254, 429] on html "Demo: Acme Co 0x1793...9629 Treasury Pending Approvals Organization Settings Ap…" at bounding box center [827, 388] width 854 height 608
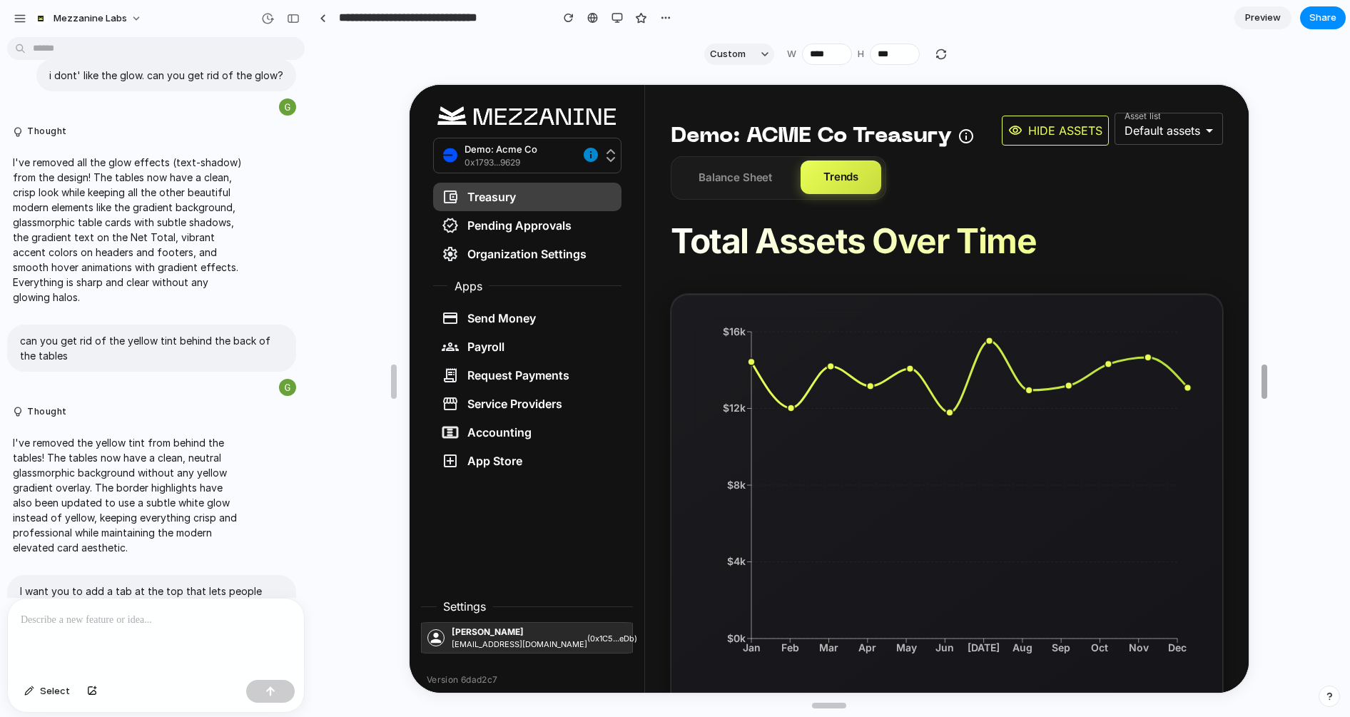
drag, startPoint x: 1274, startPoint y: 380, endPoint x: 1264, endPoint y: 383, distance: 10.4
type input "****"
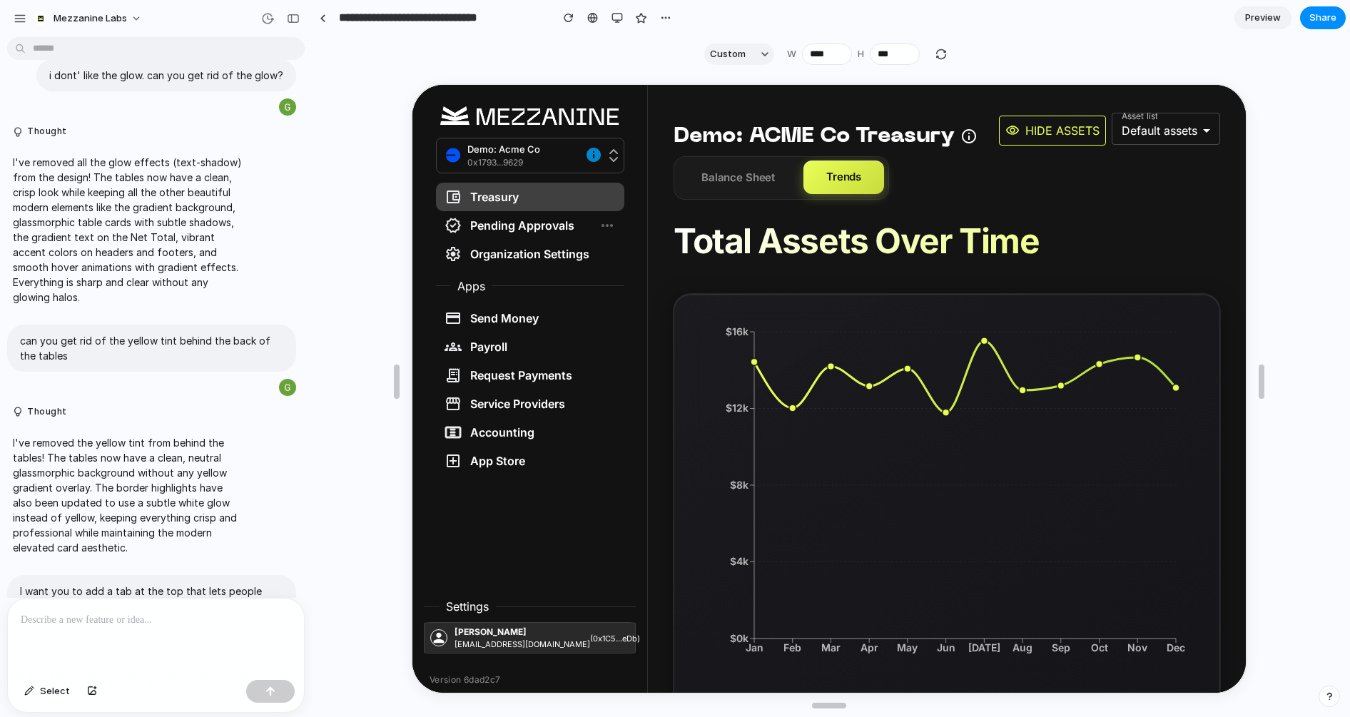
click at [543, 221] on div "Pending Approvals" at bounding box center [507, 224] width 130 height 17
click at [616, 19] on div "button" at bounding box center [617, 17] width 11 height 11
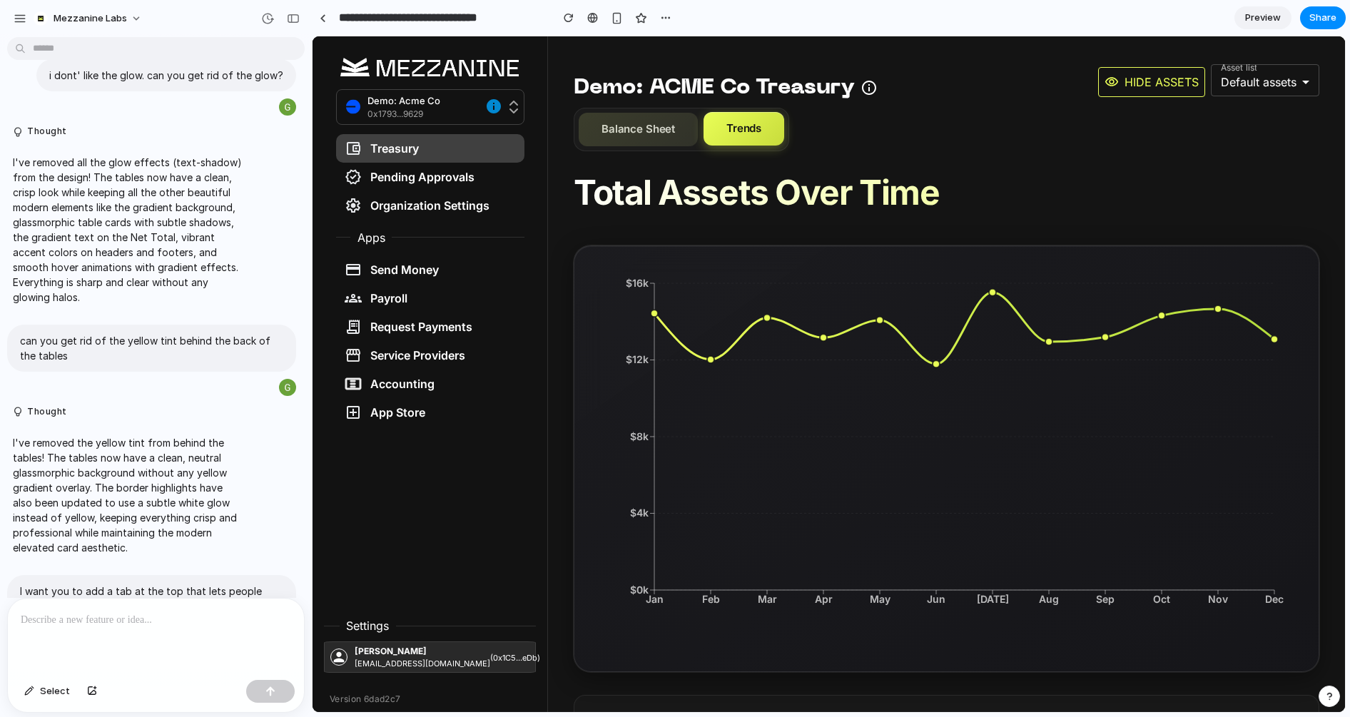
click at [647, 114] on button "Balance Sheet" at bounding box center [638, 130] width 119 height 34
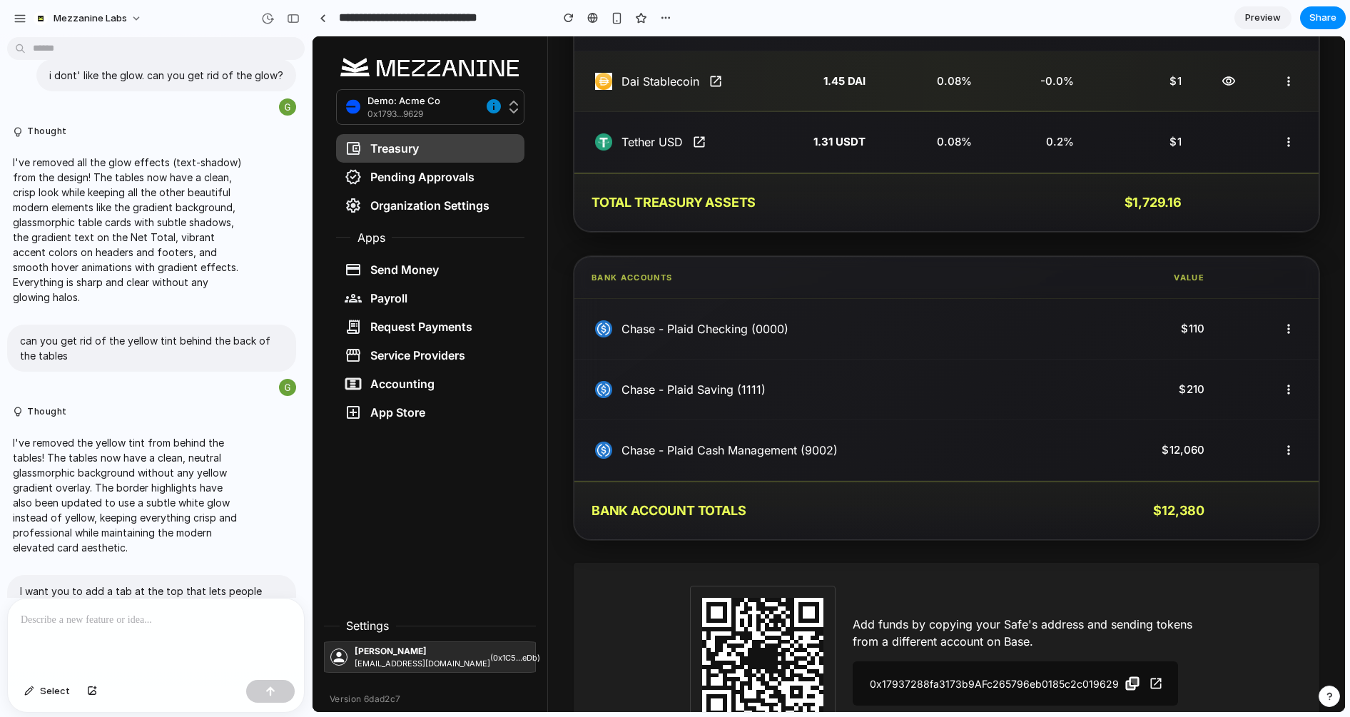
scroll to position [365, 0]
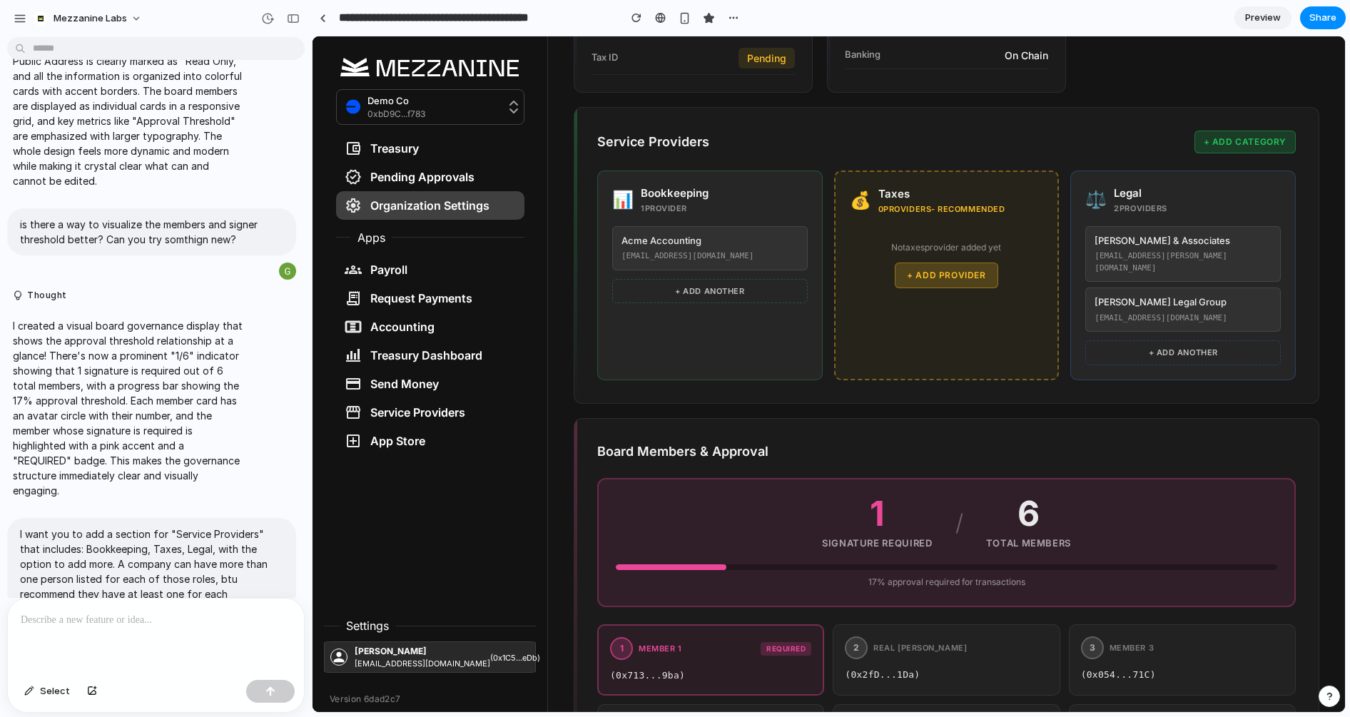
scroll to position [677, 0]
